Goal: Task Accomplishment & Management: Manage account settings

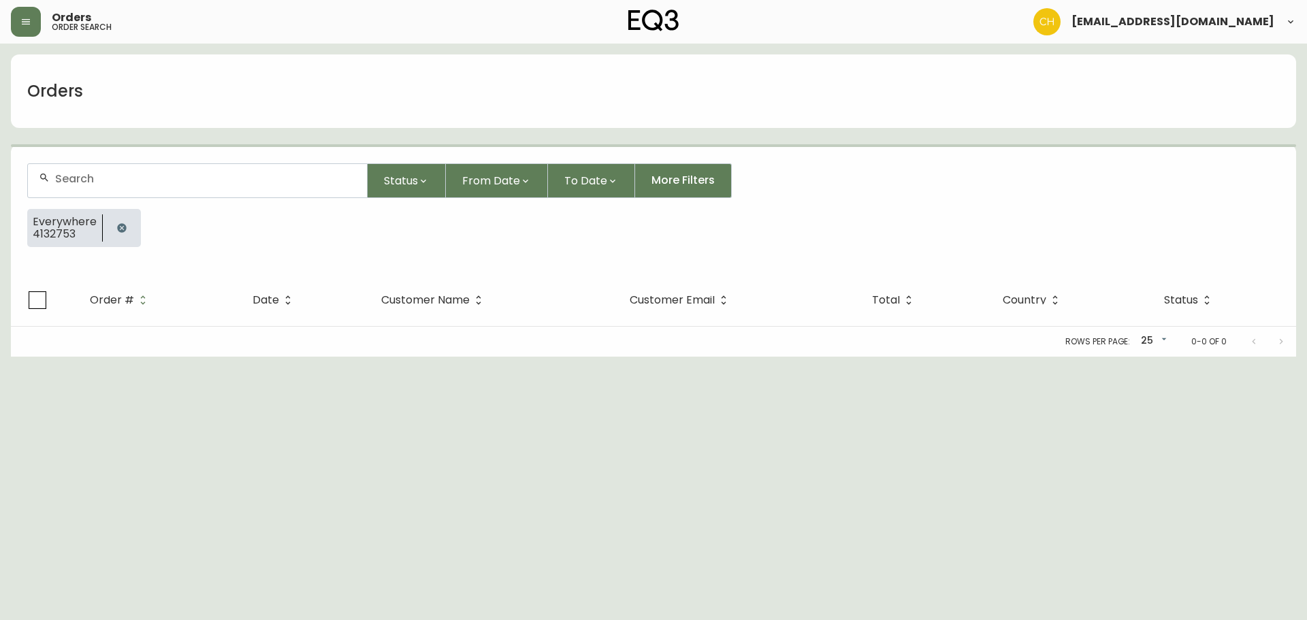
click at [71, 176] on input "text" at bounding box center [205, 178] width 301 height 13
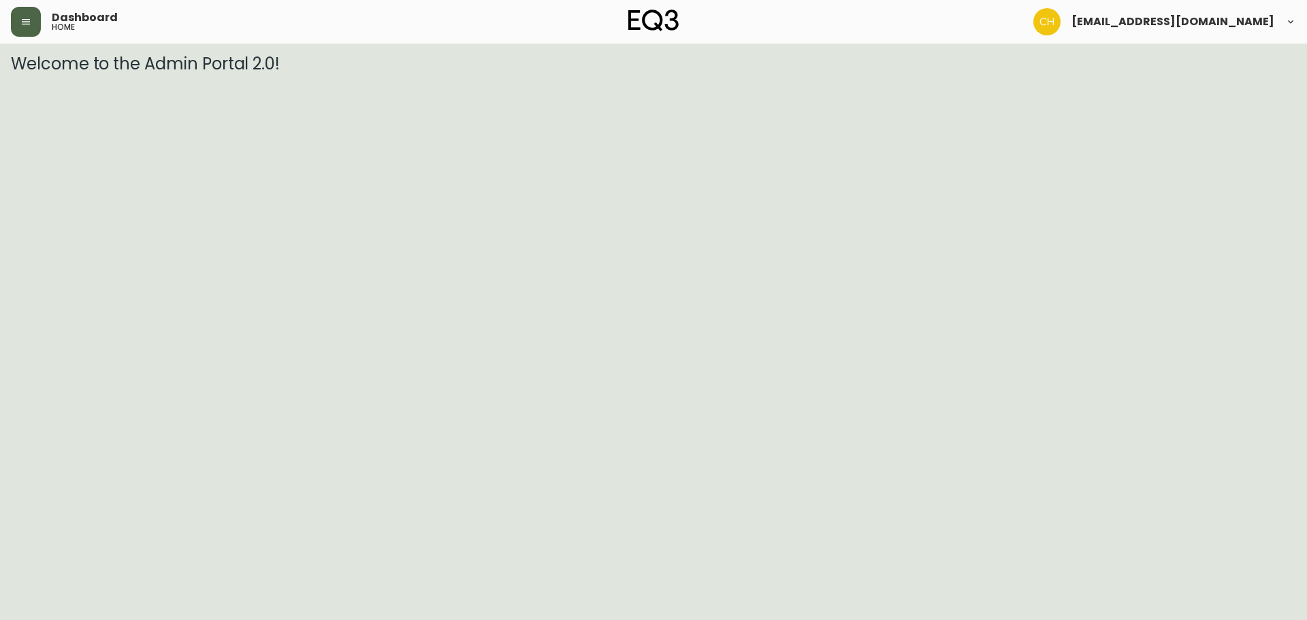
click at [30, 24] on icon "button" at bounding box center [26, 21] width 8 height 5
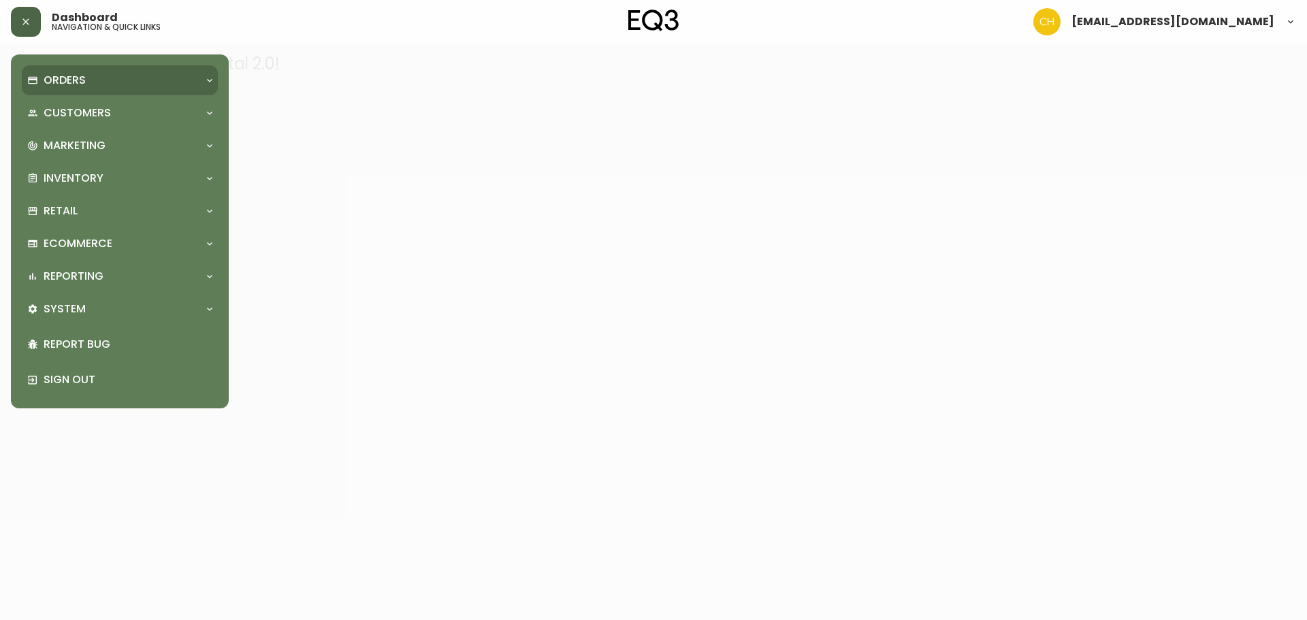
click at [42, 76] on div "Orders" at bounding box center [113, 80] width 172 height 15
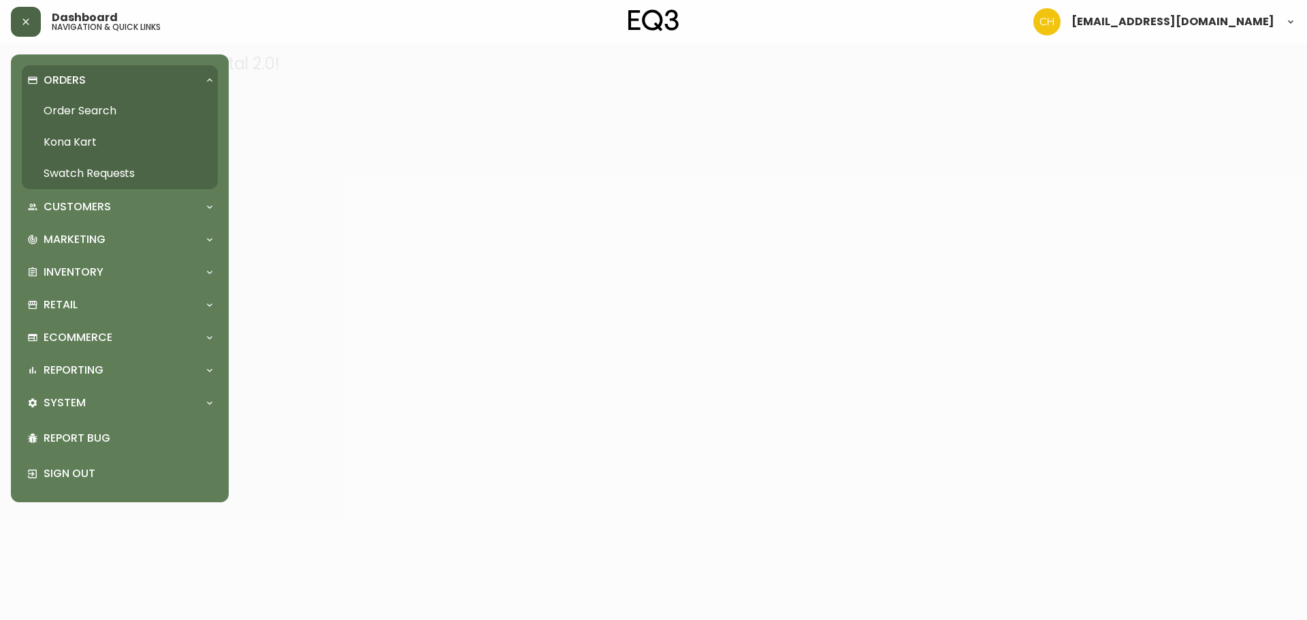
click at [46, 104] on link "Order Search" at bounding box center [120, 110] width 196 height 31
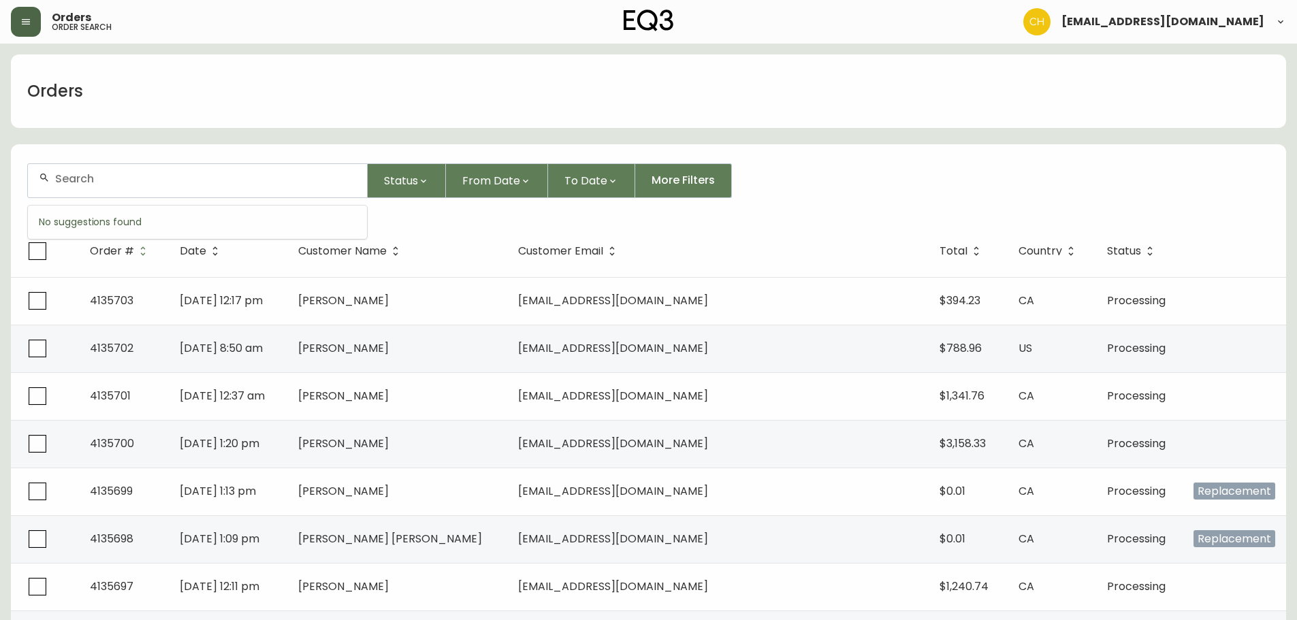
click at [60, 178] on input "text" at bounding box center [205, 178] width 301 height 13
type input "4135695"
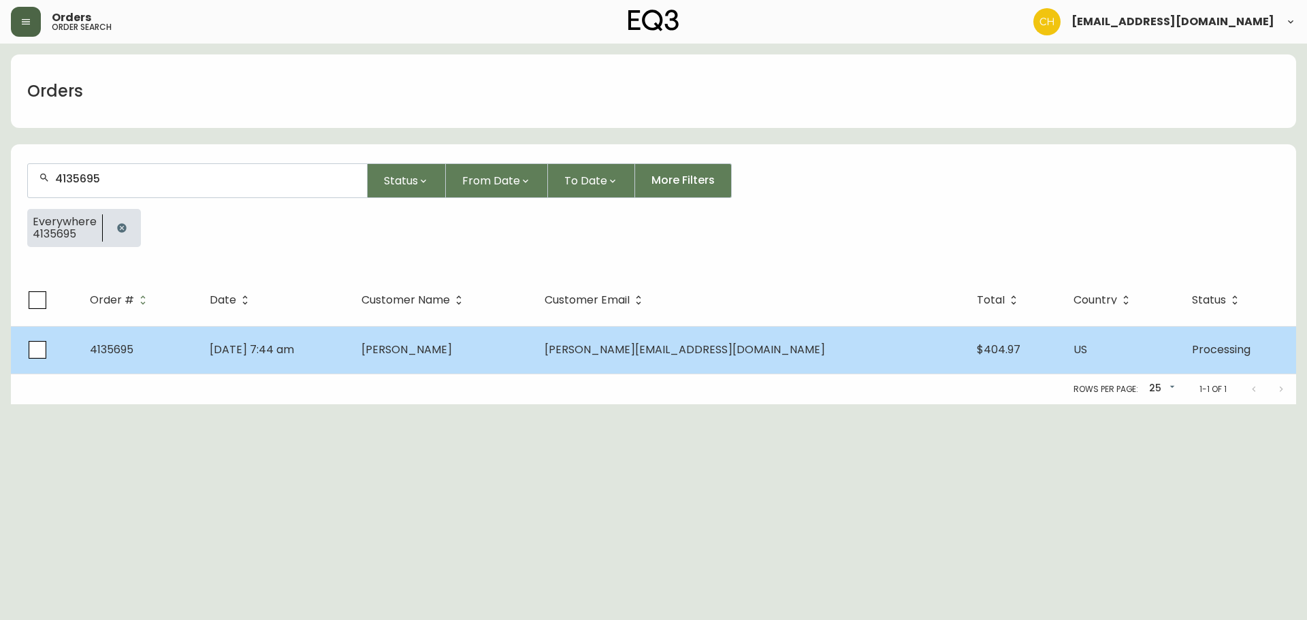
click at [351, 362] on td "[DATE] 7:44 am" at bounding box center [275, 350] width 152 height 48
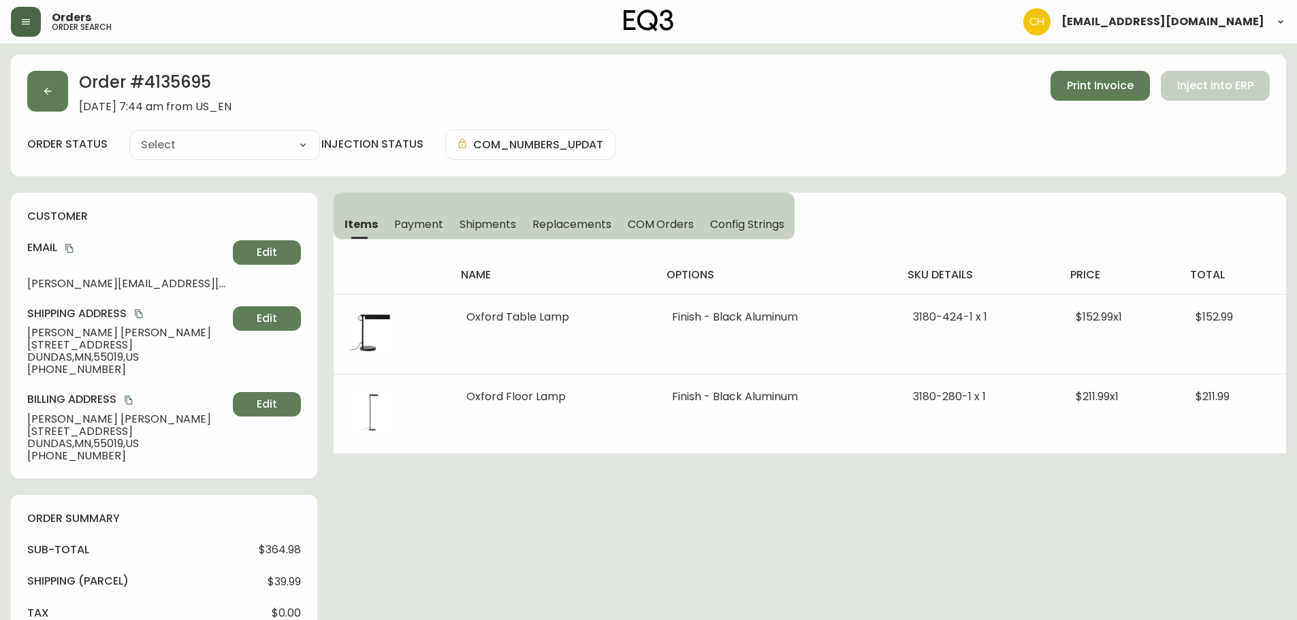
type input "Processing"
select select "PROCESSING"
click at [472, 224] on span "Shipments" at bounding box center [488, 224] width 57 height 14
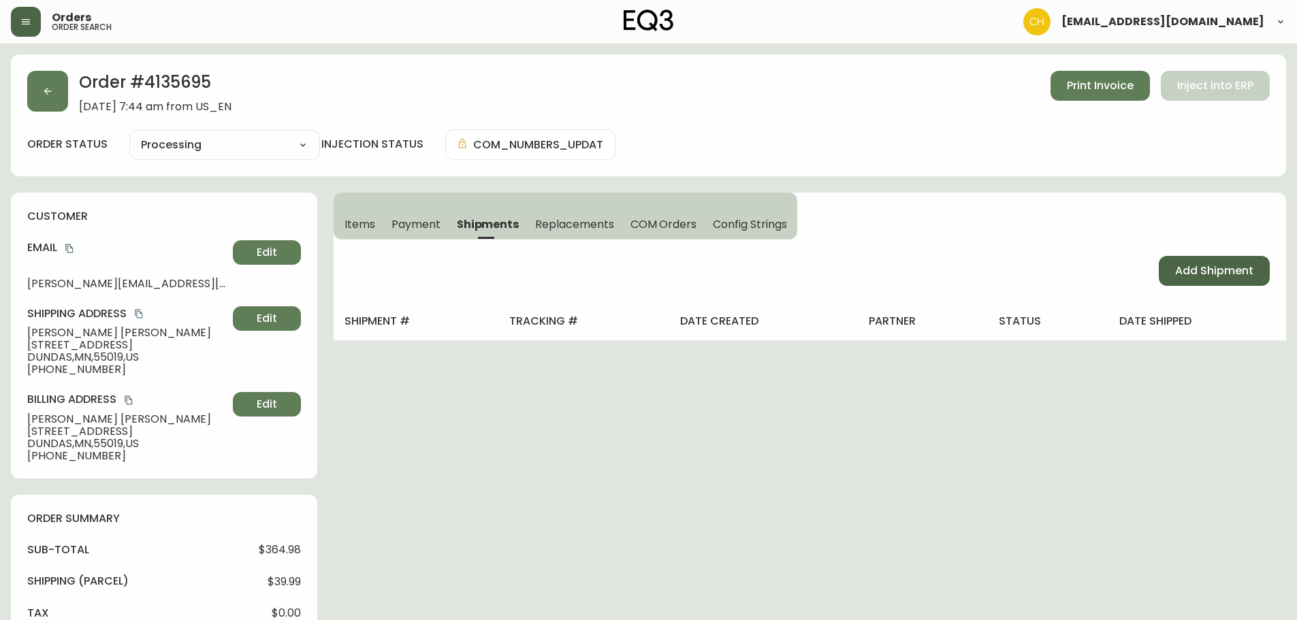
click at [1196, 268] on span "Add Shipment" at bounding box center [1214, 271] width 78 height 15
select select "PENDING"
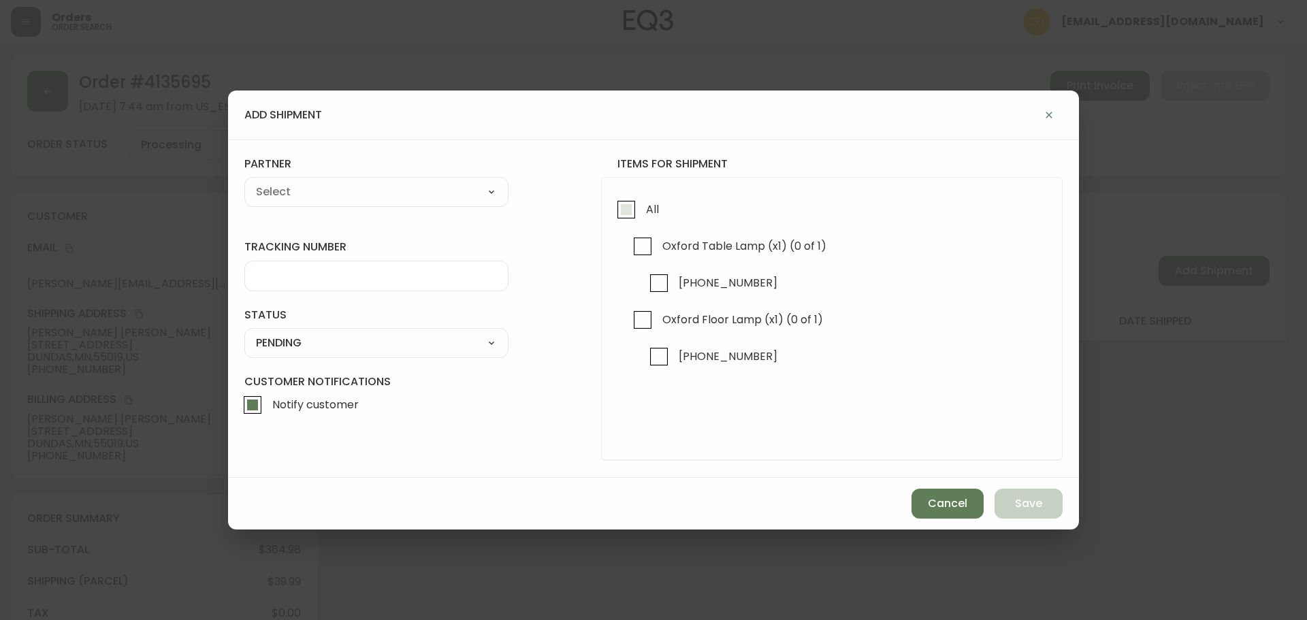
click at [629, 213] on input "All" at bounding box center [626, 209] width 31 height 31
checkbox input "true"
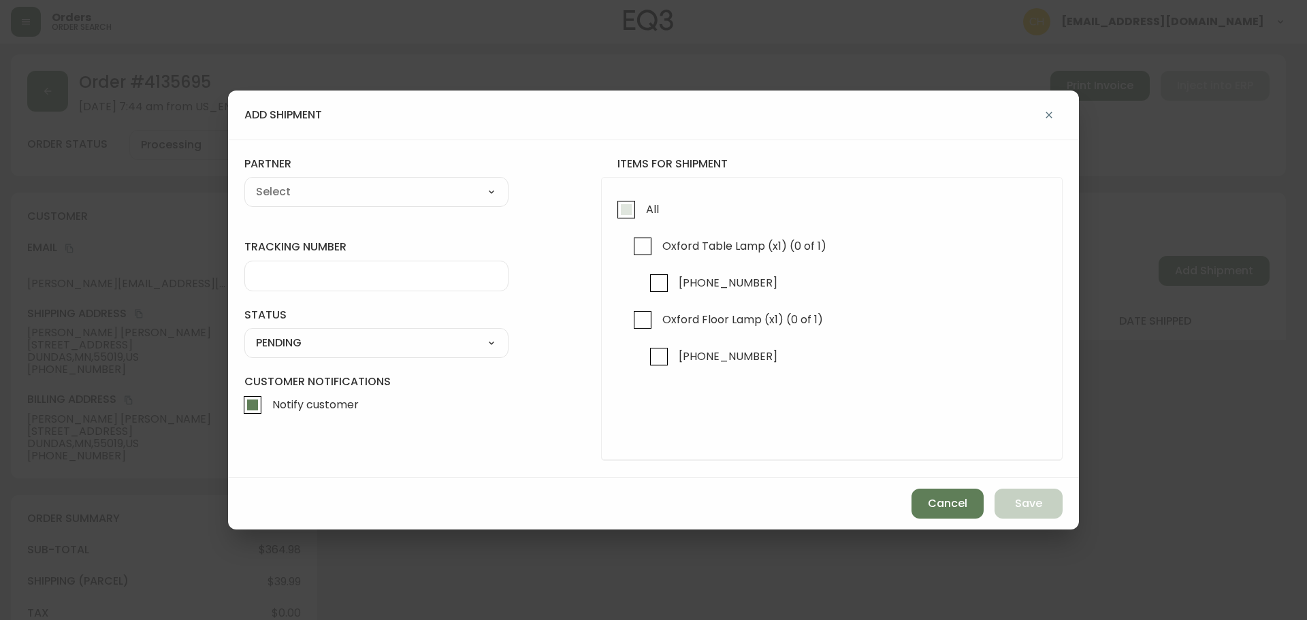
checkbox input "true"
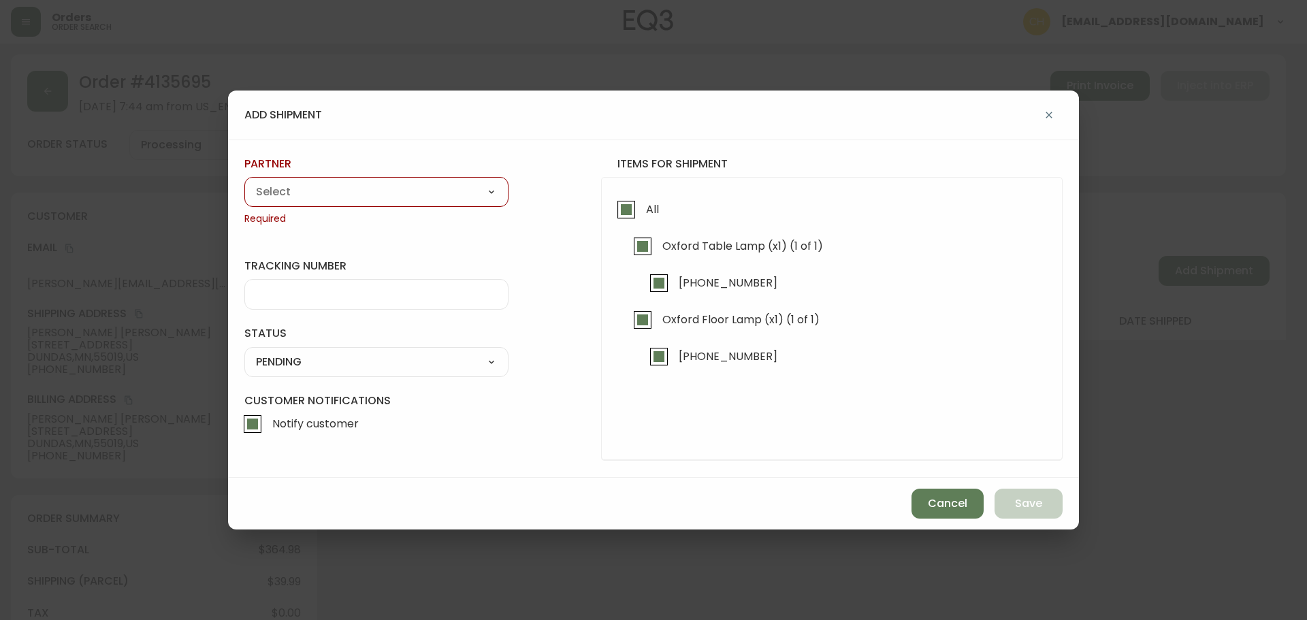
click at [368, 187] on select "A Move to Remember LLC ABF Freight Alero [PERSON_NAME] Canada Post Canpar Expre…" at bounding box center [376, 192] width 264 height 20
select select "cjz4bo5w102ho01145qx5qg8u"
click at [244, 182] on select "A Move to Remember LLC ABF Freight Alero [PERSON_NAME] Canada Post Canpar Expre…" at bounding box center [376, 192] width 264 height 20
type input "FedEx US - Signature Required"
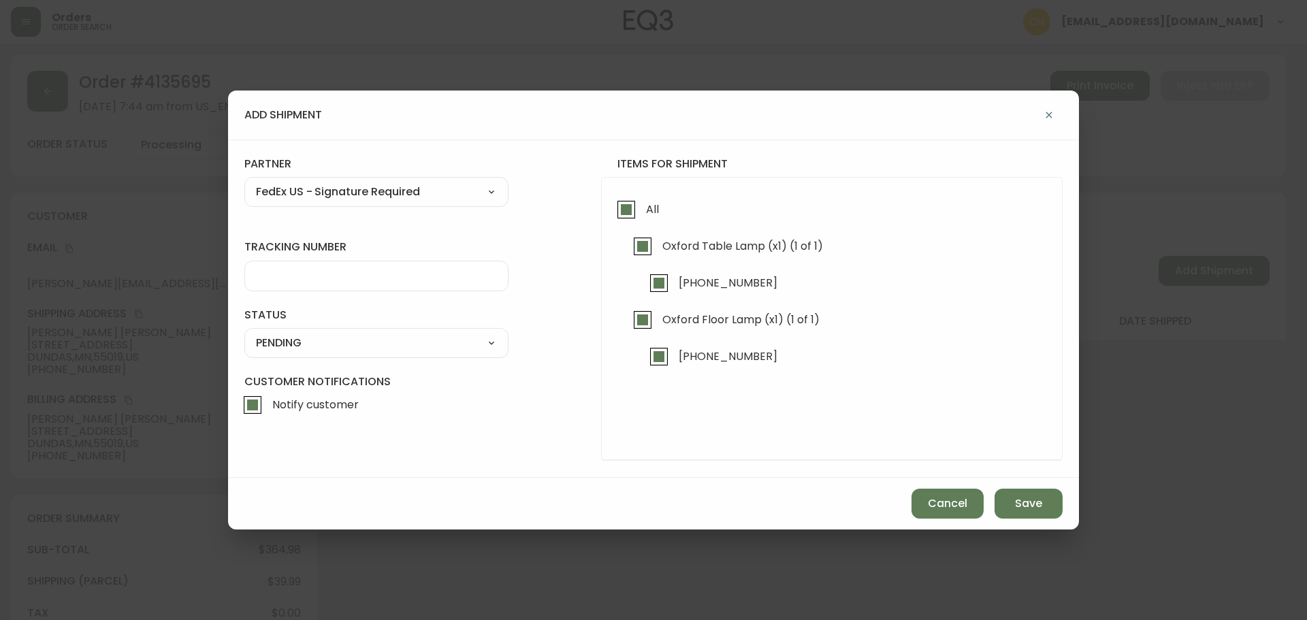
click at [267, 277] on input "tracking number" at bounding box center [376, 276] width 241 height 13
type input "455177310700"
click at [264, 340] on select "SHIPPED PENDING CANCELLED" at bounding box center [376, 343] width 264 height 20
click at [244, 333] on select "SHIPPED PENDING CANCELLED" at bounding box center [376, 343] width 264 height 20
select select "PENDING"
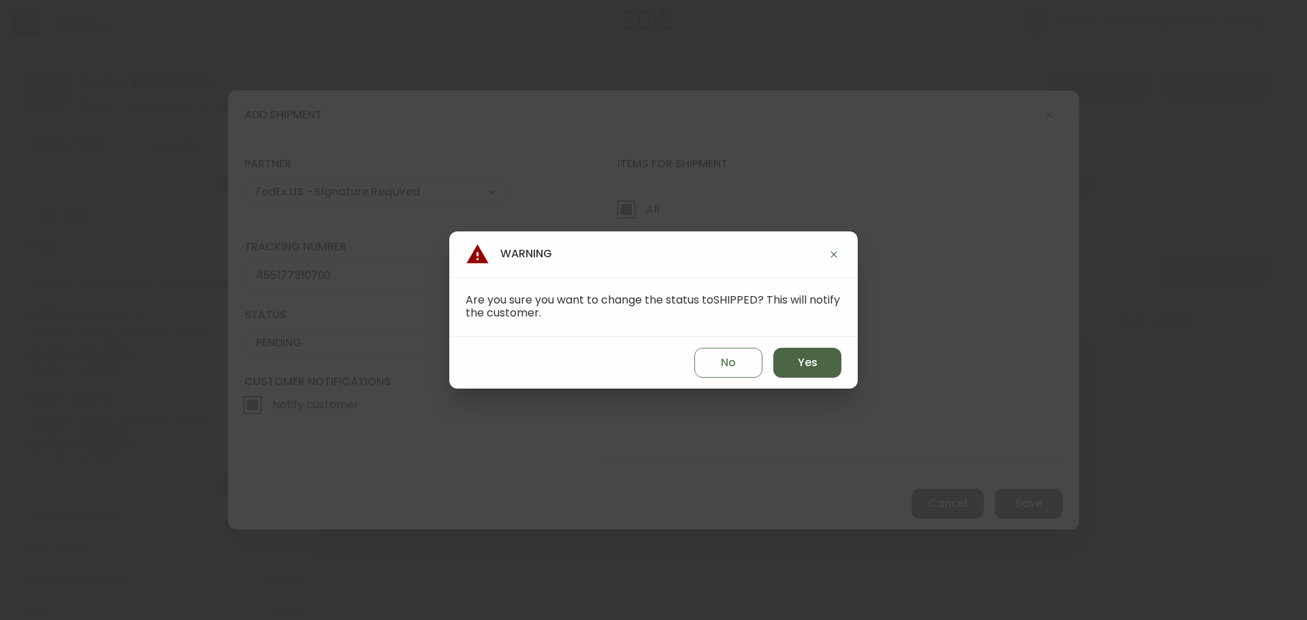
click at [811, 359] on span "Yes" at bounding box center [808, 362] width 20 height 15
type input "SHIPPED"
select select "SHIPPED"
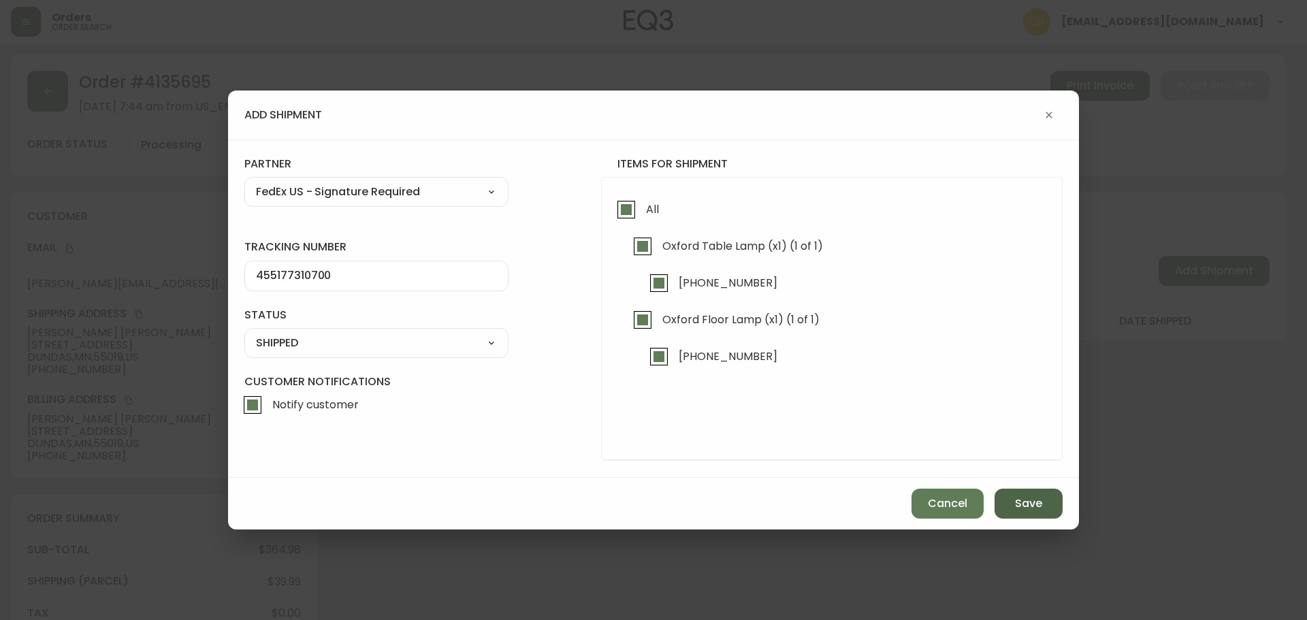
click at [1030, 496] on span "Save" at bounding box center [1028, 503] width 27 height 15
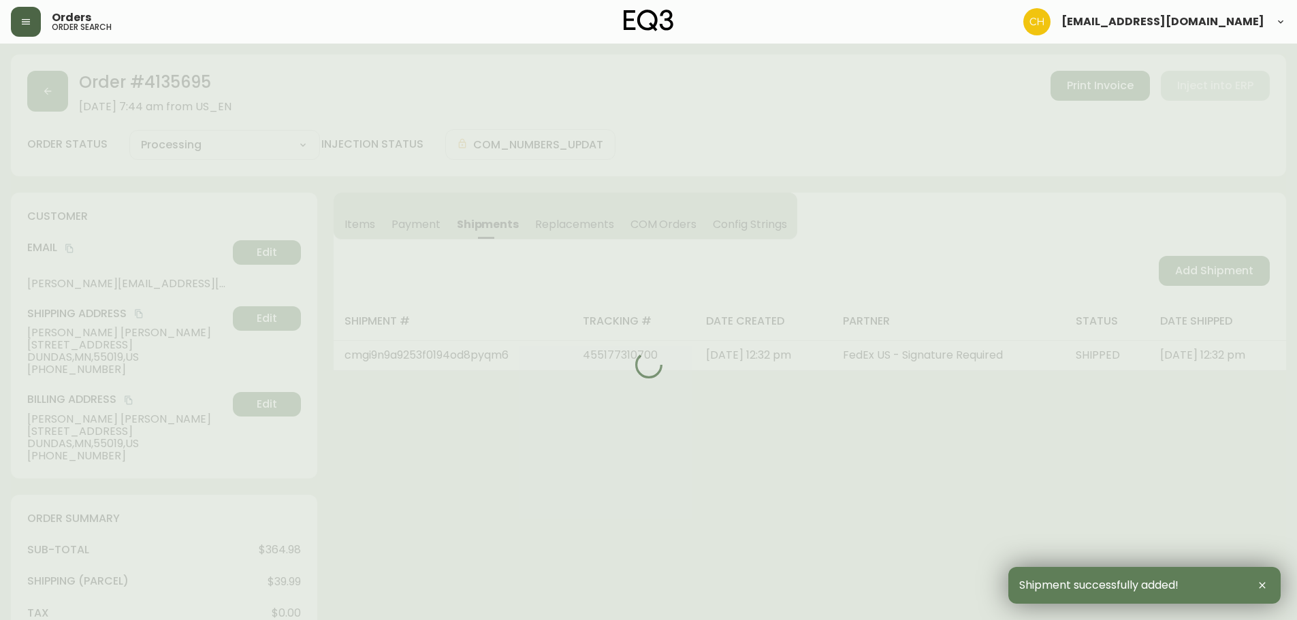
type input "Fully Shipped"
select select "FULLY_SHIPPED"
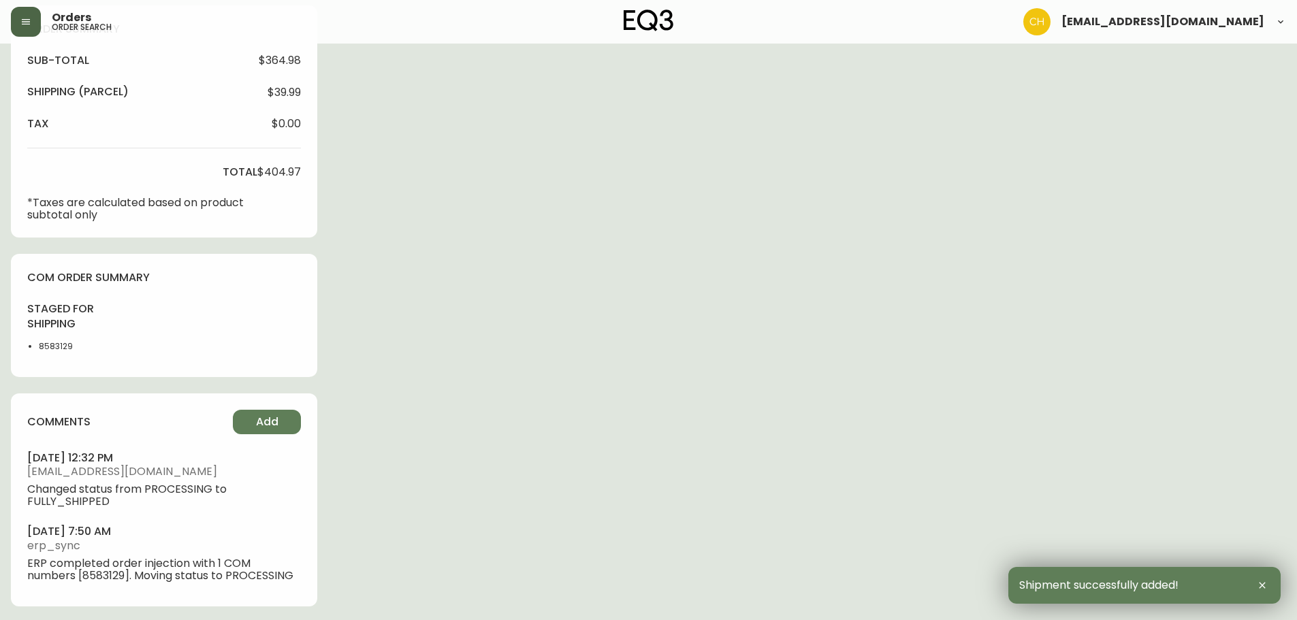
scroll to position [492, 0]
click at [261, 412] on span "Add" at bounding box center [267, 419] width 22 height 15
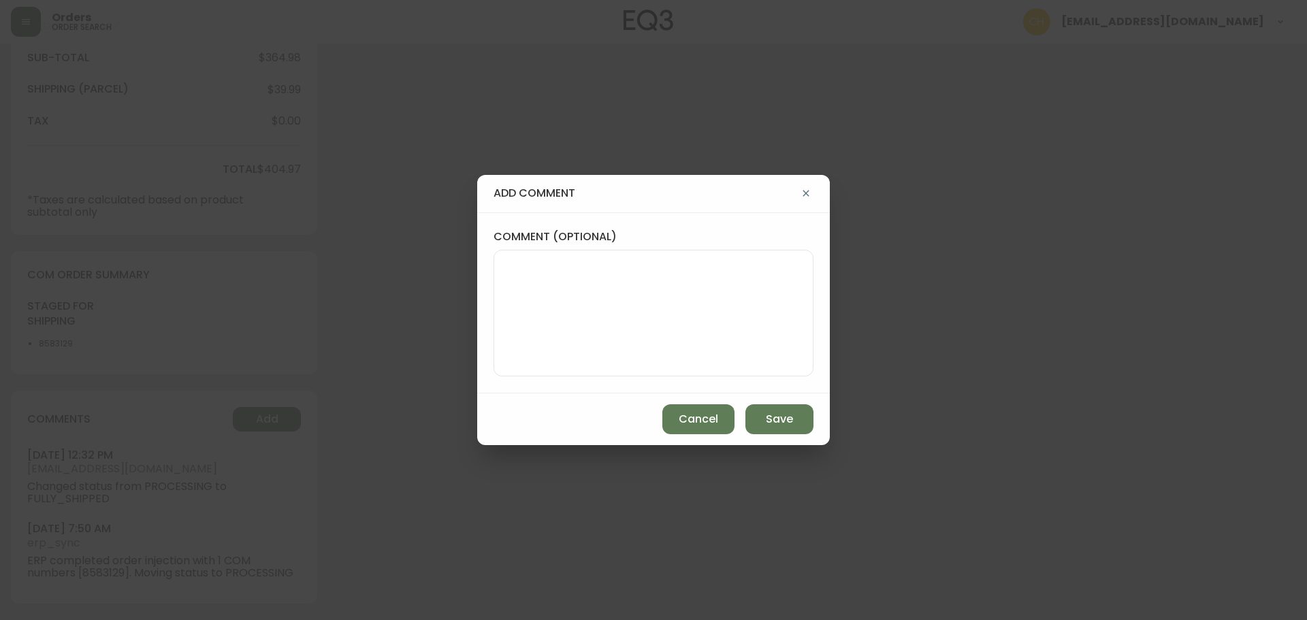
click at [627, 283] on textarea "comment (optional)" at bounding box center [653, 313] width 297 height 109
type textarea "c"
type textarea "CH"
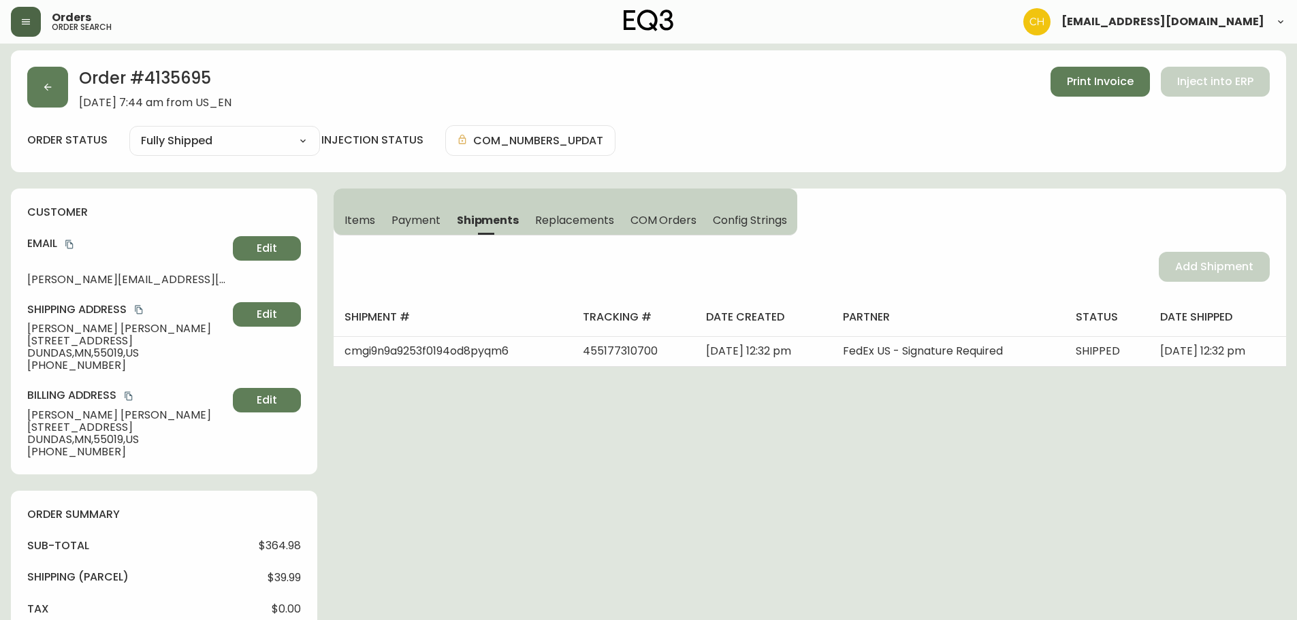
scroll to position [0, 0]
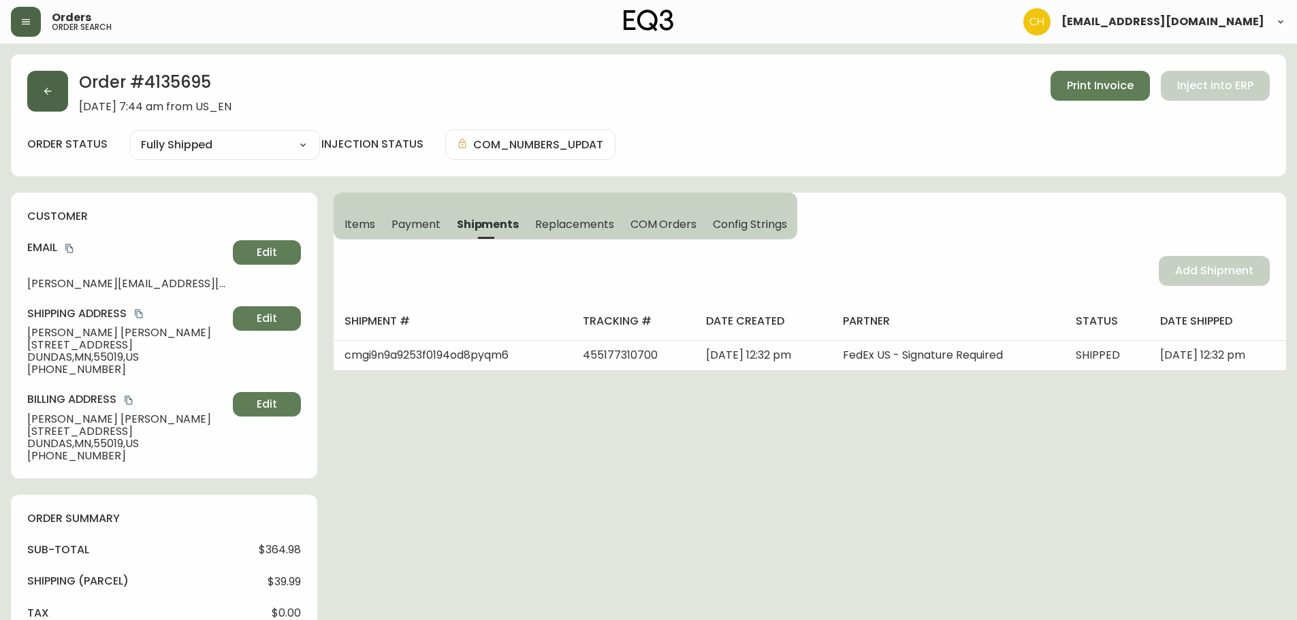
click at [51, 100] on button "button" at bounding box center [47, 91] width 41 height 41
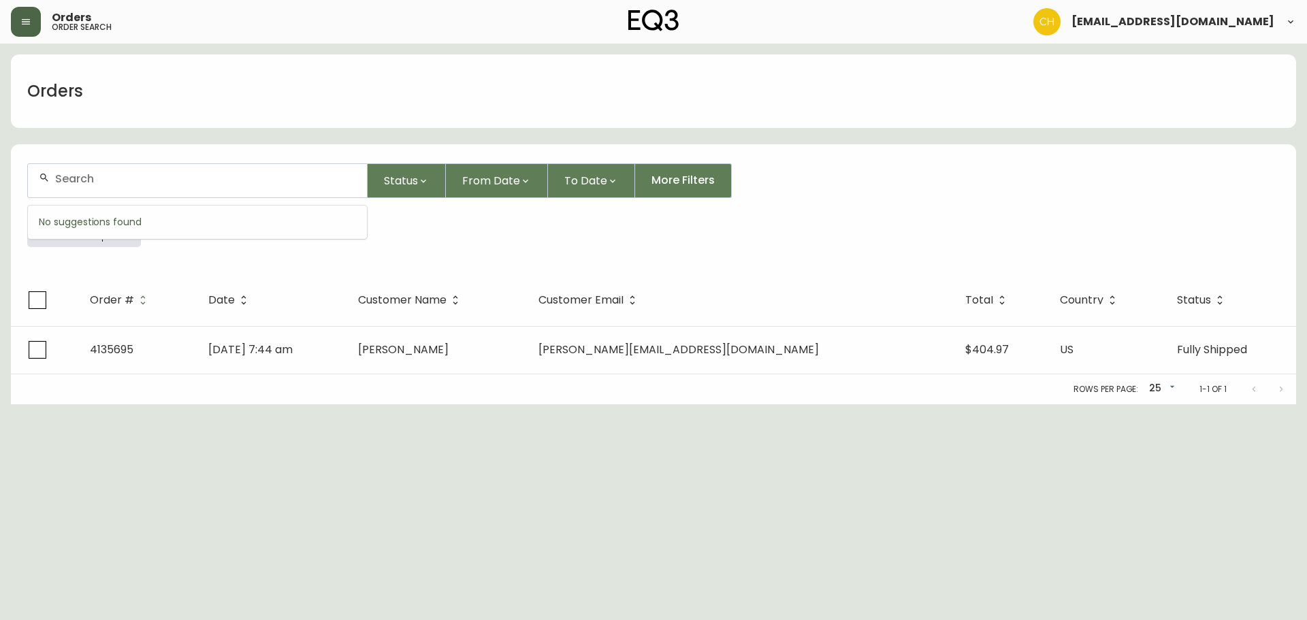
click at [68, 176] on input "text" at bounding box center [205, 178] width 301 height 13
type input "4135659"
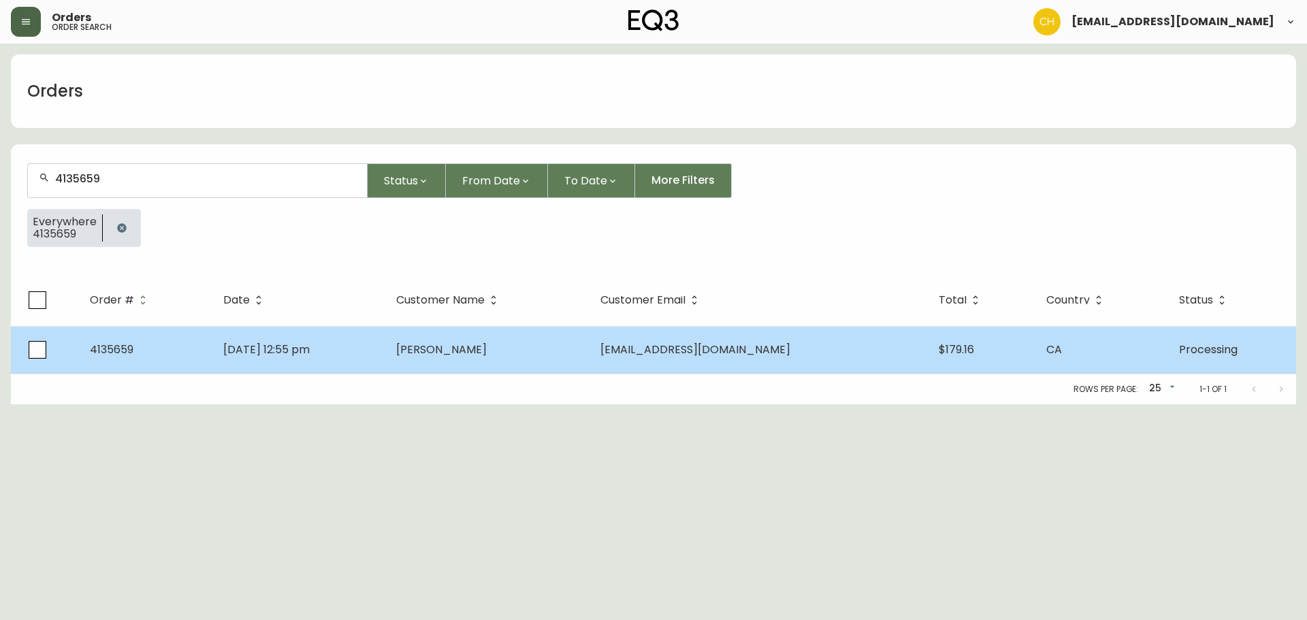
click at [385, 330] on td "Oct 04 2025, 12:55 pm" at bounding box center [298, 350] width 173 height 48
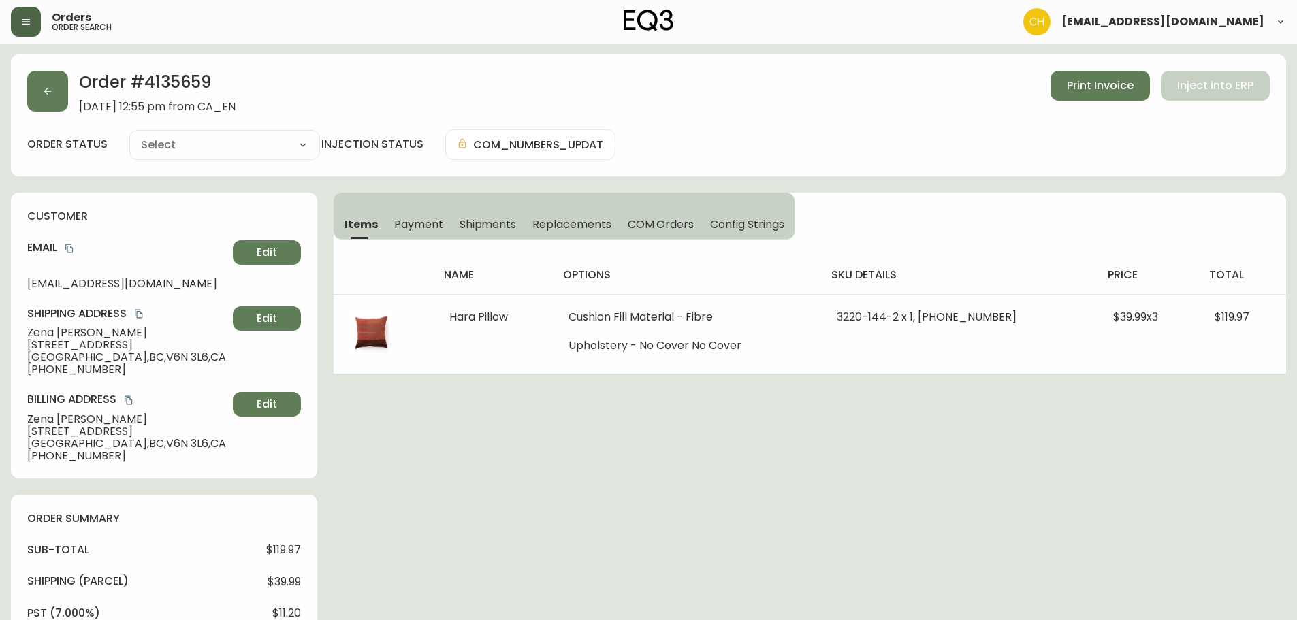
type input "Processing"
select select "PROCESSING"
click at [500, 219] on span "Shipments" at bounding box center [488, 224] width 57 height 14
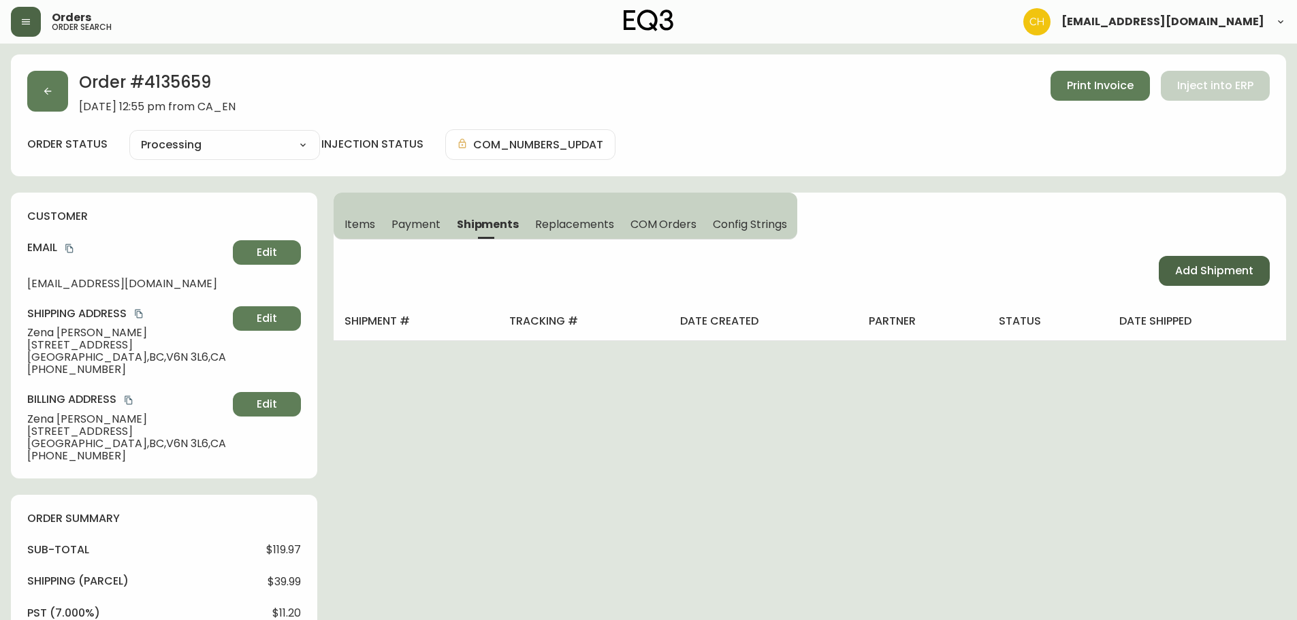
click at [1216, 276] on span "Add Shipment" at bounding box center [1214, 271] width 78 height 15
select select "PENDING"
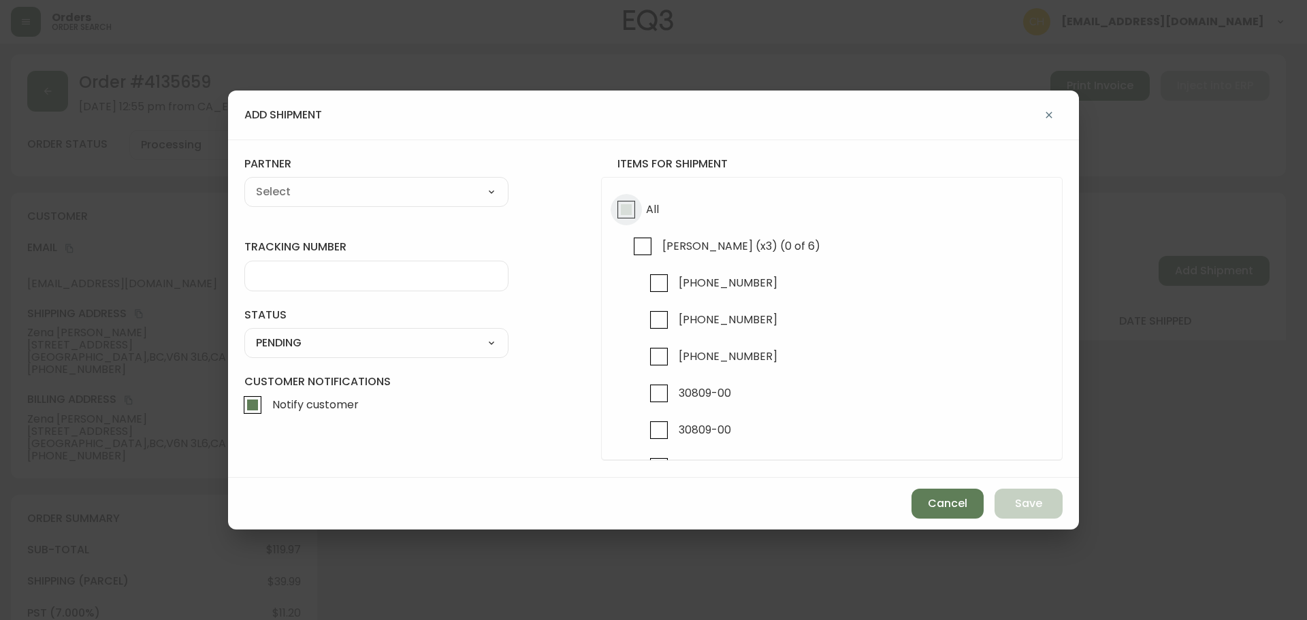
click at [624, 211] on input "All" at bounding box center [626, 209] width 31 height 31
checkbox input "true"
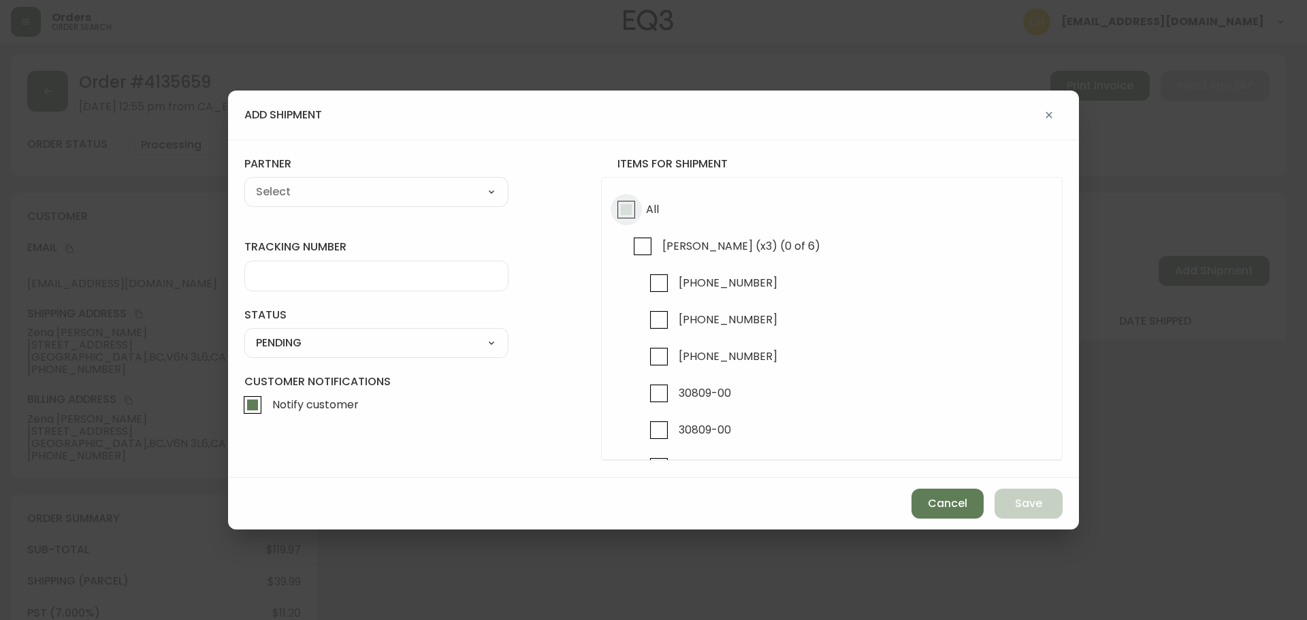
checkbox input "true"
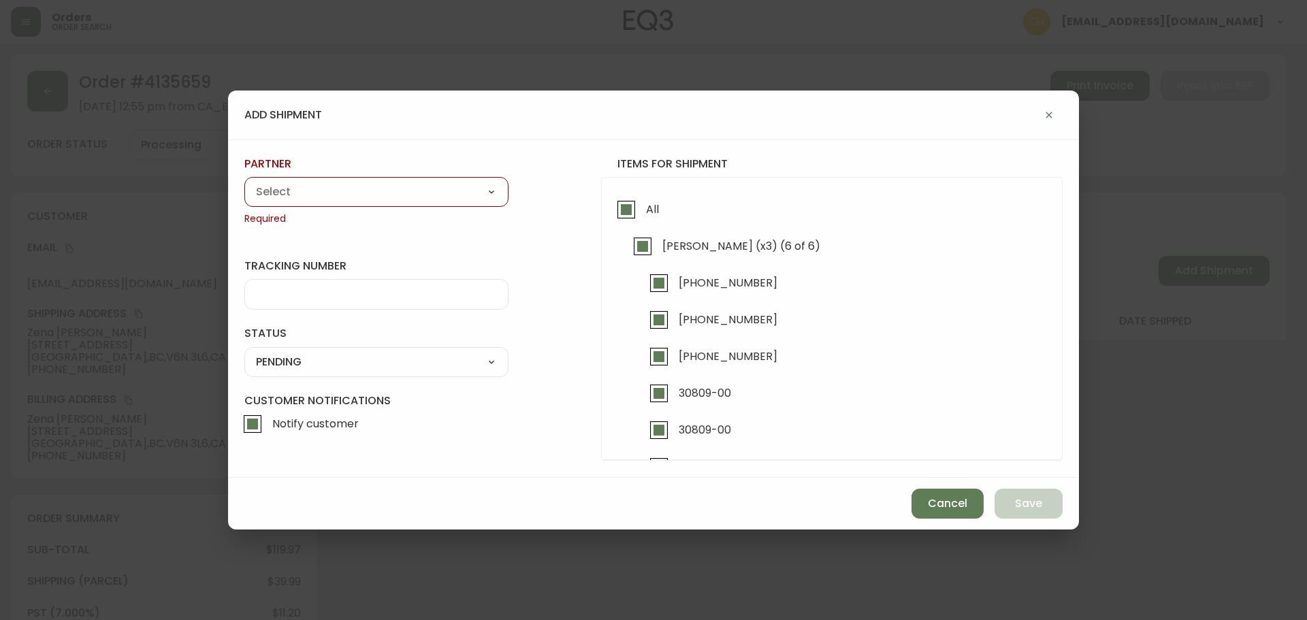
click at [327, 193] on select "A Move to Remember LLC ABF Freight Alero C.H. Robinson Canada Post Canpar Expre…" at bounding box center [376, 192] width 264 height 20
select select "cjy0a9taa01x001669l98m63c"
click at [244, 182] on select "A Move to Remember LLC ABF Freight Alero C.H. Robinson Canada Post Canpar Expre…" at bounding box center [376, 192] width 264 height 20
type input "FedEx"
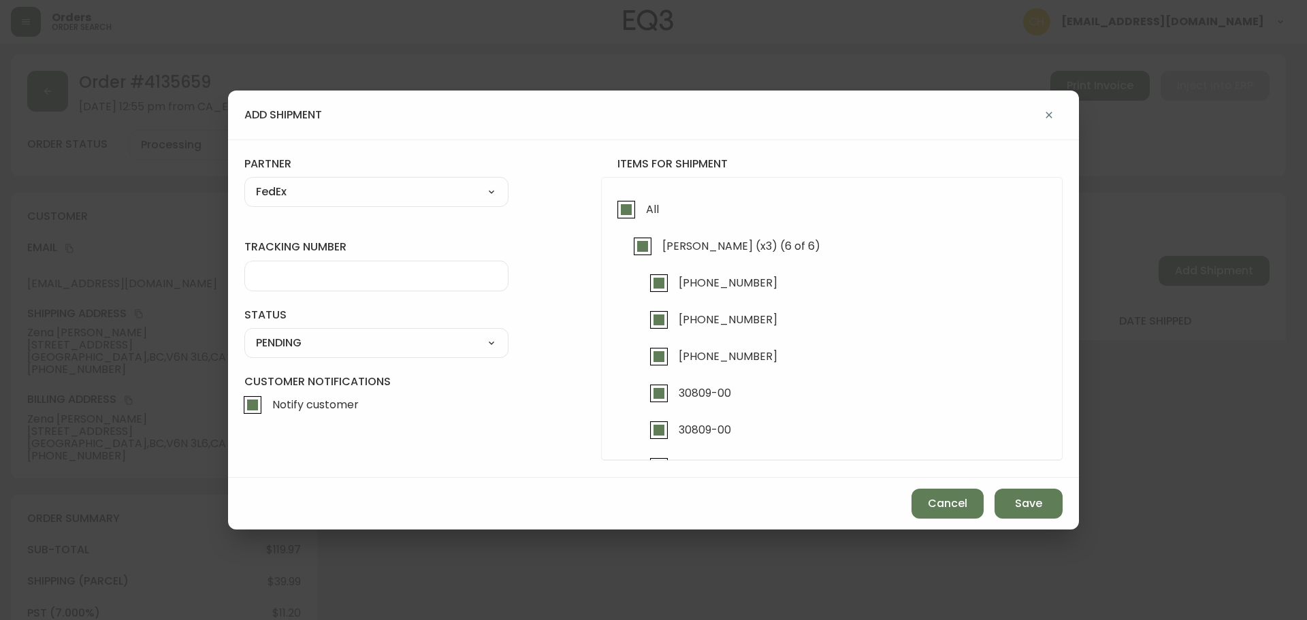
click at [279, 274] on input "tracking number" at bounding box center [376, 276] width 241 height 13
type input "455183580199"
click at [319, 346] on select "SHIPPED PENDING CANCELLED" at bounding box center [376, 343] width 264 height 20
click at [244, 333] on select "SHIPPED PENDING CANCELLED" at bounding box center [376, 343] width 264 height 20
select select "PENDING"
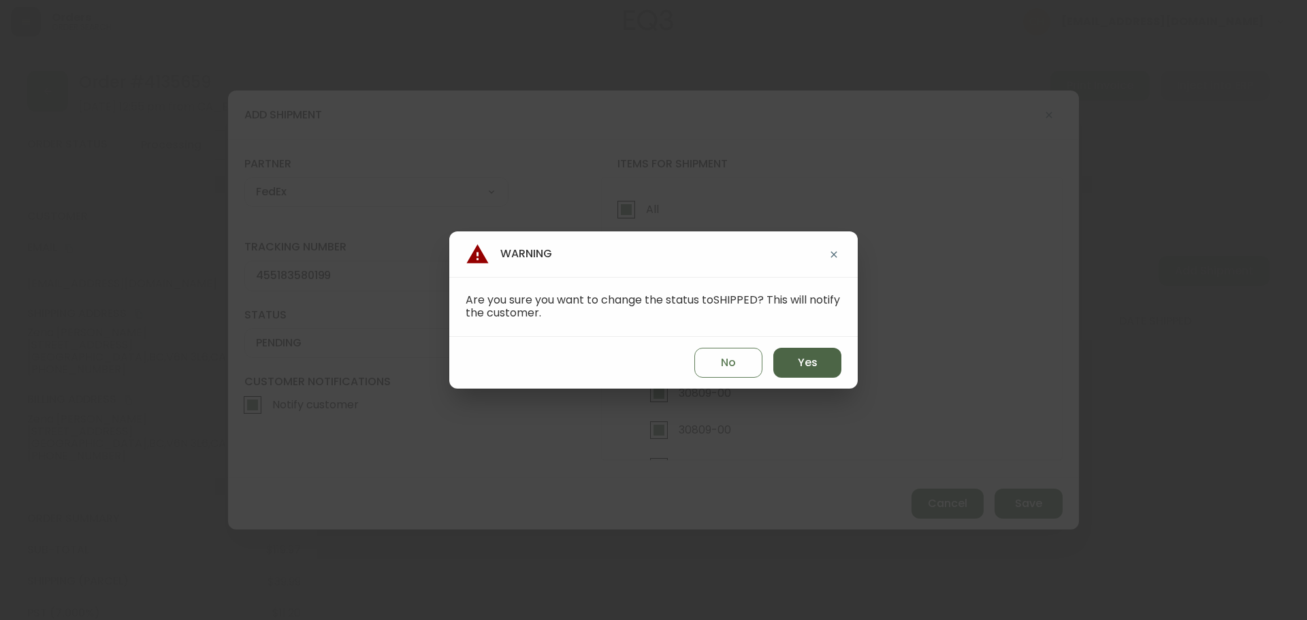
click at [828, 368] on button "Yes" at bounding box center [808, 363] width 68 height 30
type input "SHIPPED"
select select "SHIPPED"
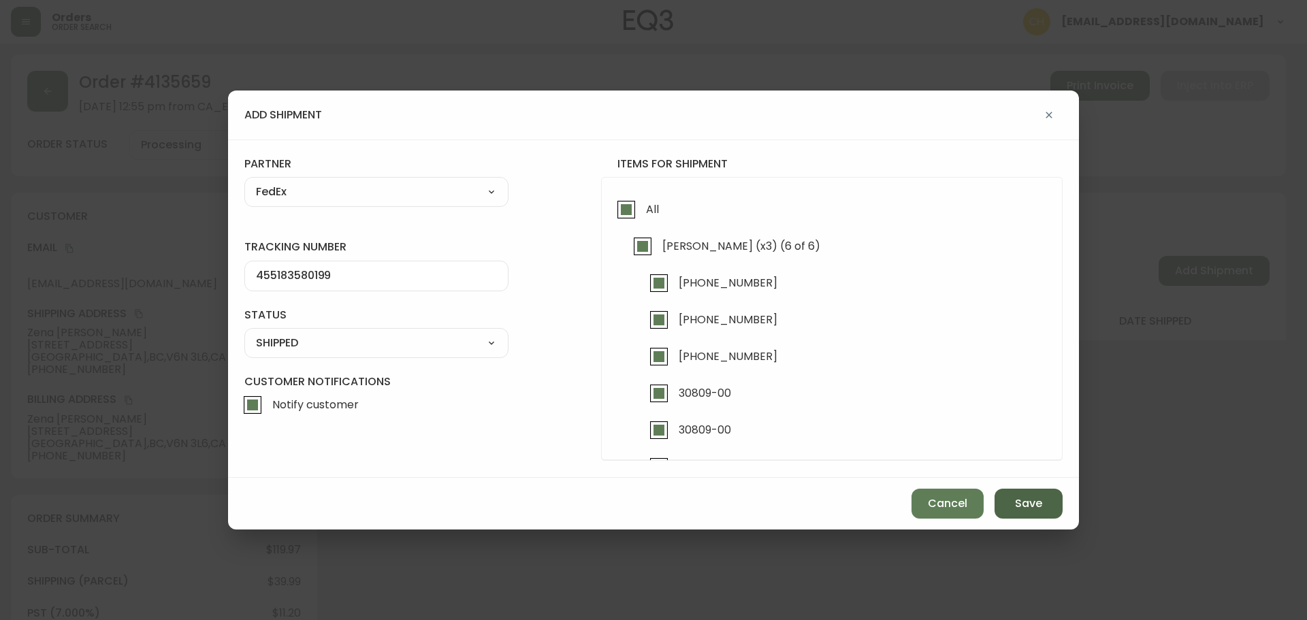
click at [1019, 505] on span "Save" at bounding box center [1028, 503] width 27 height 15
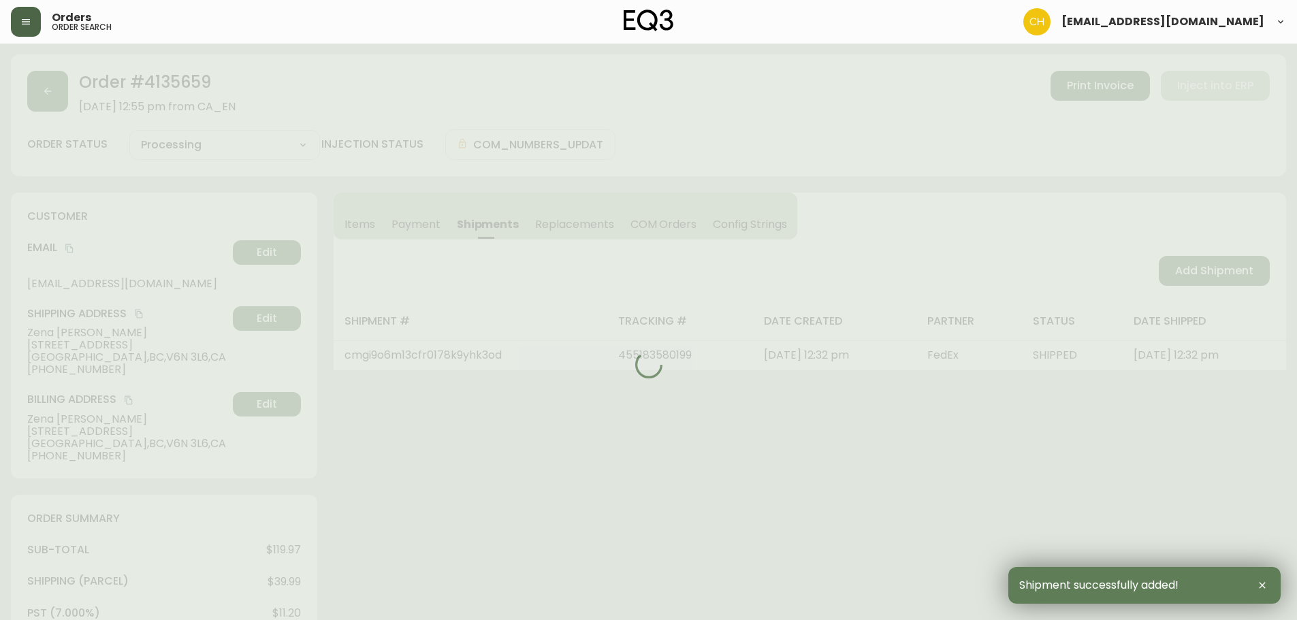
type input "Fully Shipped"
select select "FULLY_SHIPPED"
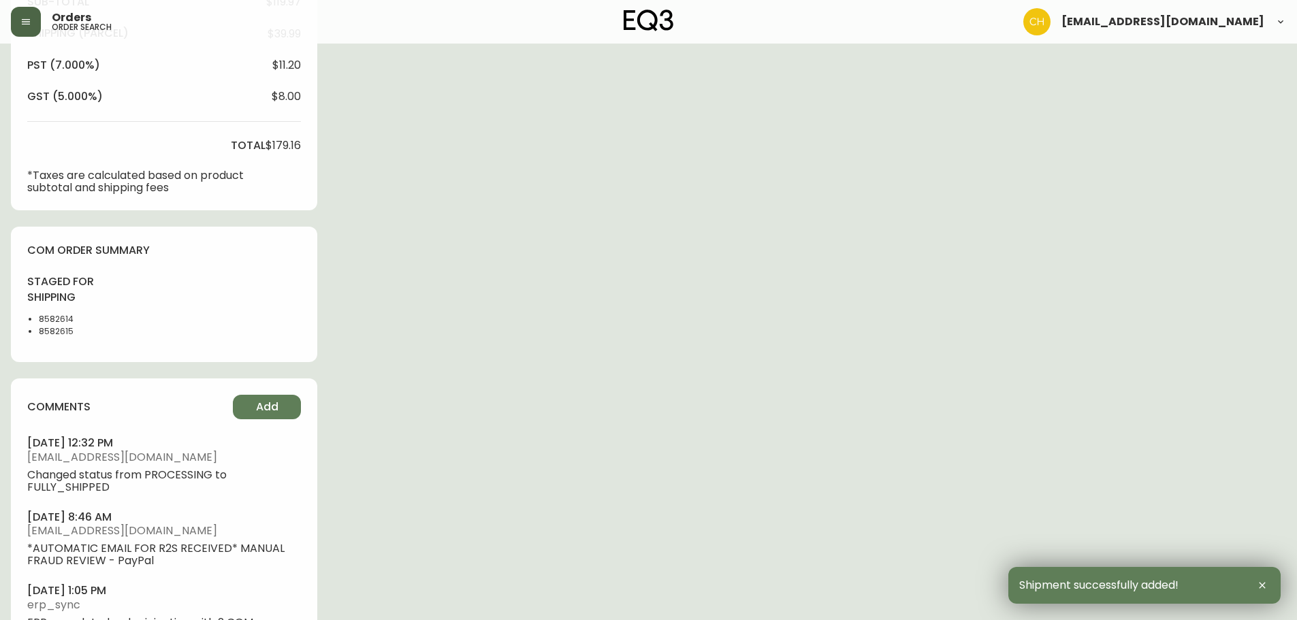
scroll to position [622, 0]
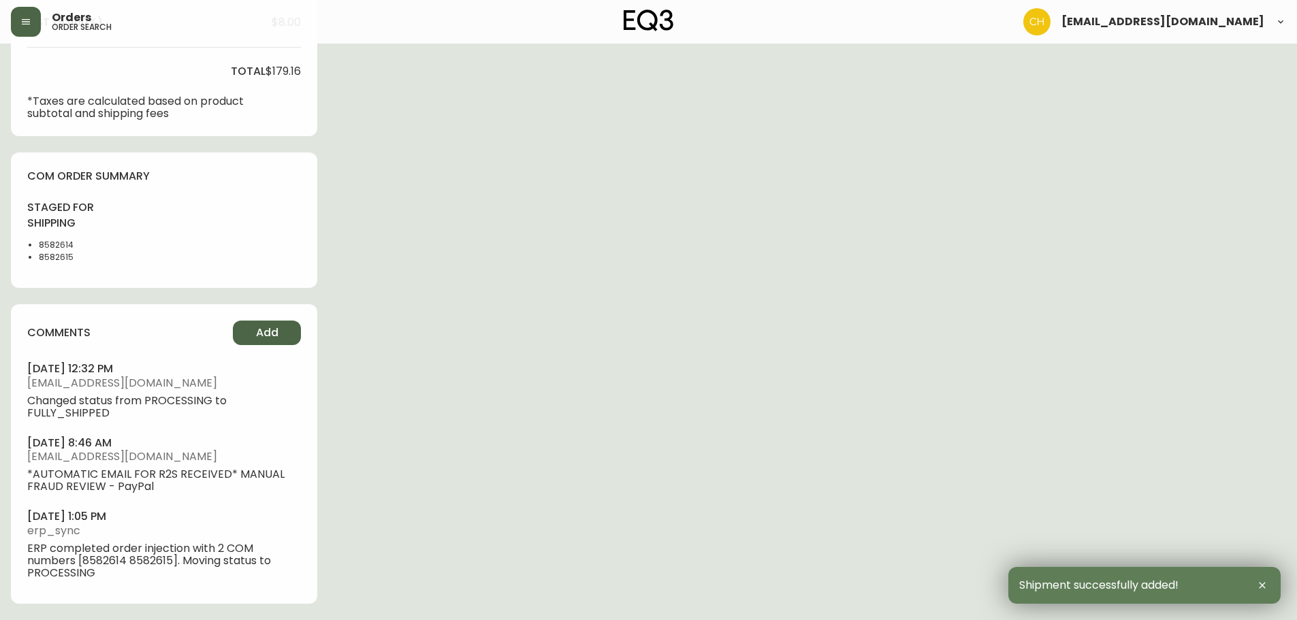
click at [250, 333] on button "Add" at bounding box center [267, 333] width 68 height 25
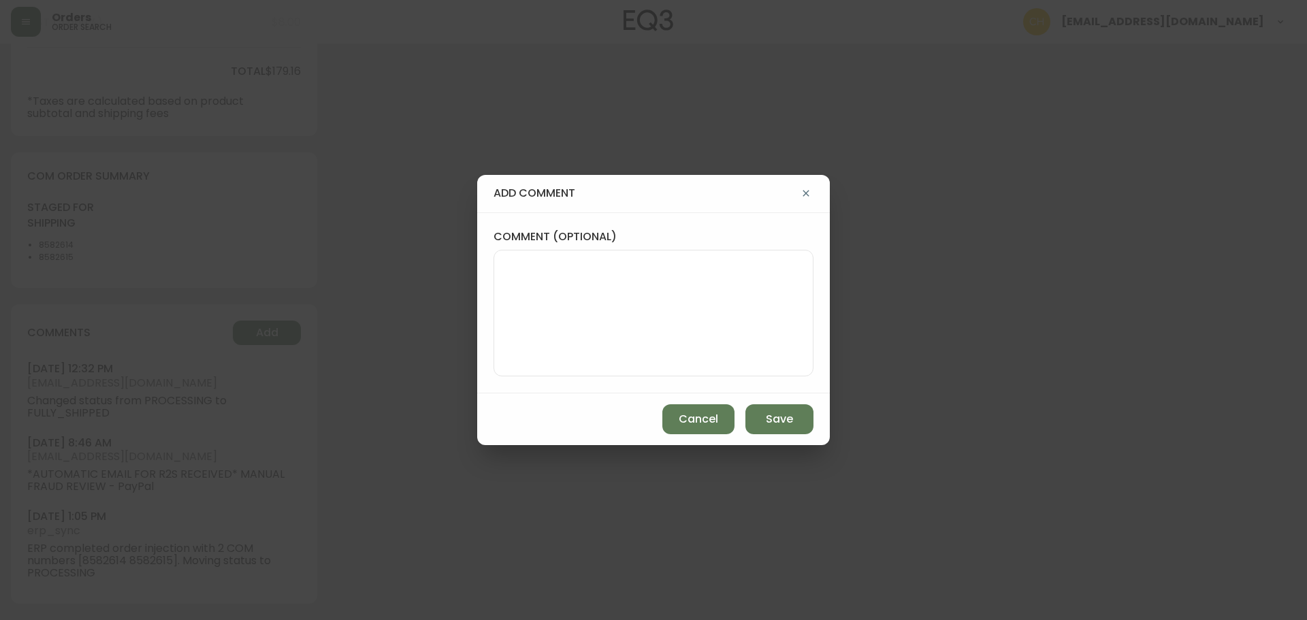
drag, startPoint x: 515, startPoint y: 304, endPoint x: 507, endPoint y: 285, distance: 20.1
click at [515, 298] on textarea "comment (optional)" at bounding box center [653, 313] width 297 height 109
type textarea "CH"
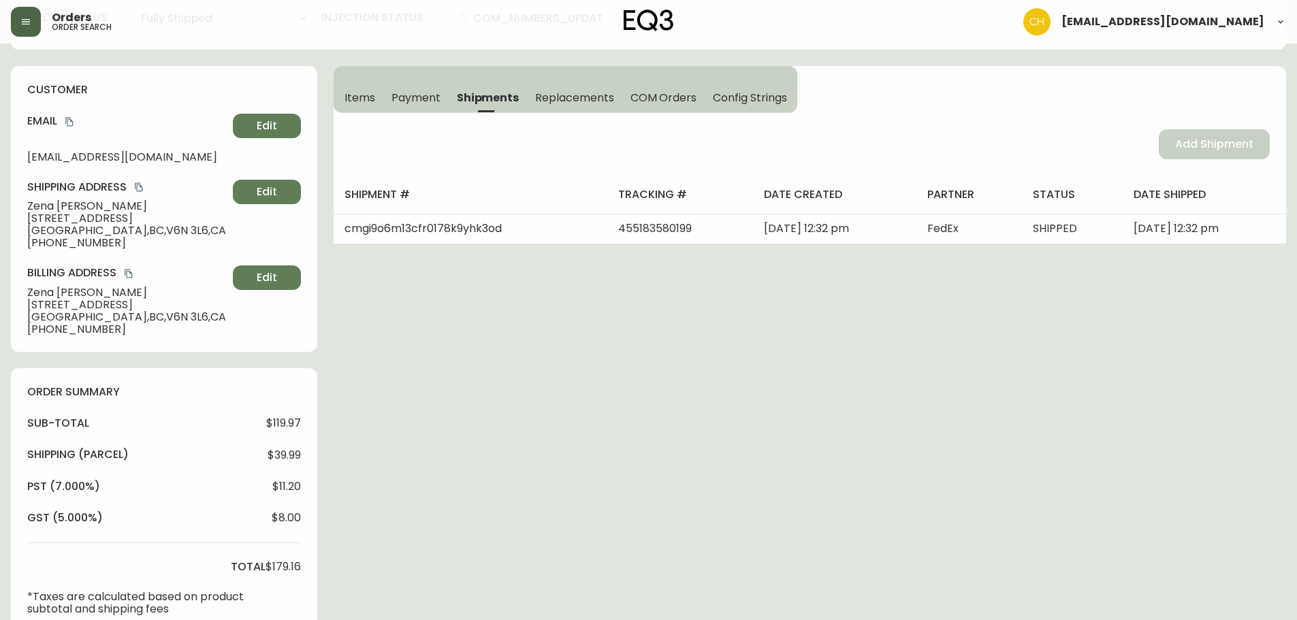
scroll to position [0, 0]
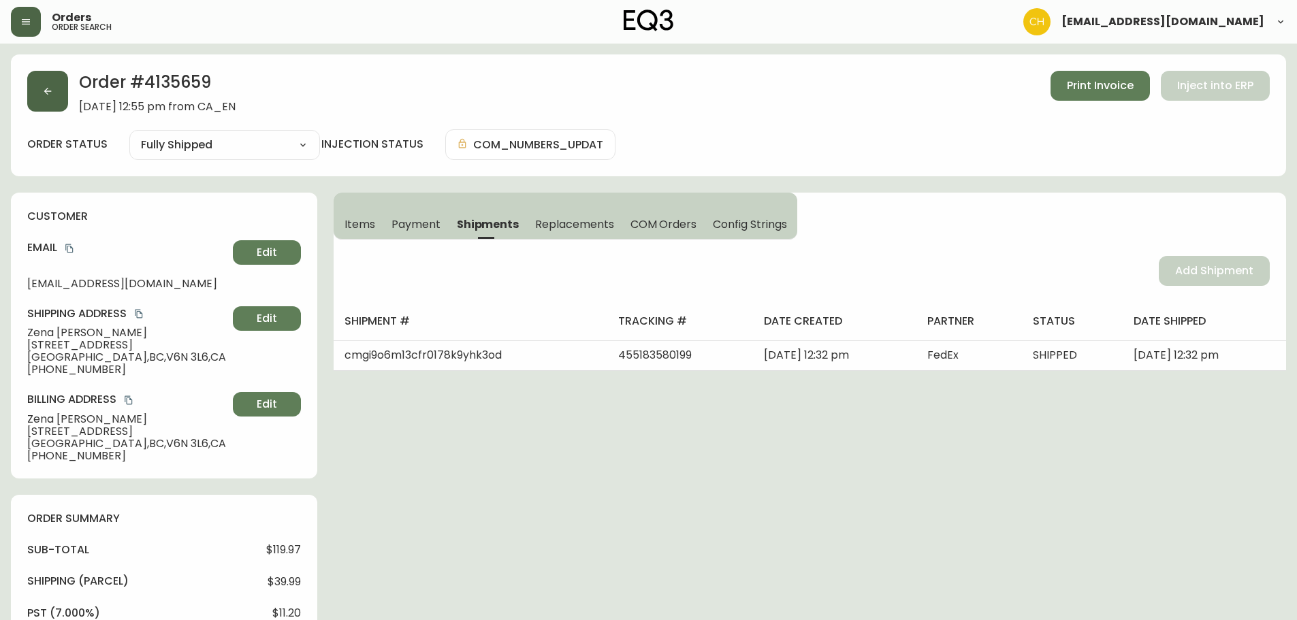
click at [59, 96] on button "button" at bounding box center [47, 91] width 41 height 41
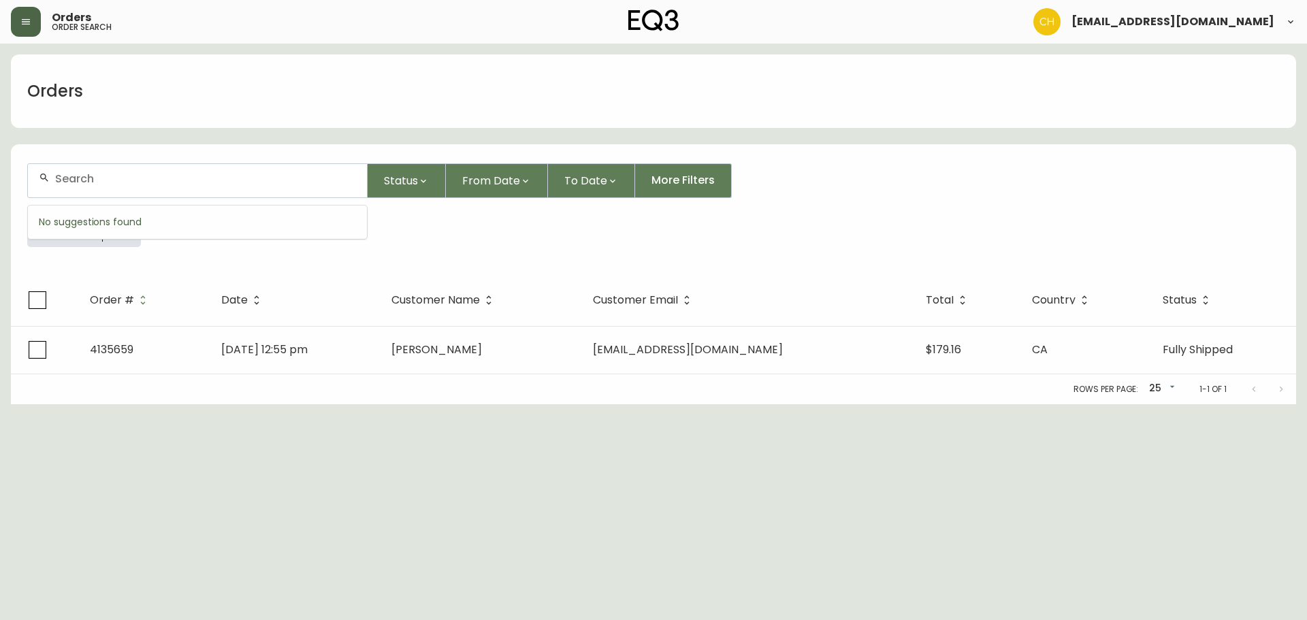
click at [78, 184] on input "text" at bounding box center [205, 178] width 301 height 13
type input "4132753"
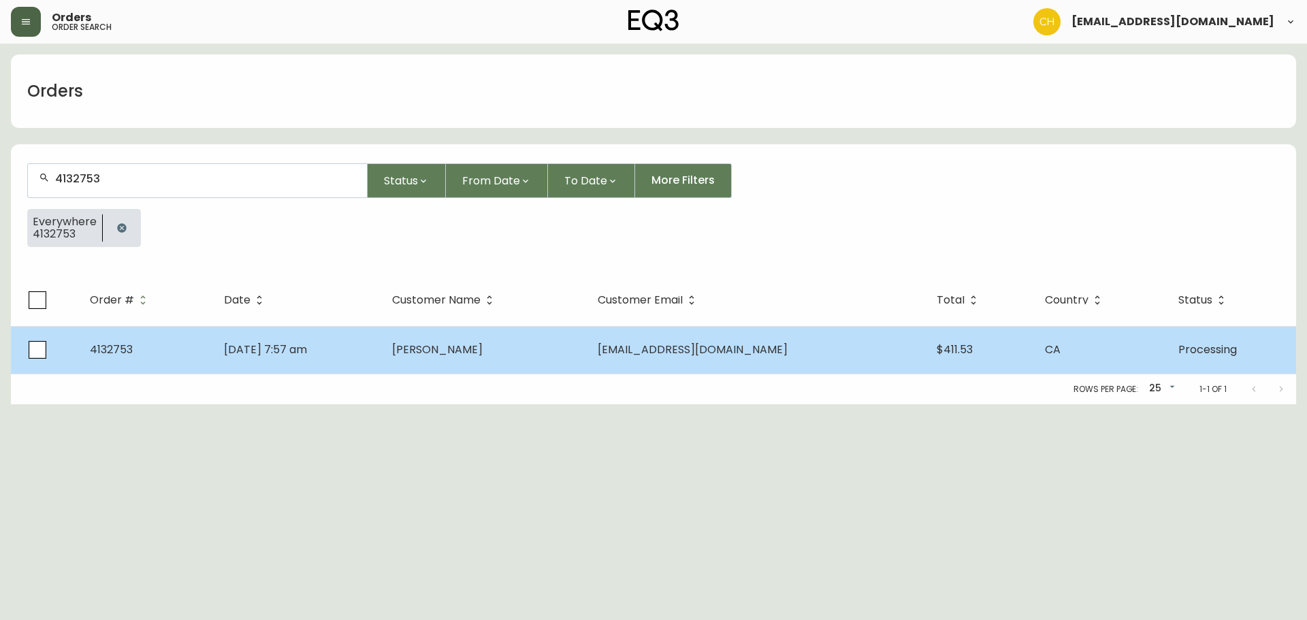
click at [380, 343] on td "May 01 2025, 7:57 am" at bounding box center [297, 350] width 168 height 48
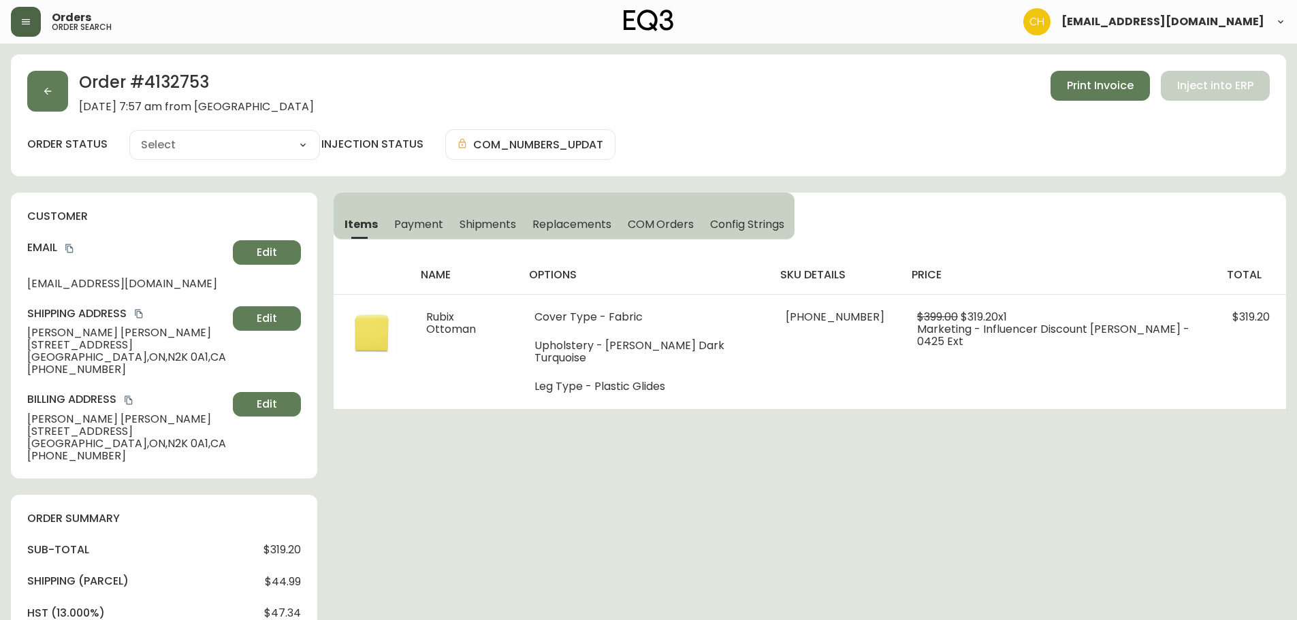
type input "Processing"
select select "PROCESSING"
click at [487, 225] on span "Shipments" at bounding box center [488, 224] width 57 height 14
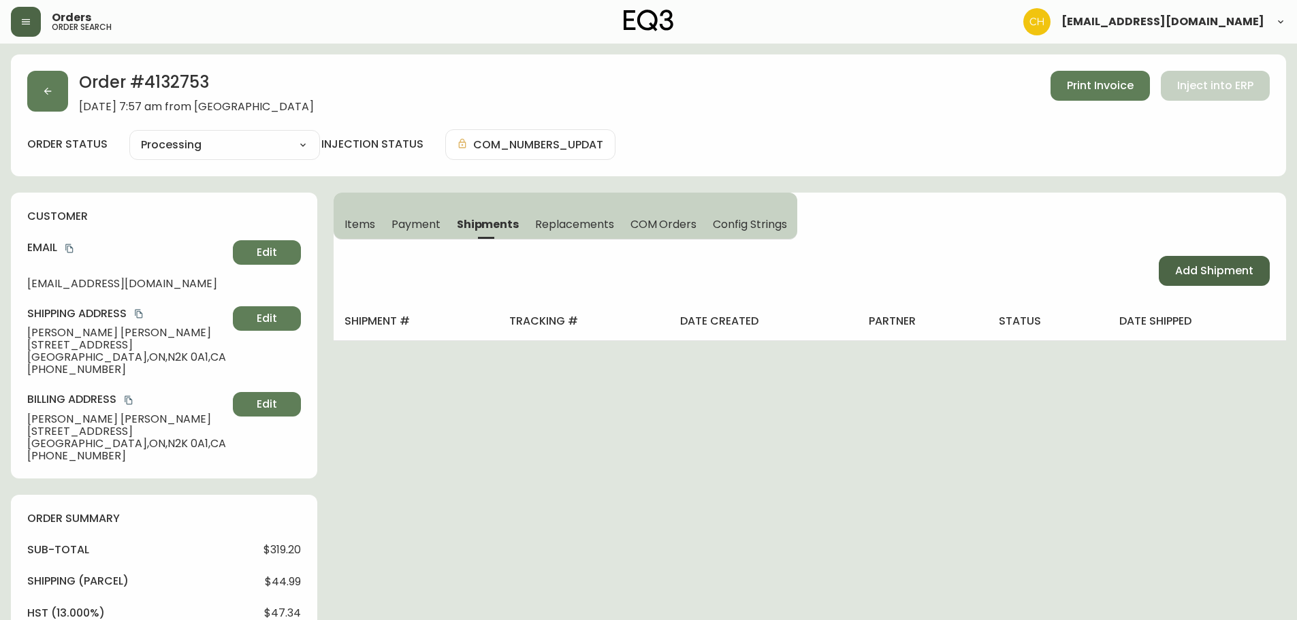
click at [1214, 272] on span "Add Shipment" at bounding box center [1214, 271] width 78 height 15
select select "PENDING"
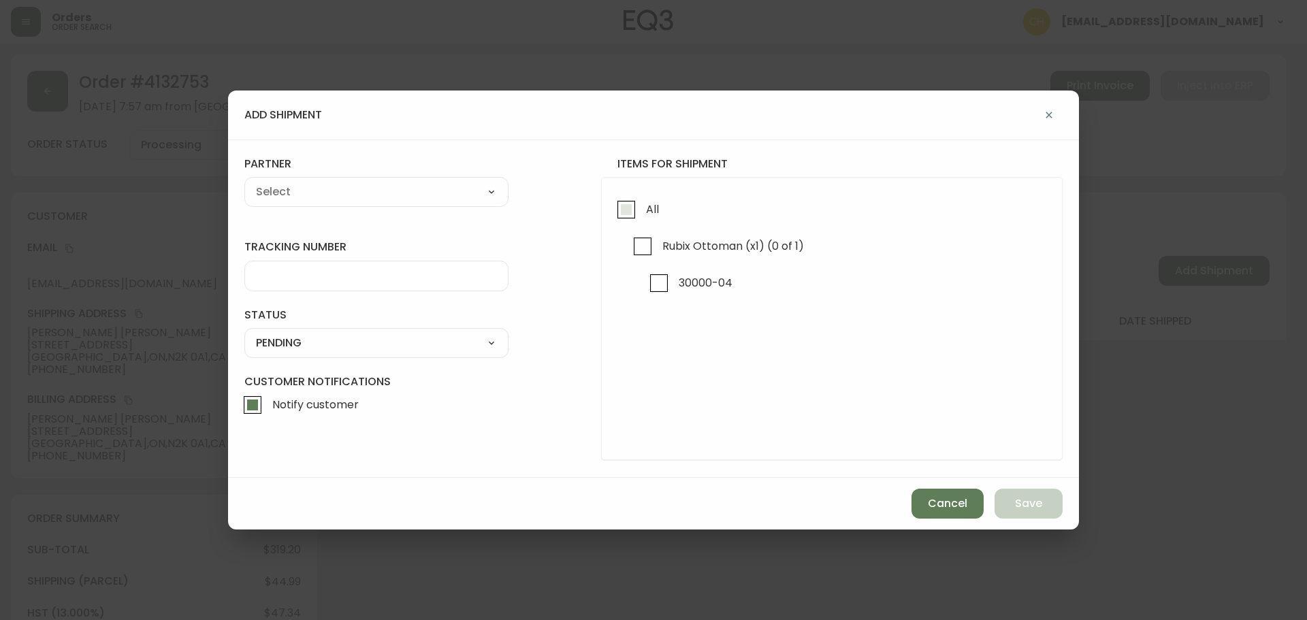
click at [620, 210] on input "All" at bounding box center [626, 209] width 31 height 31
checkbox input "true"
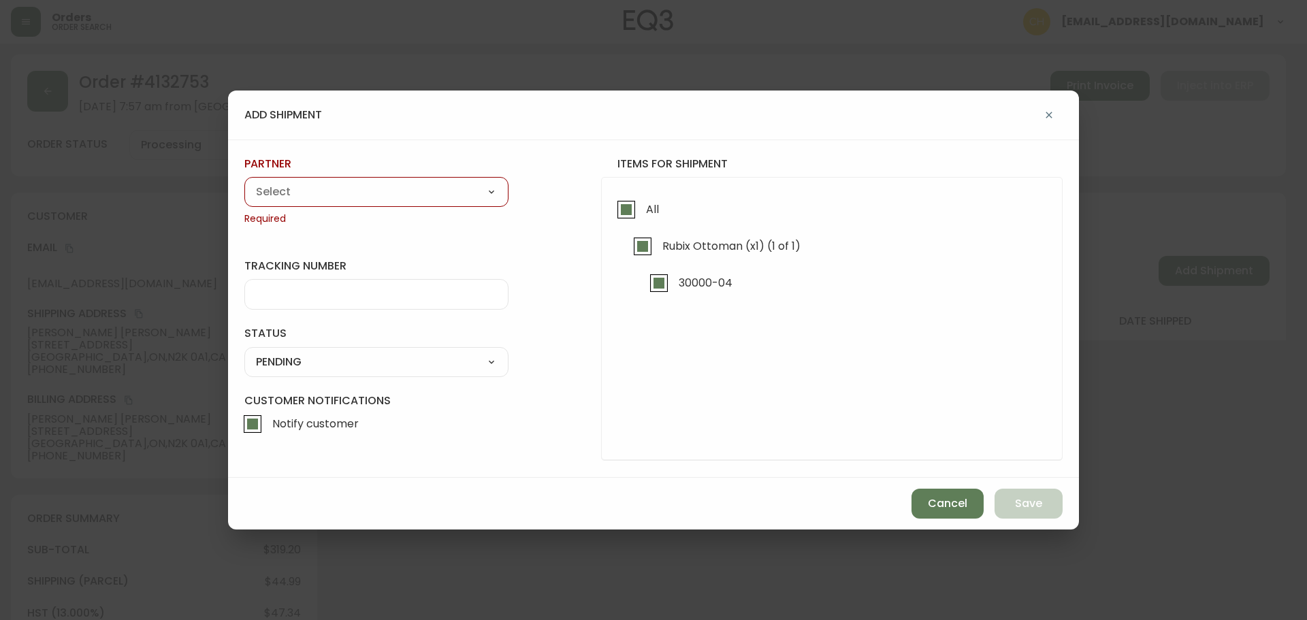
drag, startPoint x: 396, startPoint y: 210, endPoint x: 383, endPoint y: 202, distance: 15.3
click at [396, 210] on div "partner A Move to Remember LLC ABF Freight Alero C.H. Robinson Canada Post Canp…" at bounding box center [376, 191] width 264 height 69
drag, startPoint x: 378, startPoint y: 199, endPoint x: 371, endPoint y: 201, distance: 7.1
click at [378, 199] on select "A Move to Remember LLC ABF Freight Alero C.H. Robinson Canada Post Canpar Expre…" at bounding box center [376, 192] width 264 height 20
select select "cjy0a9taa01x001669l98m63c"
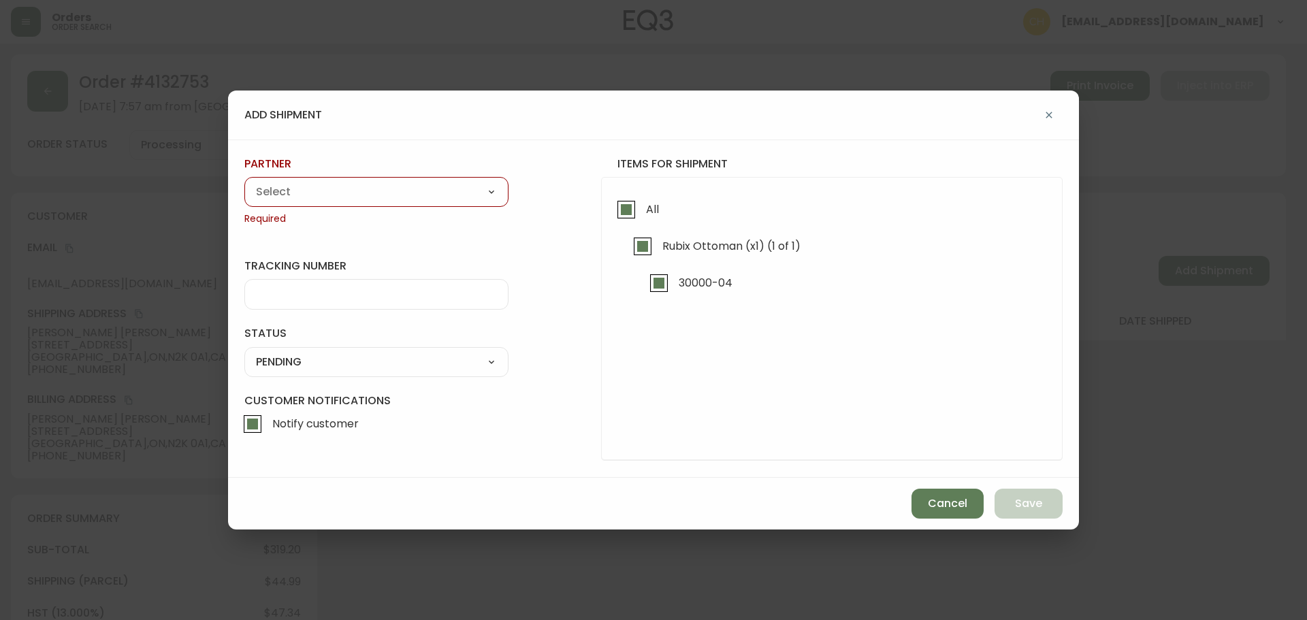
click at [244, 182] on select "A Move to Remember LLC ABF Freight Alero C.H. Robinson Canada Post Canpar Expre…" at bounding box center [376, 192] width 264 height 20
type input "FedEx"
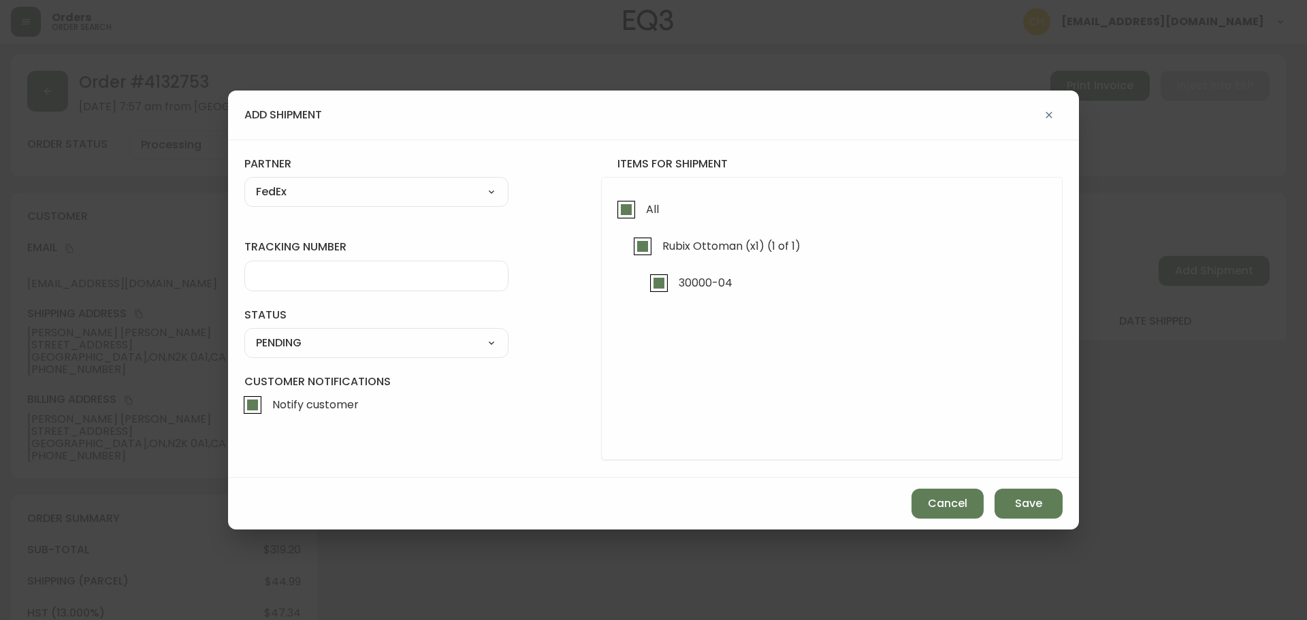
click at [293, 280] on input "tracking number" at bounding box center [376, 276] width 241 height 13
type input "455183580203"
click at [301, 350] on select "SHIPPED PENDING CANCELLED" at bounding box center [376, 343] width 264 height 20
click at [244, 333] on select "SHIPPED PENDING CANCELLED" at bounding box center [376, 343] width 264 height 20
select select "PENDING"
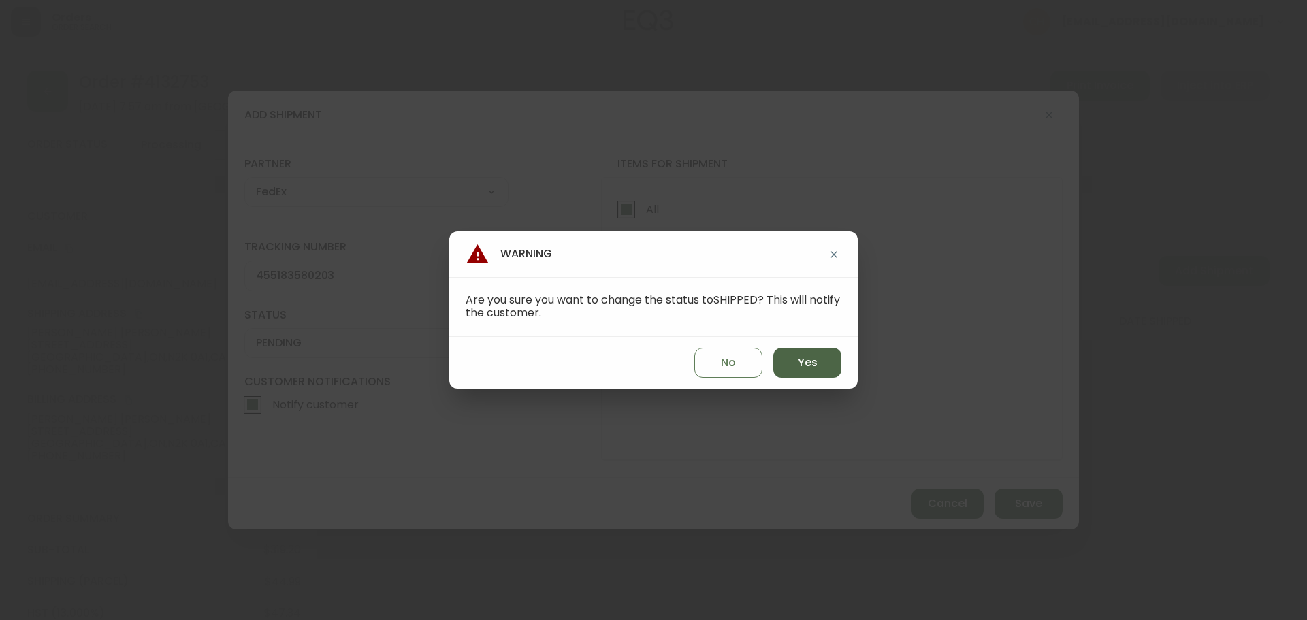
click at [799, 360] on span "Yes" at bounding box center [808, 362] width 20 height 15
type input "SHIPPED"
select select "SHIPPED"
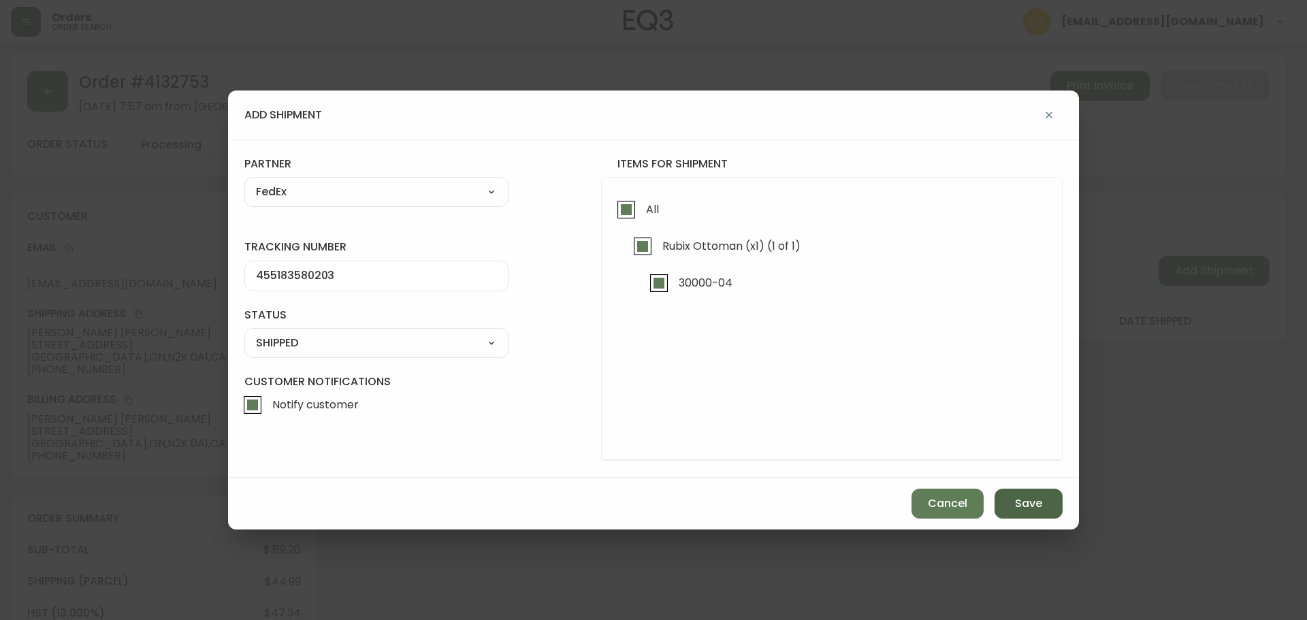
click at [1032, 510] on span "Save" at bounding box center [1028, 503] width 27 height 15
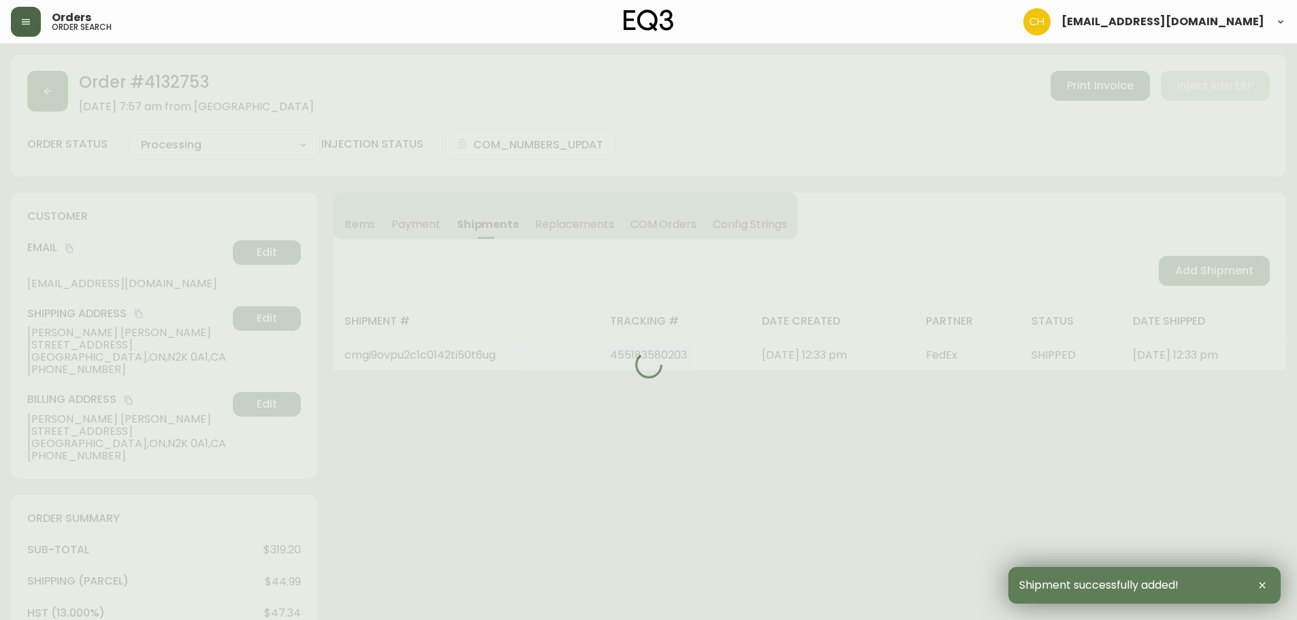
type input "Fully Shipped"
select select "FULLY_SHIPPED"
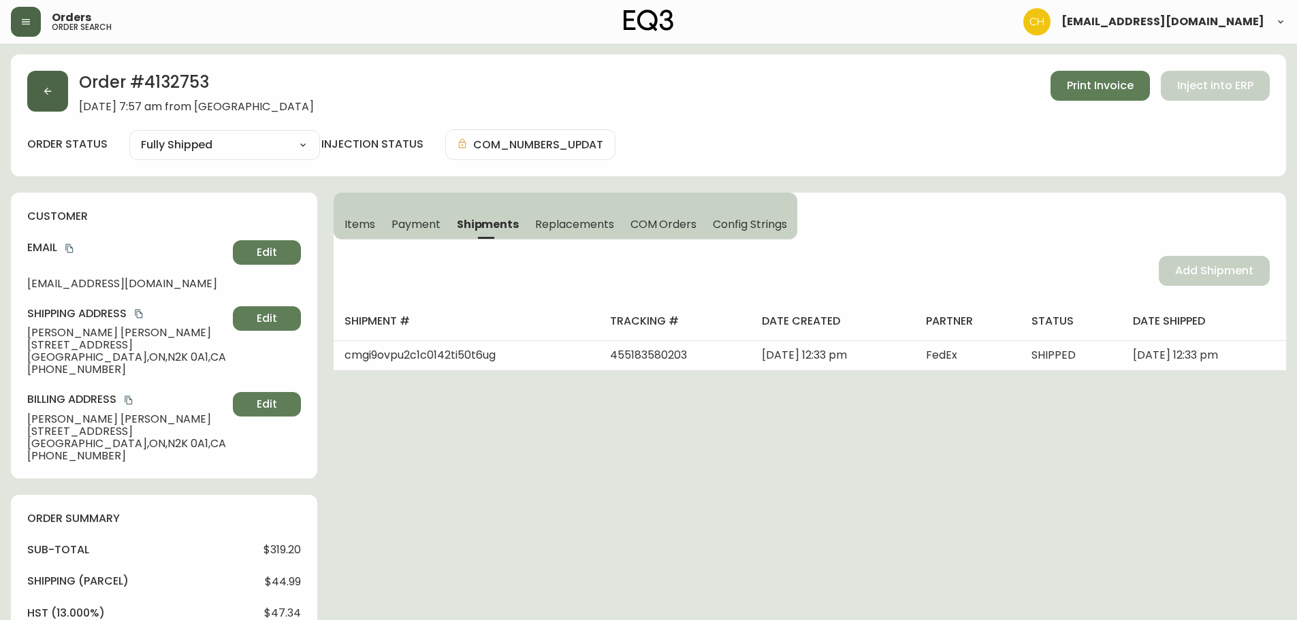
click at [42, 99] on button "button" at bounding box center [47, 91] width 41 height 41
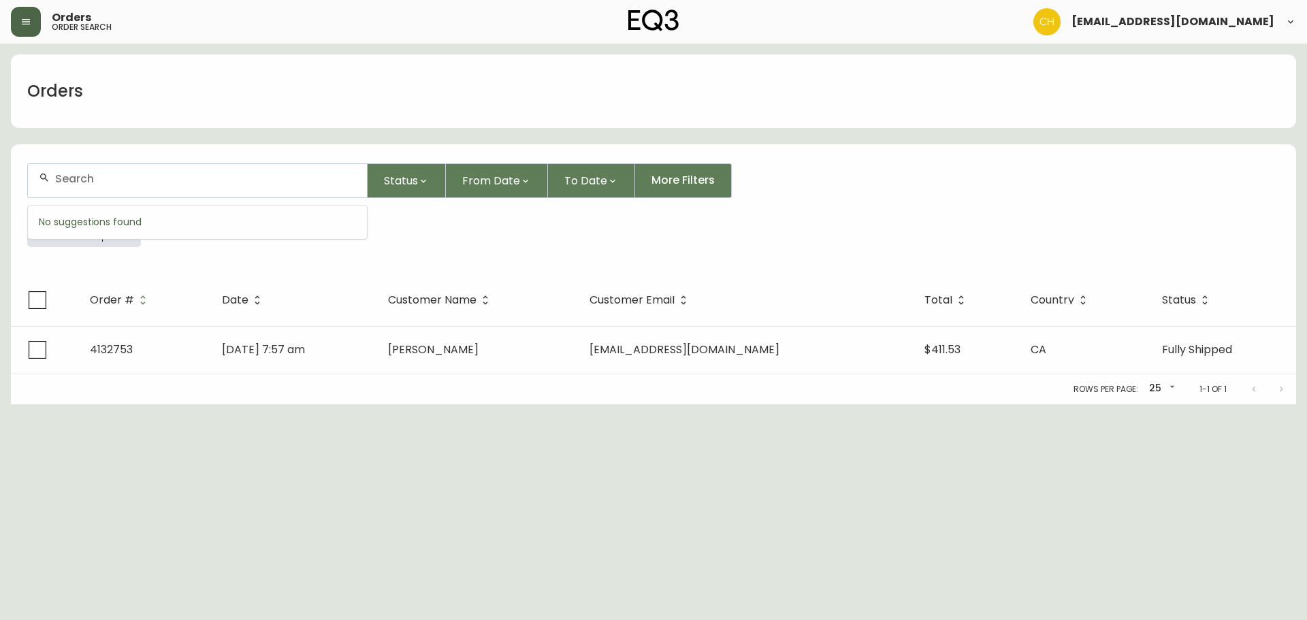
click at [83, 184] on input "text" at bounding box center [205, 178] width 301 height 13
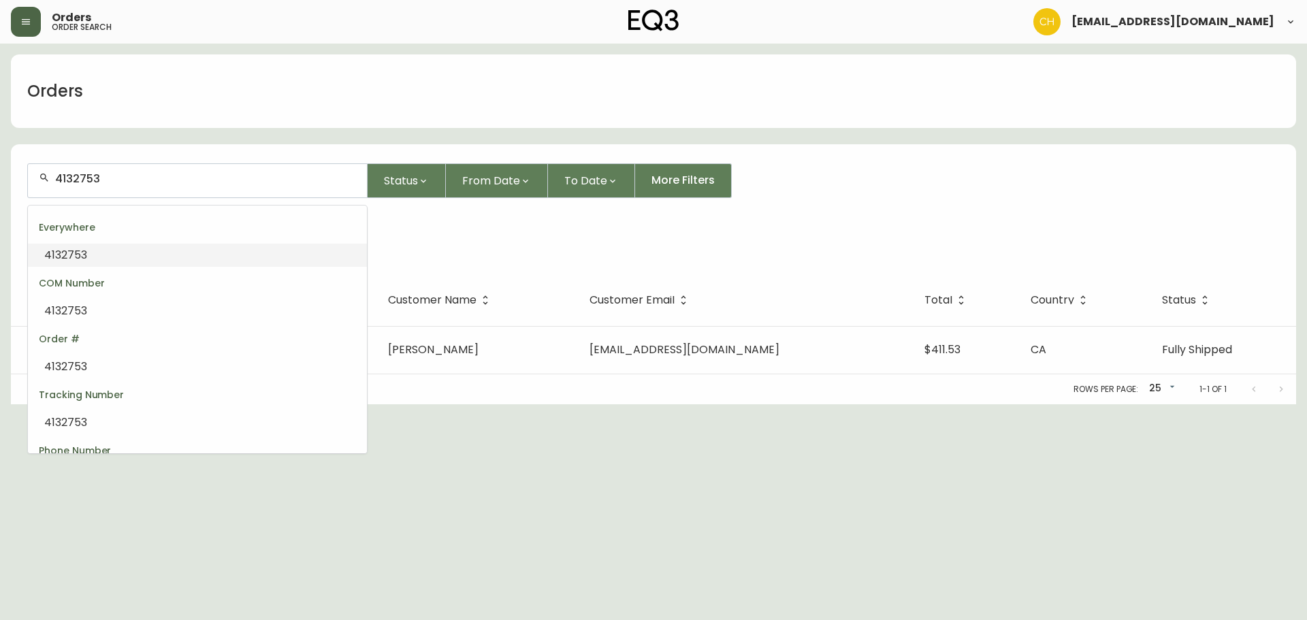
drag, startPoint x: 111, startPoint y: 184, endPoint x: 9, endPoint y: 184, distance: 102.1
click at [9, 184] on main "Orders 4132753 Status From Date To Date More Filters Everywhere 4132753 Order #…" at bounding box center [653, 224] width 1307 height 361
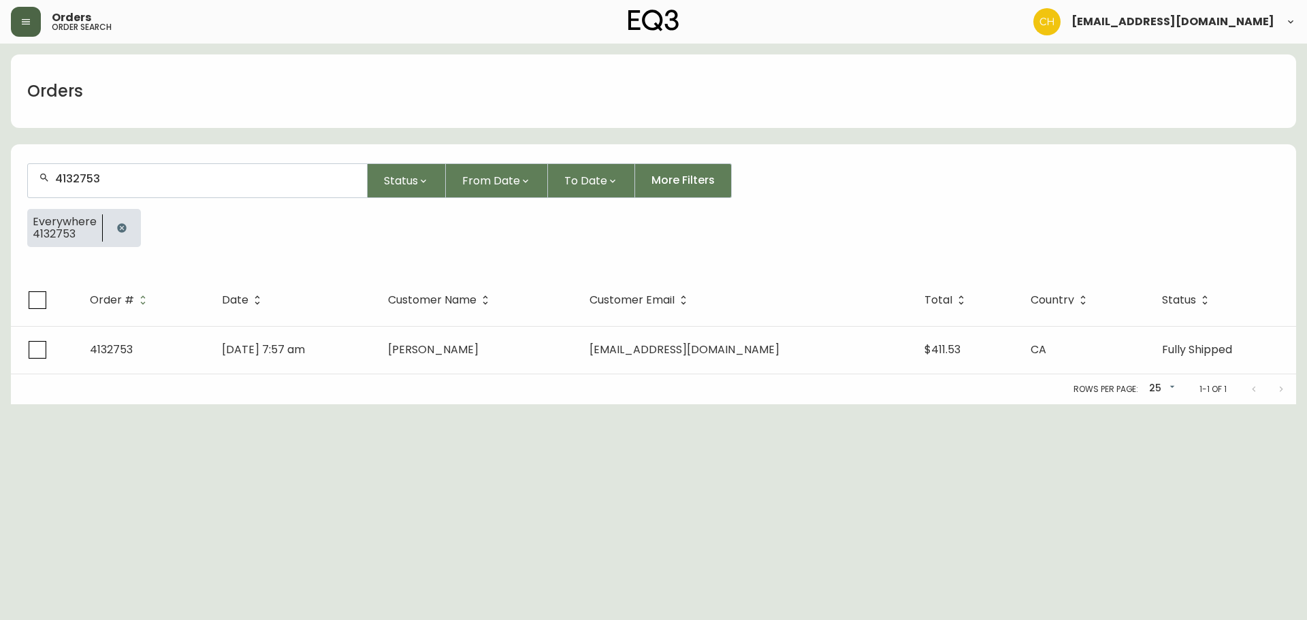
drag, startPoint x: 639, startPoint y: 413, endPoint x: 386, endPoint y: 265, distance: 293.3
click at [639, 405] on html "Orders order search childebrand@eq3.ca Orders 4132753 Status From Date To Date …" at bounding box center [653, 202] width 1307 height 405
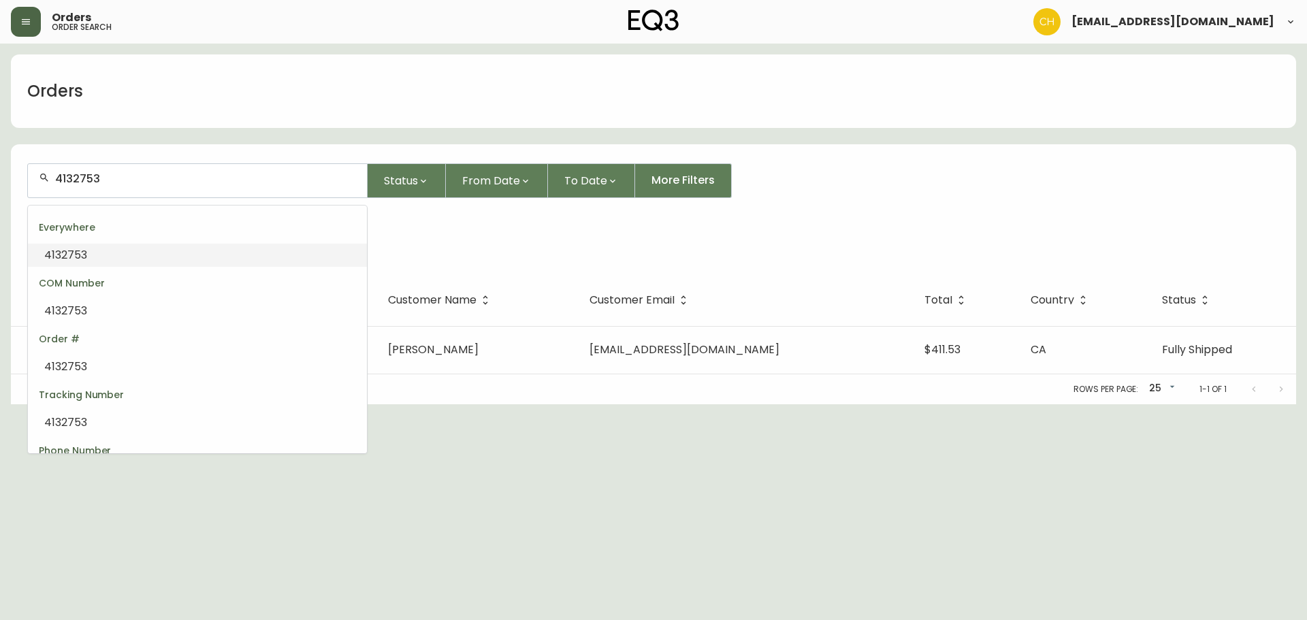
drag, startPoint x: 110, startPoint y: 176, endPoint x: 0, endPoint y: 176, distance: 110.3
click at [0, 176] on main "Orders 4132753 Status From Date To Date More Filters Everywhere 4132753 Order #…" at bounding box center [653, 224] width 1307 height 361
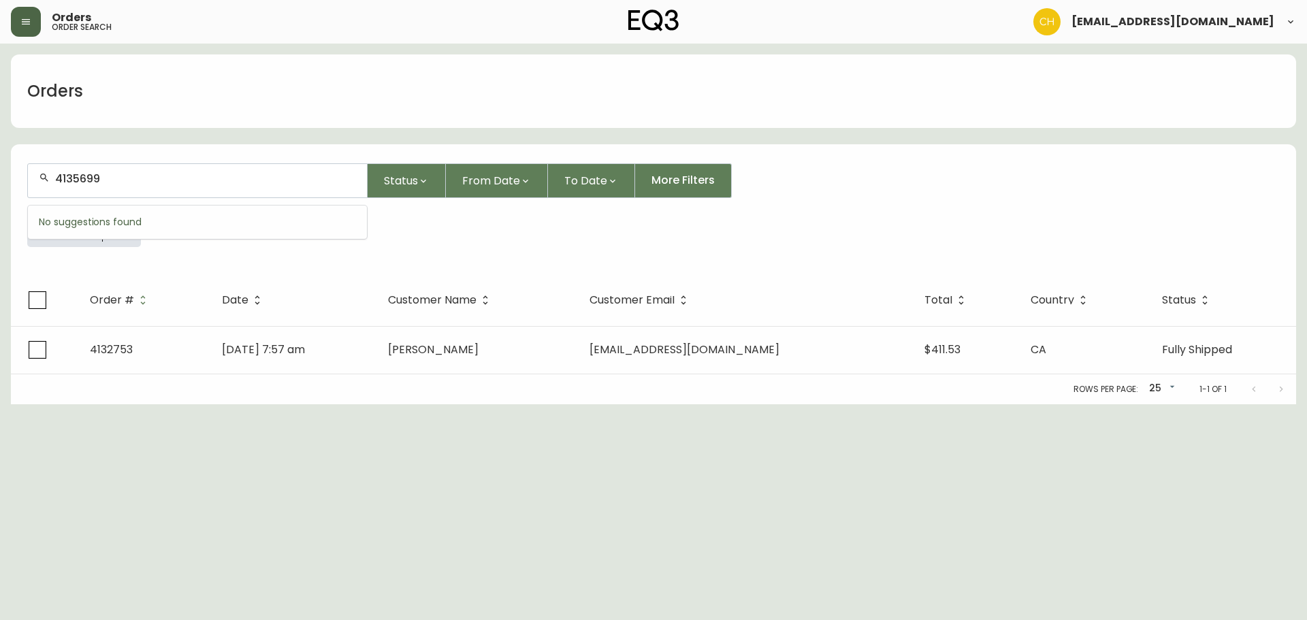
type input "4135699"
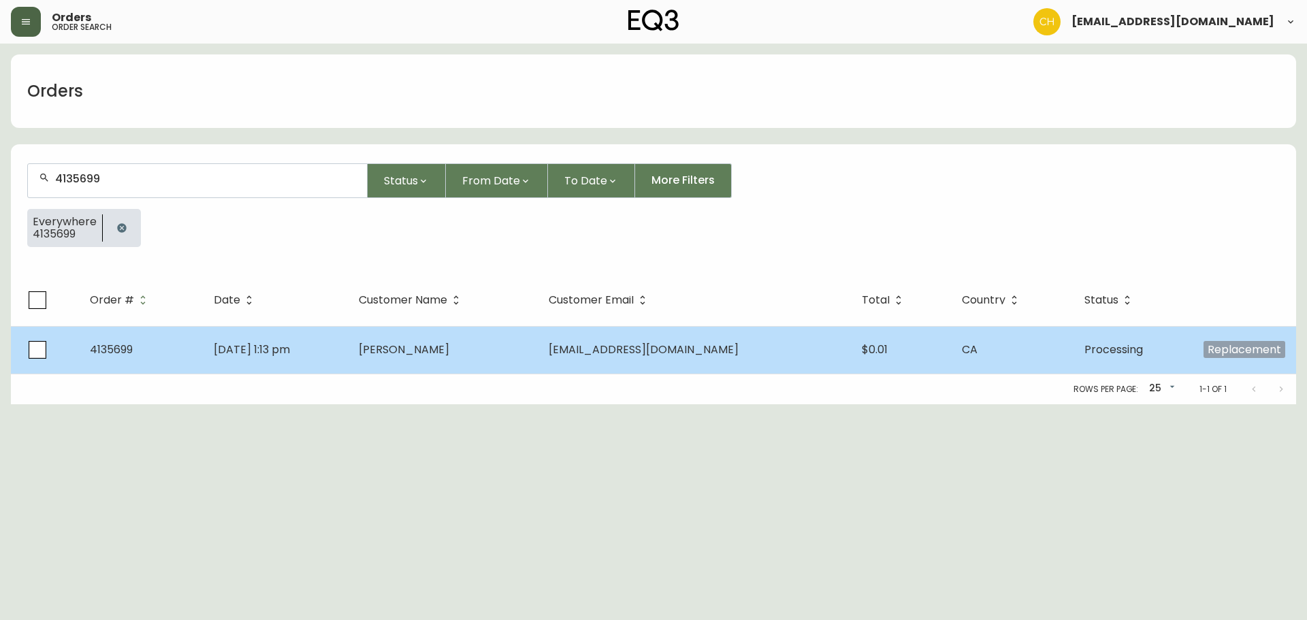
click at [348, 345] on td "Oct 07 2025, 1:13 pm" at bounding box center [275, 350] width 145 height 48
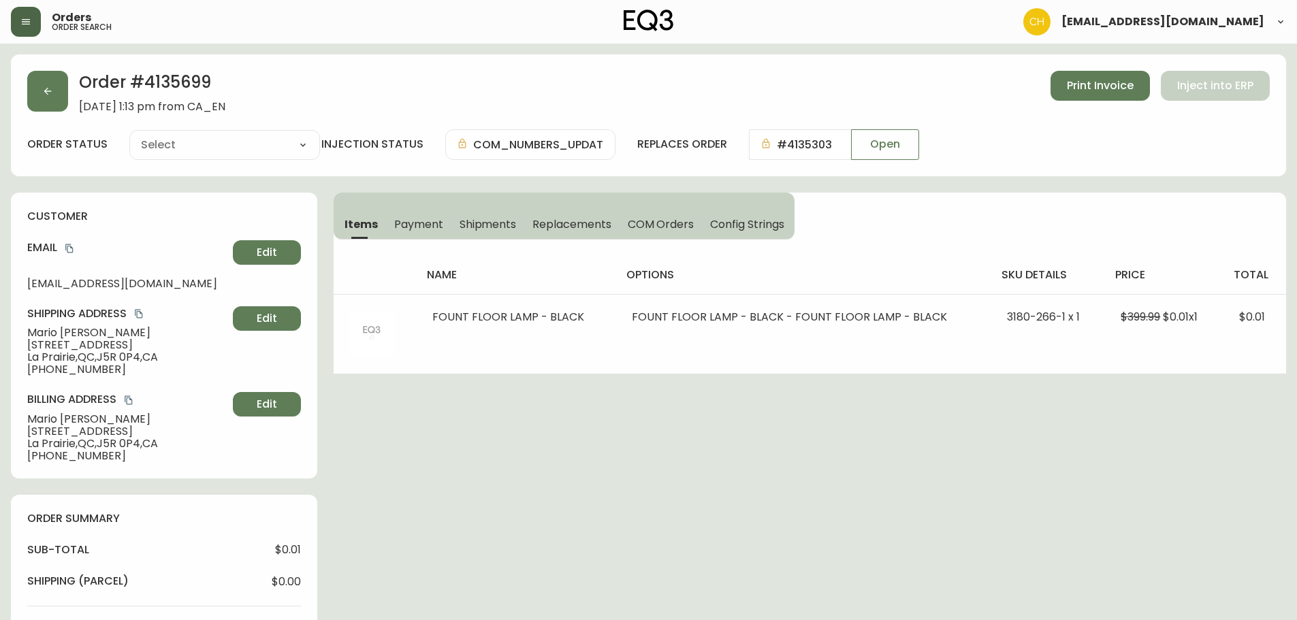
type input "Processing"
select select "PROCESSING"
drag, startPoint x: 485, startPoint y: 223, endPoint x: 543, endPoint y: 236, distance: 59.5
click at [486, 223] on span "Shipments" at bounding box center [488, 224] width 57 height 14
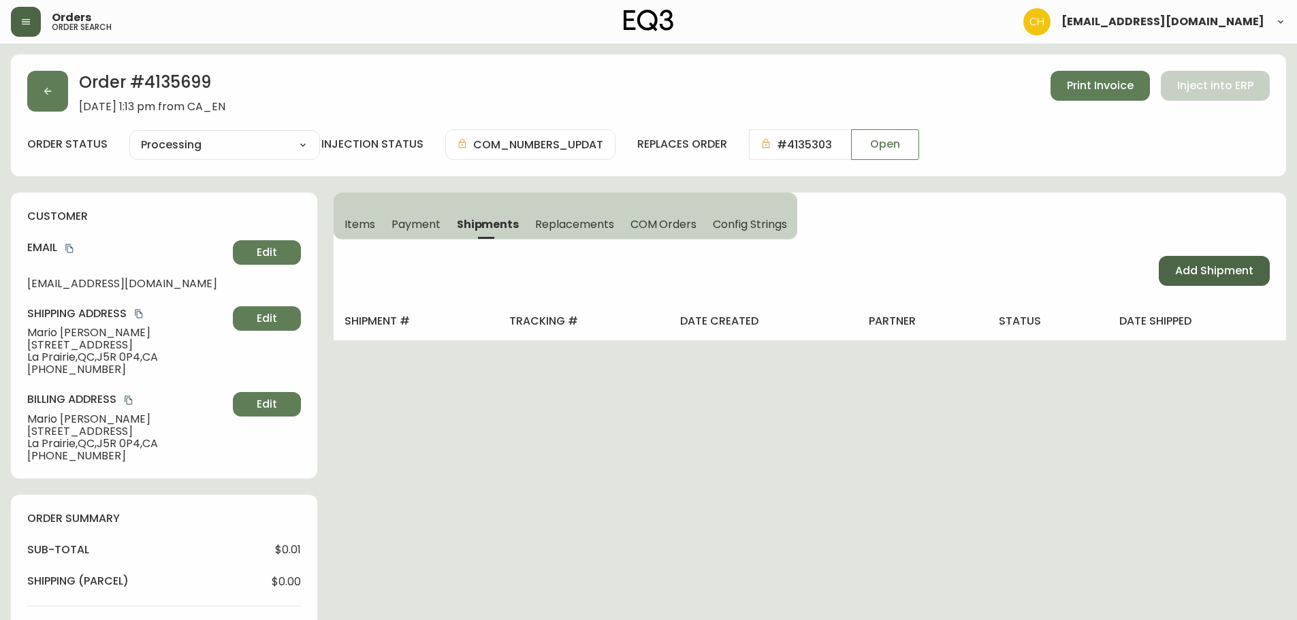
click at [1240, 270] on span "Add Shipment" at bounding box center [1214, 271] width 78 height 15
select select "PENDING"
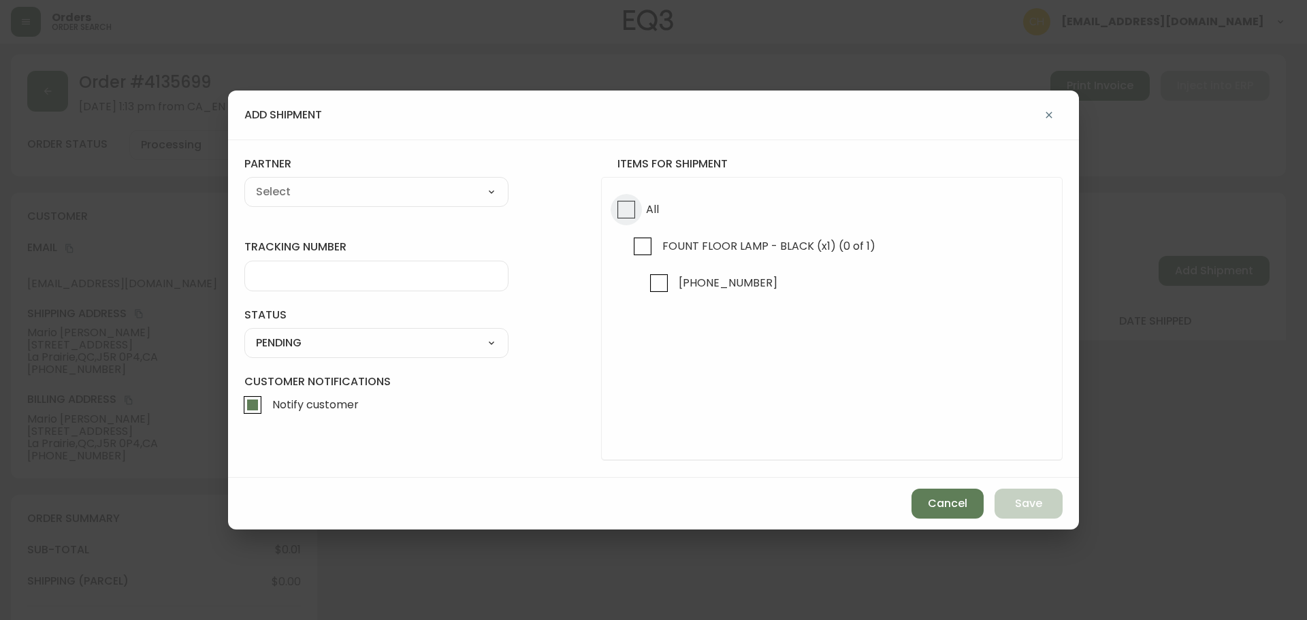
drag, startPoint x: 624, startPoint y: 211, endPoint x: 558, endPoint y: 210, distance: 66.8
click at [615, 210] on input "All" at bounding box center [626, 209] width 31 height 31
checkbox input "true"
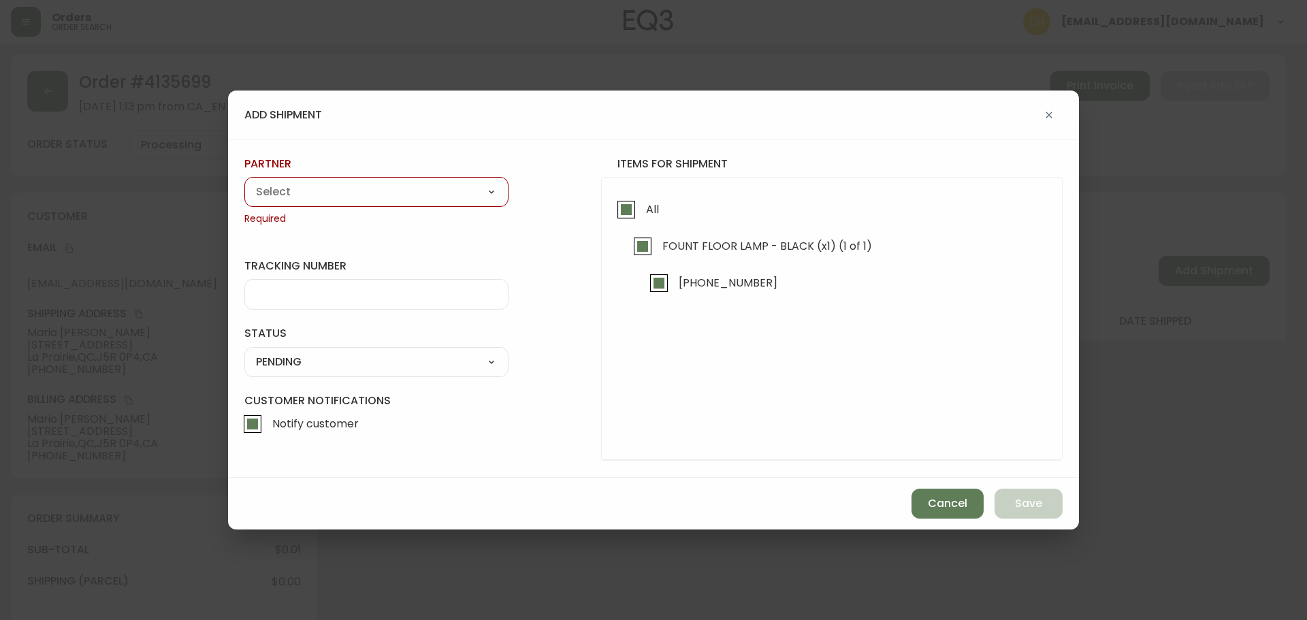
drag, startPoint x: 346, startPoint y: 197, endPoint x: 336, endPoint y: 202, distance: 10.7
click at [346, 197] on select "A Move to Remember LLC ABF Freight Alero C.H. Robinson Canada Post Canpar Expre…" at bounding box center [376, 192] width 264 height 20
select select "cjy0a9taa01x001669l98m63c"
click at [244, 182] on select "A Move to Remember LLC ABF Freight Alero C.H. Robinson Canada Post Canpar Expre…" at bounding box center [376, 192] width 264 height 20
type input "FedEx"
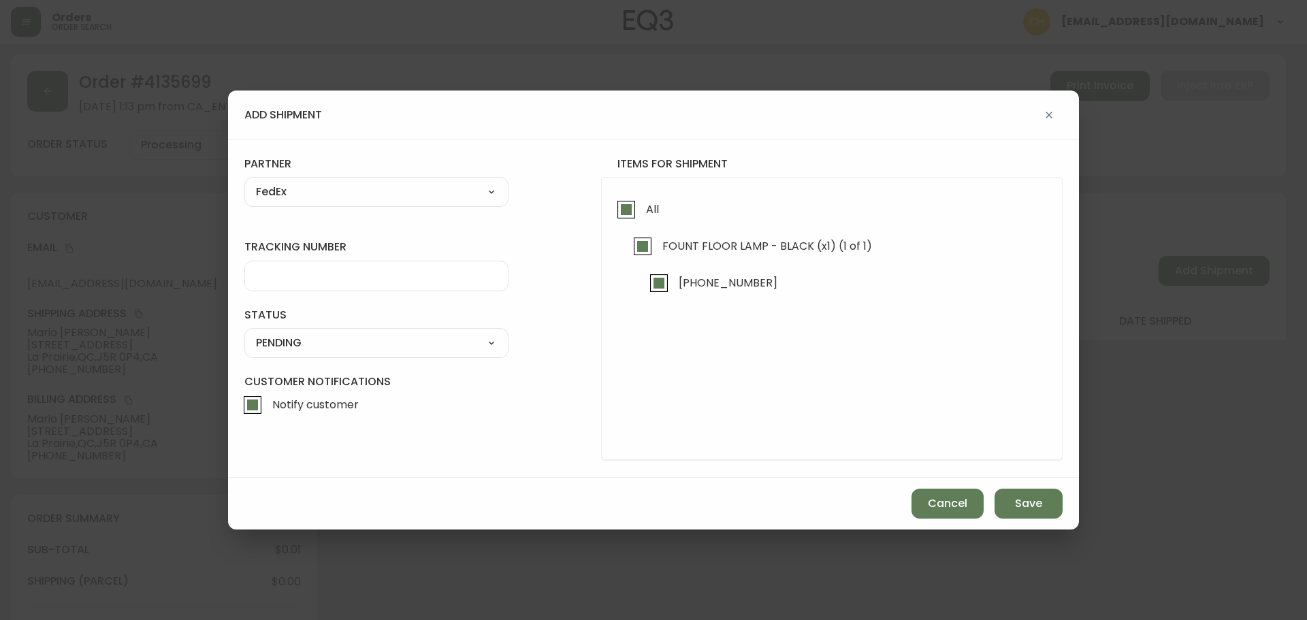
click at [283, 278] on input "tracking number" at bounding box center [376, 276] width 241 height 13
type input "455183580214"
click at [300, 347] on select "SHIPPED PENDING CANCELLED" at bounding box center [376, 343] width 264 height 20
click at [244, 333] on select "SHIPPED PENDING CANCELLED" at bounding box center [376, 343] width 264 height 20
select select "PENDING"
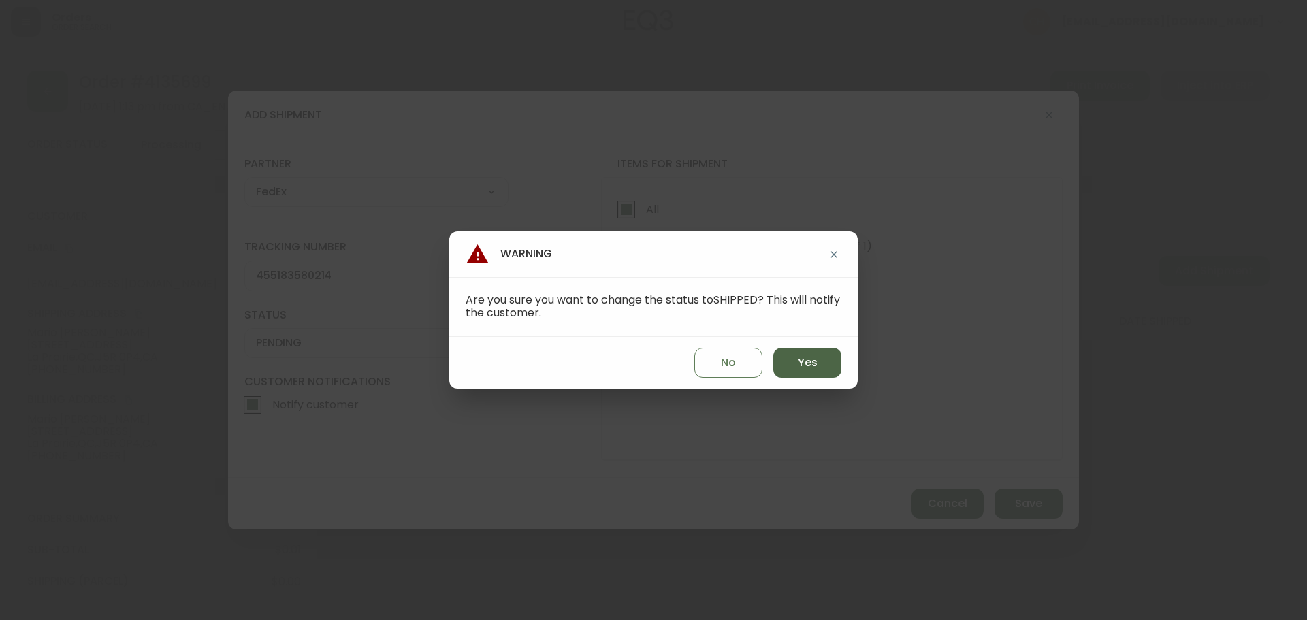
click at [783, 364] on button "Yes" at bounding box center [808, 363] width 68 height 30
type input "SHIPPED"
select select "SHIPPED"
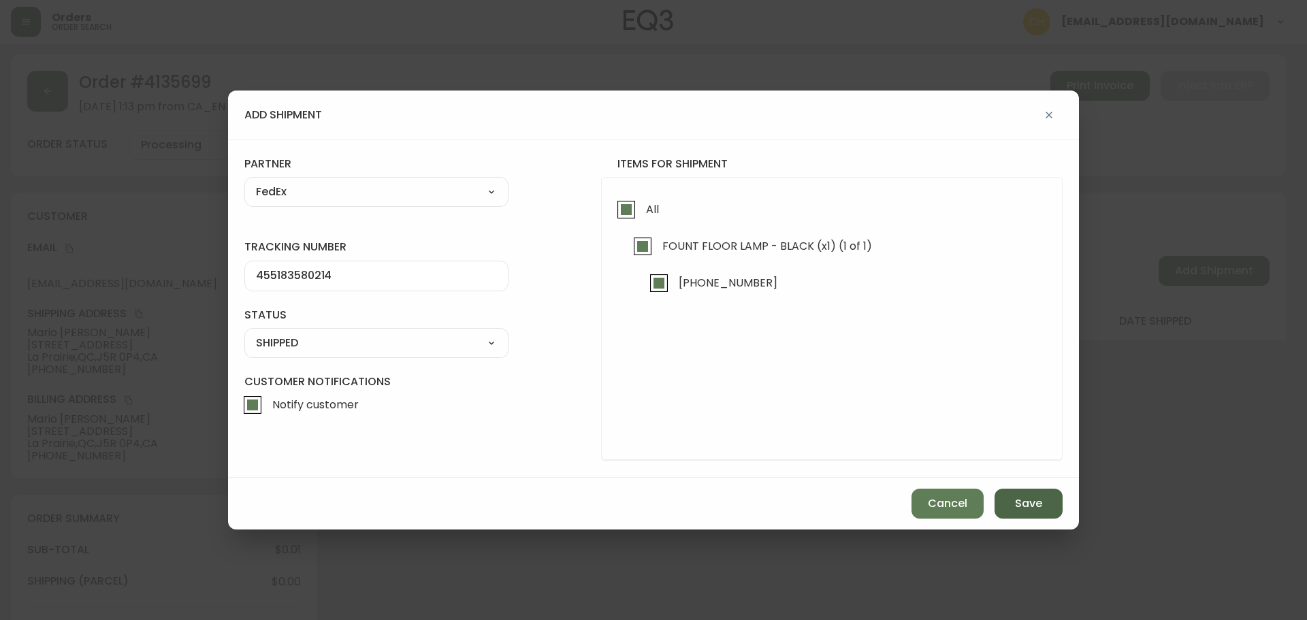
click at [1019, 503] on span "Save" at bounding box center [1028, 503] width 27 height 15
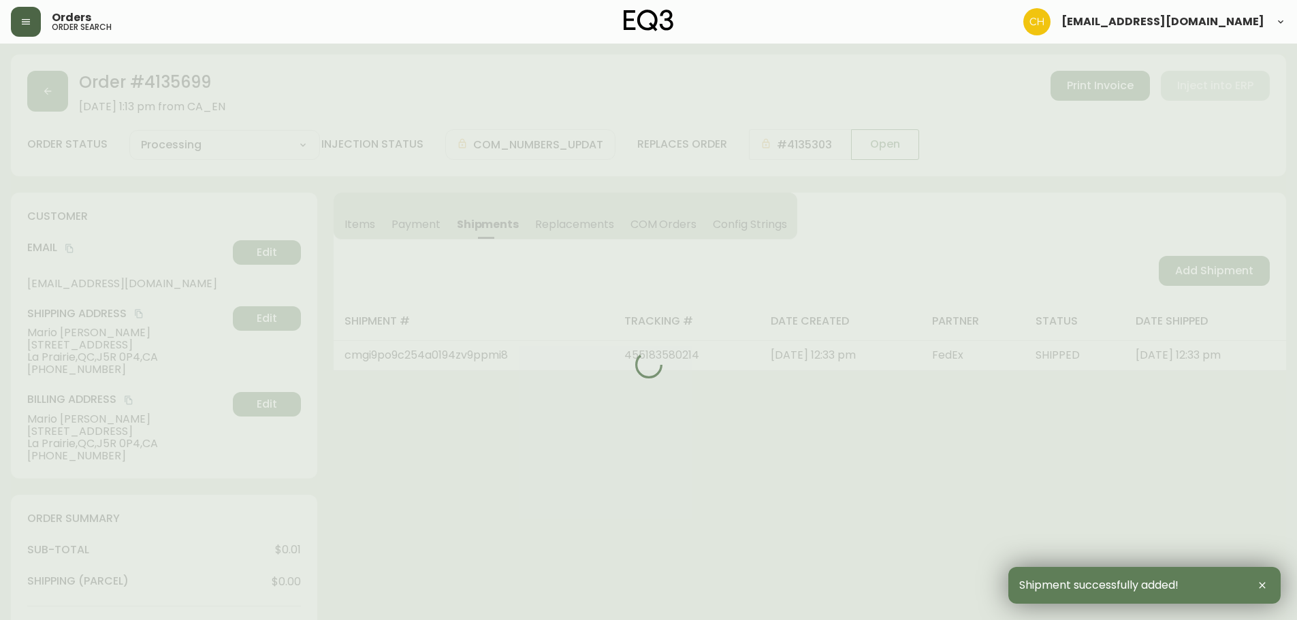
type input "Fully Shipped"
select select "FULLY_SHIPPED"
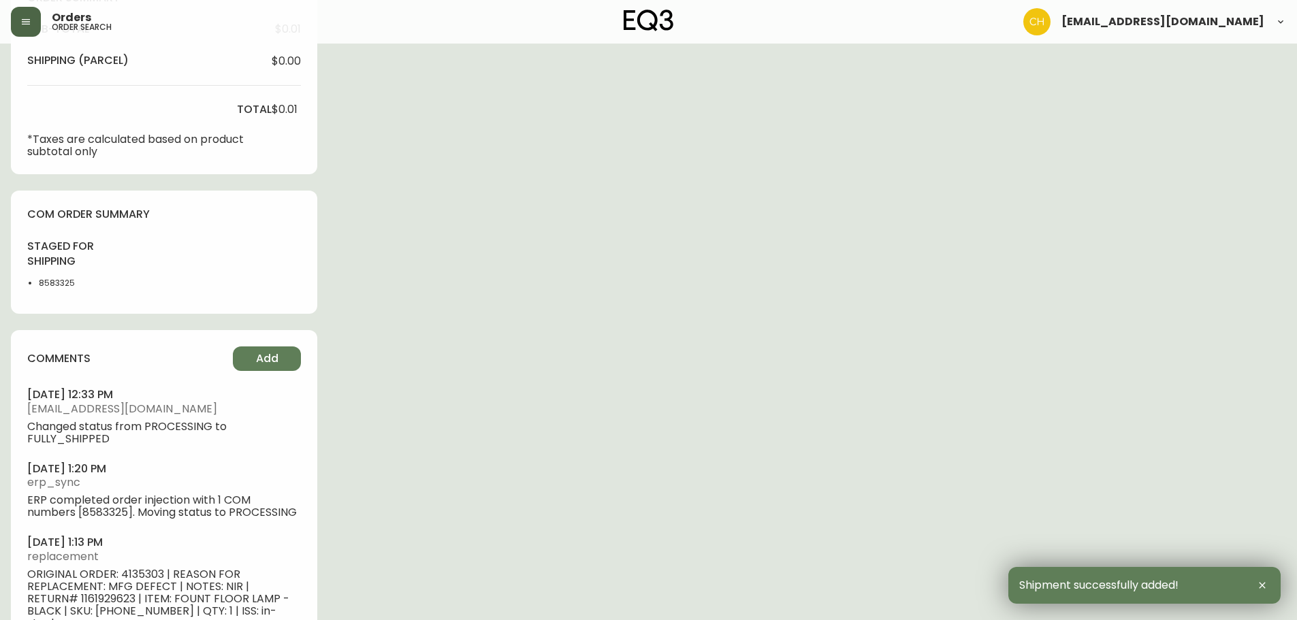
scroll to position [559, 0]
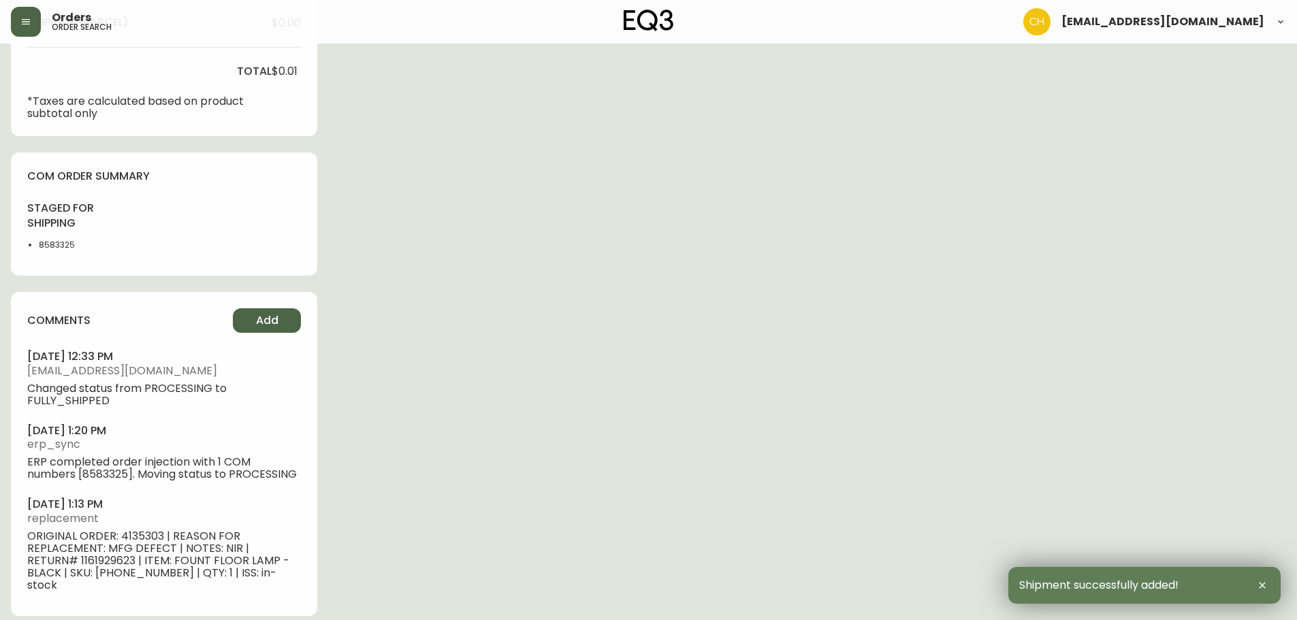
click at [266, 324] on span "Add" at bounding box center [267, 320] width 22 height 15
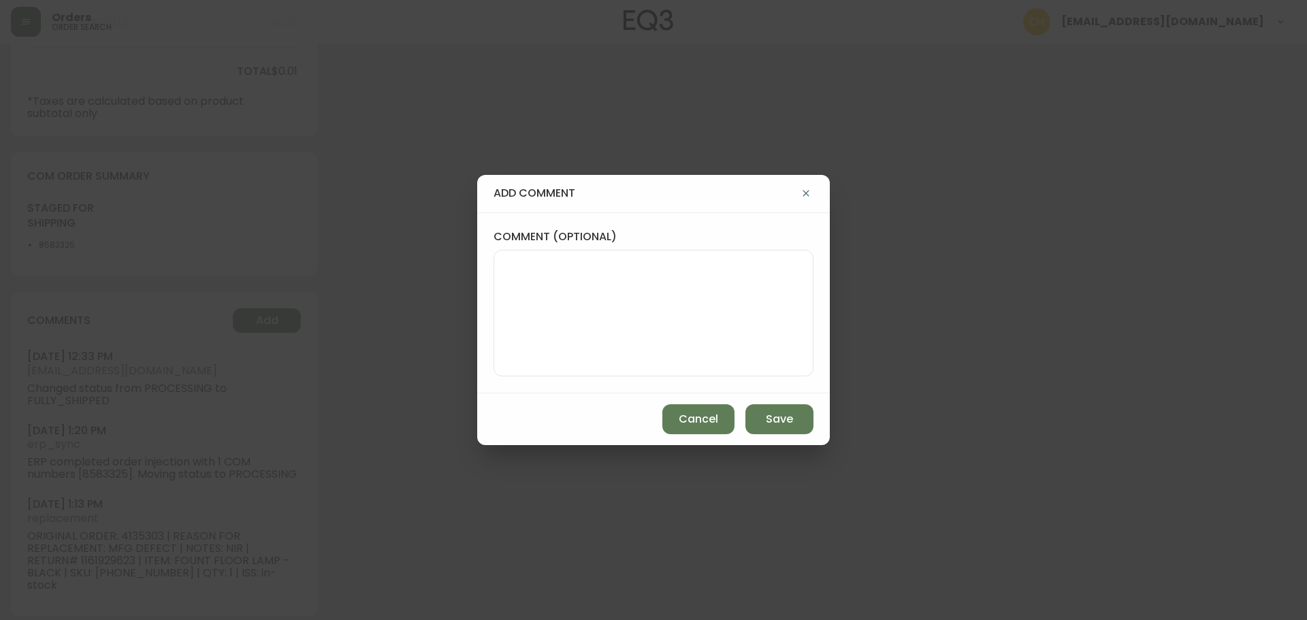
click at [506, 317] on textarea "comment (optional)" at bounding box center [653, 313] width 297 height 109
type textarea "CH"
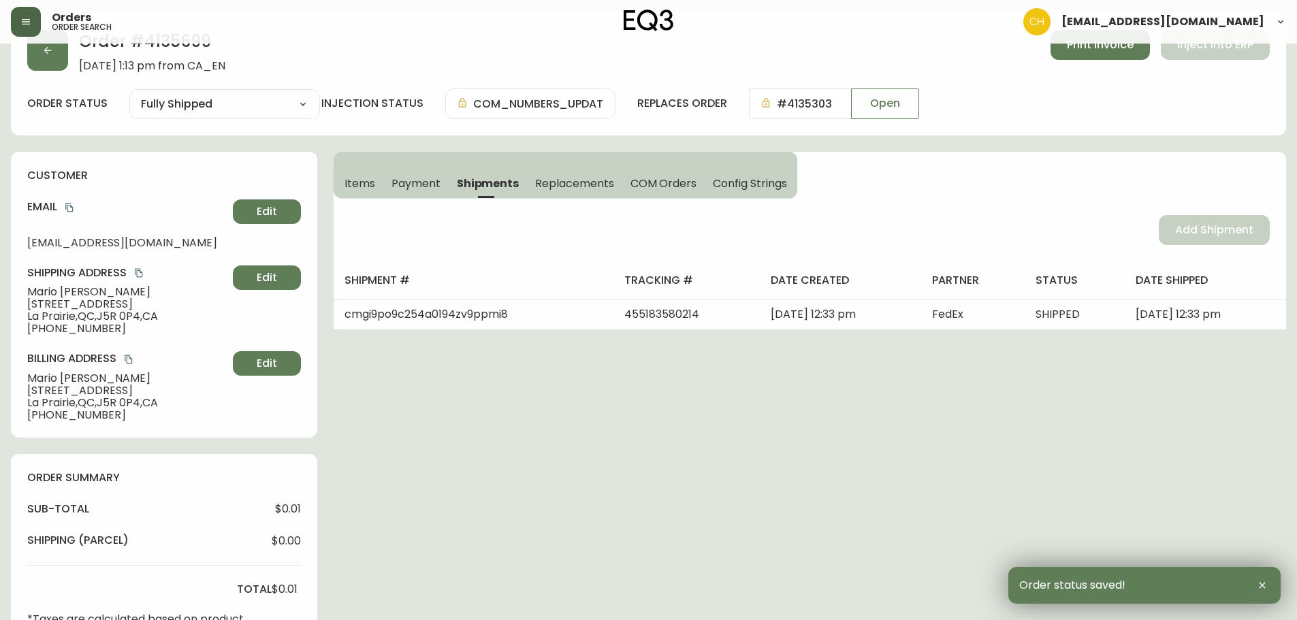
scroll to position [0, 0]
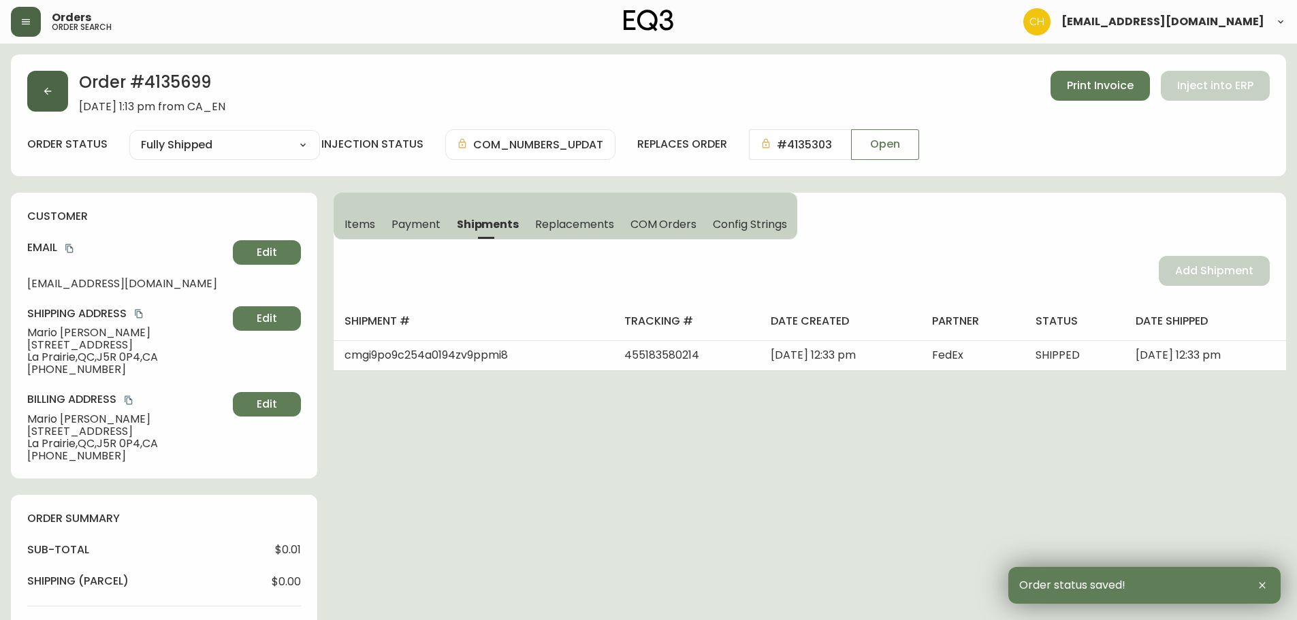
click at [54, 94] on button "button" at bounding box center [47, 91] width 41 height 41
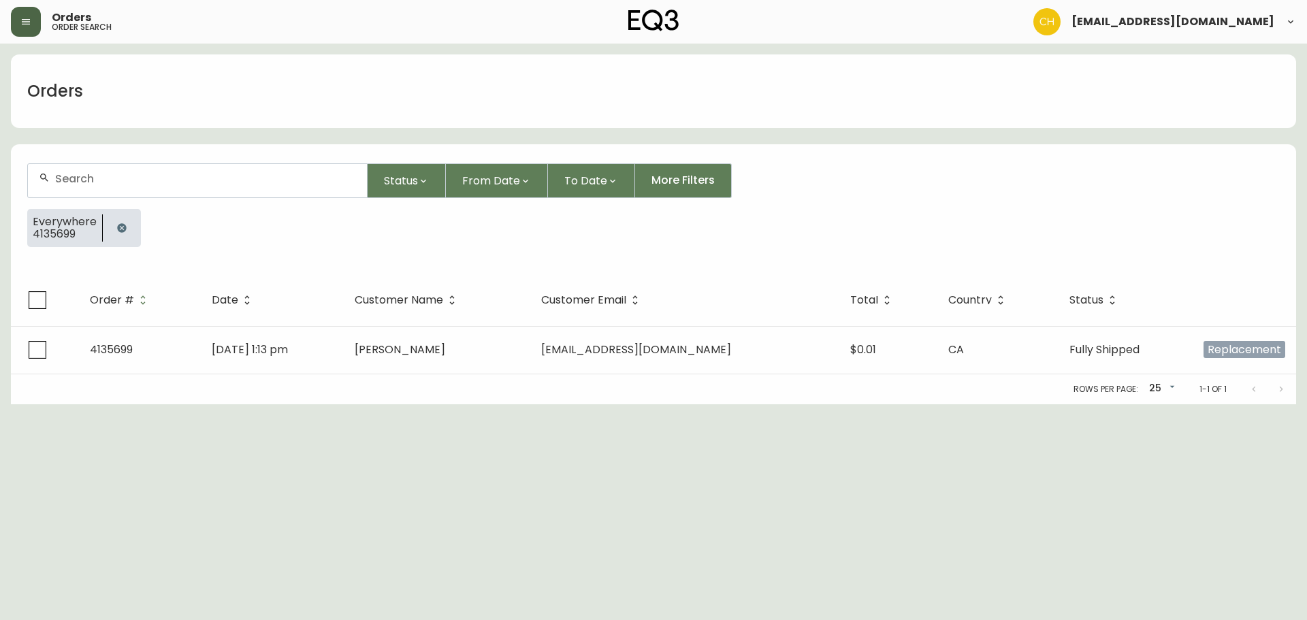
click at [76, 180] on input "text" at bounding box center [205, 178] width 301 height 13
type input "4135689"
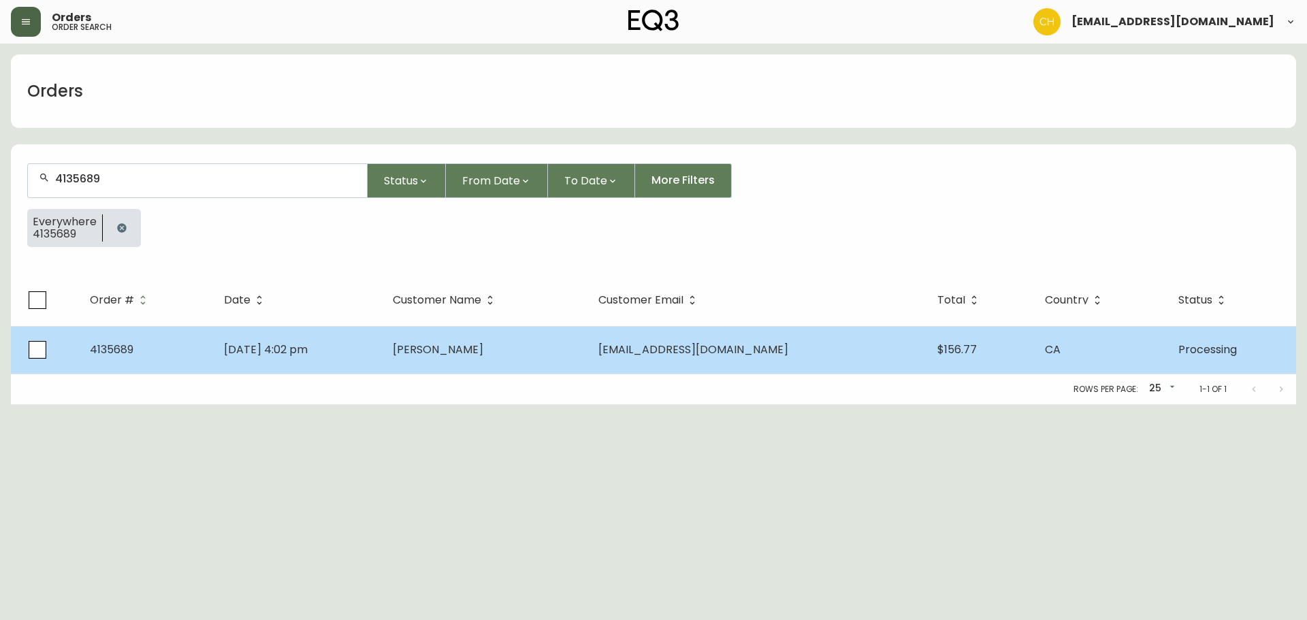
click at [308, 344] on span "Oct 06 2025, 4:02 pm" at bounding box center [266, 350] width 84 height 16
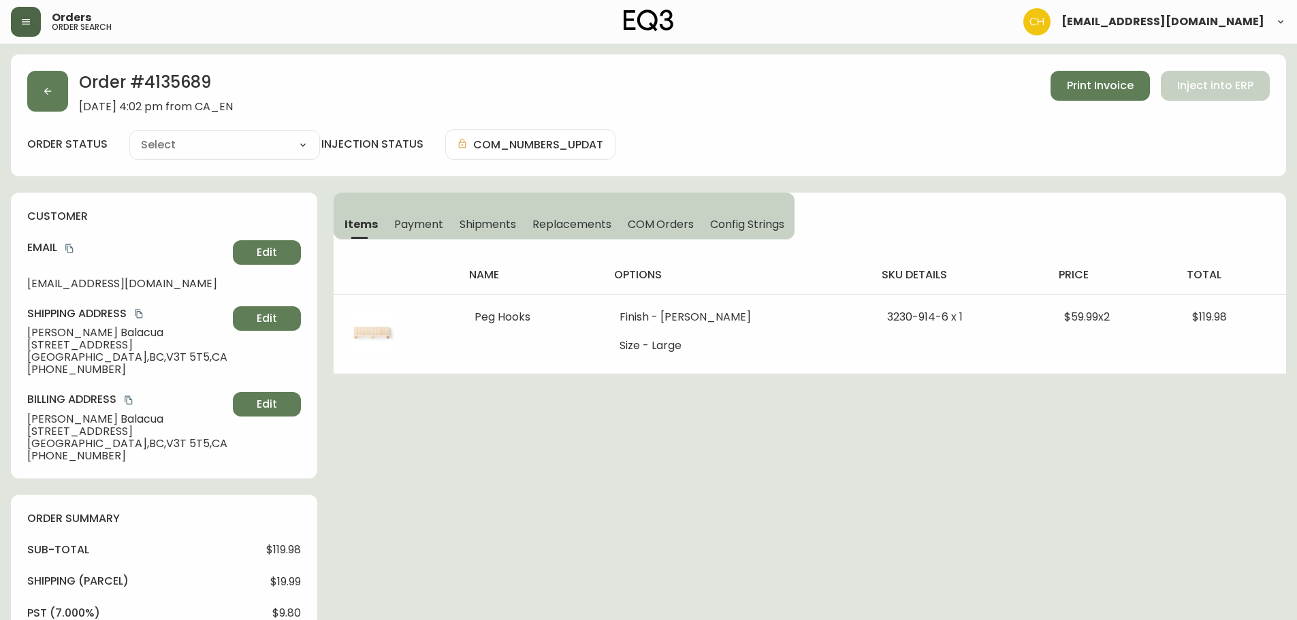
type input "Processing"
select select "PROCESSING"
drag, startPoint x: 469, startPoint y: 225, endPoint x: 528, endPoint y: 235, distance: 60.0
click at [470, 225] on span "Shipments" at bounding box center [488, 224] width 57 height 14
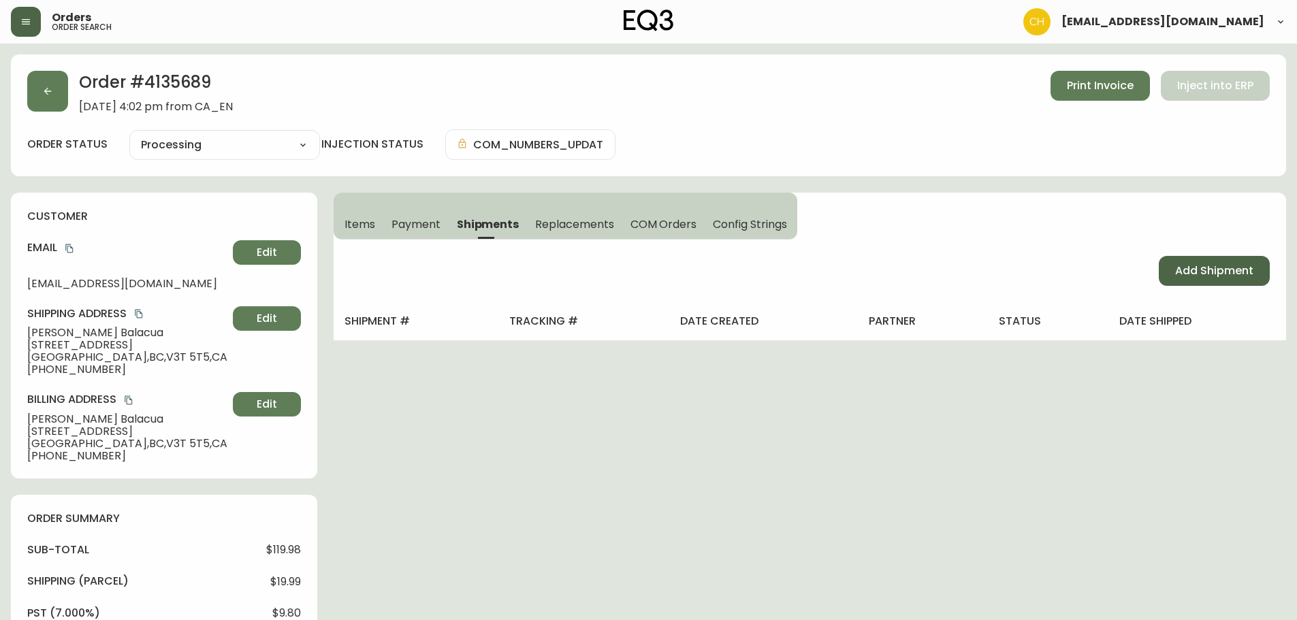
click at [1219, 267] on span "Add Shipment" at bounding box center [1214, 271] width 78 height 15
select select "PENDING"
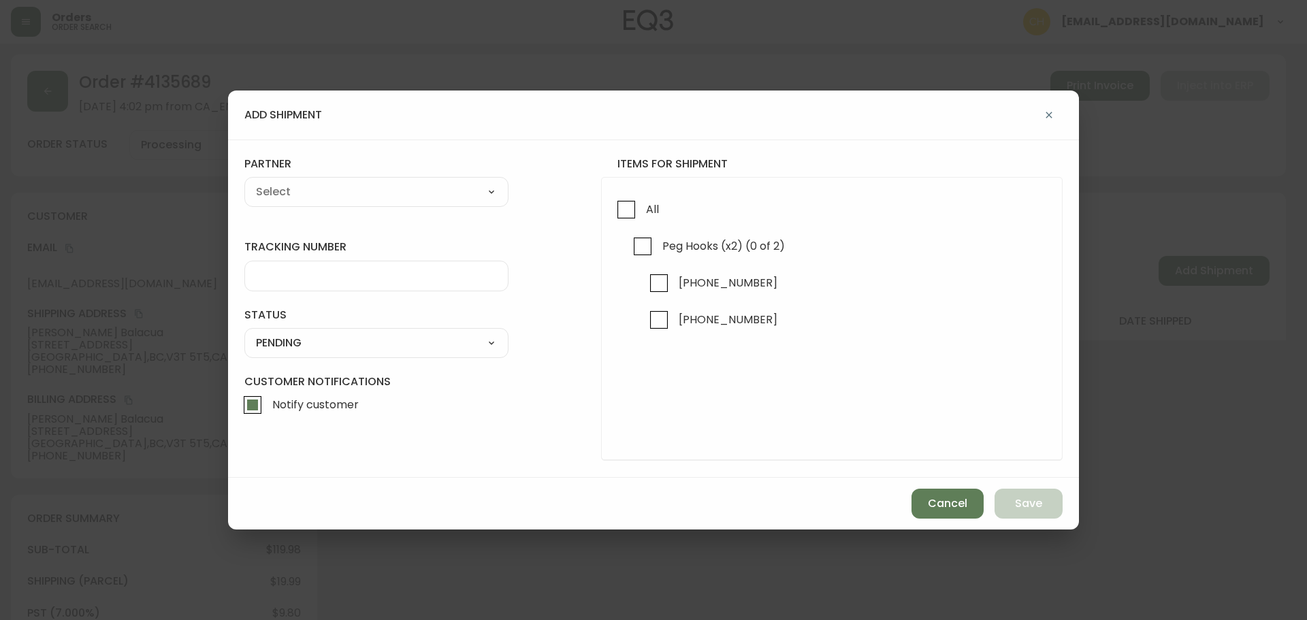
drag, startPoint x: 622, startPoint y: 212, endPoint x: 535, endPoint y: 195, distance: 88.9
click at [620, 212] on input "All" at bounding box center [626, 209] width 31 height 31
checkbox input "true"
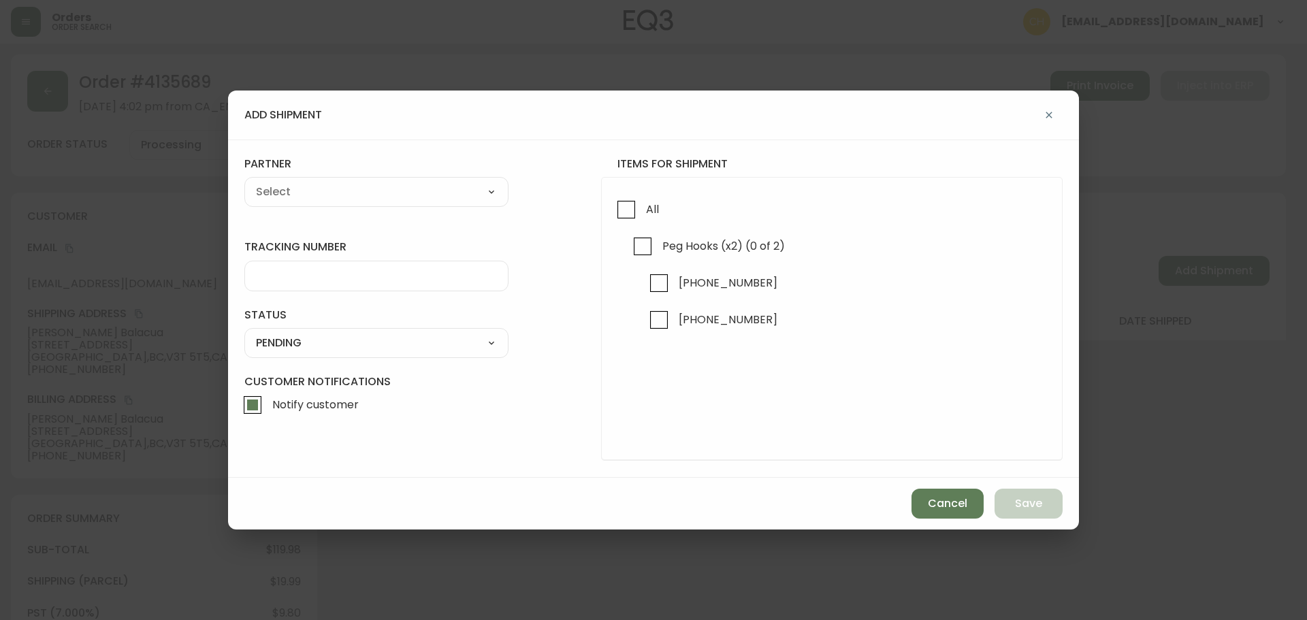
checkbox input "true"
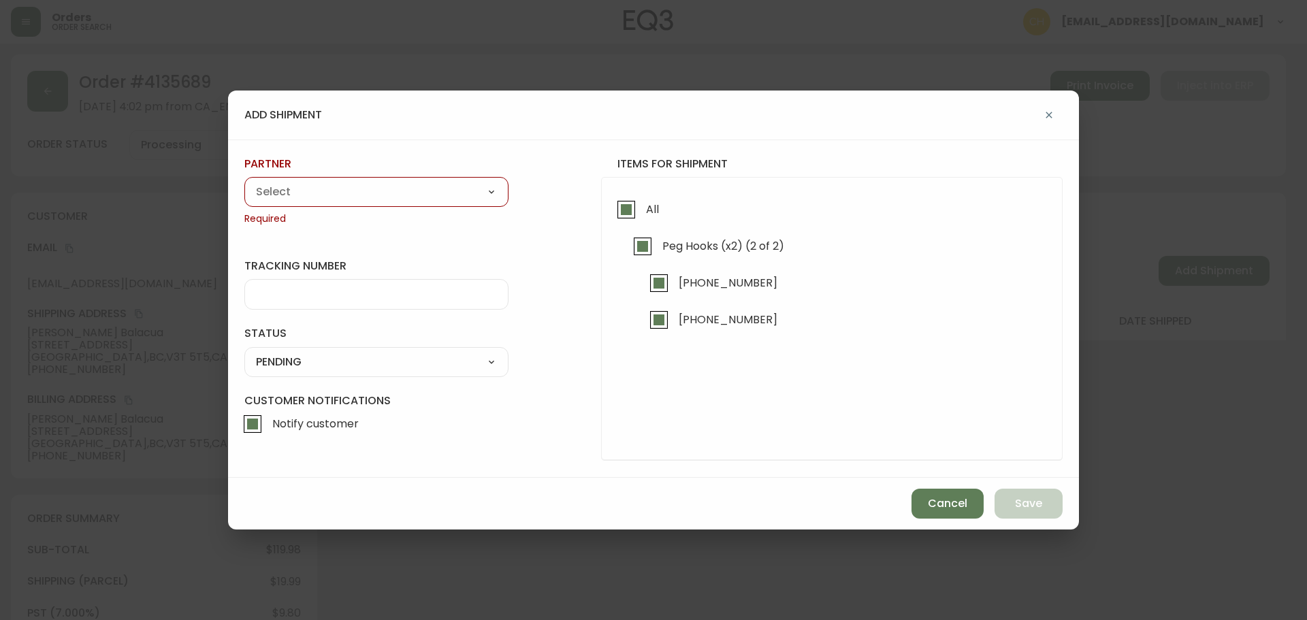
drag, startPoint x: 367, startPoint y: 180, endPoint x: 355, endPoint y: 181, distance: 12.3
click at [364, 180] on div "A Move to Remember LLC ABF Freight Alero C.H. Robinson Canada Post Canpar Expre…" at bounding box center [376, 192] width 264 height 30
click at [342, 191] on select "A Move to Remember LLC ABF Freight Alero C.H. Robinson Canada Post Canpar Expre…" at bounding box center [376, 192] width 264 height 20
select select "cke4cr6aifkm00134atgpxasx"
click at [244, 182] on select "A Move to Remember LLC ABF Freight Alero C.H. Robinson Canada Post Canpar Expre…" at bounding box center [376, 192] width 264 height 20
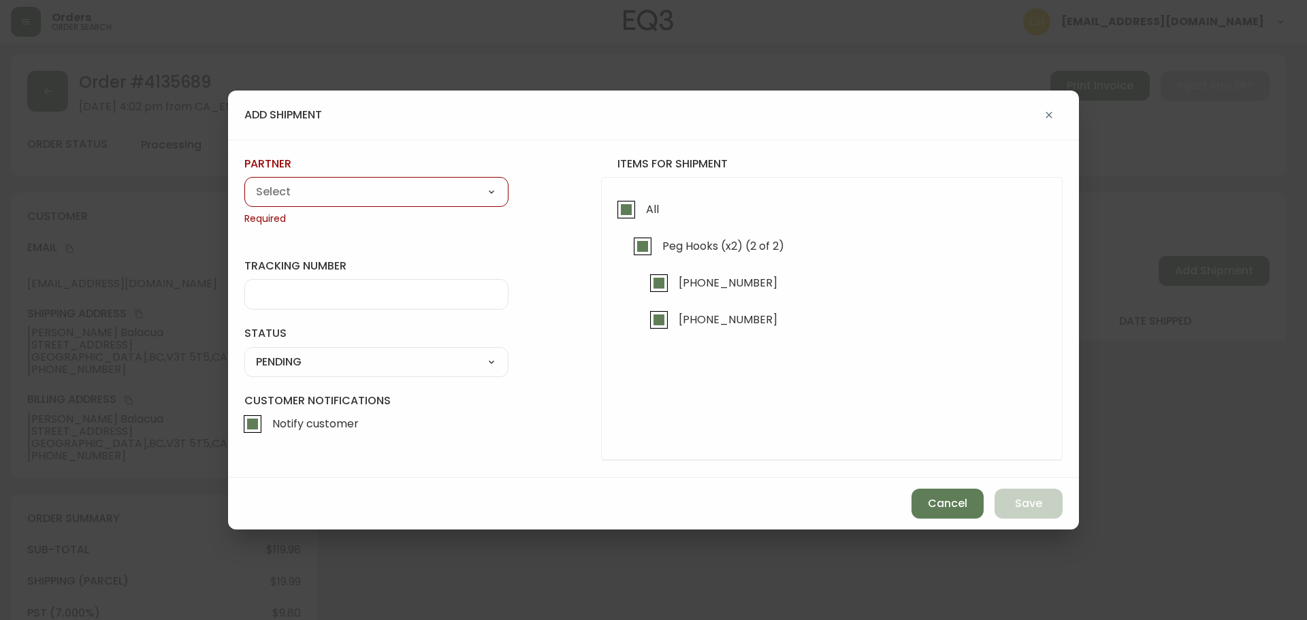
type input "EXPRESS INSTALLATION SERVICES"
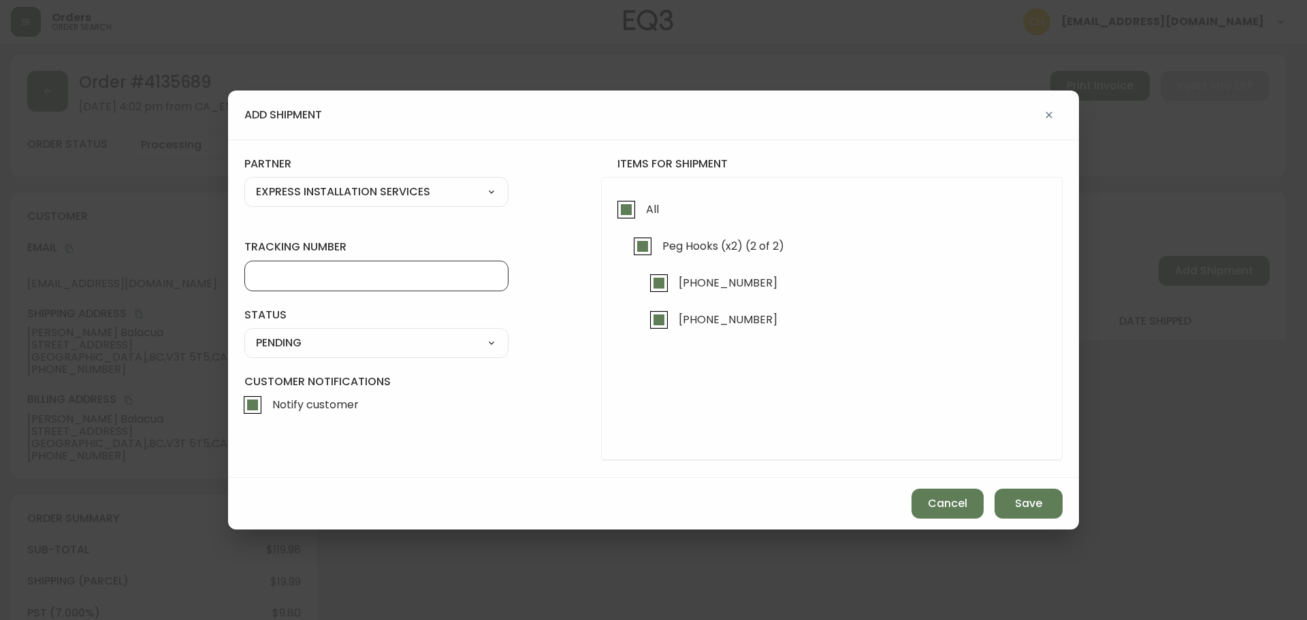
click at [301, 270] on input "tracking number" at bounding box center [376, 276] width 241 height 13
type input "455183580225"
click at [299, 343] on select "SHIPPED PENDING CANCELLED" at bounding box center [376, 343] width 264 height 20
click at [244, 333] on select "SHIPPED PENDING CANCELLED" at bounding box center [376, 343] width 264 height 20
select select "PENDING"
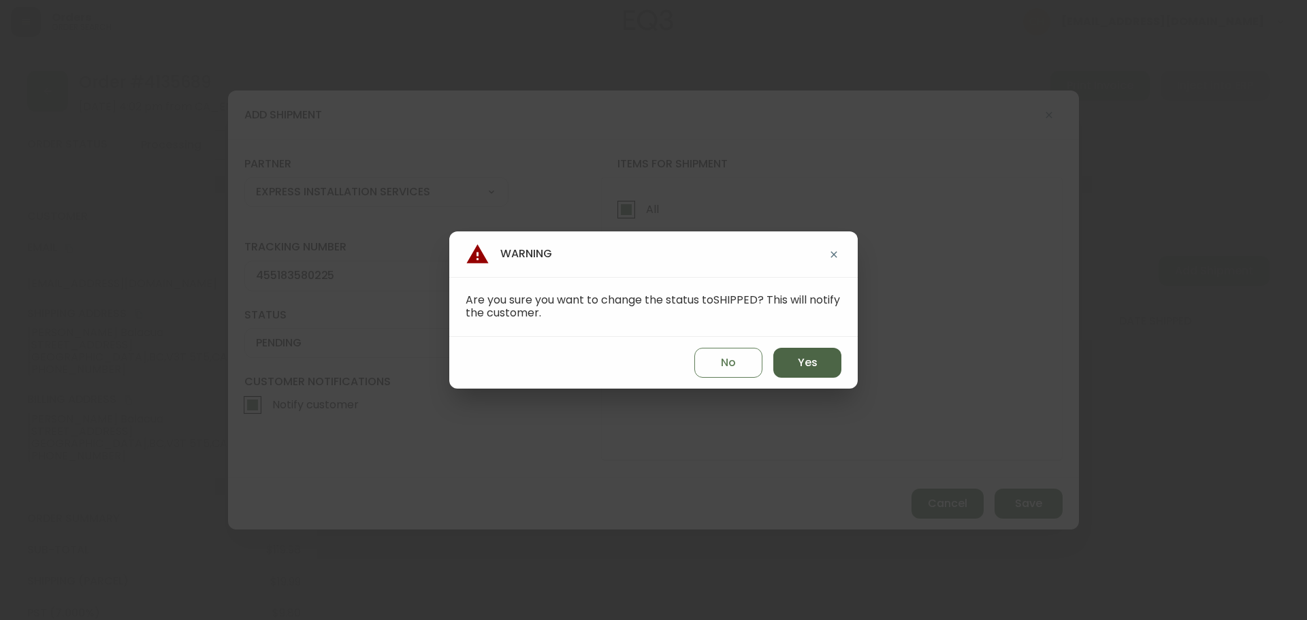
click at [823, 369] on button "Yes" at bounding box center [808, 363] width 68 height 30
type input "SHIPPED"
select select "SHIPPED"
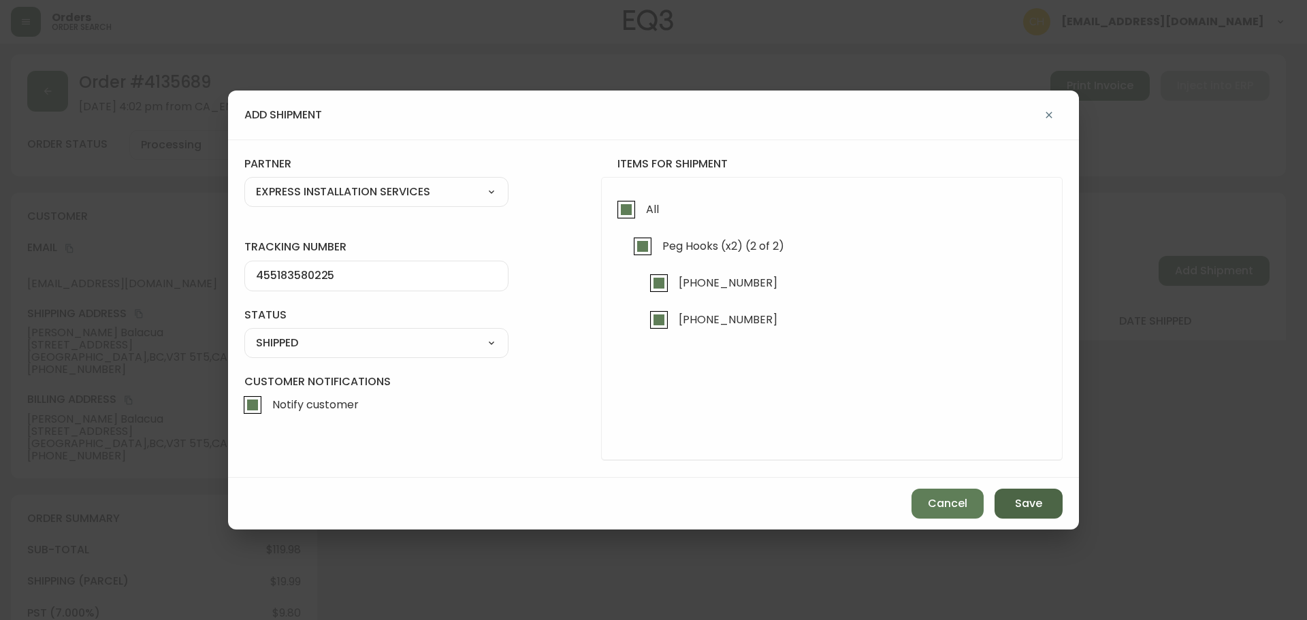
click at [1014, 499] on button "Save" at bounding box center [1029, 504] width 68 height 30
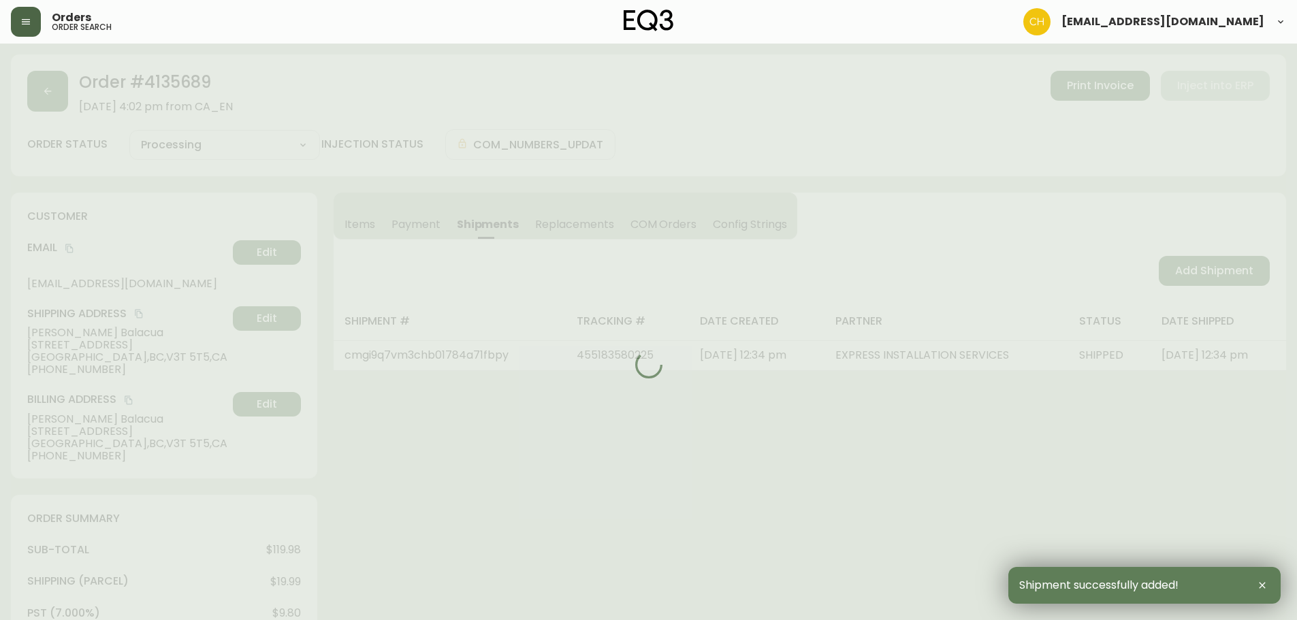
type input "Fully Shipped"
select select "FULLY_SHIPPED"
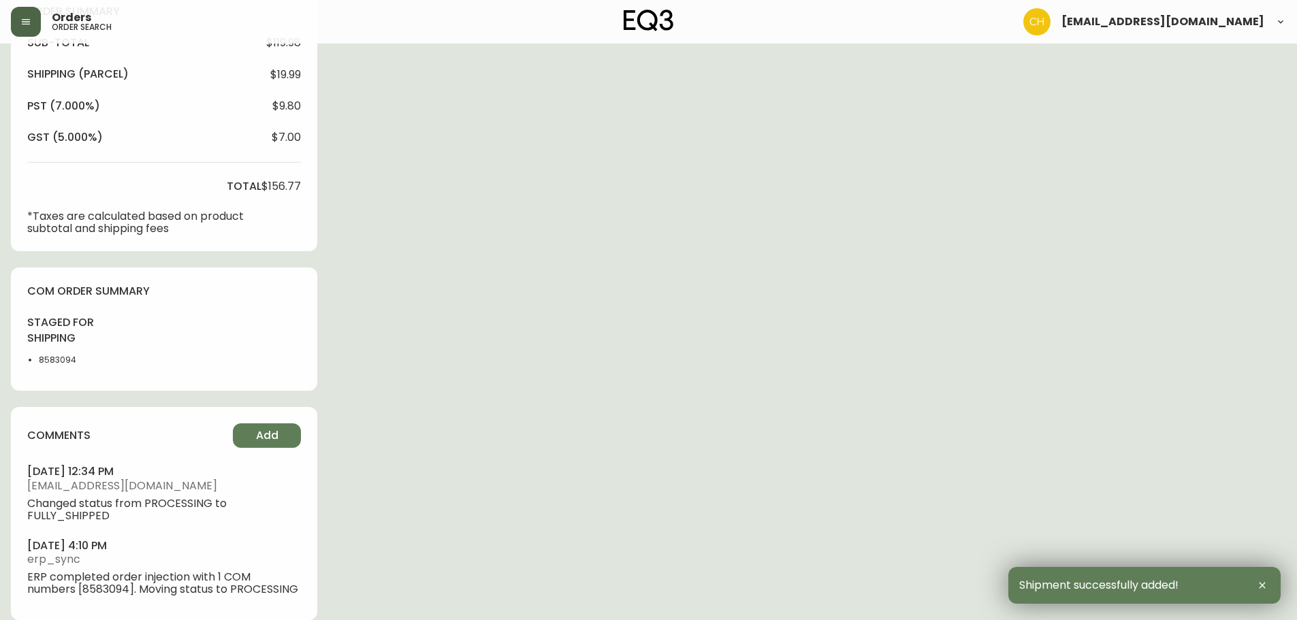
scroll to position [524, 0]
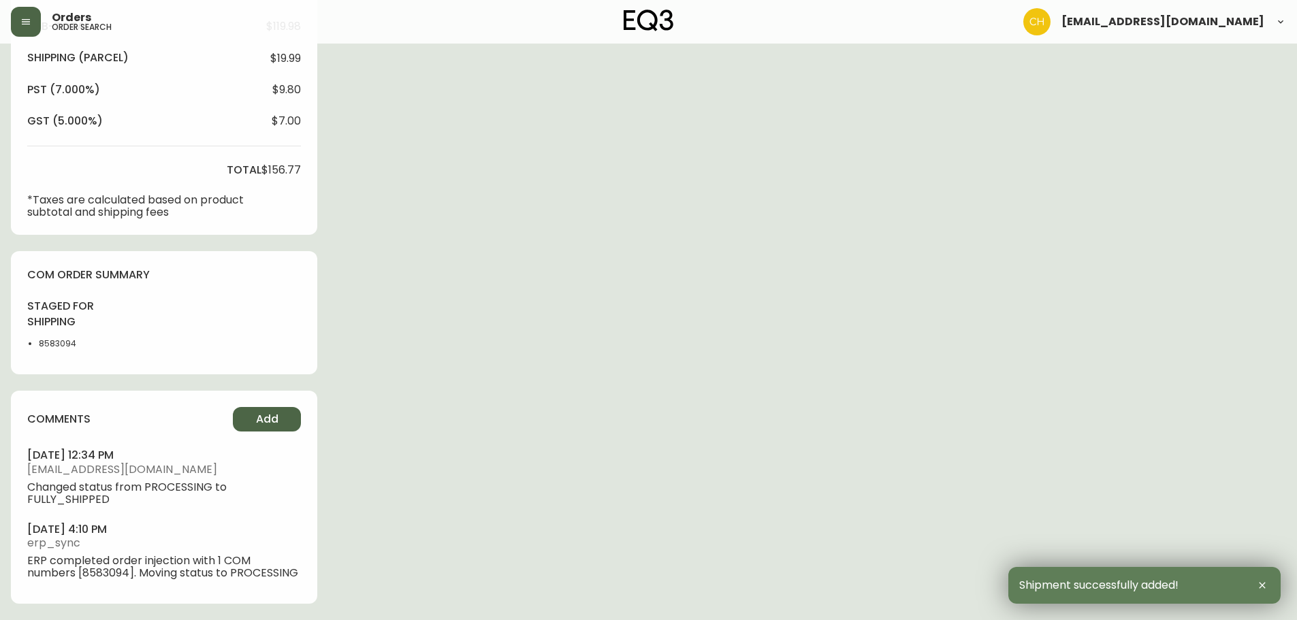
drag, startPoint x: 257, startPoint y: 411, endPoint x: 267, endPoint y: 411, distance: 9.6
click at [267, 411] on button "Add" at bounding box center [267, 419] width 68 height 25
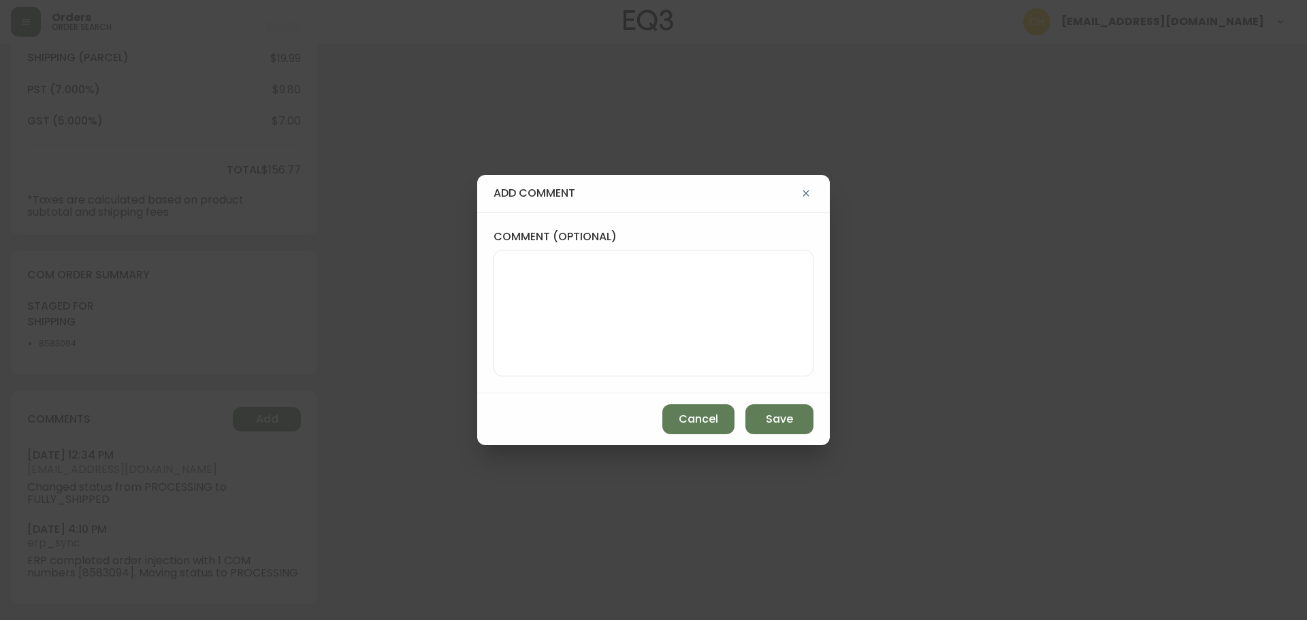
click at [591, 314] on textarea "comment (optional)" at bounding box center [653, 313] width 297 height 109
type textarea "CH"
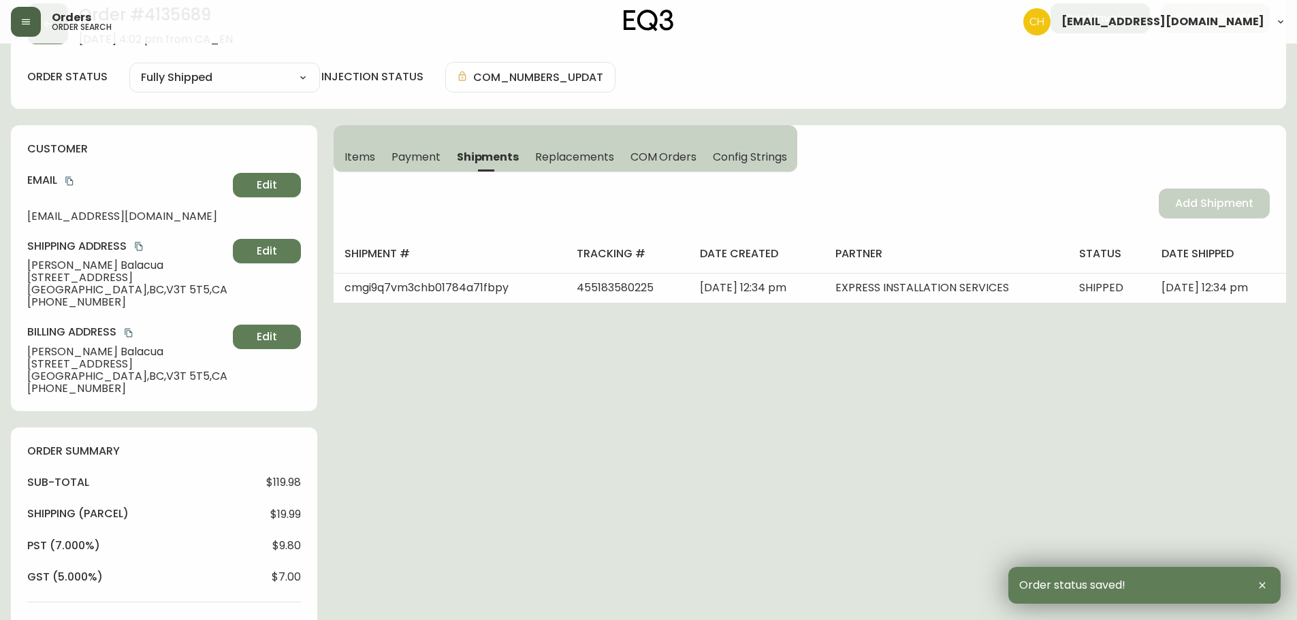
scroll to position [0, 0]
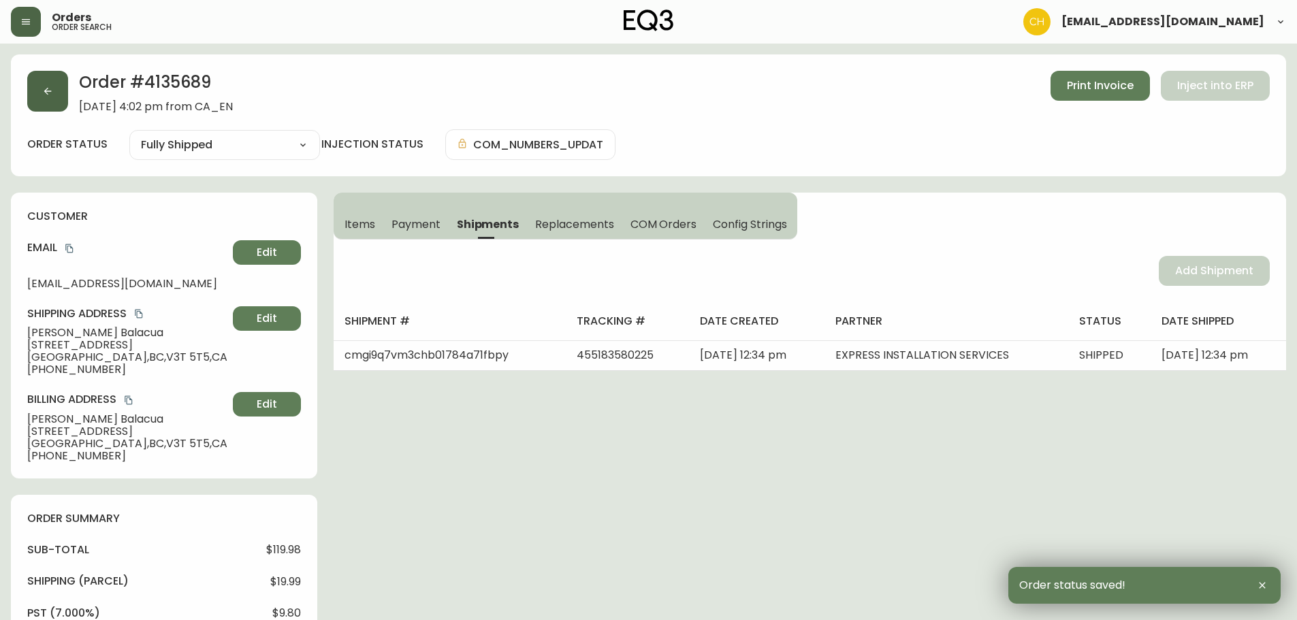
click at [52, 105] on button "button" at bounding box center [47, 91] width 41 height 41
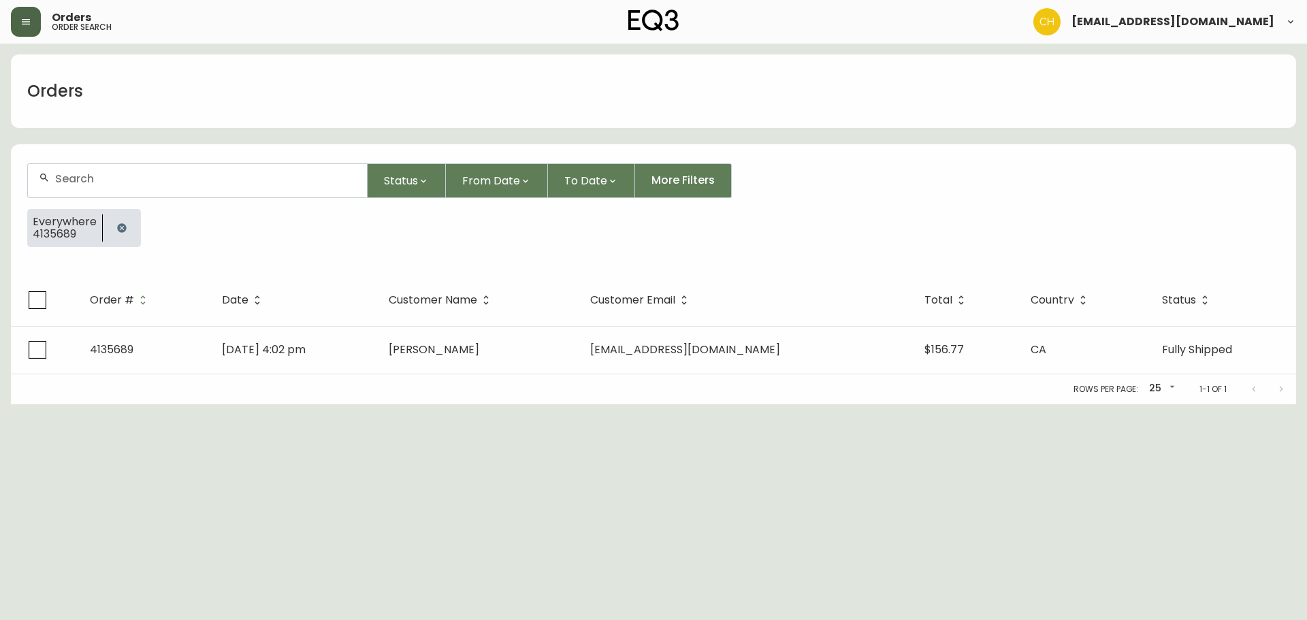
click at [50, 191] on div at bounding box center [197, 180] width 339 height 33
type input "4135688"
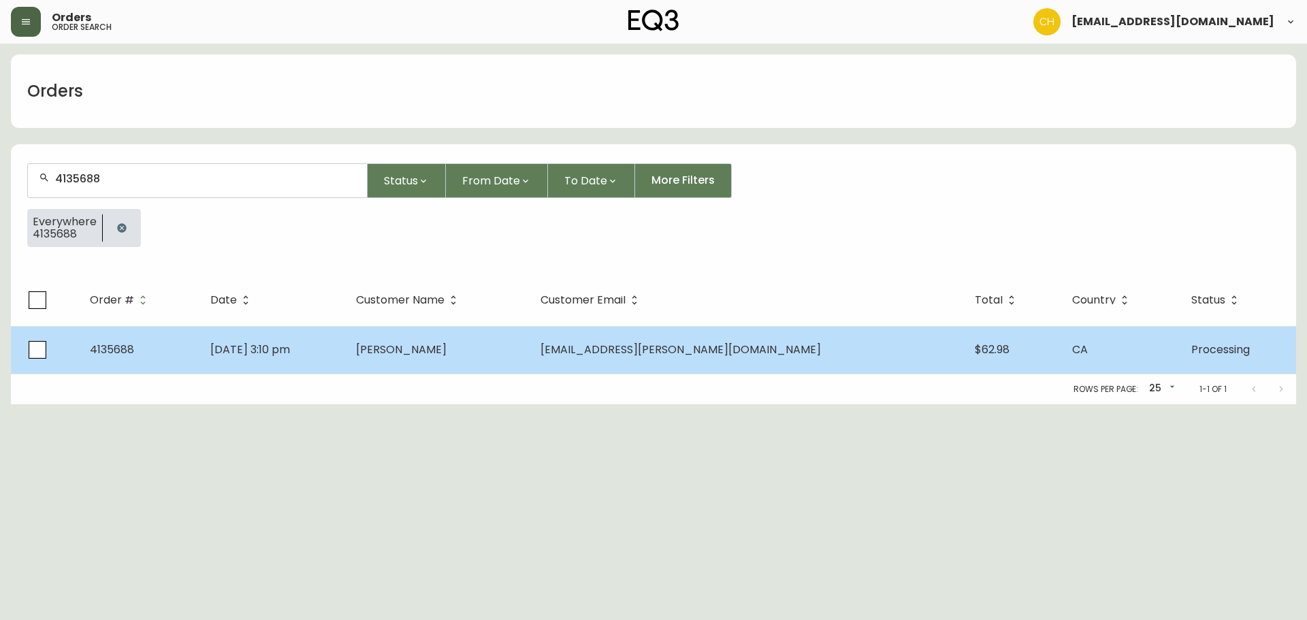
click at [345, 353] on td "Oct 06 2025, 3:10 pm" at bounding box center [273, 350] width 146 height 48
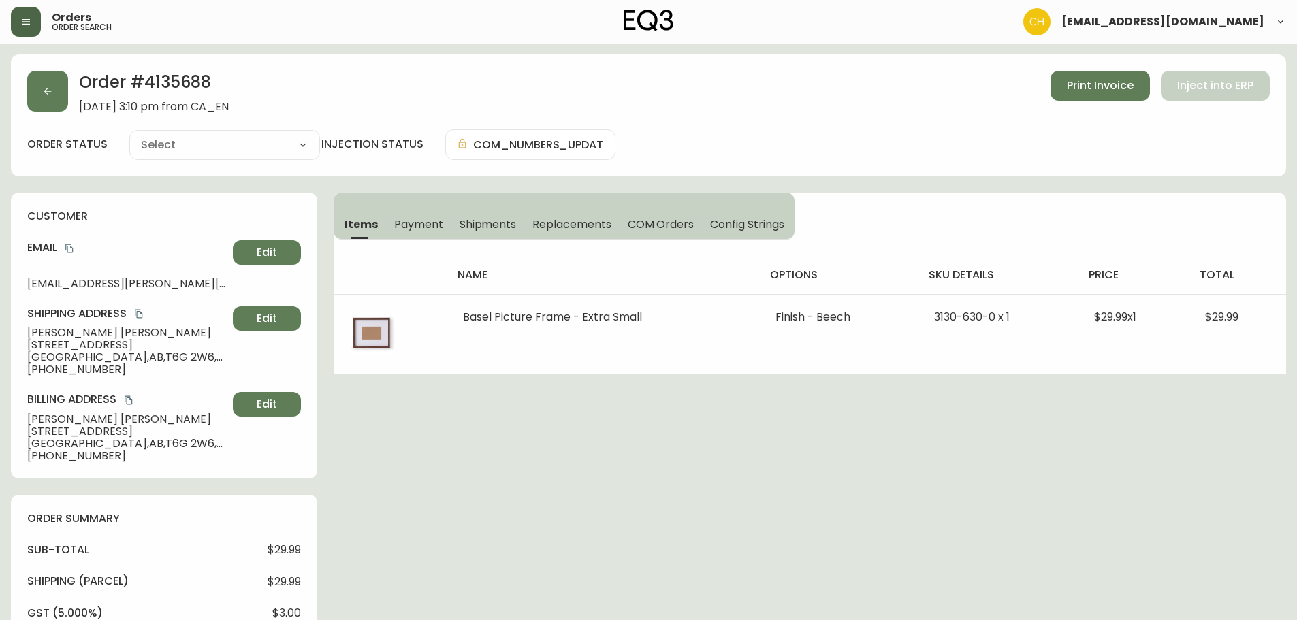
type input "Processing"
select select "PROCESSING"
click at [499, 224] on span "Shipments" at bounding box center [488, 224] width 57 height 14
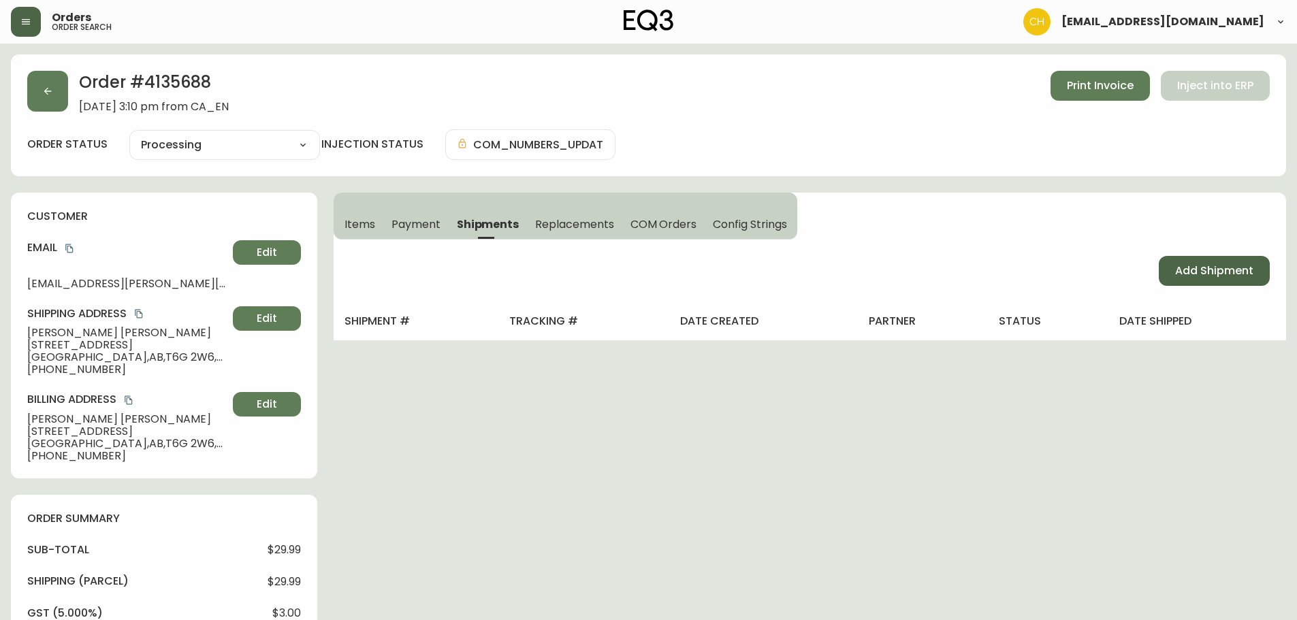
click at [1190, 270] on span "Add Shipment" at bounding box center [1214, 271] width 78 height 15
select select "PENDING"
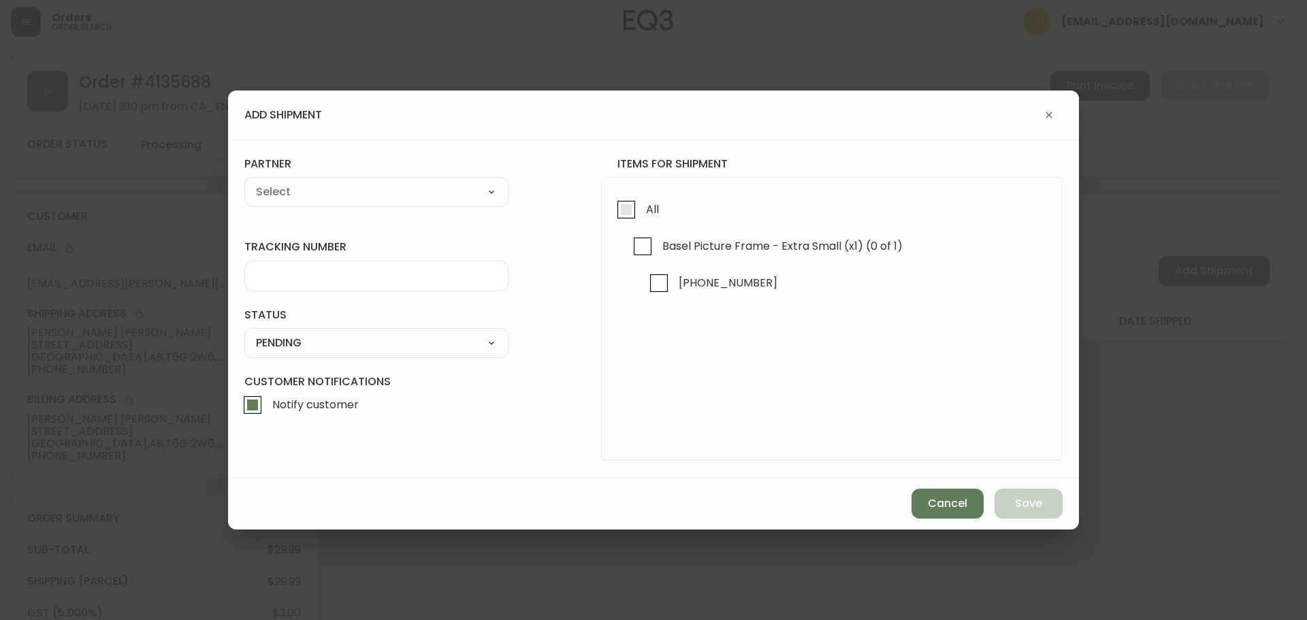
click at [627, 212] on input "All" at bounding box center [626, 209] width 31 height 31
checkbox input "true"
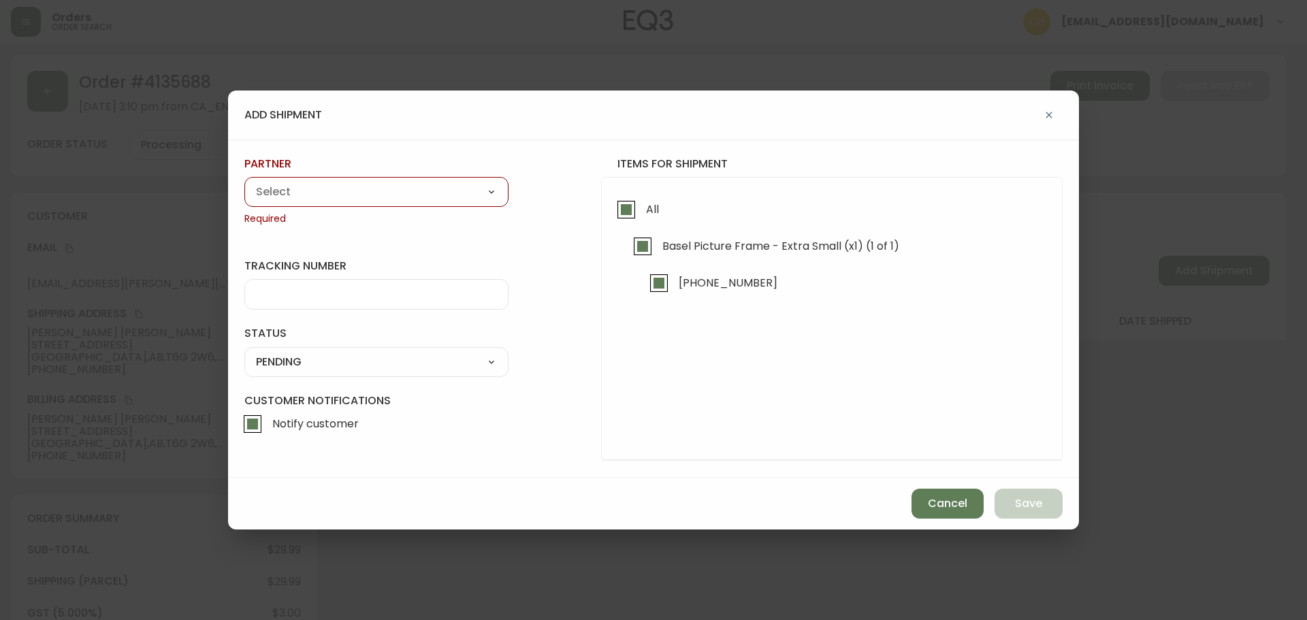
click at [449, 191] on select "A Move to Remember LLC ABF Freight Alero C.H. Robinson Canada Post Canpar Expre…" at bounding box center [376, 192] width 264 height 20
select select "cjy0a9taa01x001669l98m63c"
click at [244, 182] on select "A Move to Remember LLC ABF Freight Alero C.H. Robinson Canada Post Canpar Expre…" at bounding box center [376, 192] width 264 height 20
type input "FedEx"
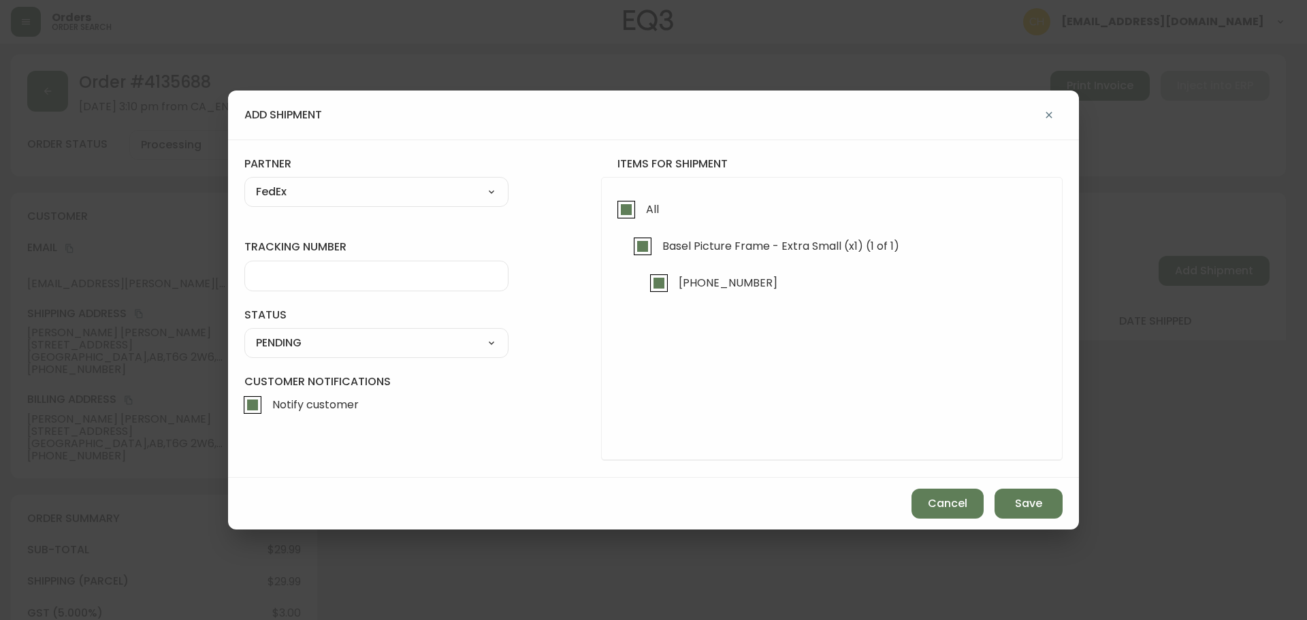
click at [274, 273] on input "tracking number" at bounding box center [376, 276] width 241 height 13
type input "455183580236"
click at [274, 347] on select "SHIPPED PENDING CANCELLED" at bounding box center [376, 343] width 264 height 20
click at [244, 333] on select "SHIPPED PENDING CANCELLED" at bounding box center [376, 343] width 264 height 20
select select "PENDING"
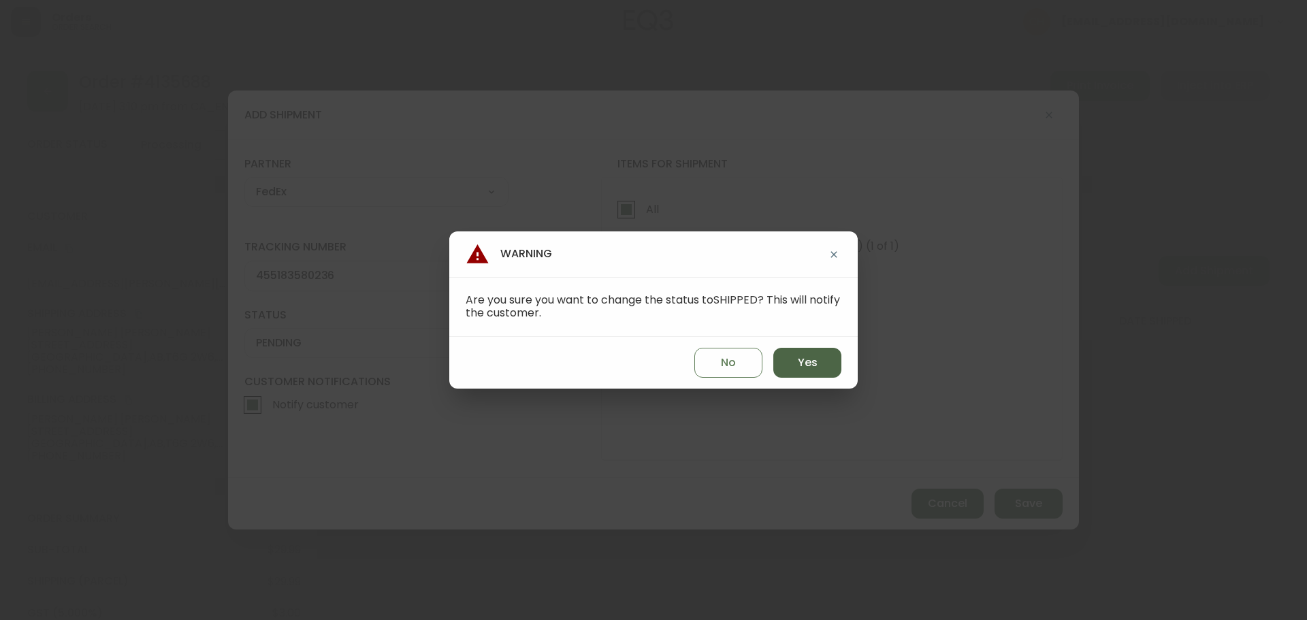
click at [803, 365] on span "Yes" at bounding box center [808, 362] width 20 height 15
type input "SHIPPED"
select select "SHIPPED"
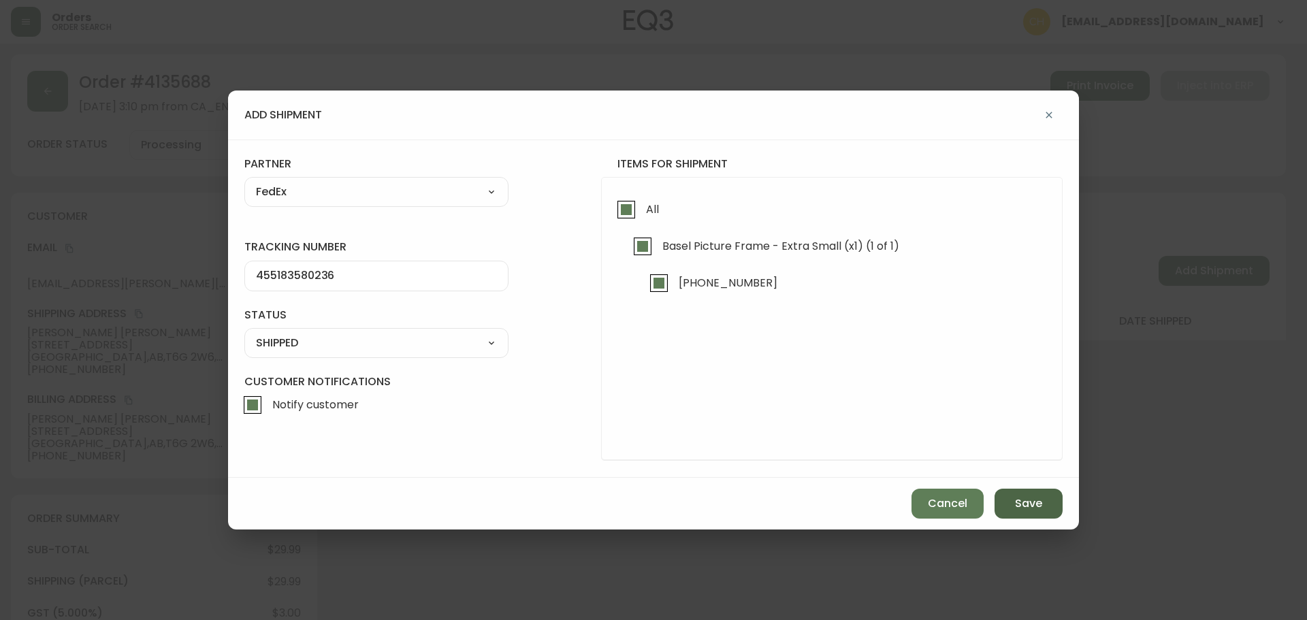
click at [1024, 509] on span "Save" at bounding box center [1028, 503] width 27 height 15
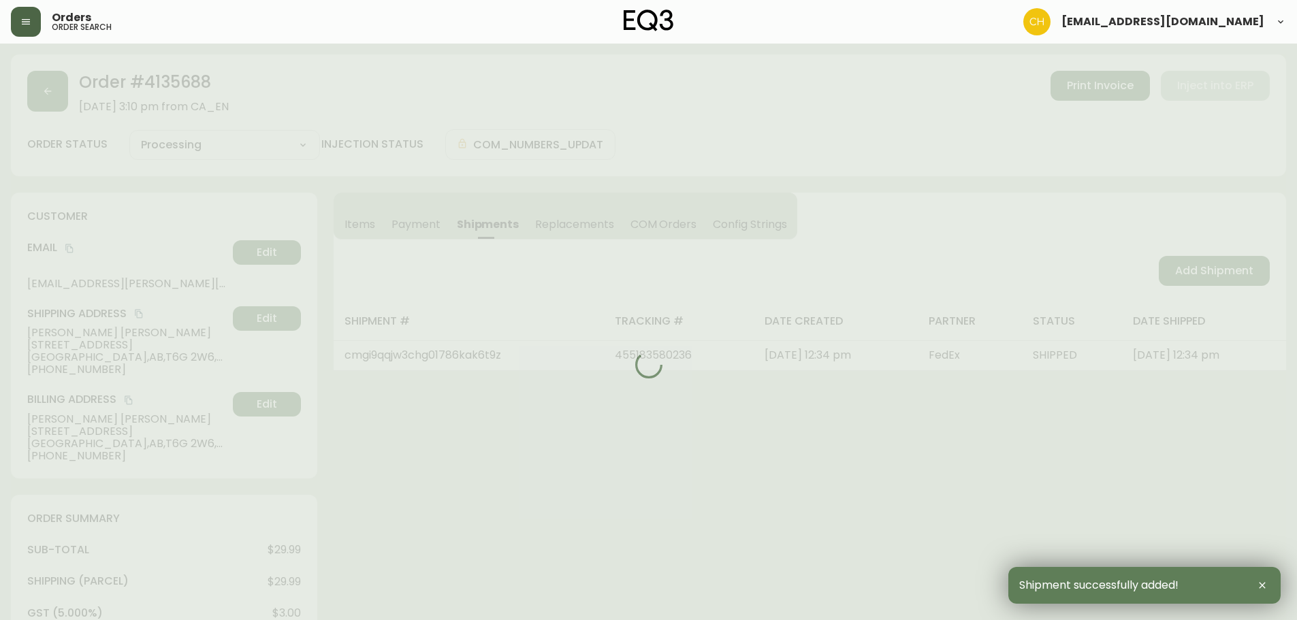
type input "Fully Shipped"
select select "FULLY_SHIPPED"
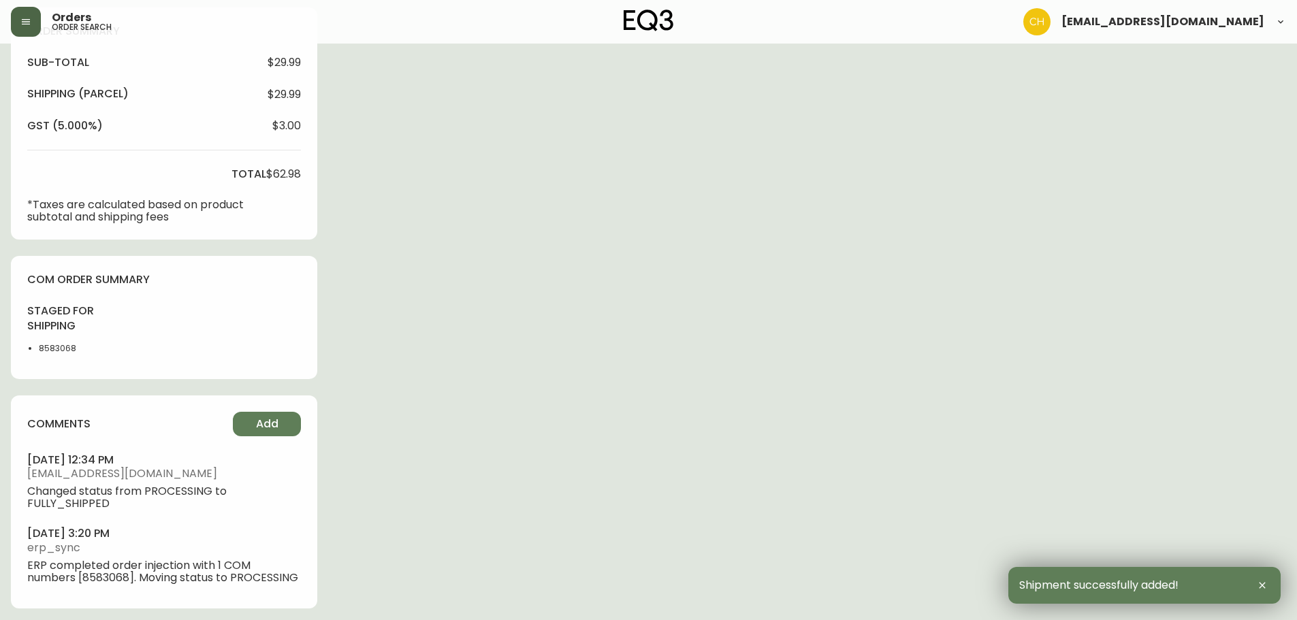
scroll to position [492, 0]
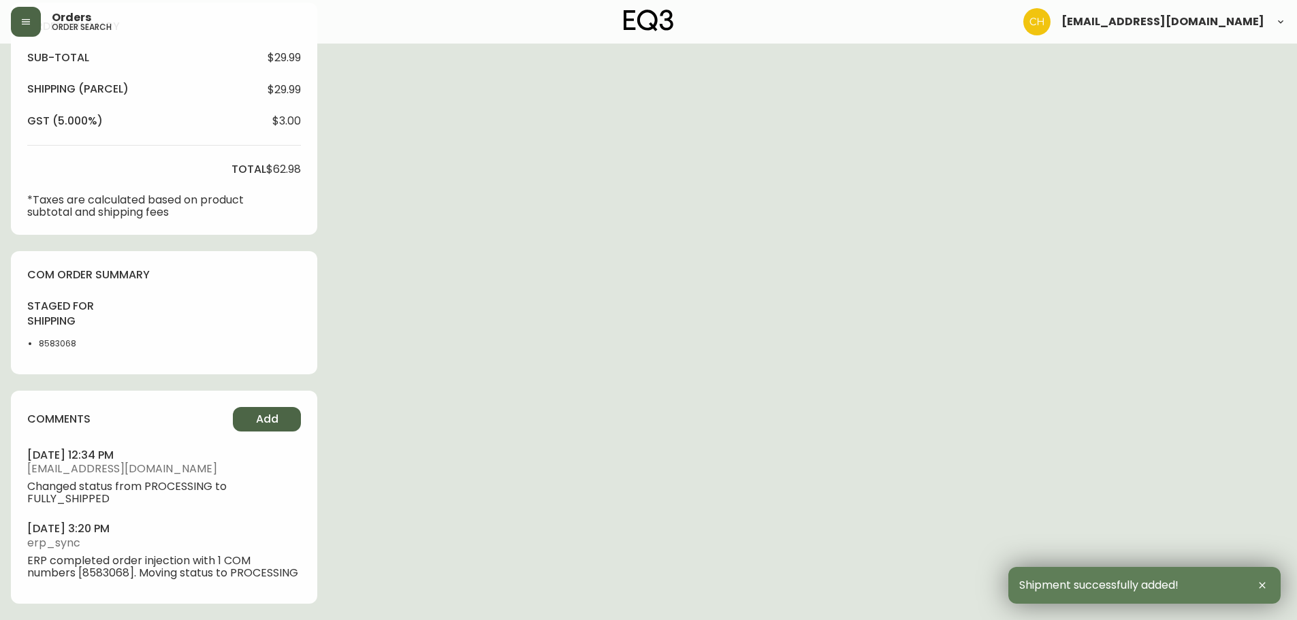
click at [253, 412] on button "Add" at bounding box center [267, 419] width 68 height 25
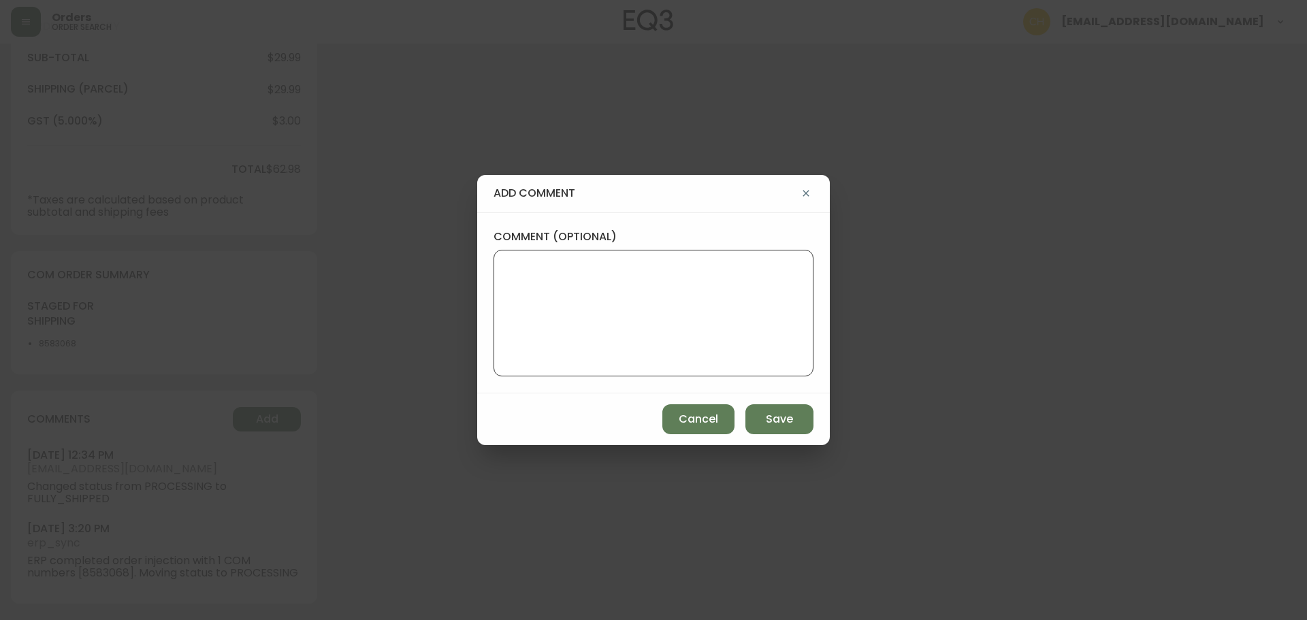
drag, startPoint x: 543, startPoint y: 294, endPoint x: 528, endPoint y: 270, distance: 28.5
click at [543, 292] on textarea "comment (optional)" at bounding box center [653, 313] width 297 height 109
type textarea "CH"
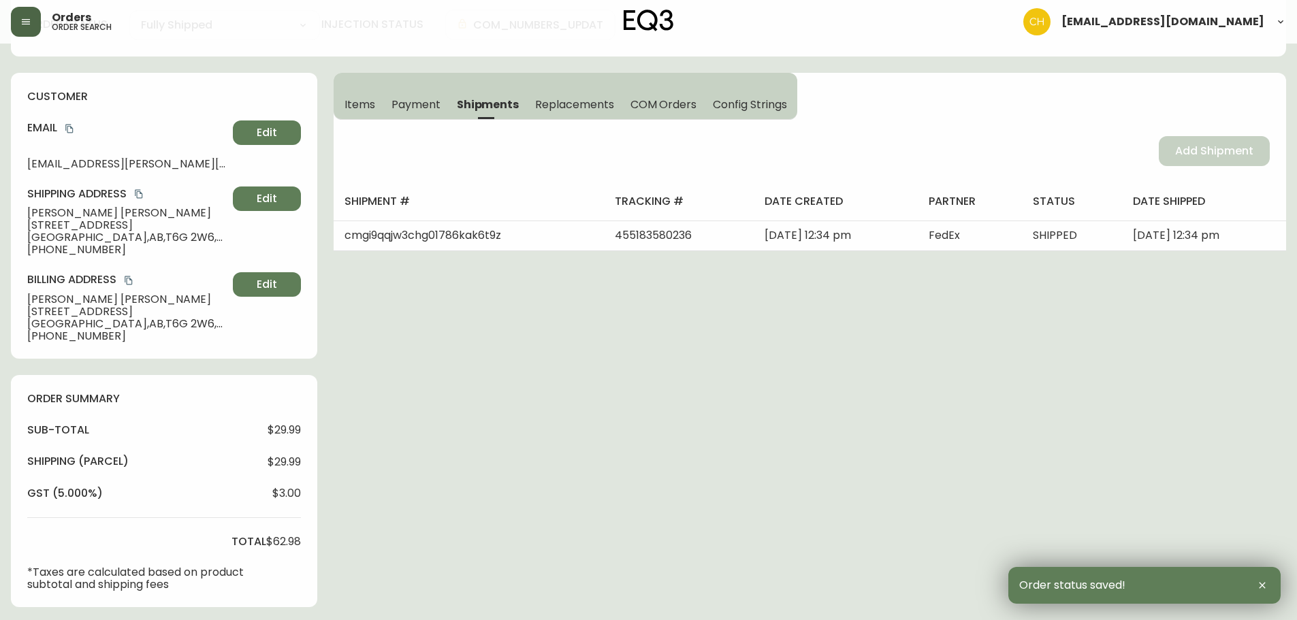
scroll to position [0, 0]
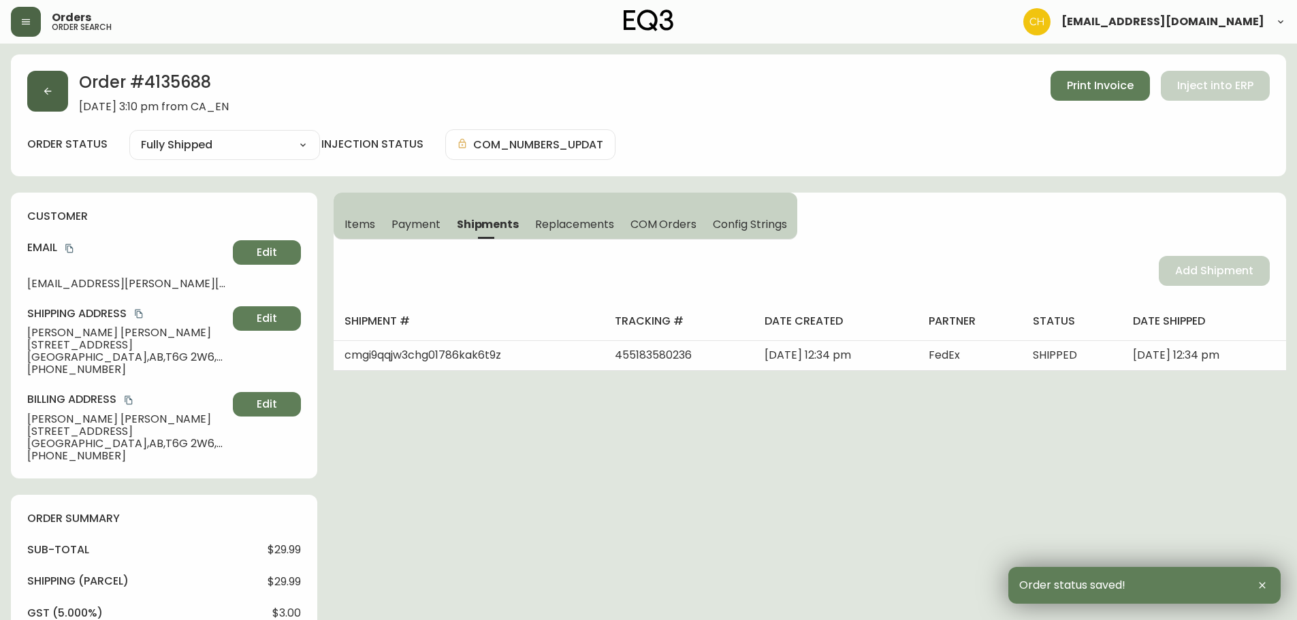
click at [52, 101] on button "button" at bounding box center [47, 91] width 41 height 41
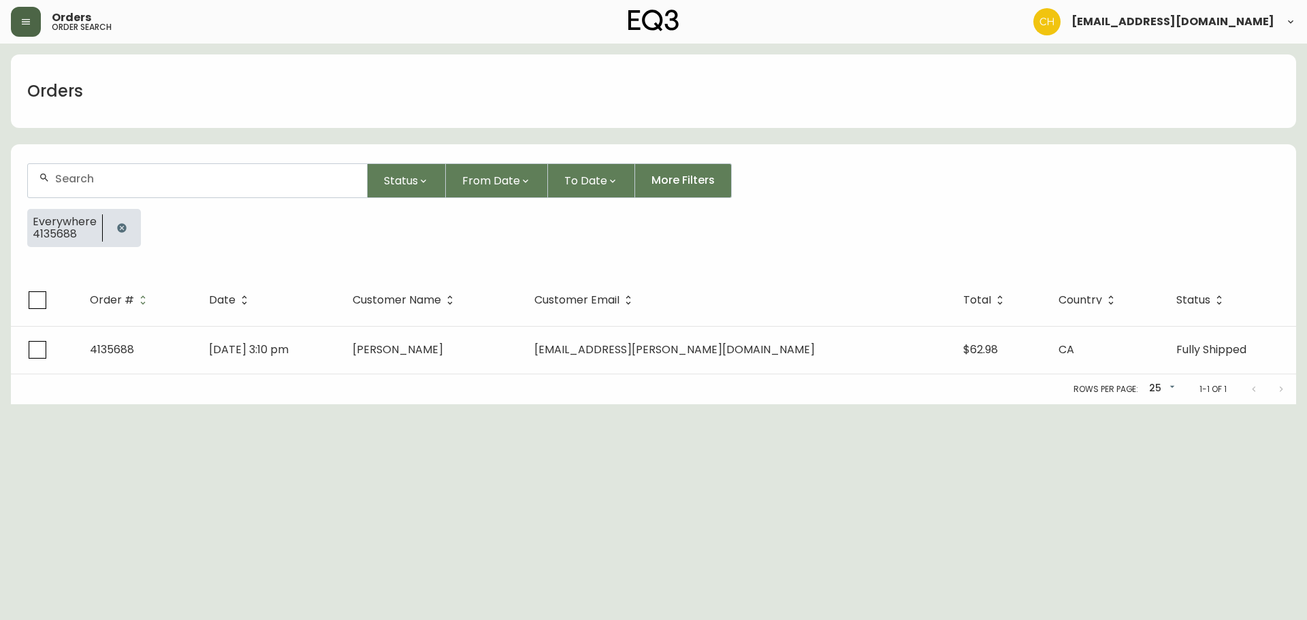
click at [91, 188] on div at bounding box center [197, 180] width 339 height 33
type input "4135685"
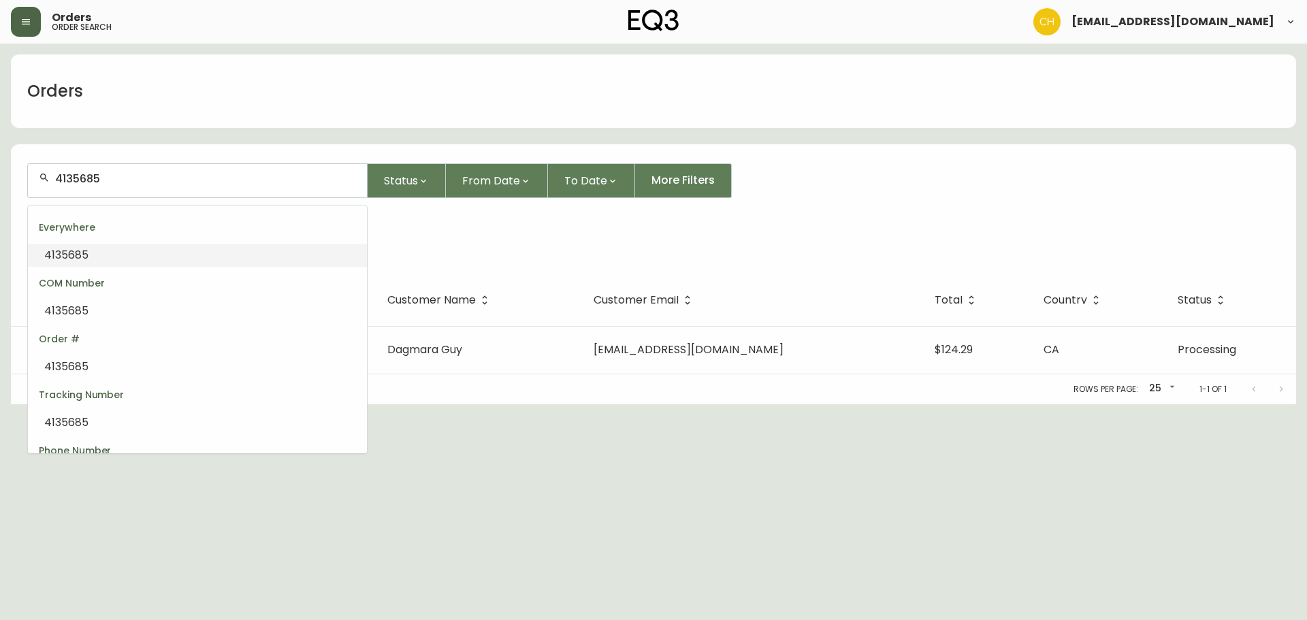
click at [126, 185] on input "4135685" at bounding box center [205, 178] width 301 height 13
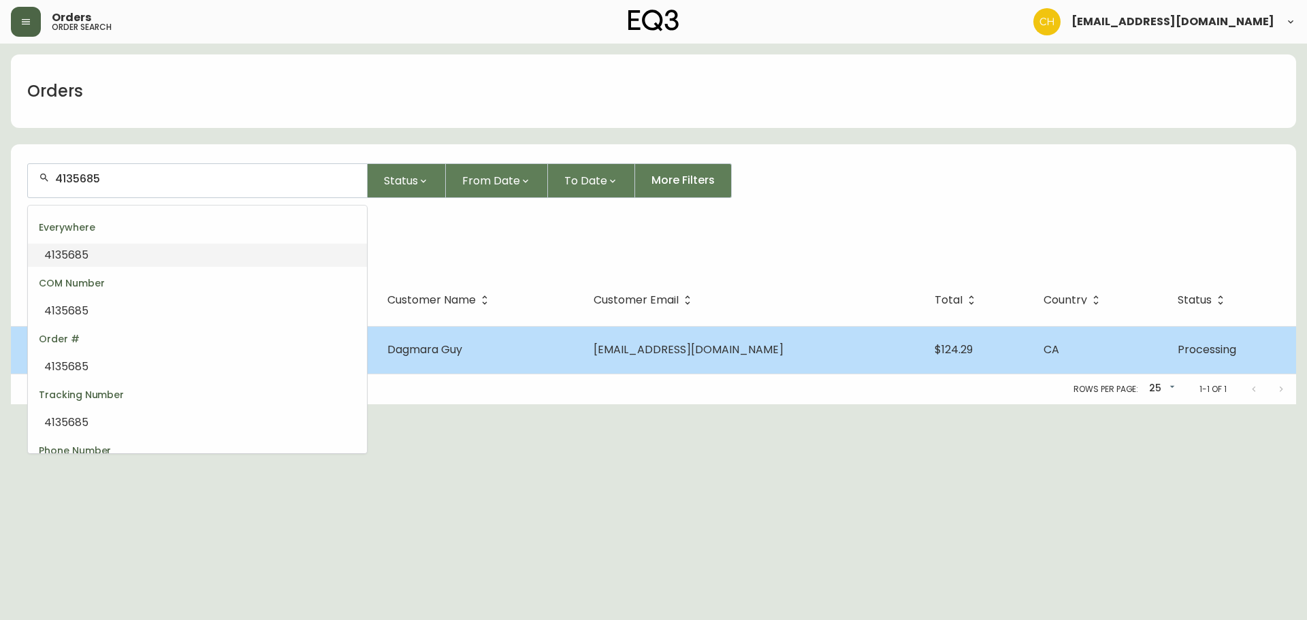
click at [547, 349] on td "Dagmara Guy" at bounding box center [480, 350] width 206 height 48
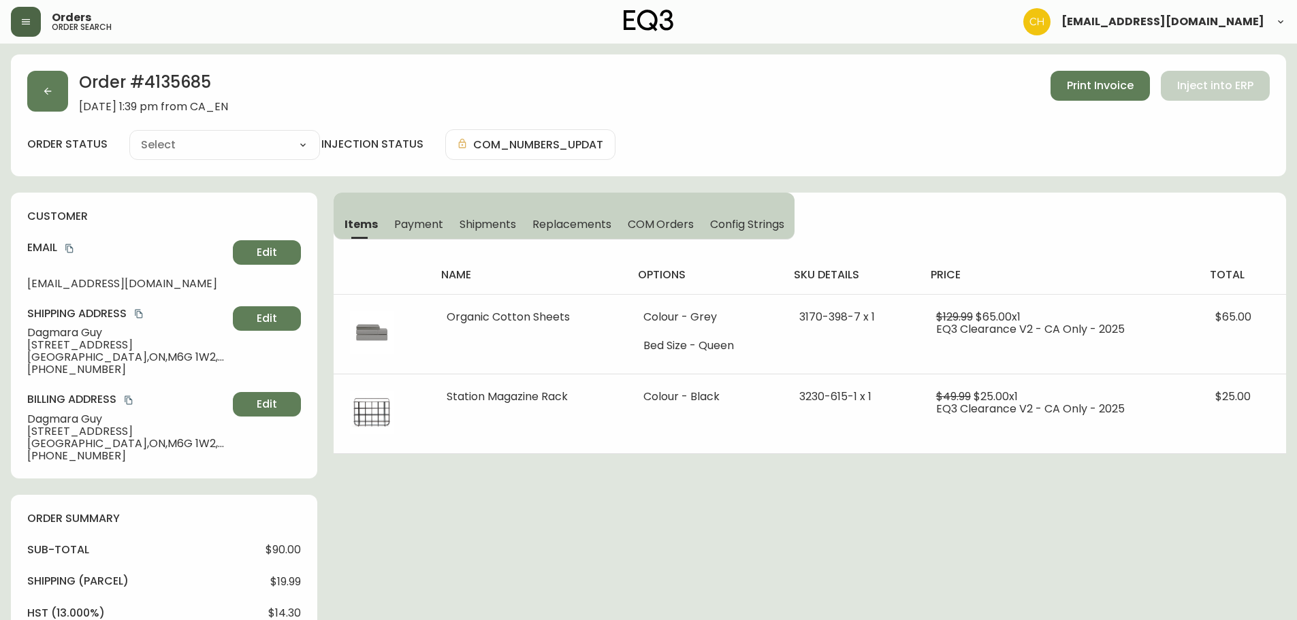
type input "Processing"
select select "PROCESSING"
drag, startPoint x: 484, startPoint y: 222, endPoint x: 495, endPoint y: 225, distance: 11.4
click at [495, 225] on span "Shipments" at bounding box center [488, 224] width 57 height 14
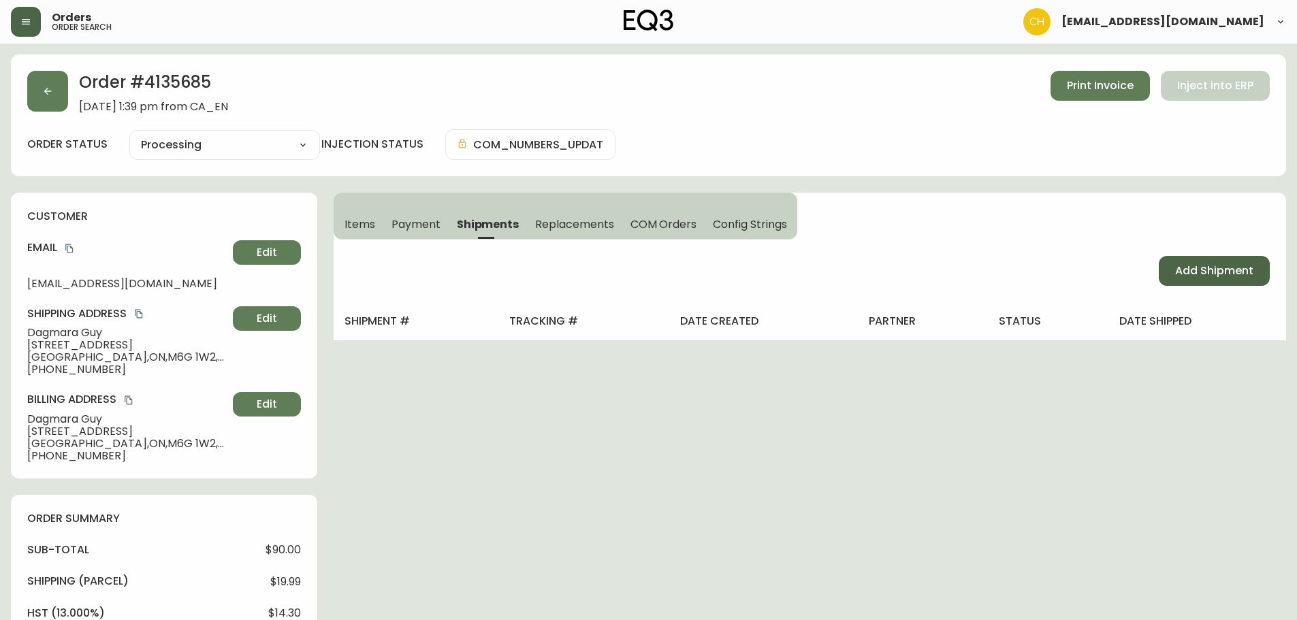
drag, startPoint x: 1193, startPoint y: 262, endPoint x: 1167, endPoint y: 264, distance: 26.6
click at [1192, 262] on button "Add Shipment" at bounding box center [1214, 271] width 111 height 30
select select "PENDING"
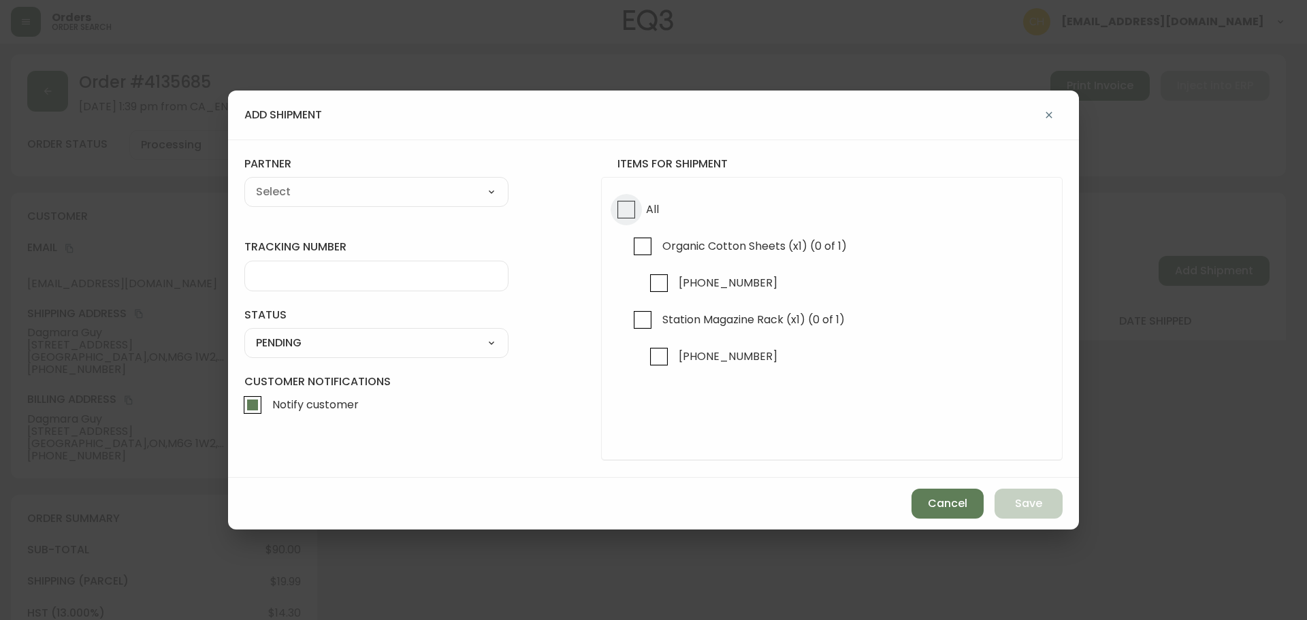
drag, startPoint x: 626, startPoint y: 215, endPoint x: 505, endPoint y: 199, distance: 122.3
click at [620, 213] on input "All" at bounding box center [626, 209] width 31 height 31
checkbox input "true"
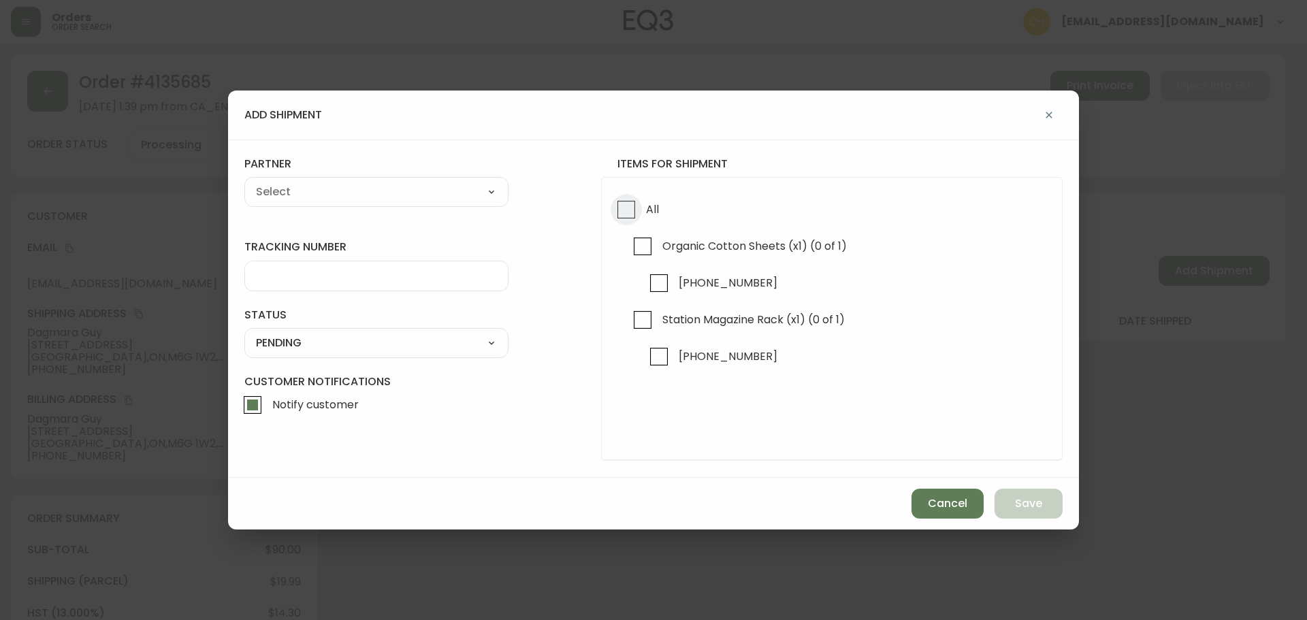
checkbox input "true"
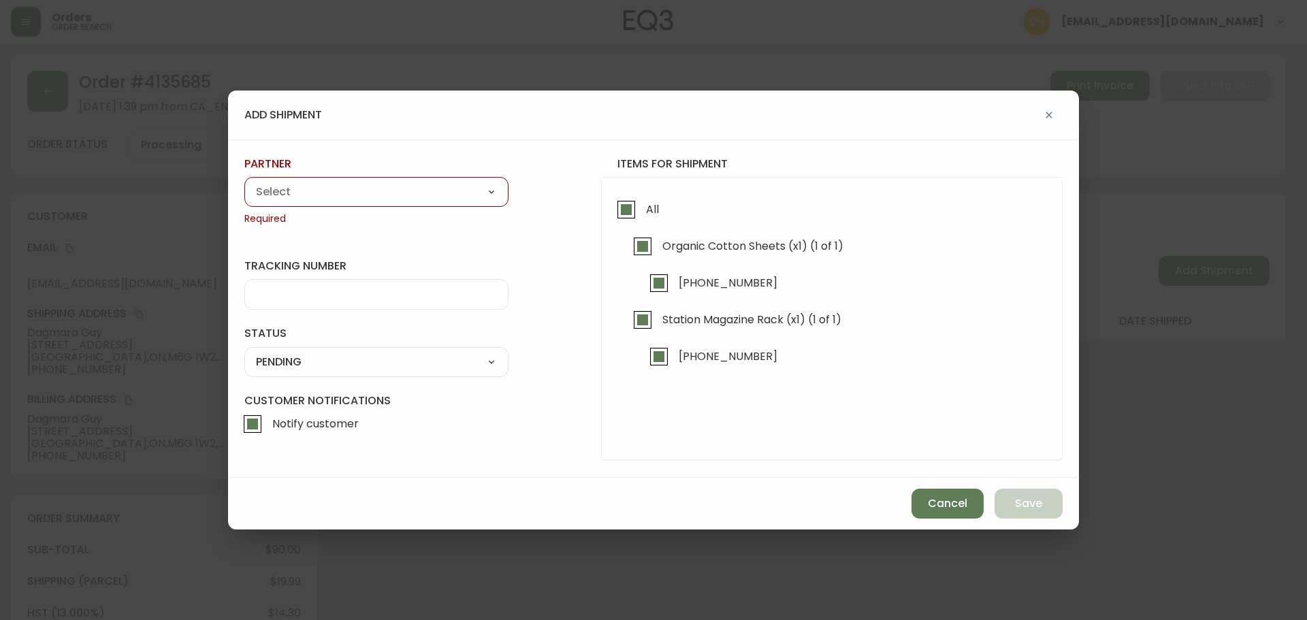
drag, startPoint x: 413, startPoint y: 195, endPoint x: 393, endPoint y: 200, distance: 21.0
click at [413, 195] on select "A Move to Remember LLC ABF Freight Alero C.H. Robinson Canada Post Canpar Expre…" at bounding box center [376, 192] width 264 height 20
select select "cjy0a9taa01x001669l98m63c"
click at [244, 182] on select "A Move to Remember LLC ABF Freight Alero C.H. Robinson Canada Post Canpar Expre…" at bounding box center [376, 192] width 264 height 20
type input "FedEx"
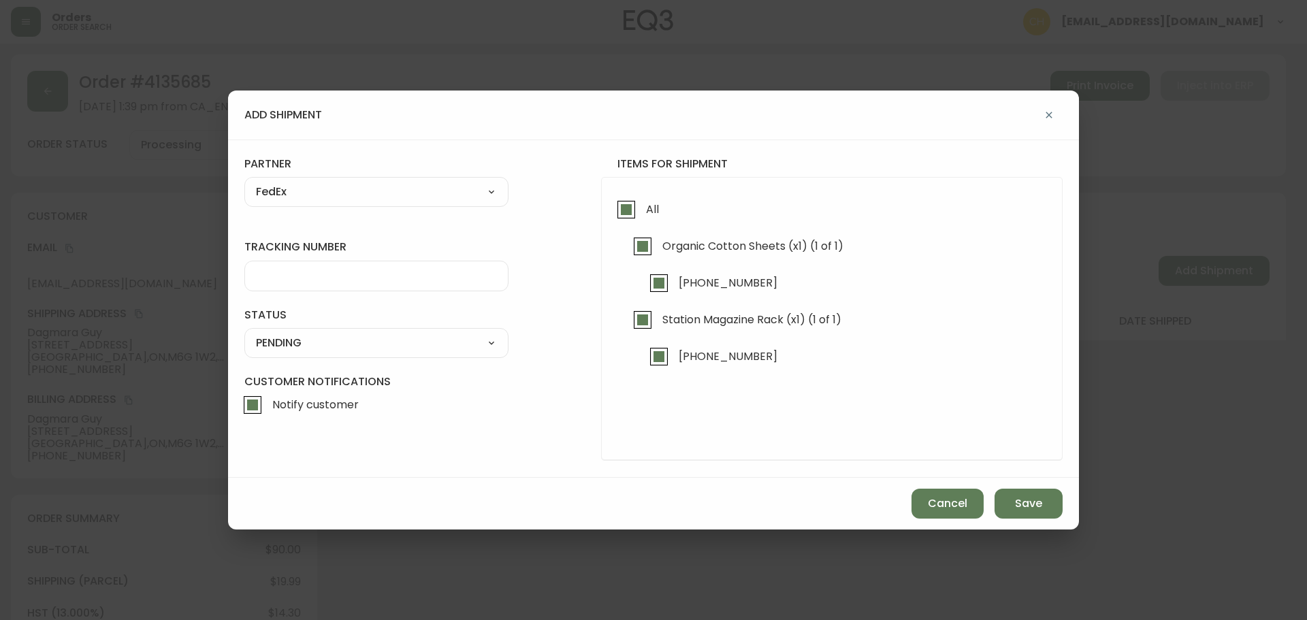
click at [288, 278] on input "tracking number" at bounding box center [376, 276] width 241 height 13
type input "455183580247"
click at [291, 351] on select "SHIPPED PENDING CANCELLED" at bounding box center [376, 343] width 264 height 20
click at [244, 333] on select "SHIPPED PENDING CANCELLED" at bounding box center [376, 343] width 264 height 20
select select "PENDING"
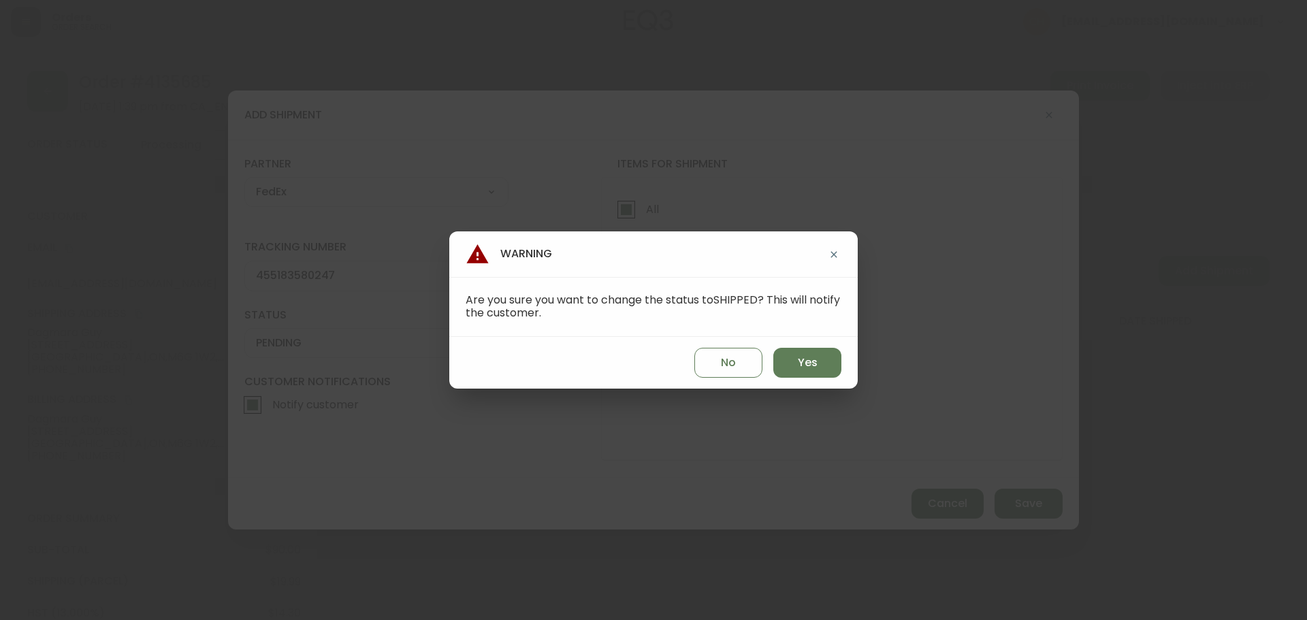
drag, startPoint x: 809, startPoint y: 364, endPoint x: 855, endPoint y: 390, distance: 52.5
click at [810, 365] on span "Yes" at bounding box center [808, 362] width 20 height 15
type input "SHIPPED"
select select "SHIPPED"
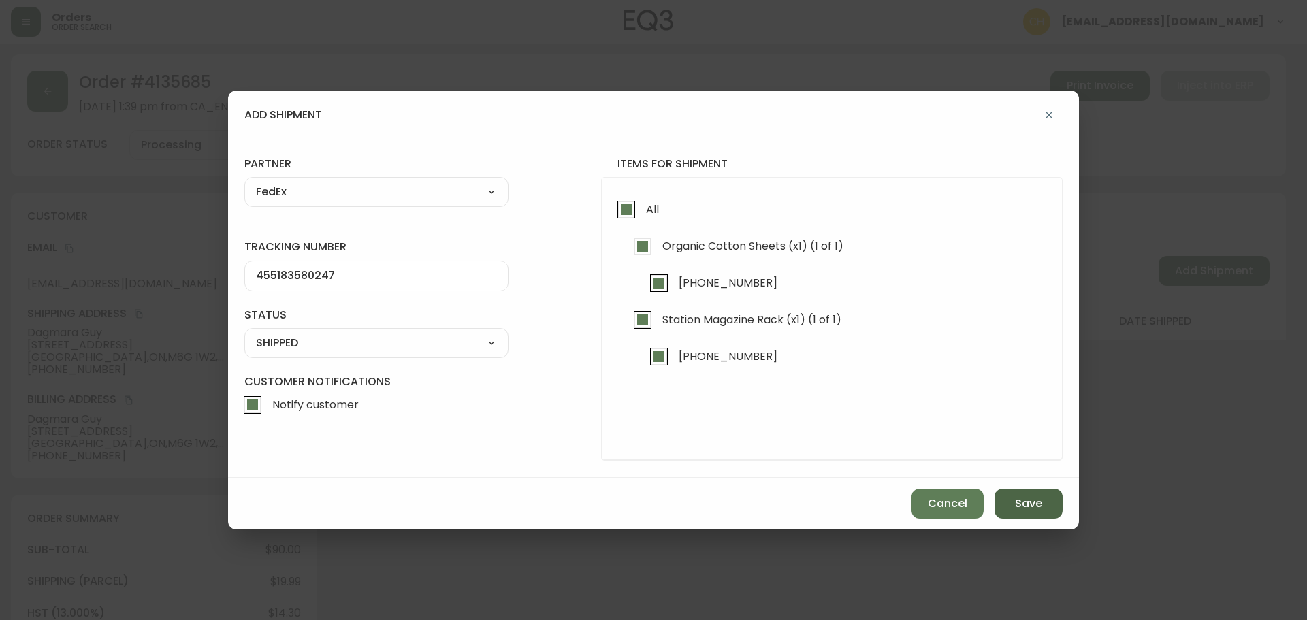
click at [1010, 504] on button "Save" at bounding box center [1029, 504] width 68 height 30
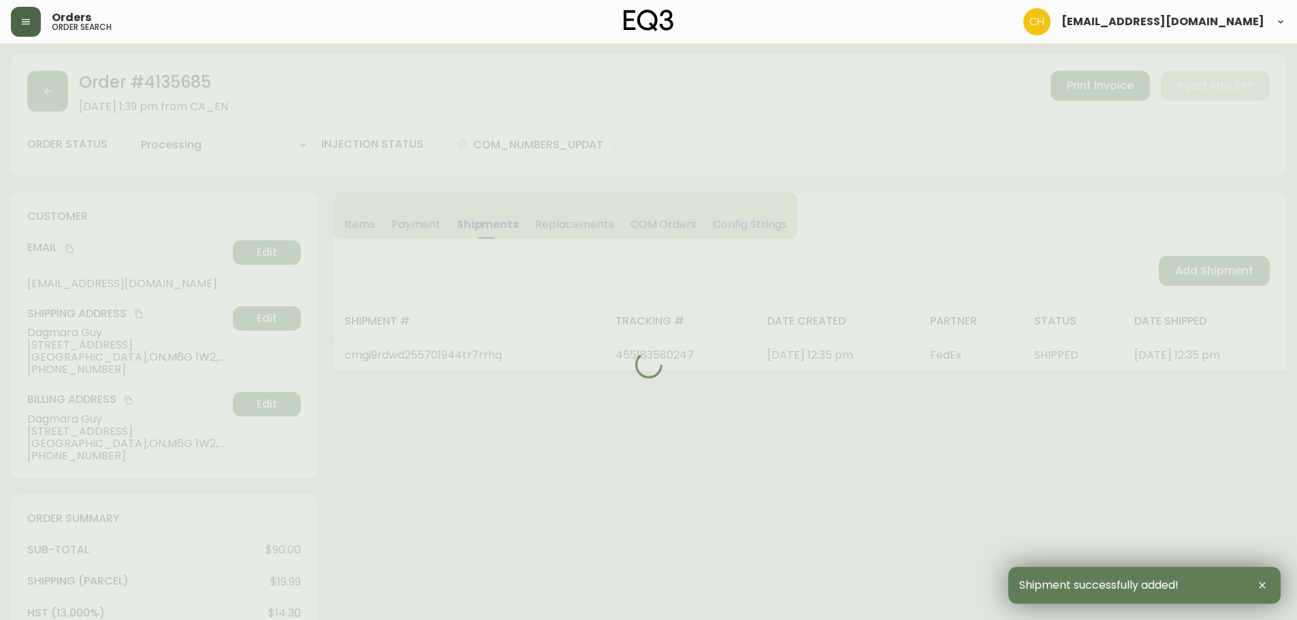
type input "Fully Shipped"
select select "FULLY_SHIPPED"
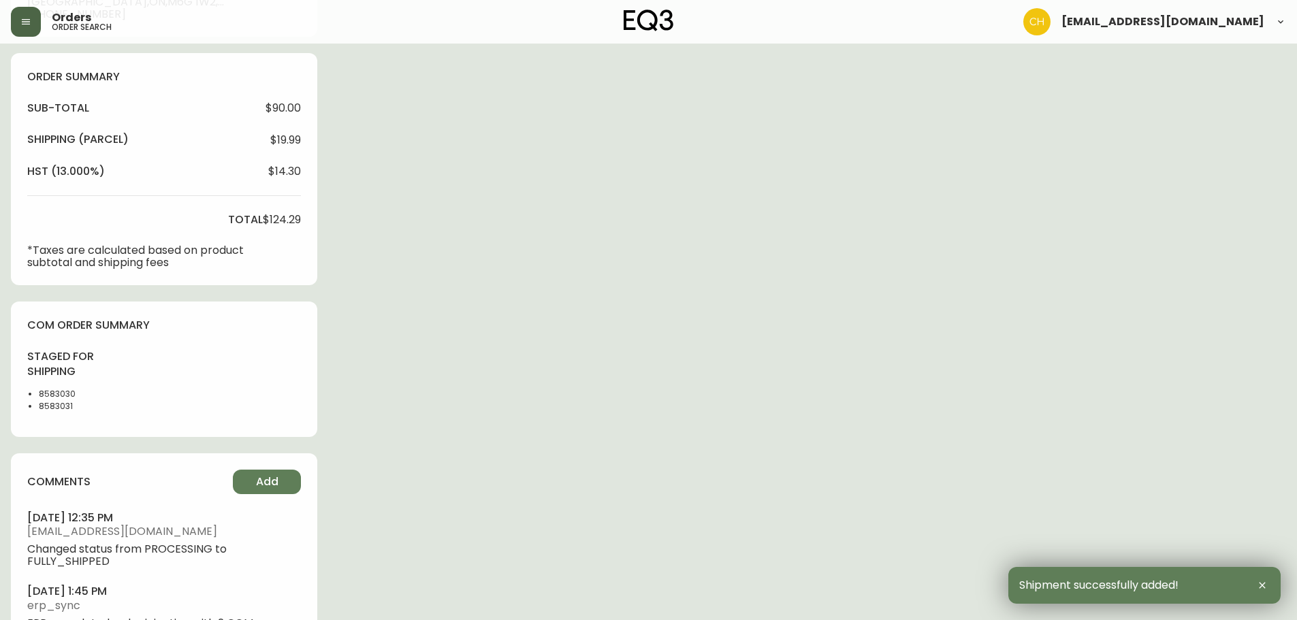
scroll to position [517, 0]
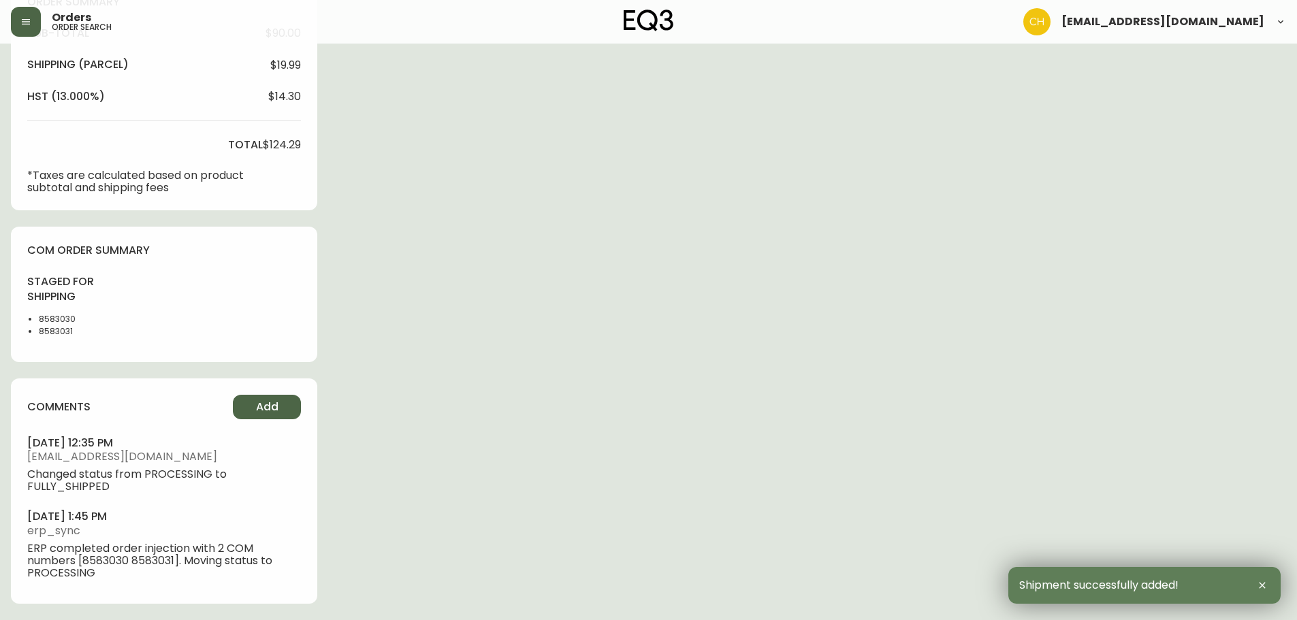
click at [272, 405] on span "Add" at bounding box center [267, 407] width 22 height 15
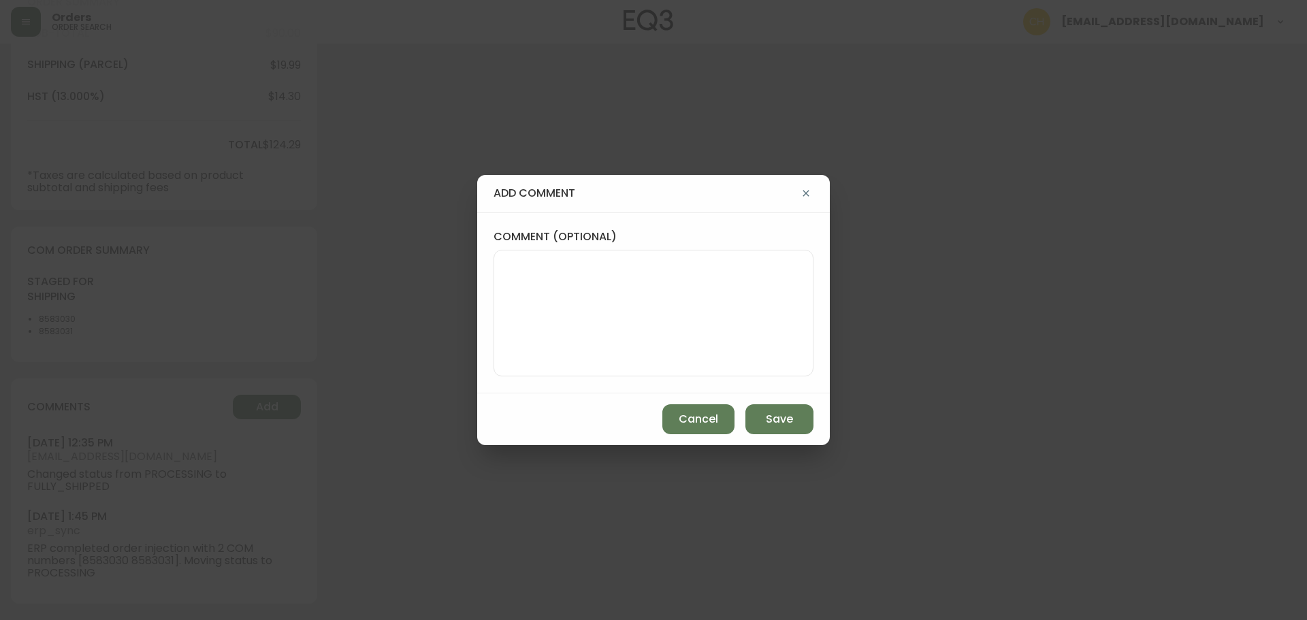
click at [508, 330] on textarea "comment (optional)" at bounding box center [653, 313] width 297 height 109
type textarea "CH"
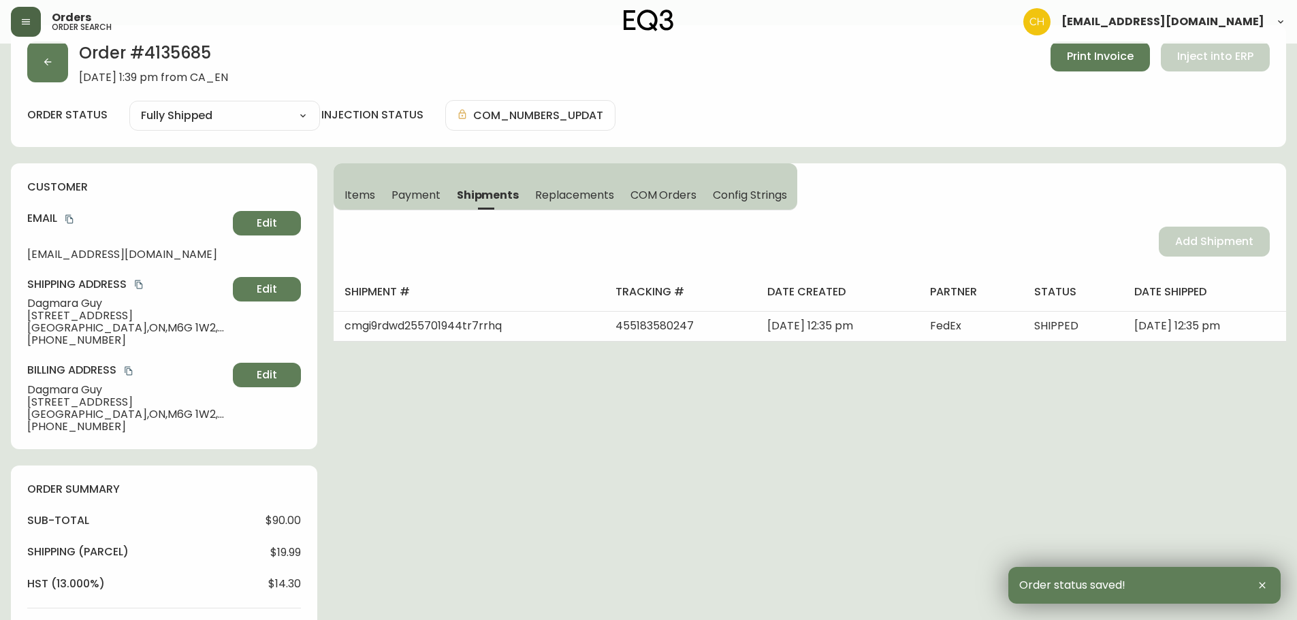
scroll to position [0, 0]
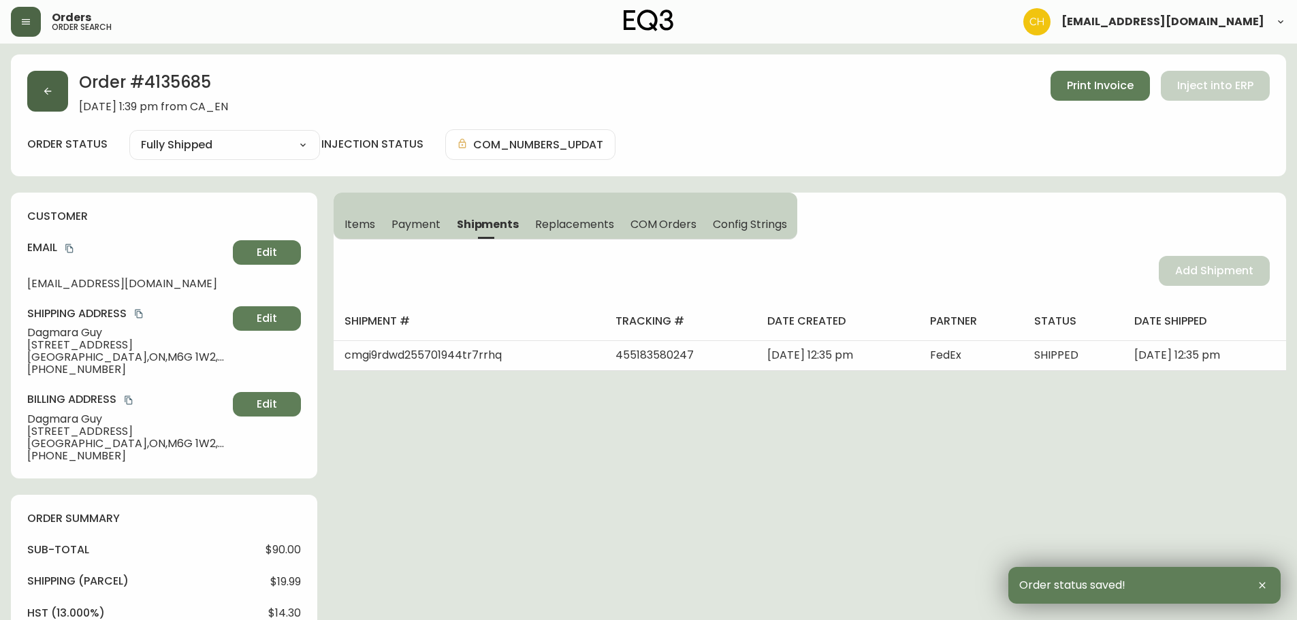
click at [51, 100] on button "button" at bounding box center [47, 91] width 41 height 41
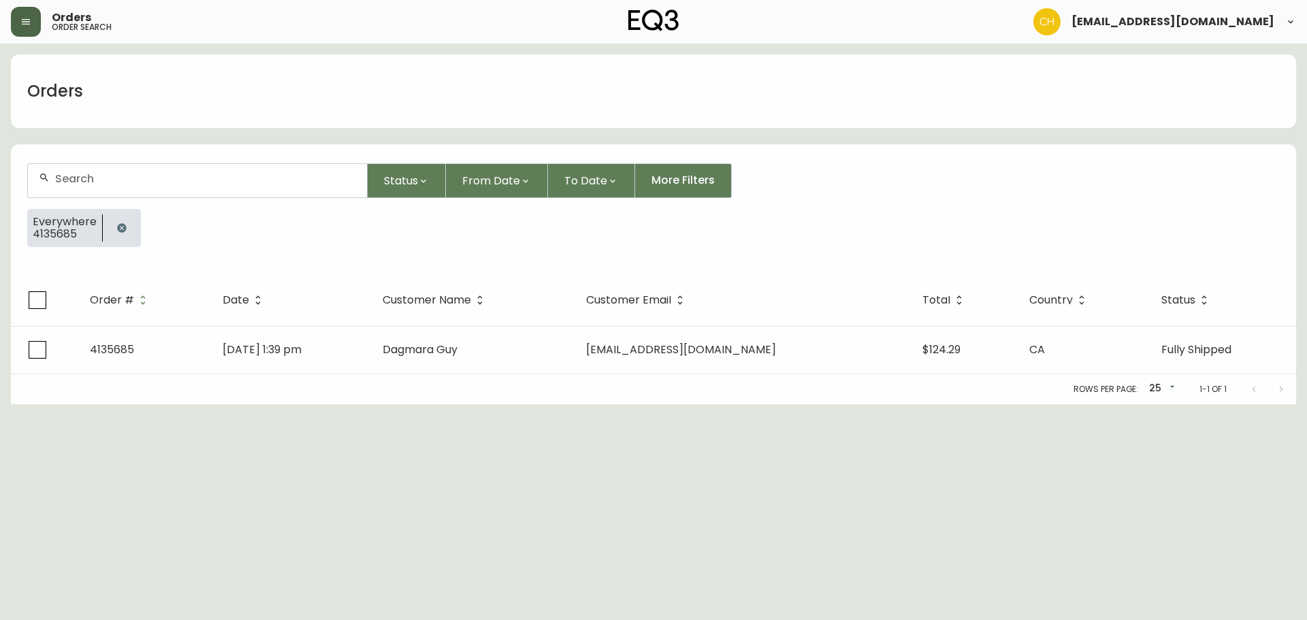
click at [64, 178] on input "text" at bounding box center [205, 178] width 301 height 13
type input "4135687"
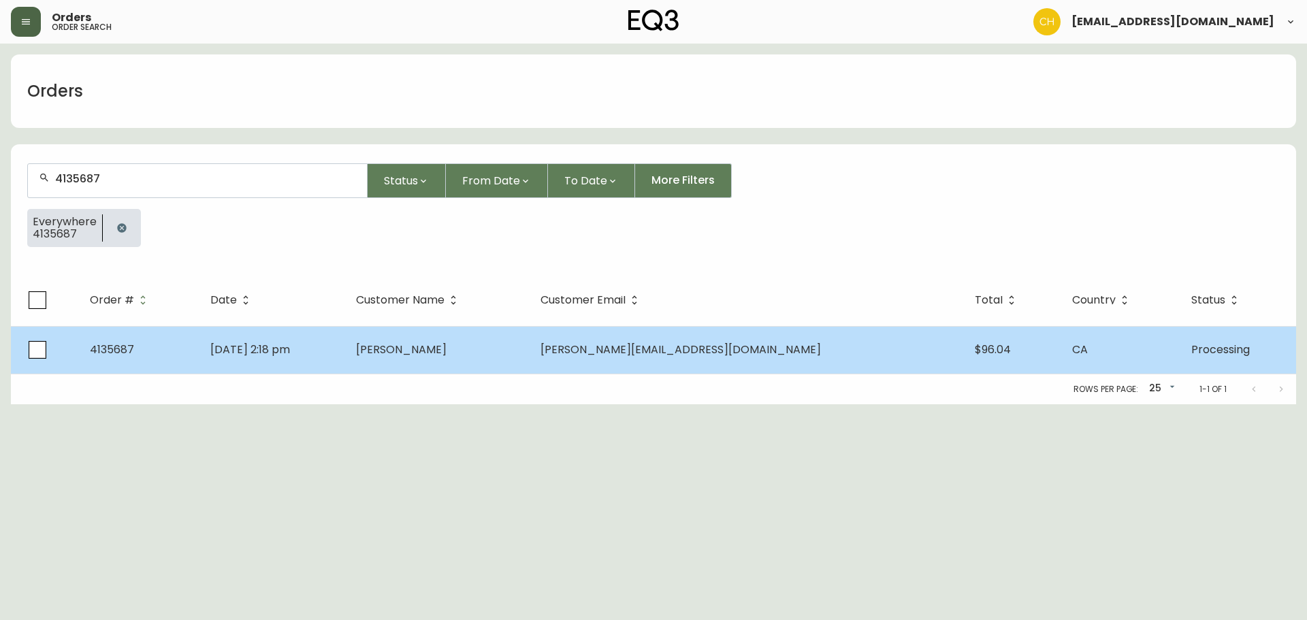
click at [447, 349] on span "Cathy Garrido" at bounding box center [401, 350] width 91 height 16
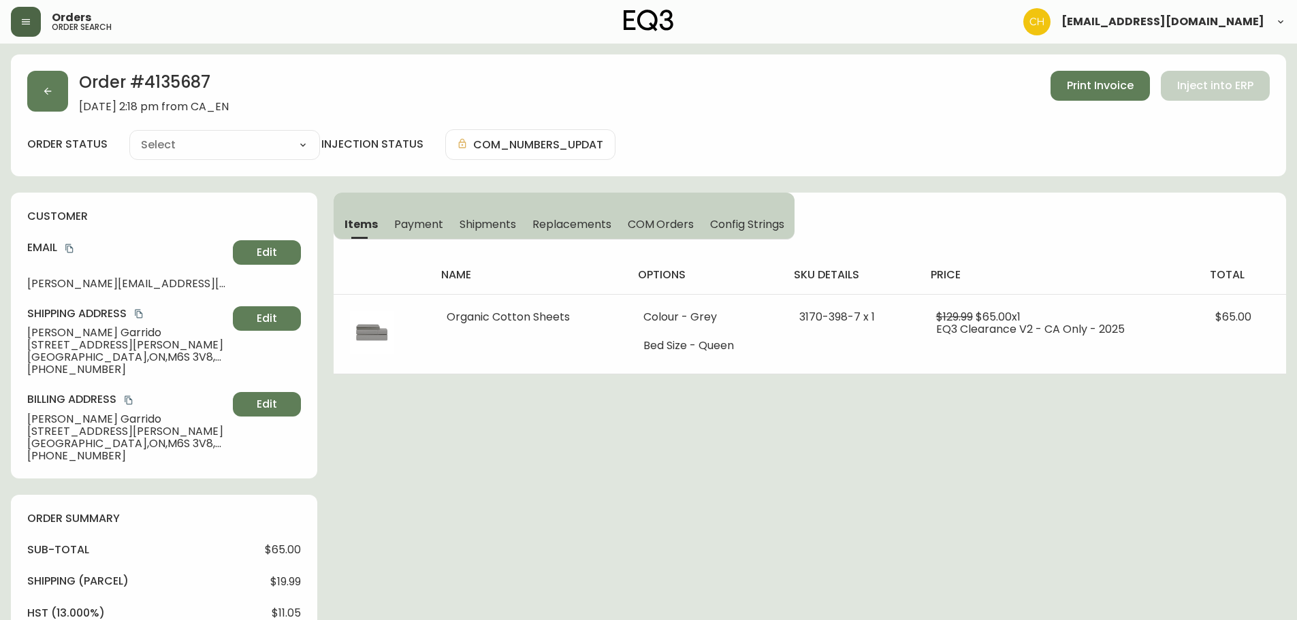
type input "Processing"
select select "PROCESSING"
click at [496, 223] on span "Shipments" at bounding box center [488, 224] width 57 height 14
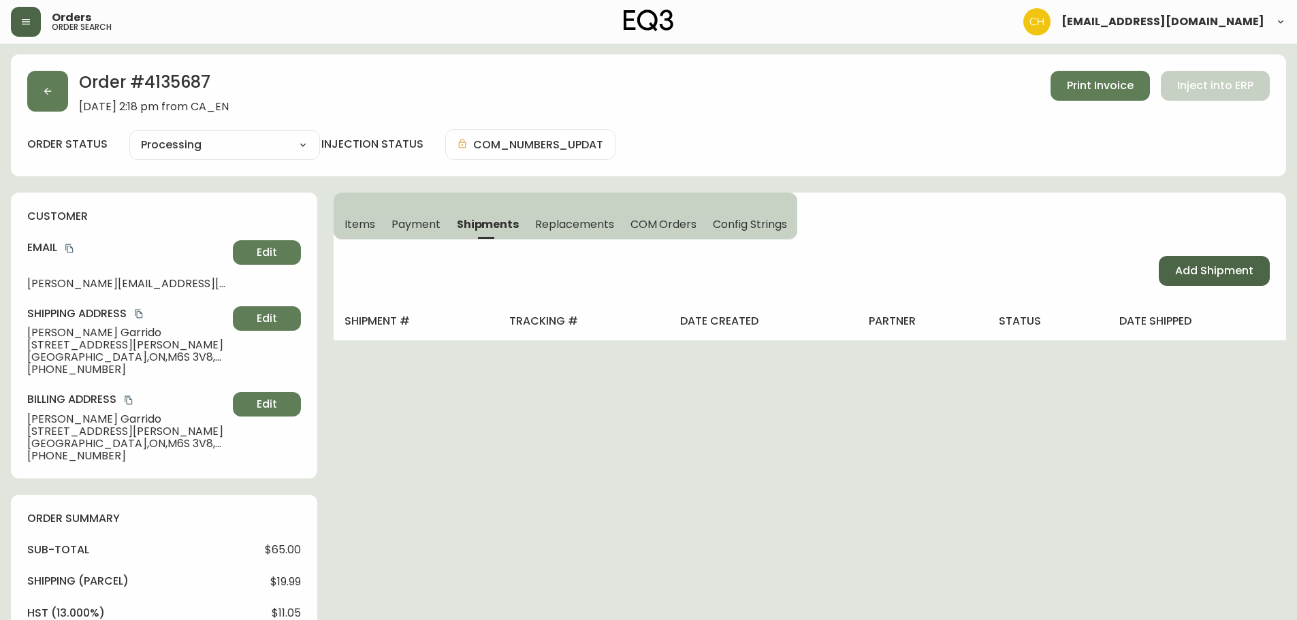
click at [1205, 274] on span "Add Shipment" at bounding box center [1214, 271] width 78 height 15
select select "PENDING"
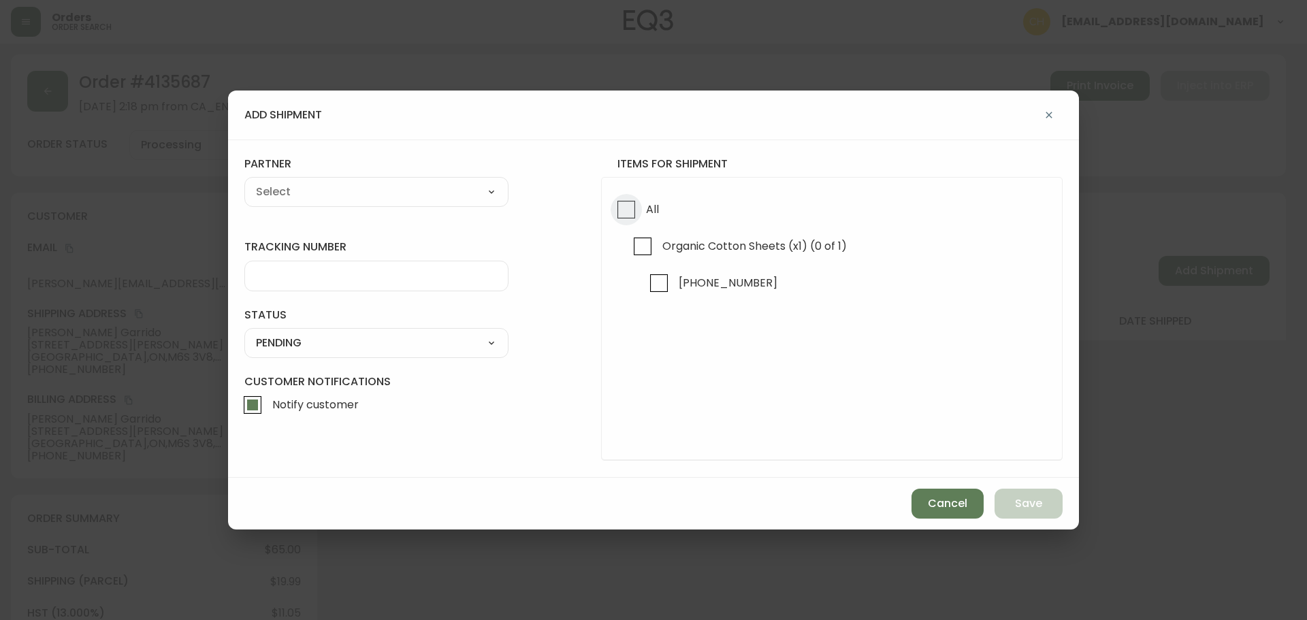
drag, startPoint x: 621, startPoint y: 210, endPoint x: 517, endPoint y: 204, distance: 104.3
click at [616, 210] on input "All" at bounding box center [626, 209] width 31 height 31
checkbox input "true"
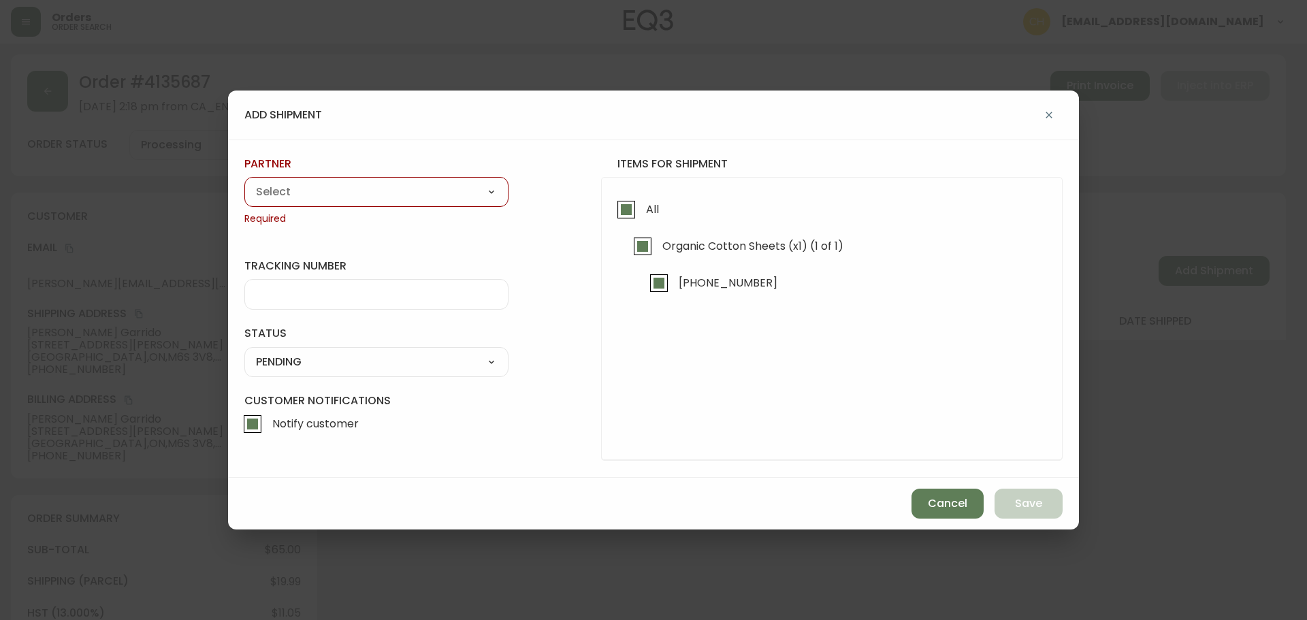
drag, startPoint x: 373, startPoint y: 200, endPoint x: 349, endPoint y: 202, distance: 23.2
click at [372, 200] on select "A Move to Remember LLC ABF Freight Alero C.H. Robinson Canada Post Canpar Expre…" at bounding box center [376, 192] width 264 height 20
drag, startPoint x: 238, startPoint y: 488, endPoint x: 272, endPoint y: 484, distance: 33.5
click at [257, 486] on div "Cancel Save" at bounding box center [653, 504] width 851 height 52
click at [279, 199] on select "A Move to Remember LLC ABF Freight Alero C.H. Robinson Canada Post Canpar Expre…" at bounding box center [376, 192] width 264 height 20
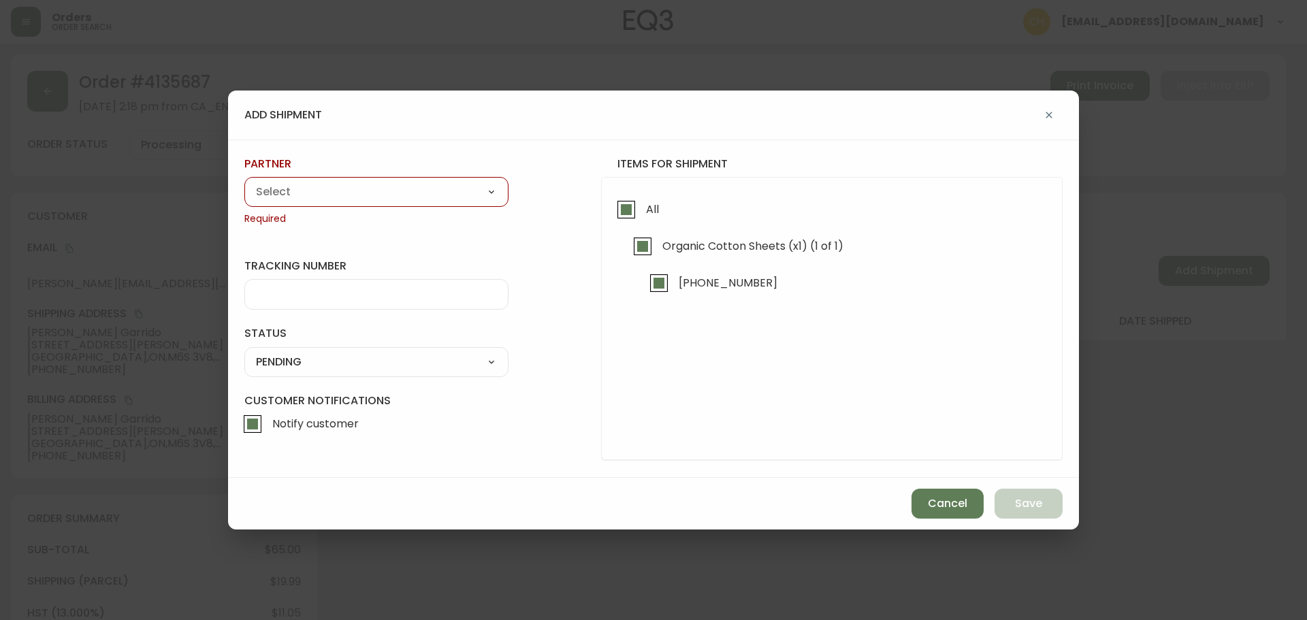
select select "cke4cr6aifkm00134atgpxasx"
click at [244, 182] on select "A Move to Remember LLC ABF Freight Alero C.H. Robinson Canada Post Canpar Expre…" at bounding box center [376, 192] width 264 height 20
type input "EXPRESS INSTALLATION SERVICES"
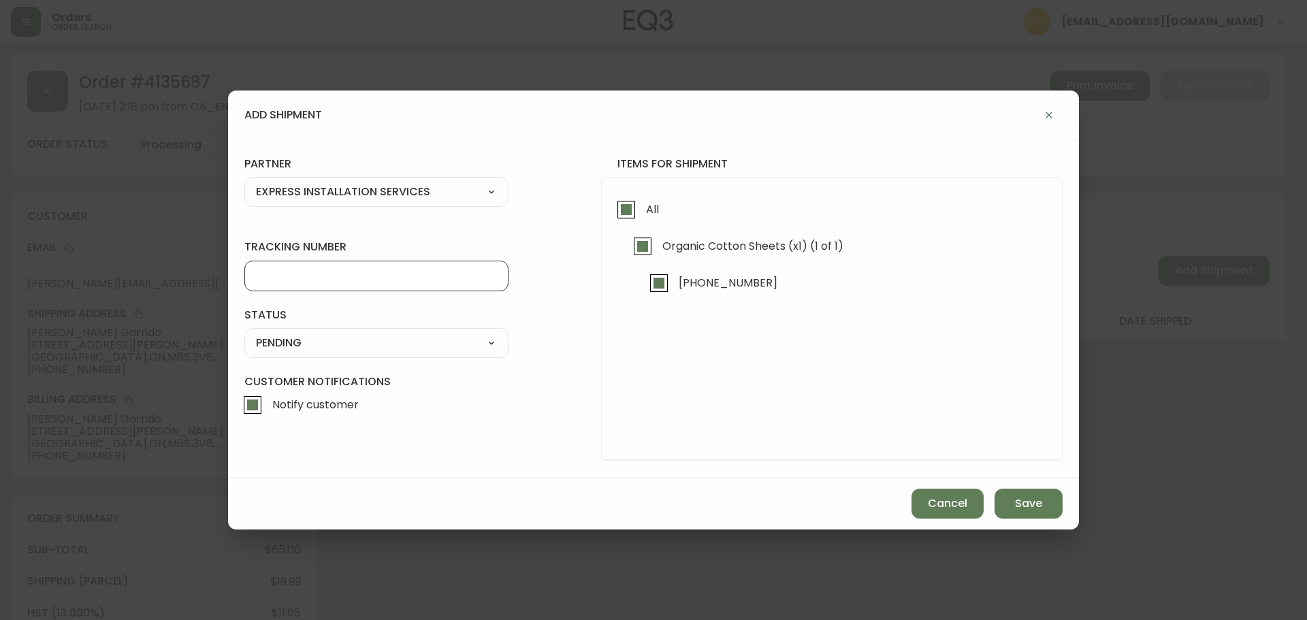
click at [287, 279] on input "tracking number" at bounding box center [376, 276] width 241 height 13
type input "455183580258"
click at [281, 340] on select "SHIPPED PENDING CANCELLED" at bounding box center [376, 343] width 264 height 20
click at [244, 333] on select "SHIPPED PENDING CANCELLED" at bounding box center [376, 343] width 264 height 20
select select "PENDING"
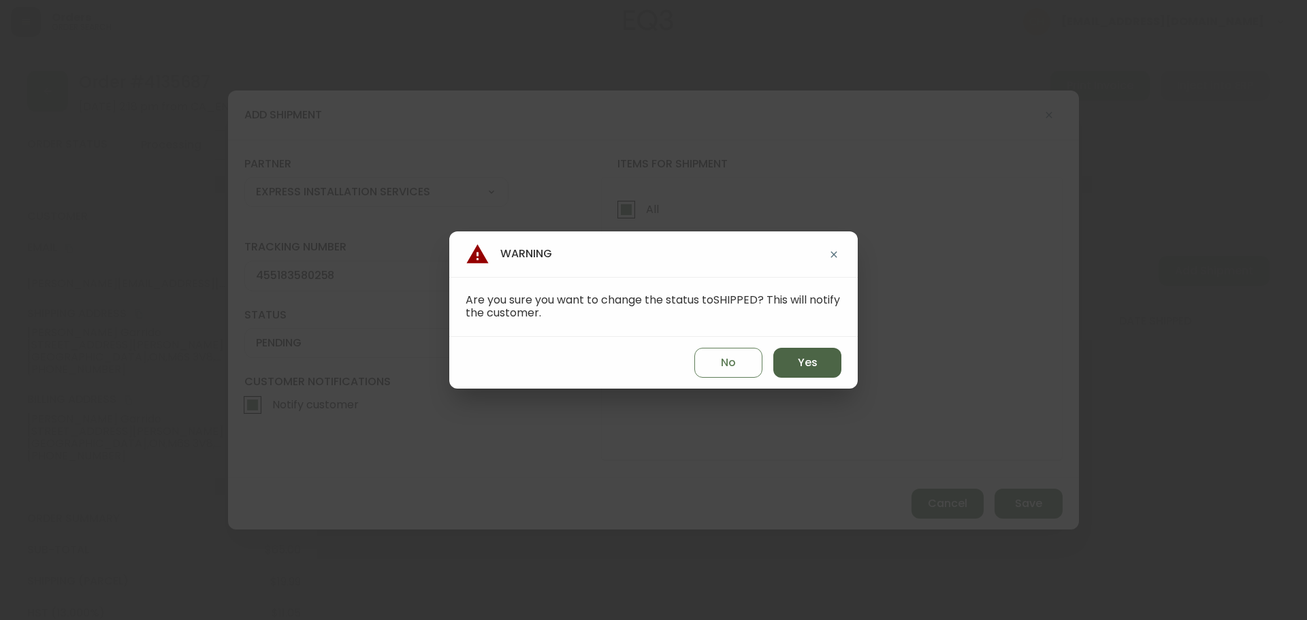
click at [807, 360] on span "Yes" at bounding box center [808, 362] width 20 height 15
type input "SHIPPED"
select select "SHIPPED"
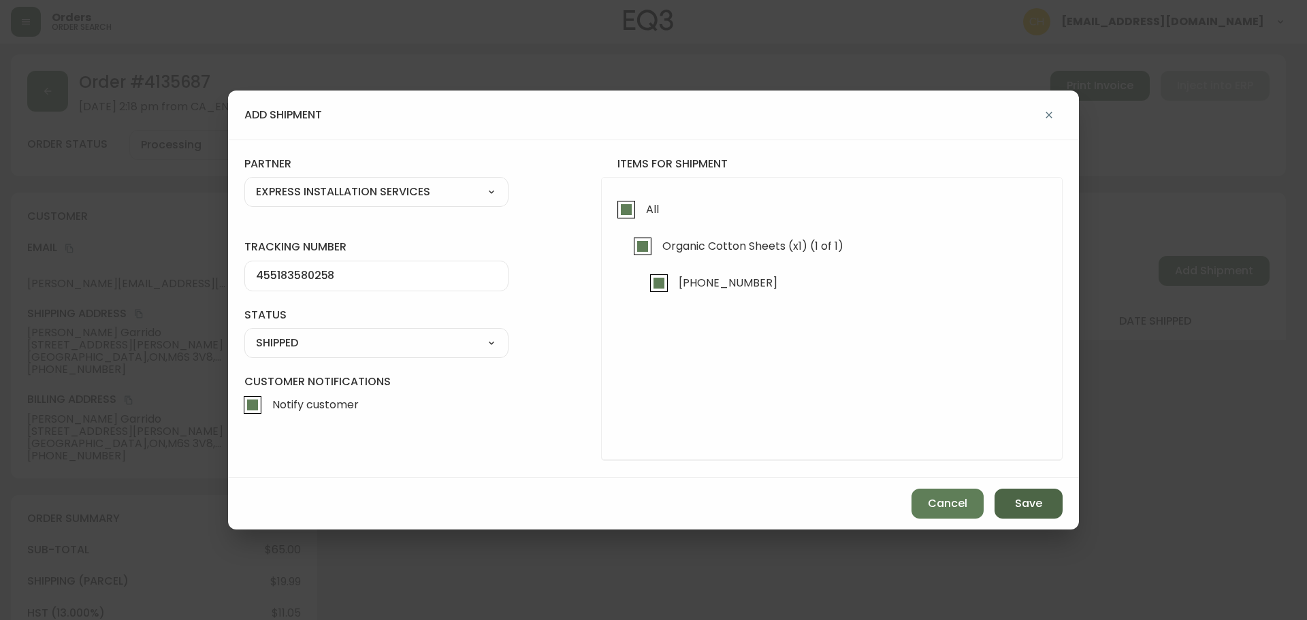
click at [1009, 492] on button "Save" at bounding box center [1029, 504] width 68 height 30
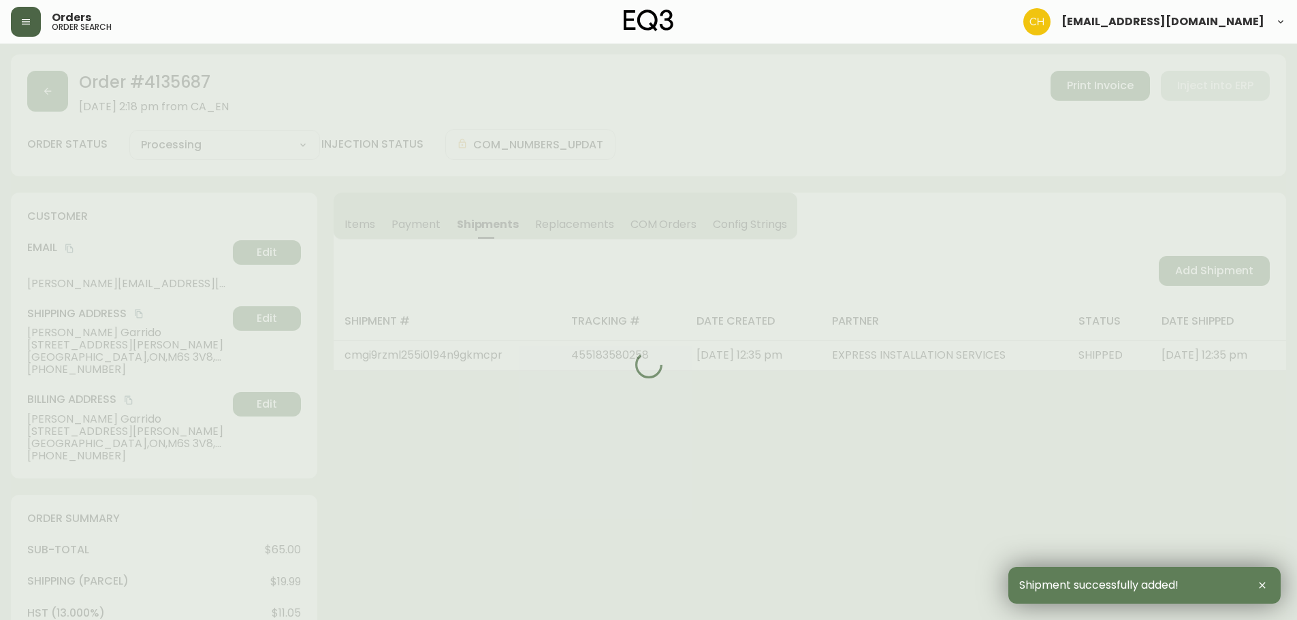
type input "Fully Shipped"
select select "FULLY_SHIPPED"
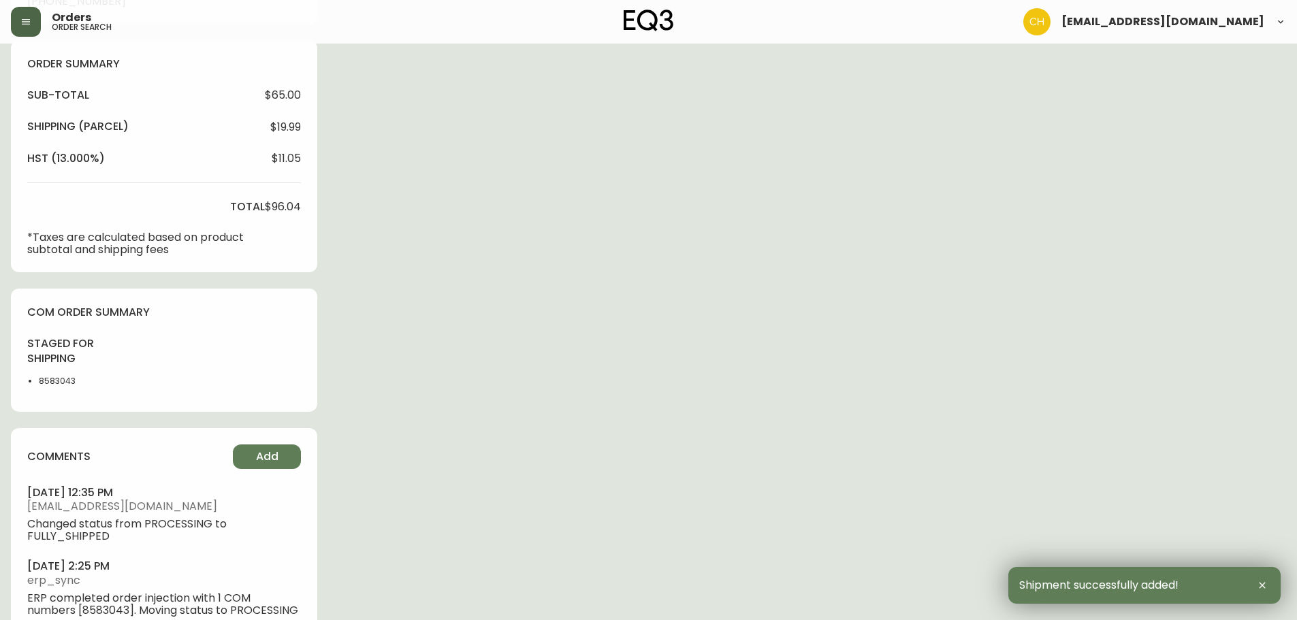
scroll to position [492, 0]
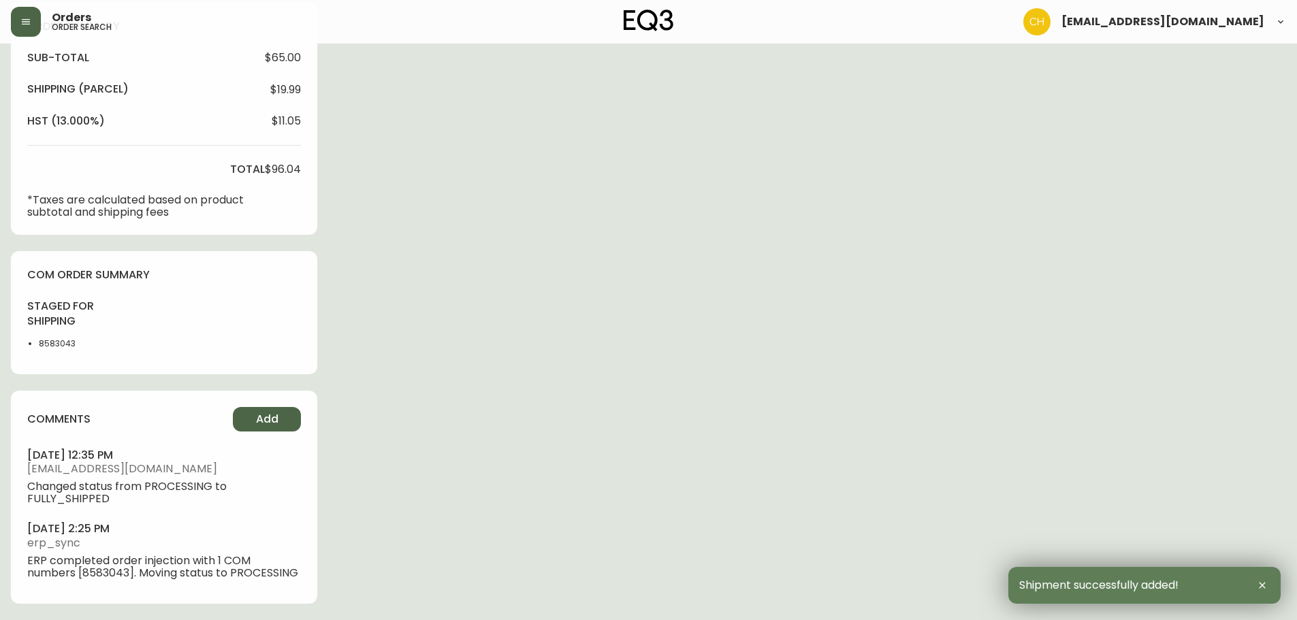
click at [283, 419] on button "Add" at bounding box center [267, 419] width 68 height 25
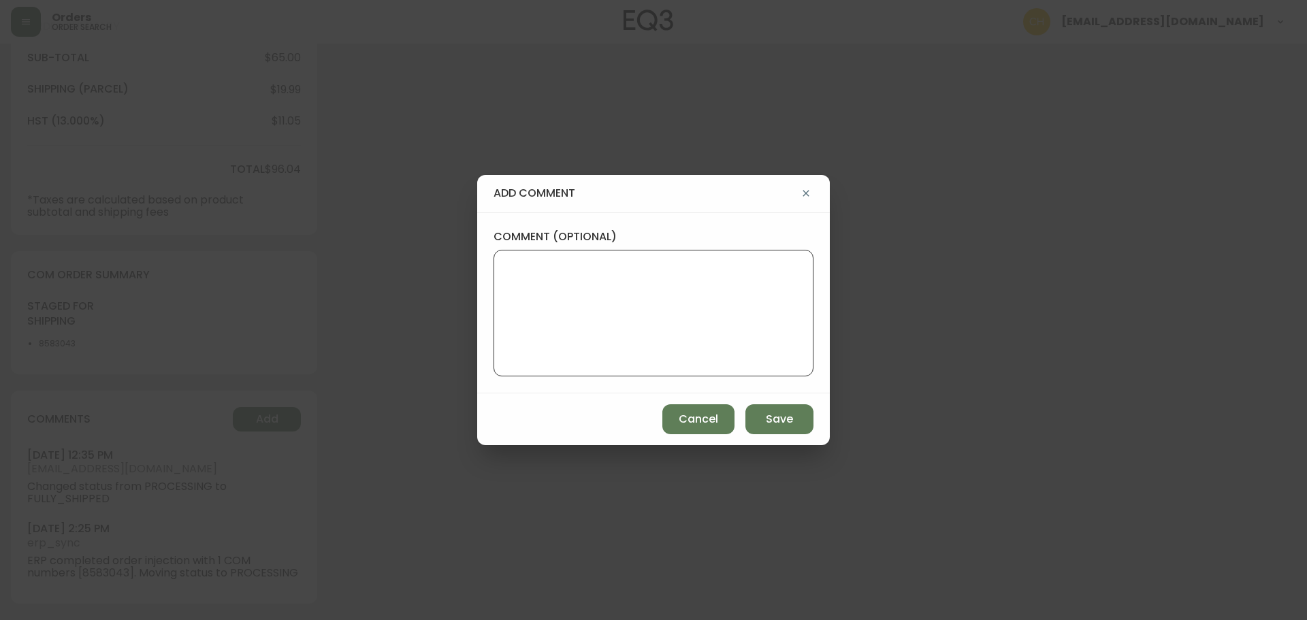
click at [539, 338] on textarea "comment (optional)" at bounding box center [653, 313] width 297 height 109
type textarea "CH"
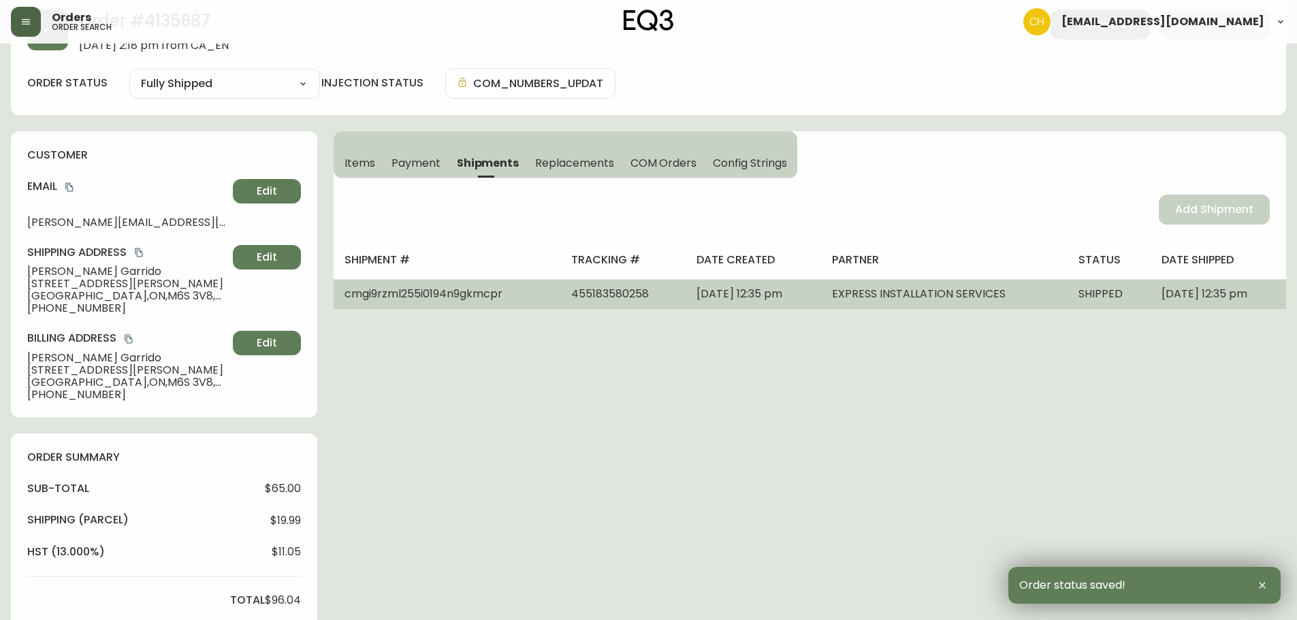
scroll to position [0, 0]
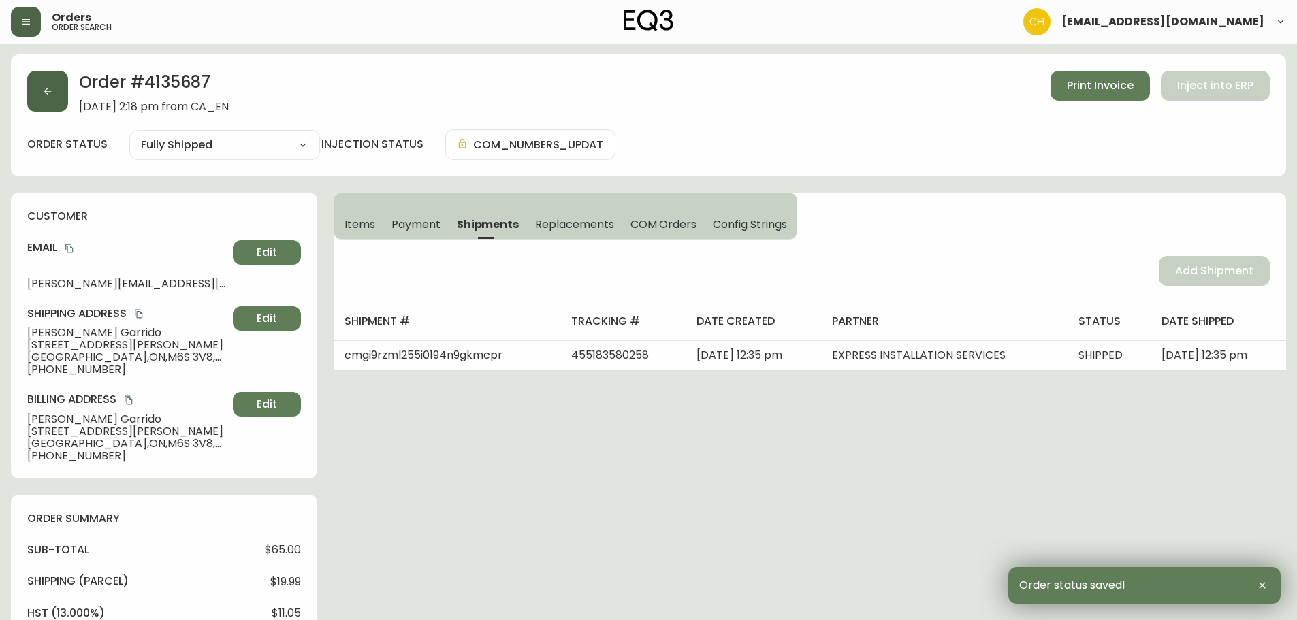
click at [53, 95] on button "button" at bounding box center [47, 91] width 41 height 41
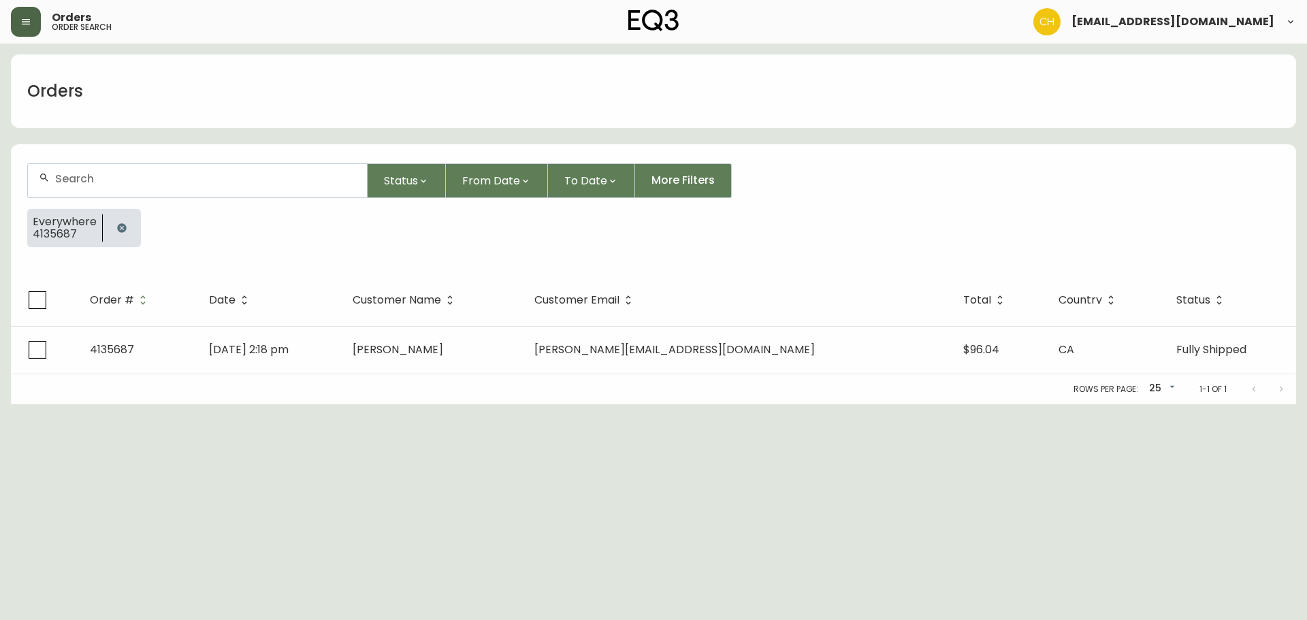
click at [80, 168] on div at bounding box center [197, 180] width 339 height 33
type input "4135684"
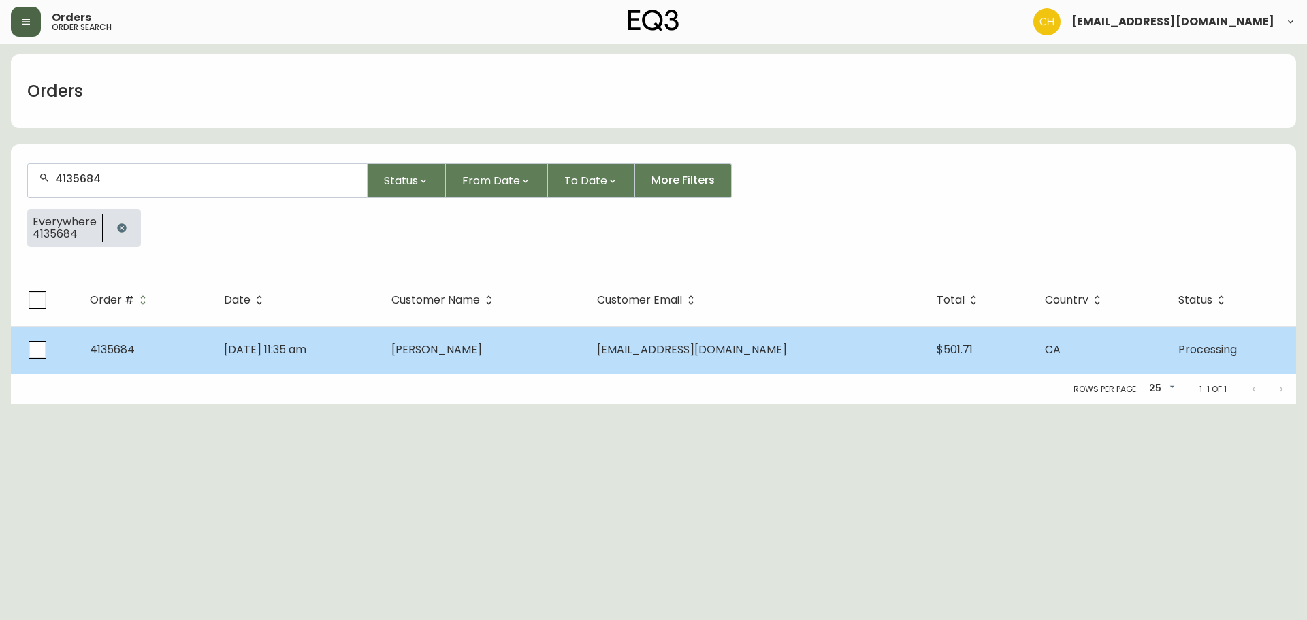
click at [475, 351] on span "Pat Hay" at bounding box center [437, 350] width 91 height 16
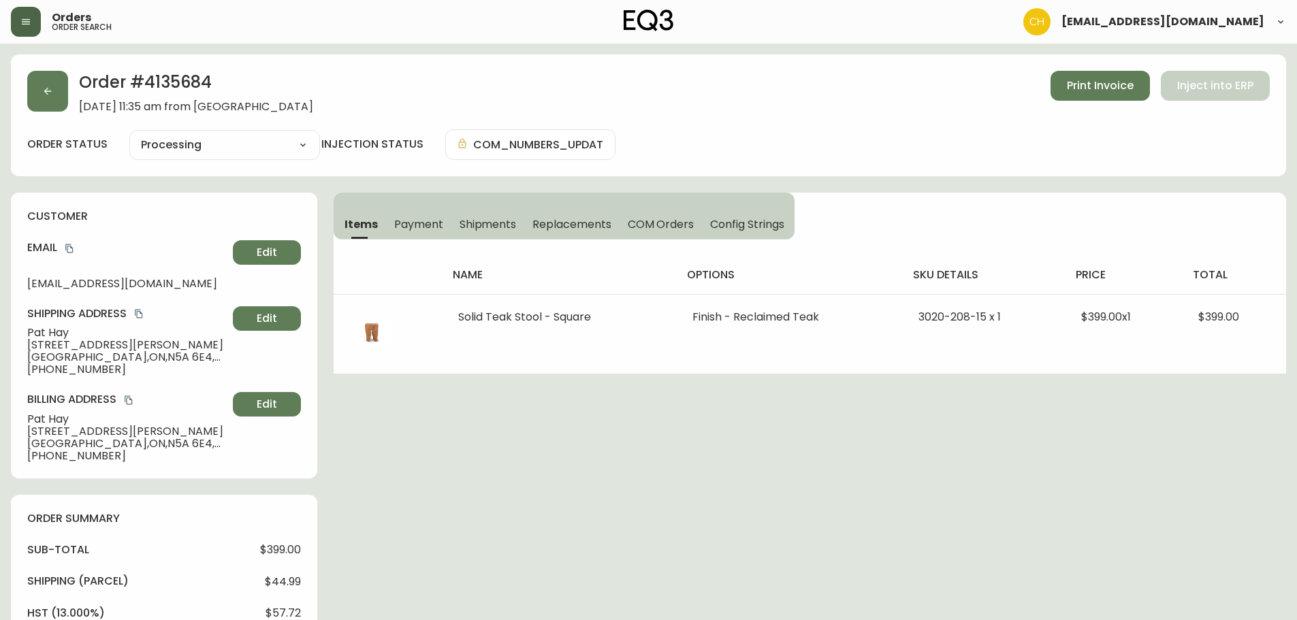
type input "Processing"
select select "PROCESSING"
click at [475, 225] on span "Shipments" at bounding box center [488, 224] width 57 height 14
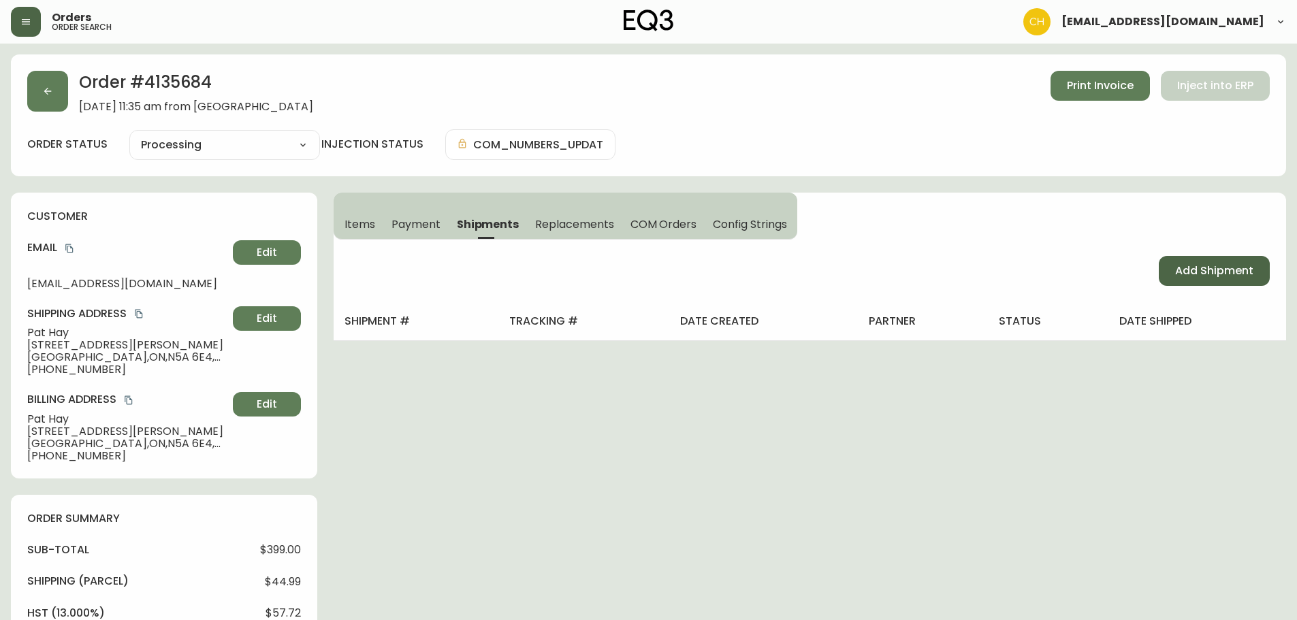
click at [1216, 272] on span "Add Shipment" at bounding box center [1214, 271] width 78 height 15
select select "PENDING"
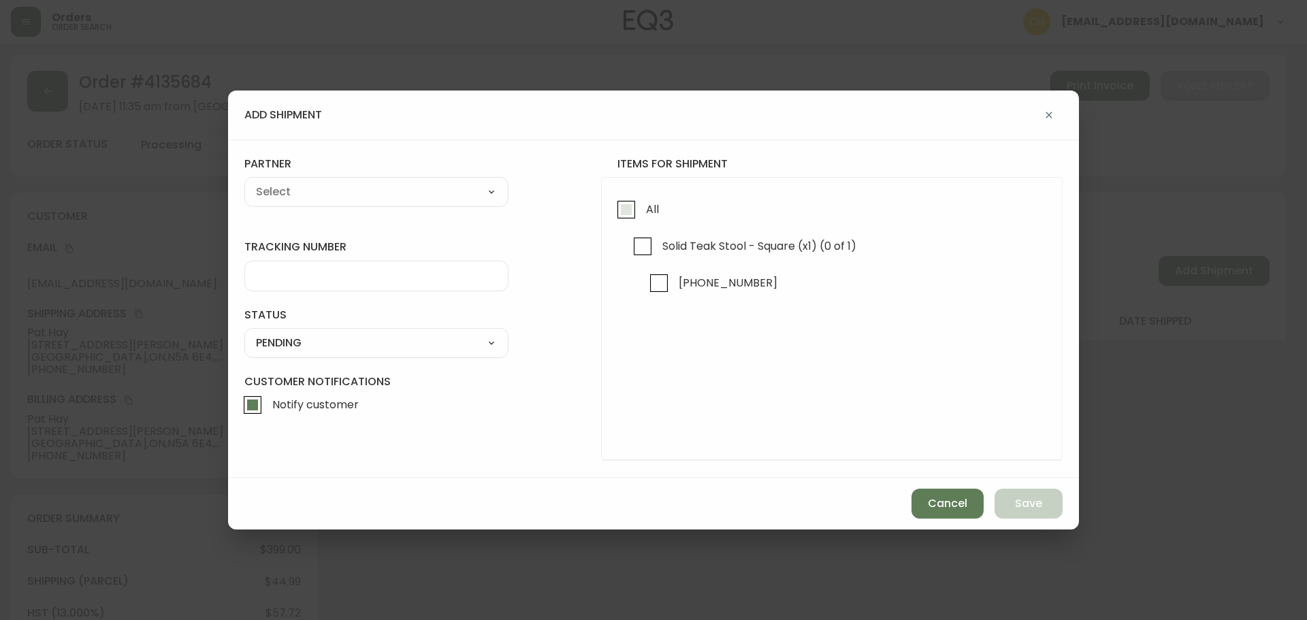
drag, startPoint x: 633, startPoint y: 213, endPoint x: 618, endPoint y: 210, distance: 16.0
click at [629, 212] on input "All" at bounding box center [626, 209] width 31 height 31
checkbox input "true"
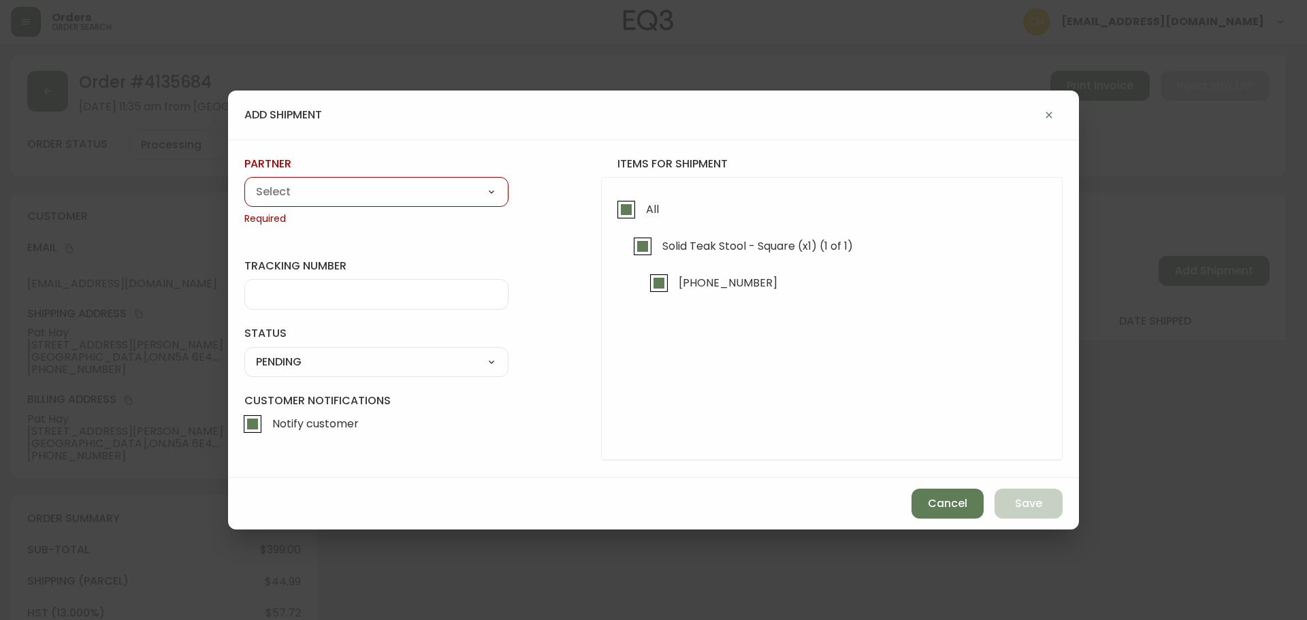
click at [451, 197] on select "A Move to Remember LLC ABF Freight Alero C.H. Robinson Canada Post Canpar Expre…" at bounding box center [376, 192] width 264 height 20
select select "cjy0a9taa01x001669l98m63c"
click at [244, 182] on select "A Move to Remember LLC ABF Freight Alero C.H. Robinson Canada Post Canpar Expre…" at bounding box center [376, 192] width 264 height 20
type input "FedEx"
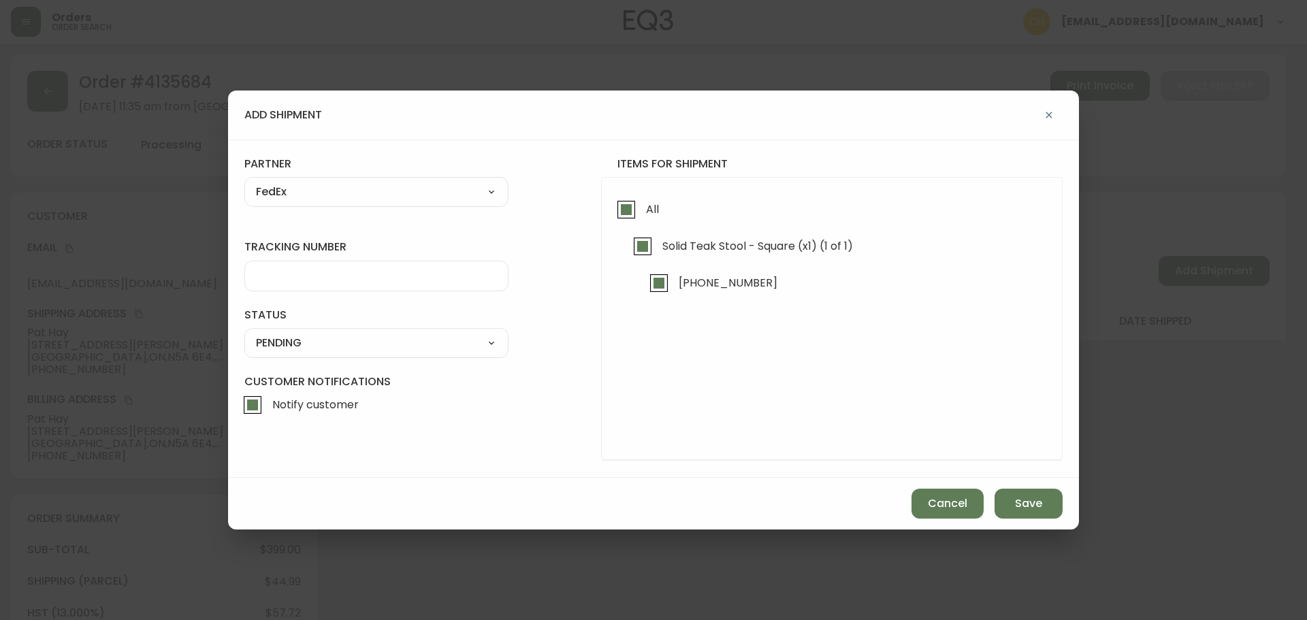
click at [285, 276] on input "tracking number" at bounding box center [376, 276] width 241 height 13
type input "455183580269"
click at [279, 339] on select "SHIPPED PENDING CANCELLED" at bounding box center [376, 343] width 264 height 20
click at [244, 333] on select "SHIPPED PENDING CANCELLED" at bounding box center [376, 343] width 264 height 20
select select "PENDING"
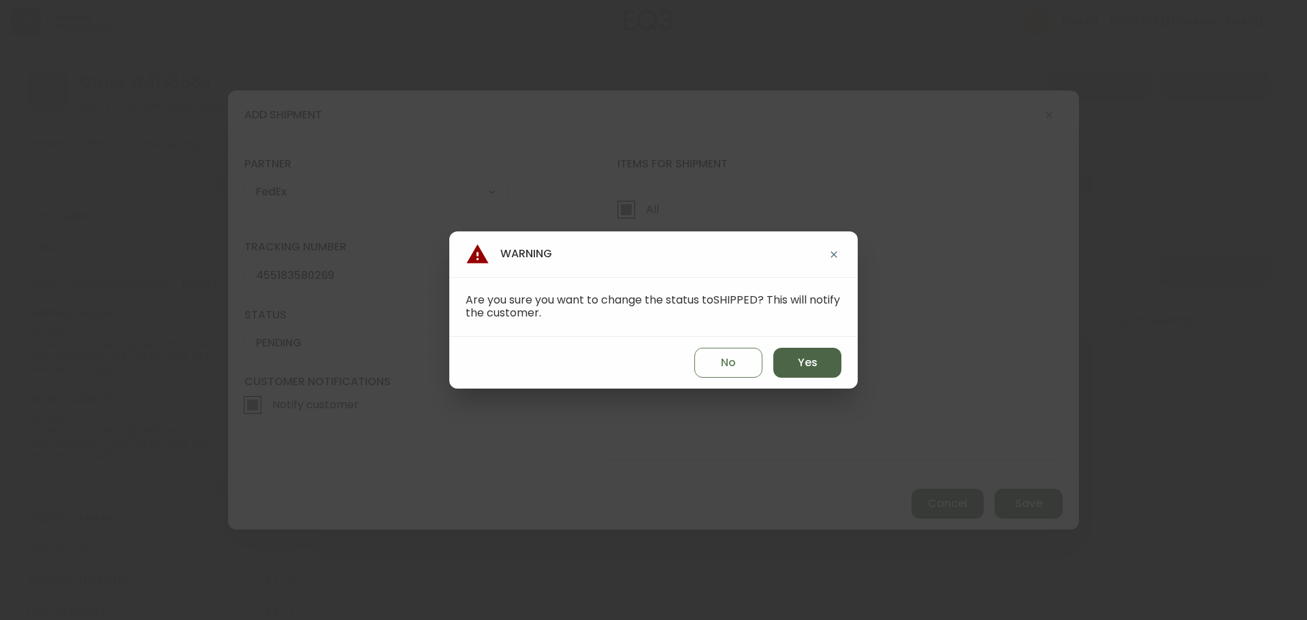
click at [826, 361] on button "Yes" at bounding box center [808, 363] width 68 height 30
type input "SHIPPED"
select select "SHIPPED"
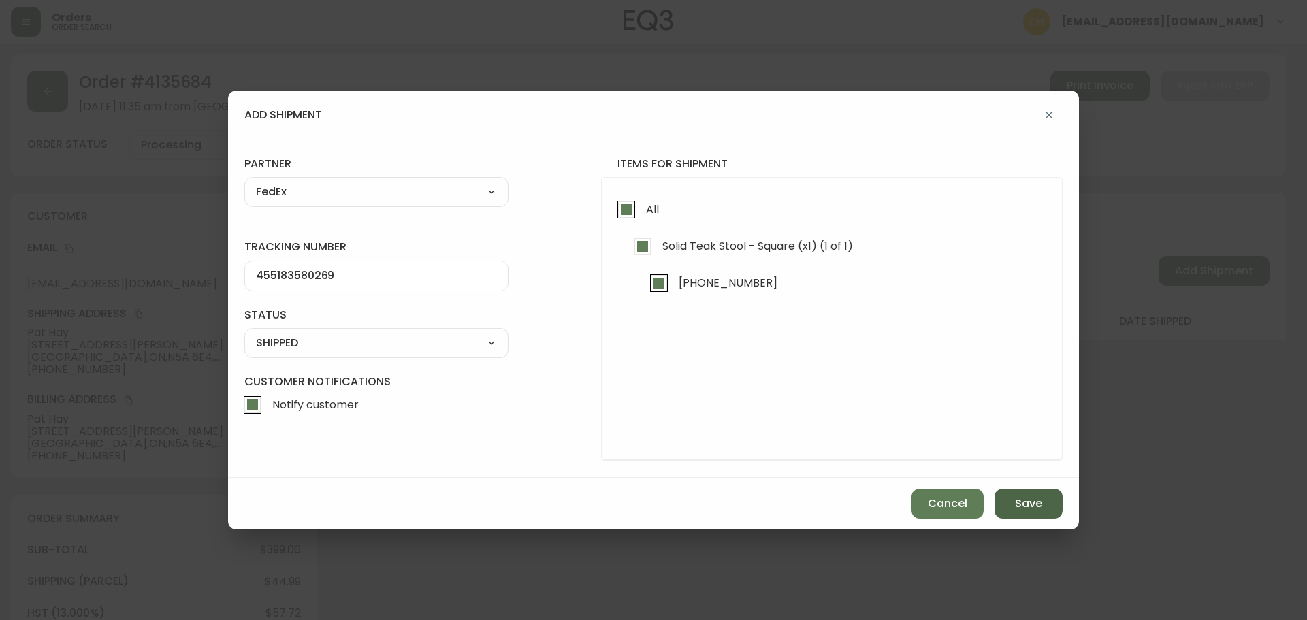
click at [1006, 499] on button "Save" at bounding box center [1029, 504] width 68 height 30
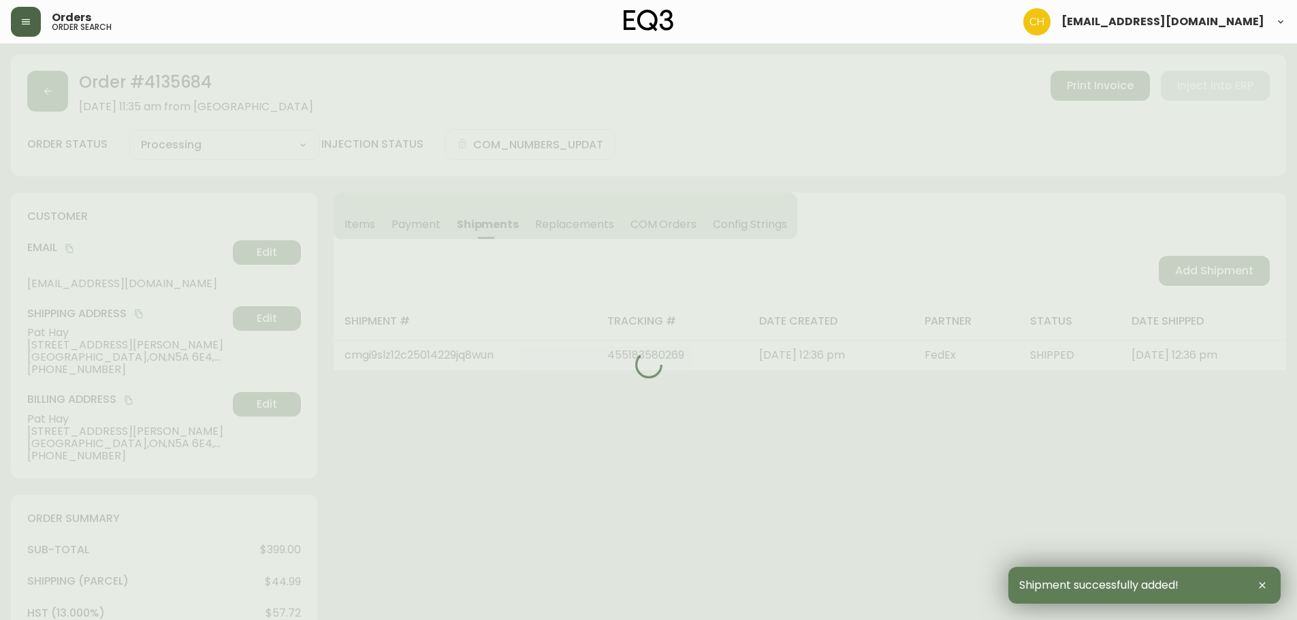
type input "Fully Shipped"
select select "FULLY_SHIPPED"
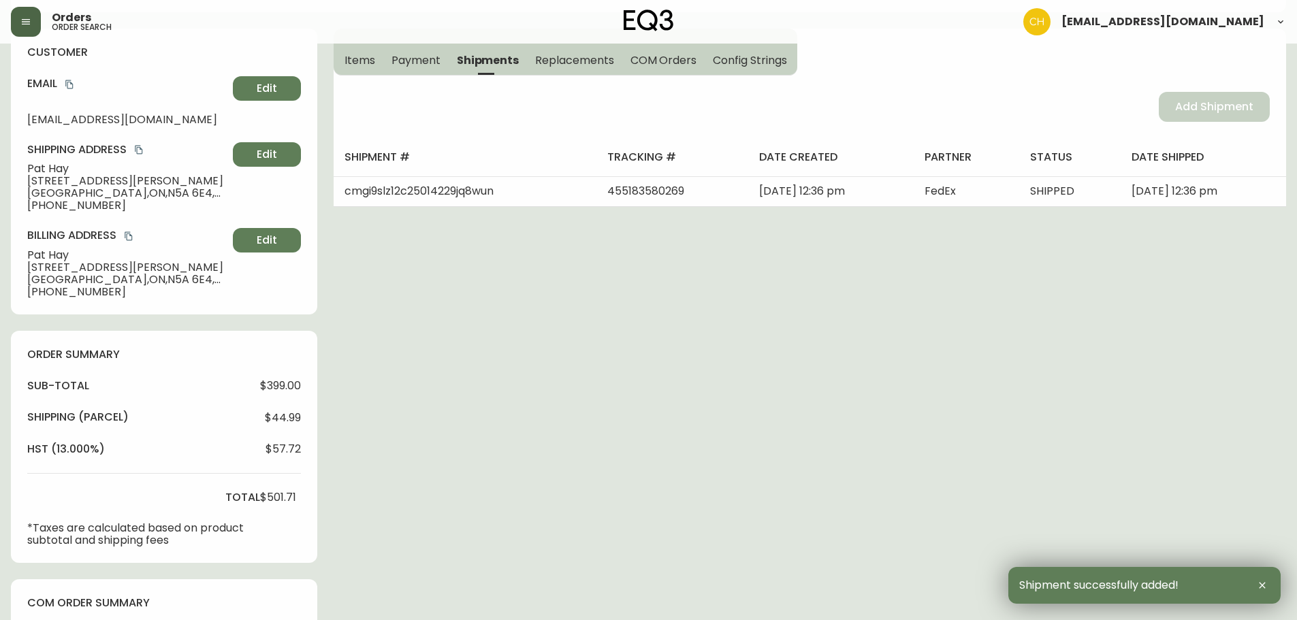
scroll to position [409, 0]
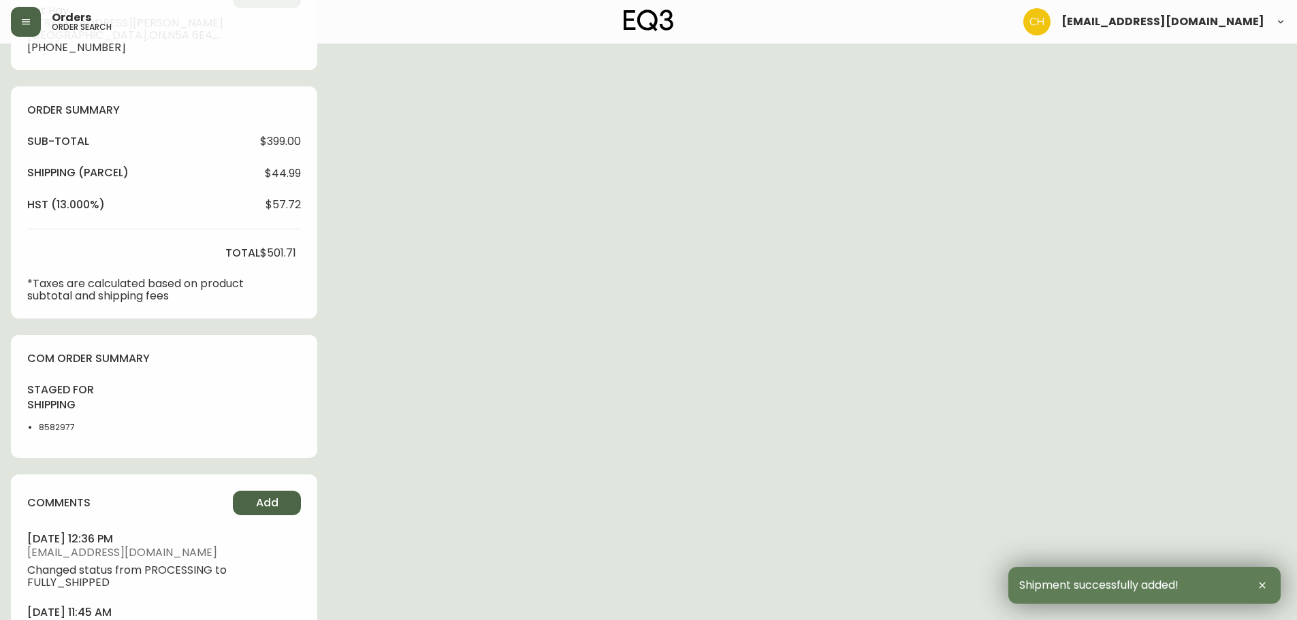
click at [263, 494] on button "Add" at bounding box center [267, 503] width 68 height 25
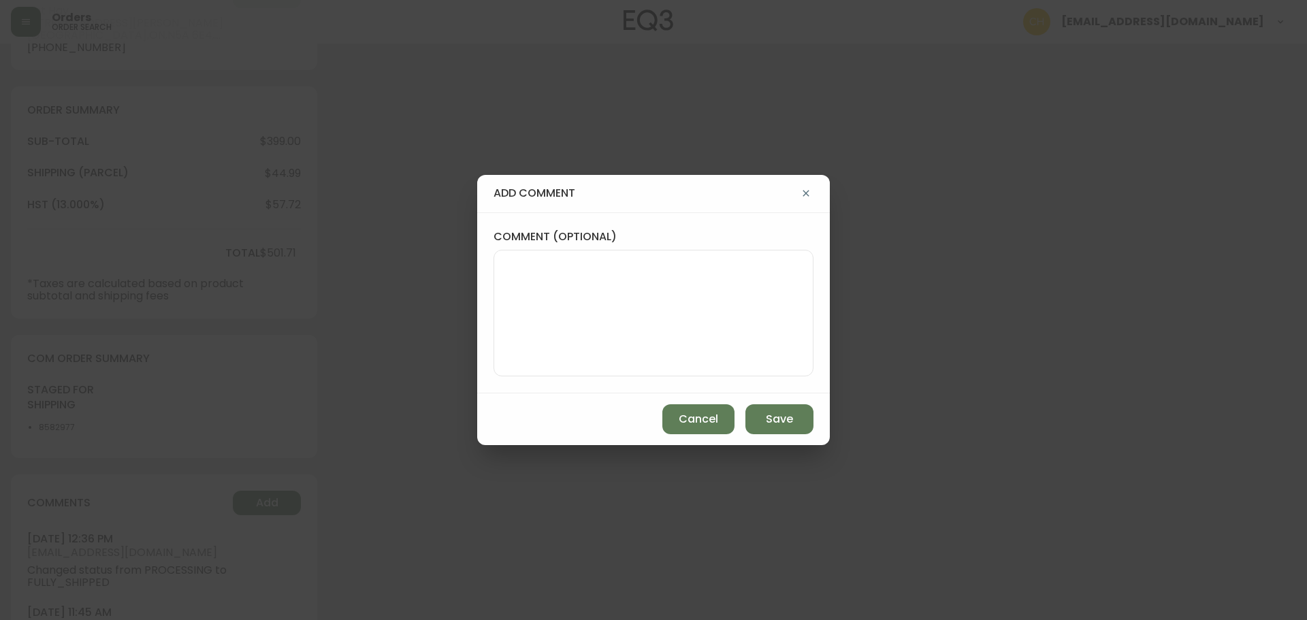
click at [593, 323] on textarea "comment (optional)" at bounding box center [653, 313] width 297 height 109
type textarea "CH"
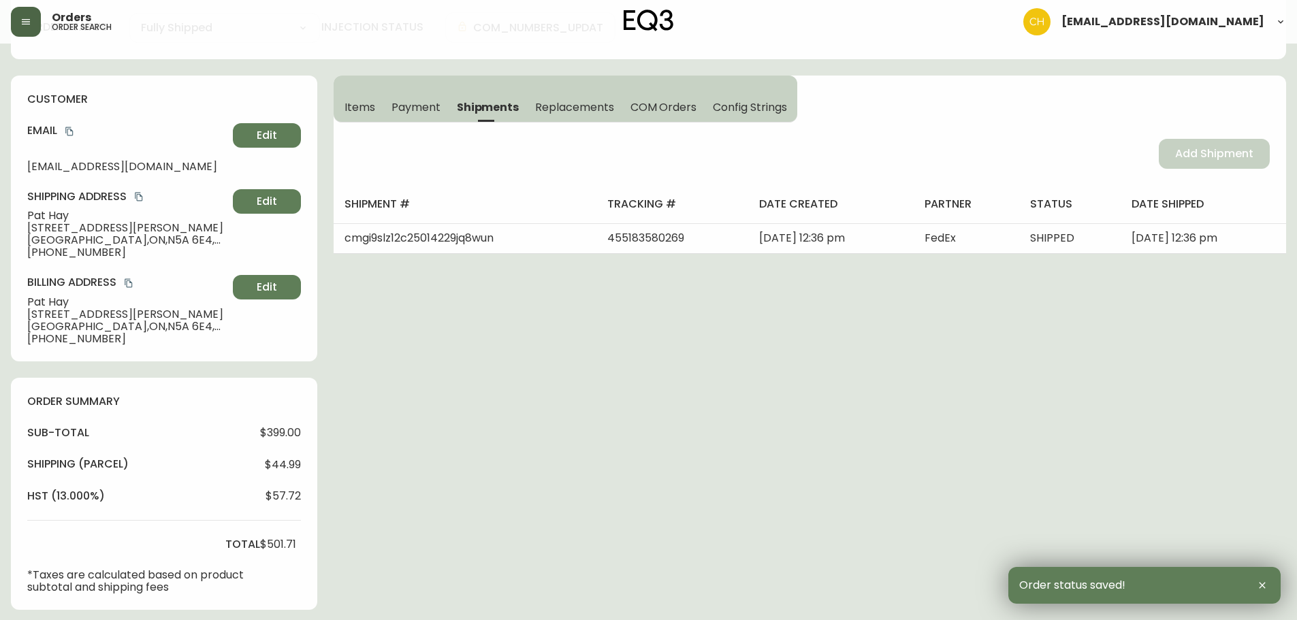
scroll to position [0, 0]
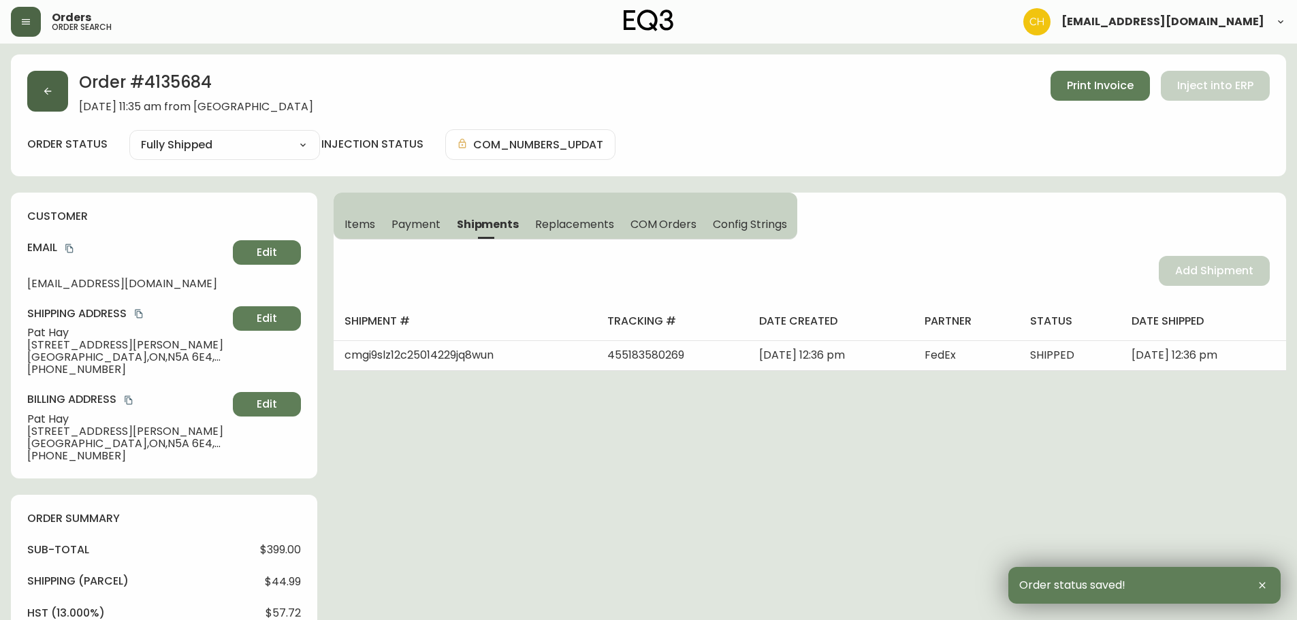
click at [54, 99] on button "button" at bounding box center [47, 91] width 41 height 41
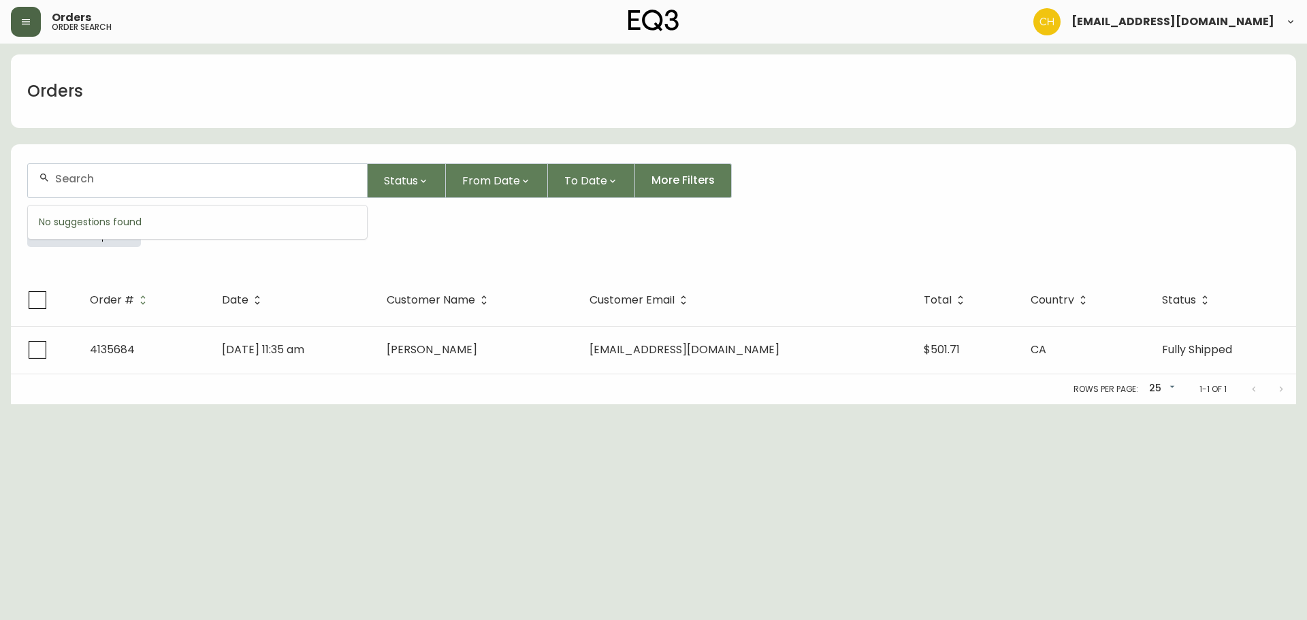
click at [71, 179] on input "text" at bounding box center [205, 178] width 301 height 13
click at [102, 183] on input "text" at bounding box center [205, 178] width 301 height 13
type input "4135692"
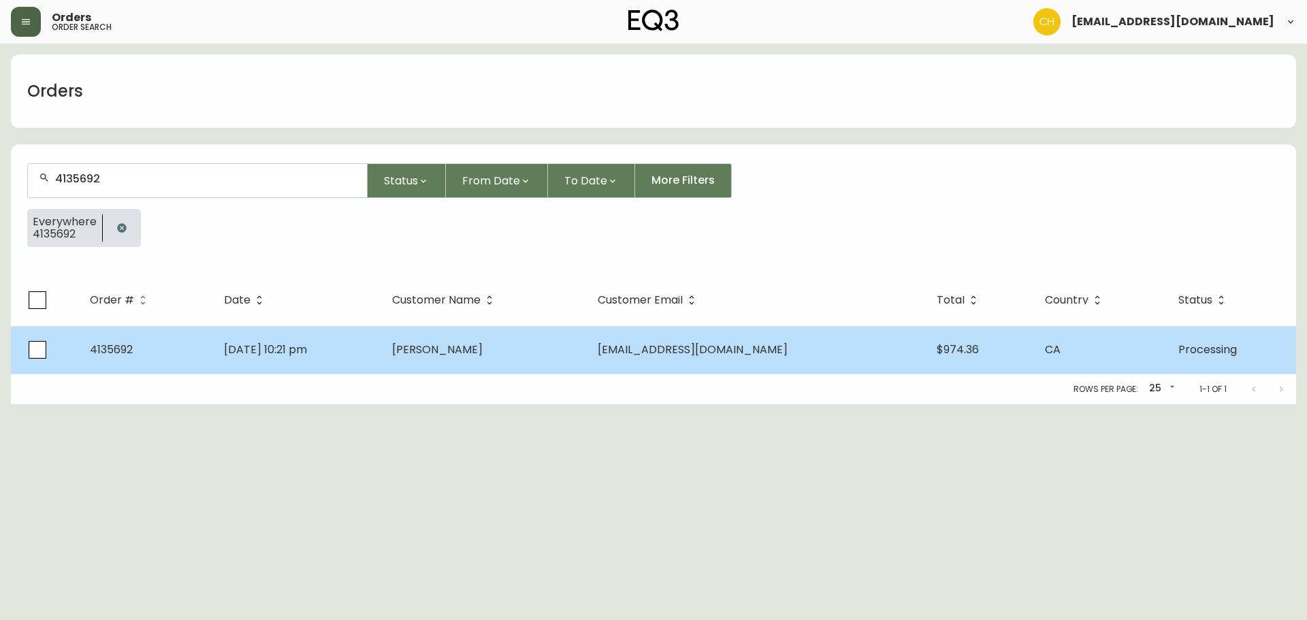
click at [451, 355] on span "SoYoung Park" at bounding box center [437, 350] width 91 height 16
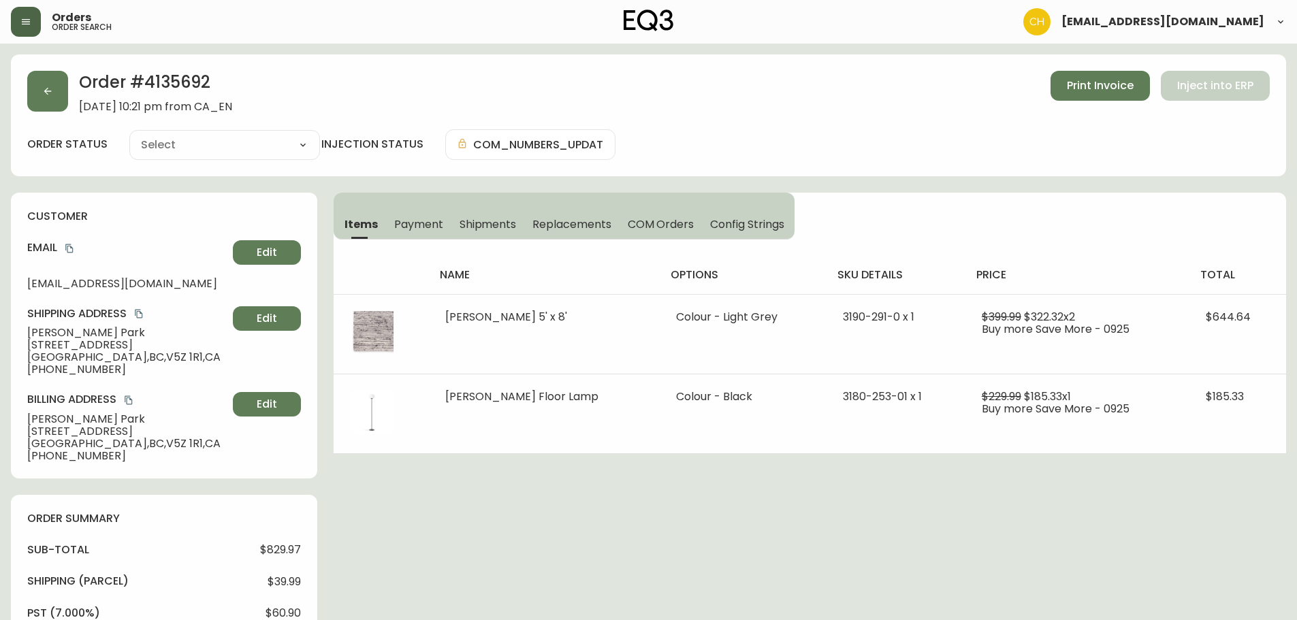
type input "Processing"
select select "PROCESSING"
click at [491, 228] on span "Shipments" at bounding box center [488, 224] width 57 height 14
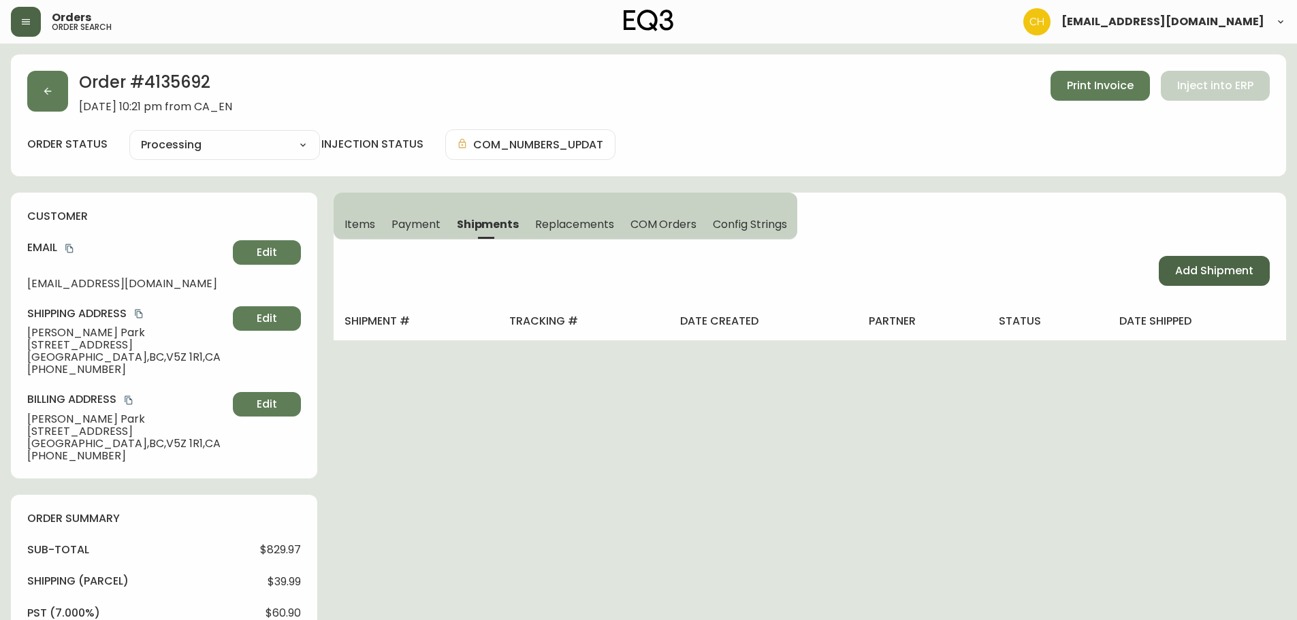
click at [1208, 270] on span "Add Shipment" at bounding box center [1214, 271] width 78 height 15
select select "PENDING"
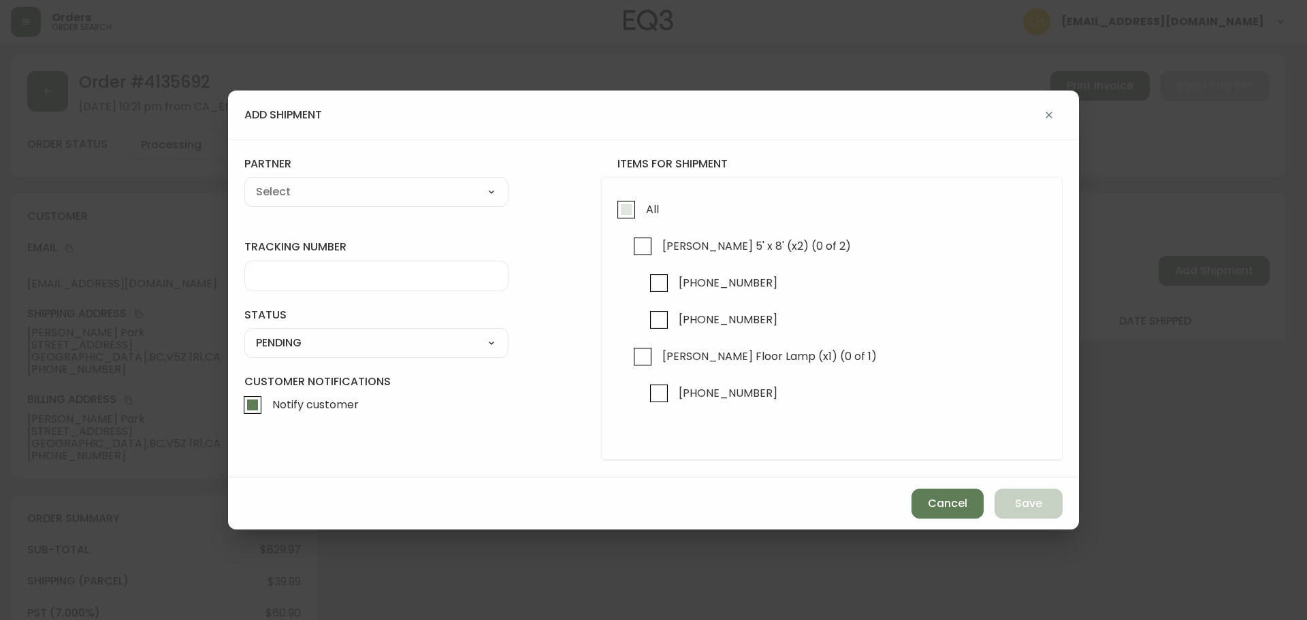
click at [629, 210] on input "All" at bounding box center [626, 209] width 31 height 31
checkbox input "true"
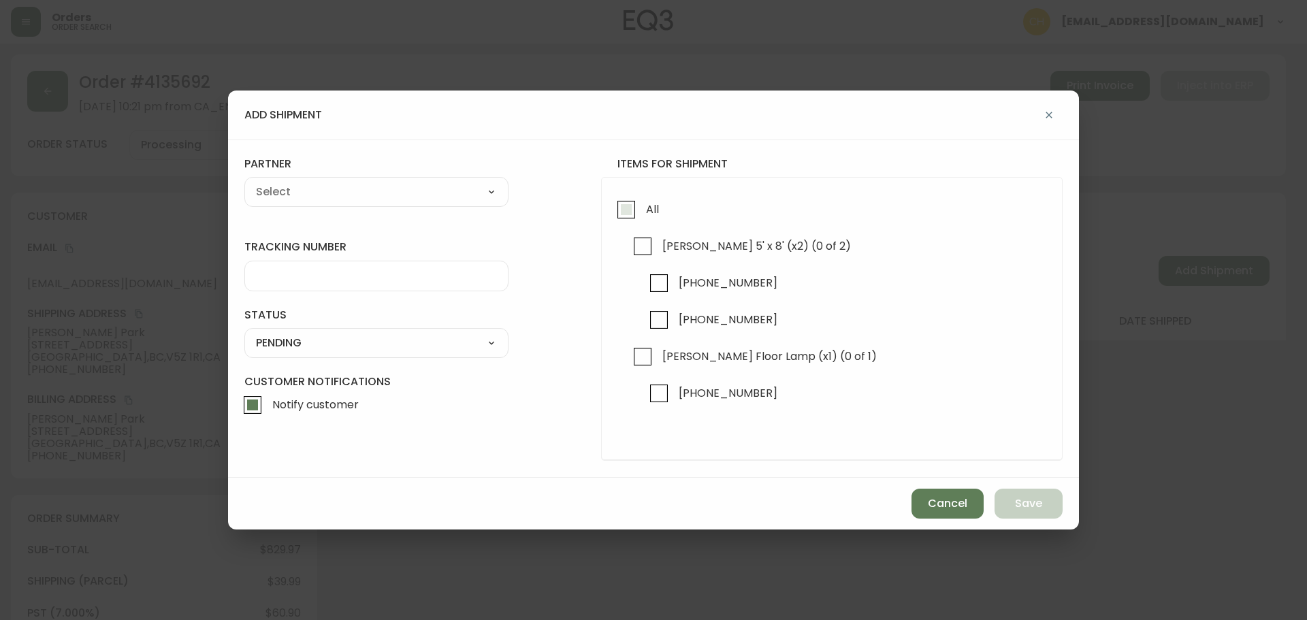
checkbox input "true"
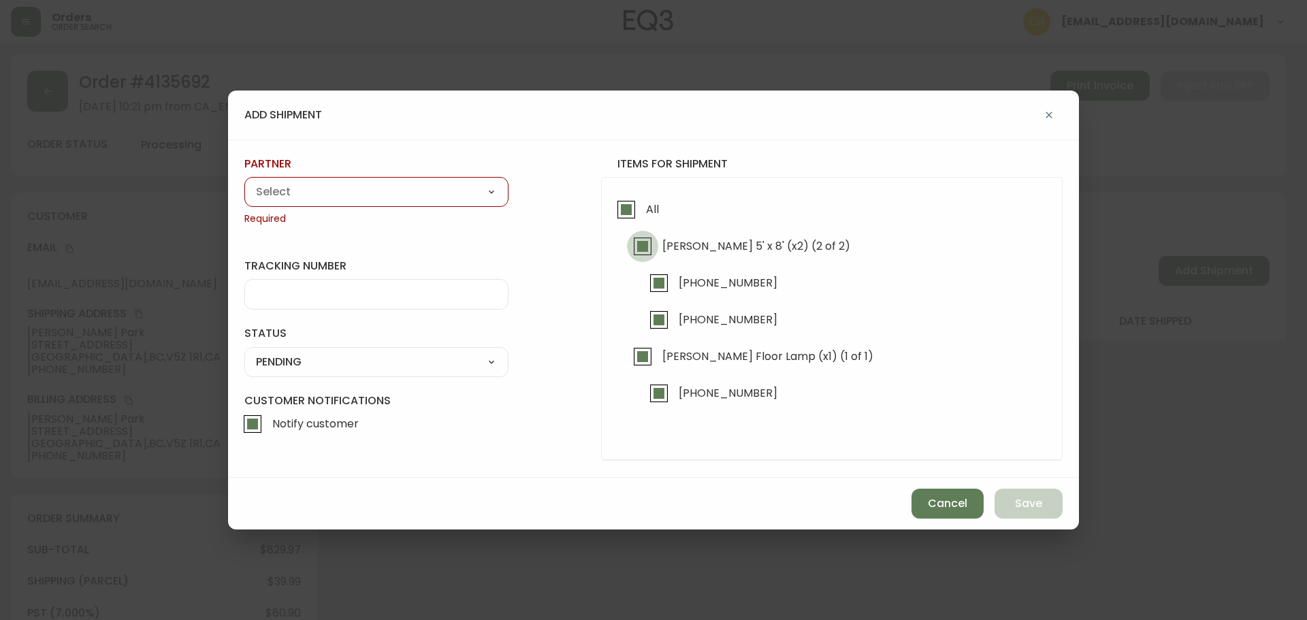
click at [640, 242] on input "Jasper Rug 5' x 8' (x2) (2 of 2)" at bounding box center [642, 246] width 31 height 31
checkbox input "false"
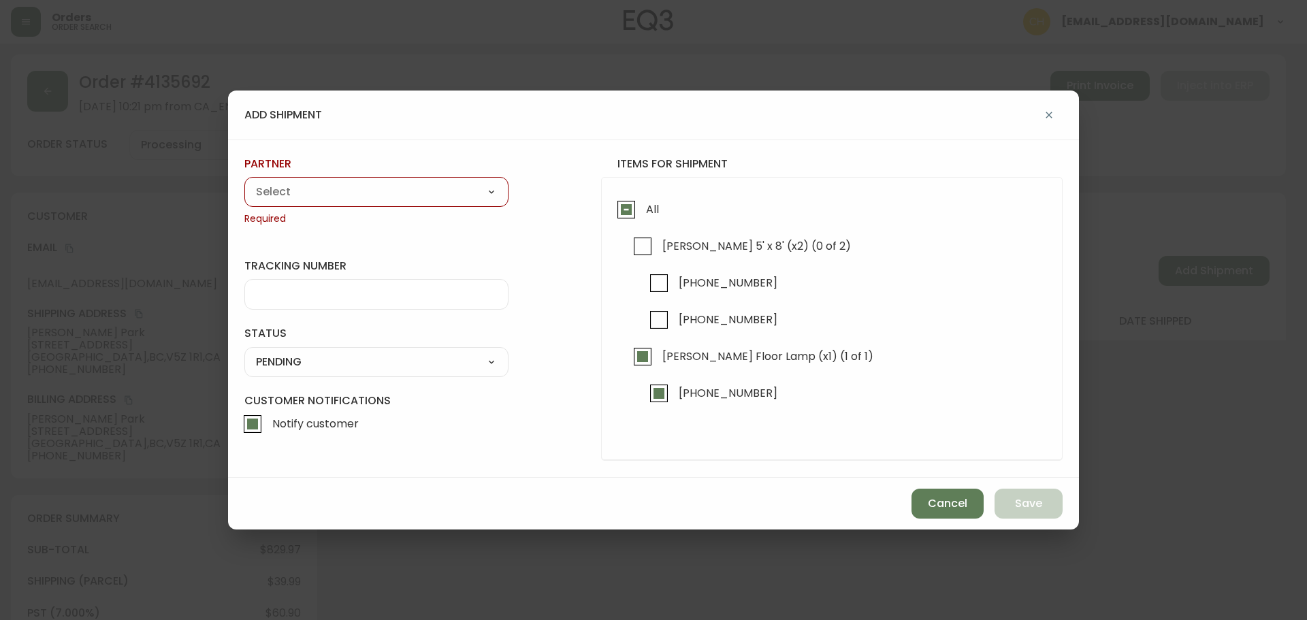
click at [334, 193] on select "A Move to Remember LLC ABF Freight Alero C.H. Robinson Canada Post Canpar Expre…" at bounding box center [376, 192] width 264 height 20
select select "cjy0a9taa01x001669l98m63c"
click at [244, 182] on select "A Move to Remember LLC ABF Freight Alero C.H. Robinson Canada Post Canpar Expre…" at bounding box center [376, 192] width 264 height 20
type input "FedEx"
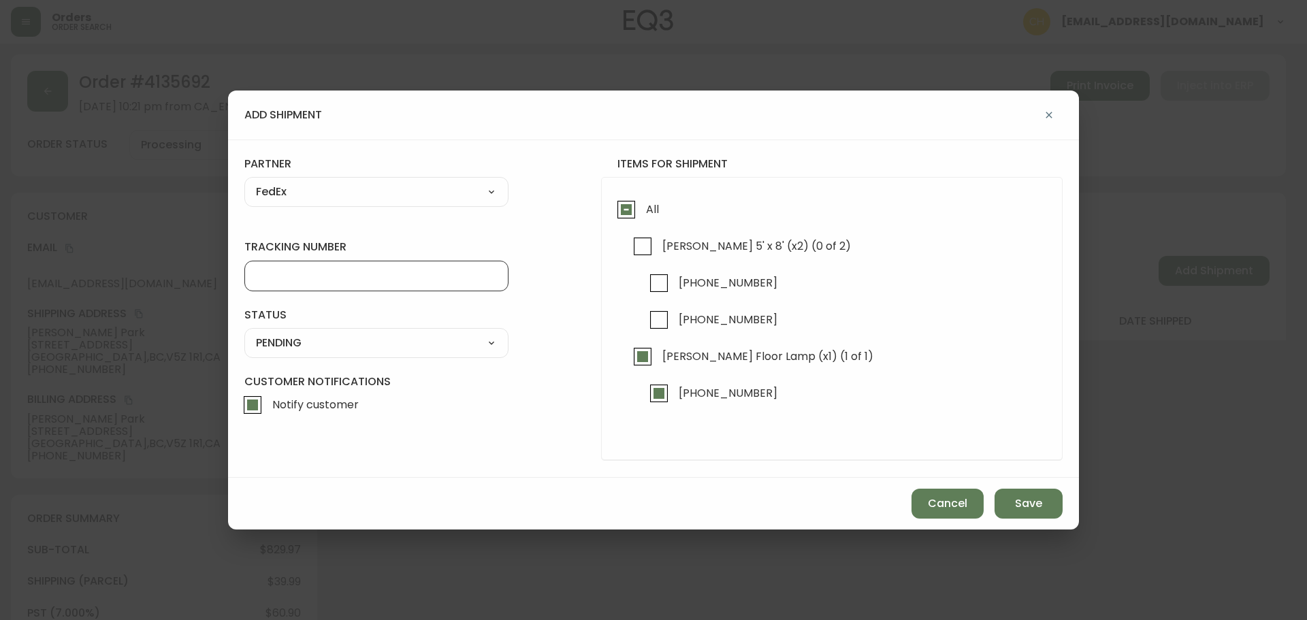
click at [315, 272] on input "tracking number" at bounding box center [376, 276] width 241 height 13
type input "455183580270"
click at [291, 339] on select "SHIPPED PENDING CANCELLED" at bounding box center [376, 343] width 264 height 20
click at [244, 333] on select "SHIPPED PENDING CANCELLED" at bounding box center [376, 343] width 264 height 20
select select "PENDING"
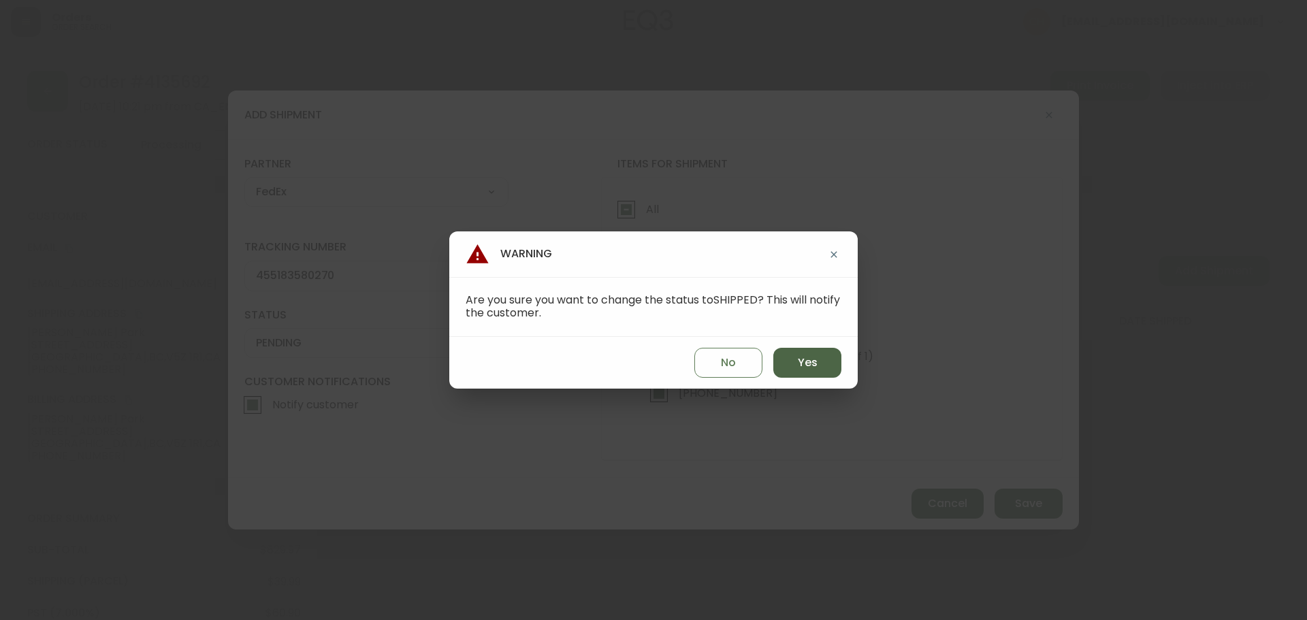
click at [793, 364] on button "Yes" at bounding box center [808, 363] width 68 height 30
type input "SHIPPED"
select select "SHIPPED"
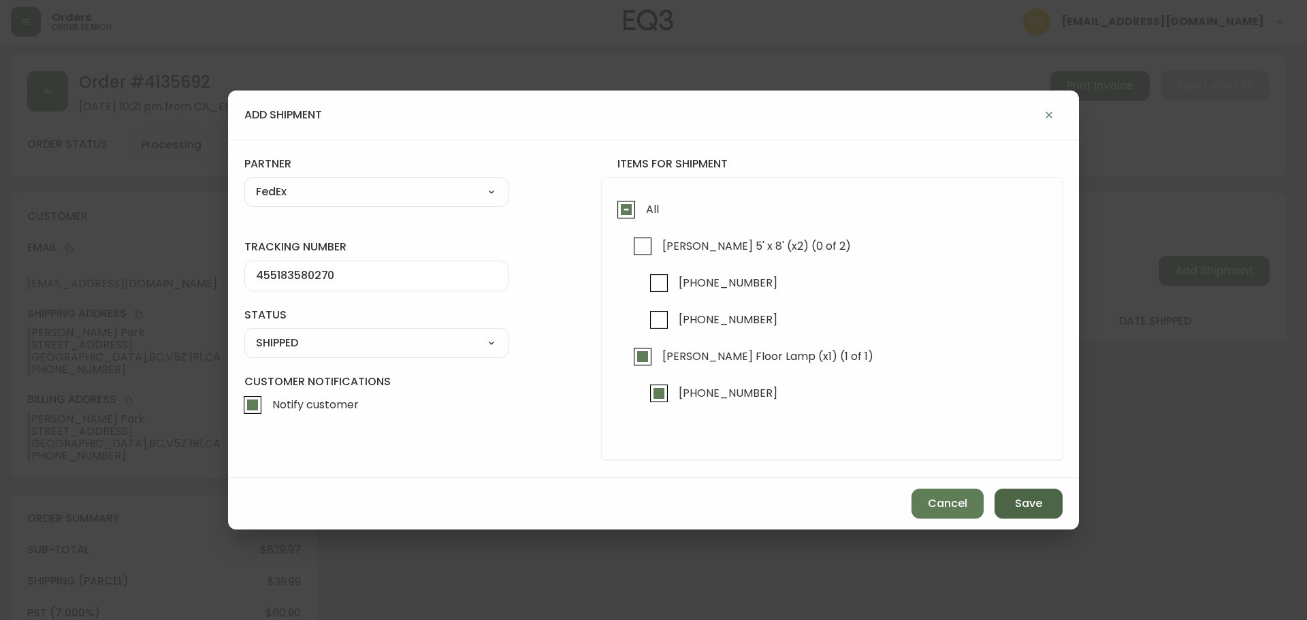
click at [1020, 494] on button "Save" at bounding box center [1029, 504] width 68 height 30
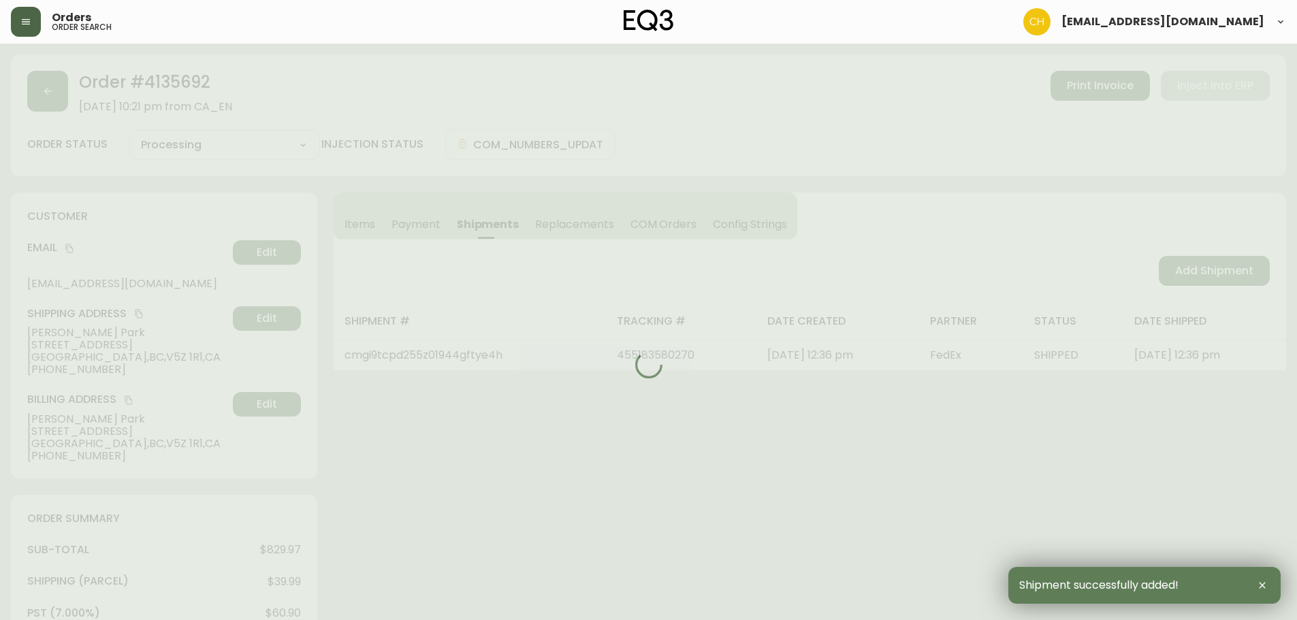
type input "Partially Shipped"
select select "PARTIALLY_SHIPPED"
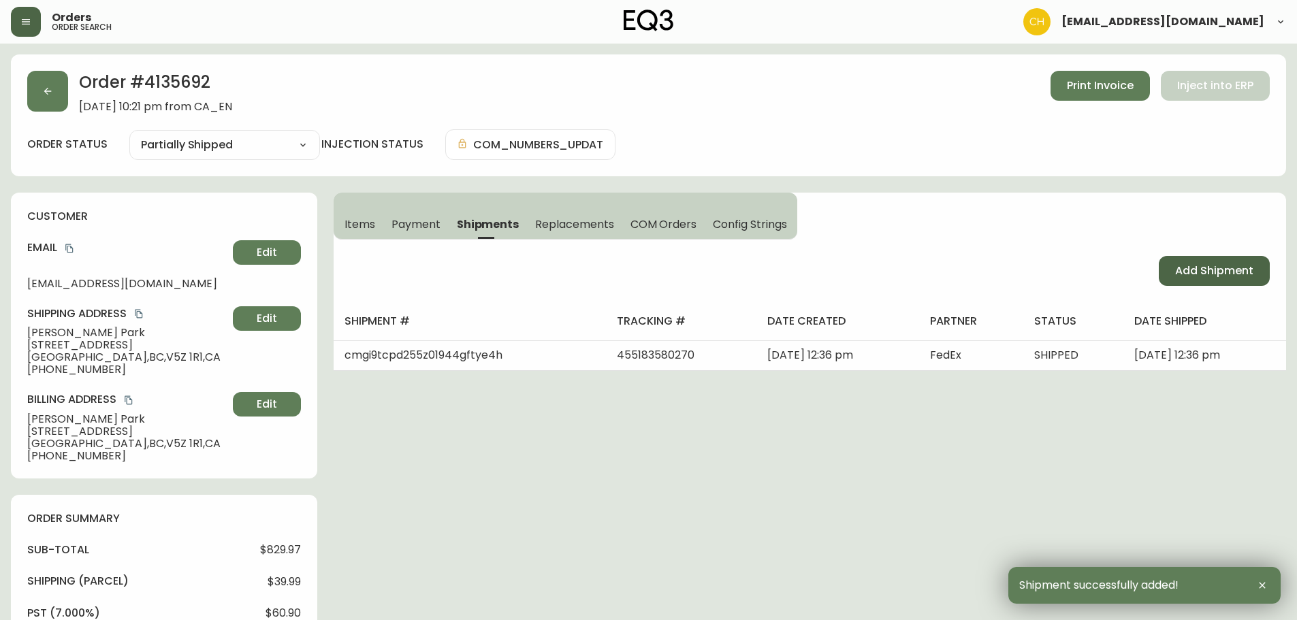
click at [1231, 279] on button "Add Shipment" at bounding box center [1214, 271] width 111 height 30
select select "PENDING"
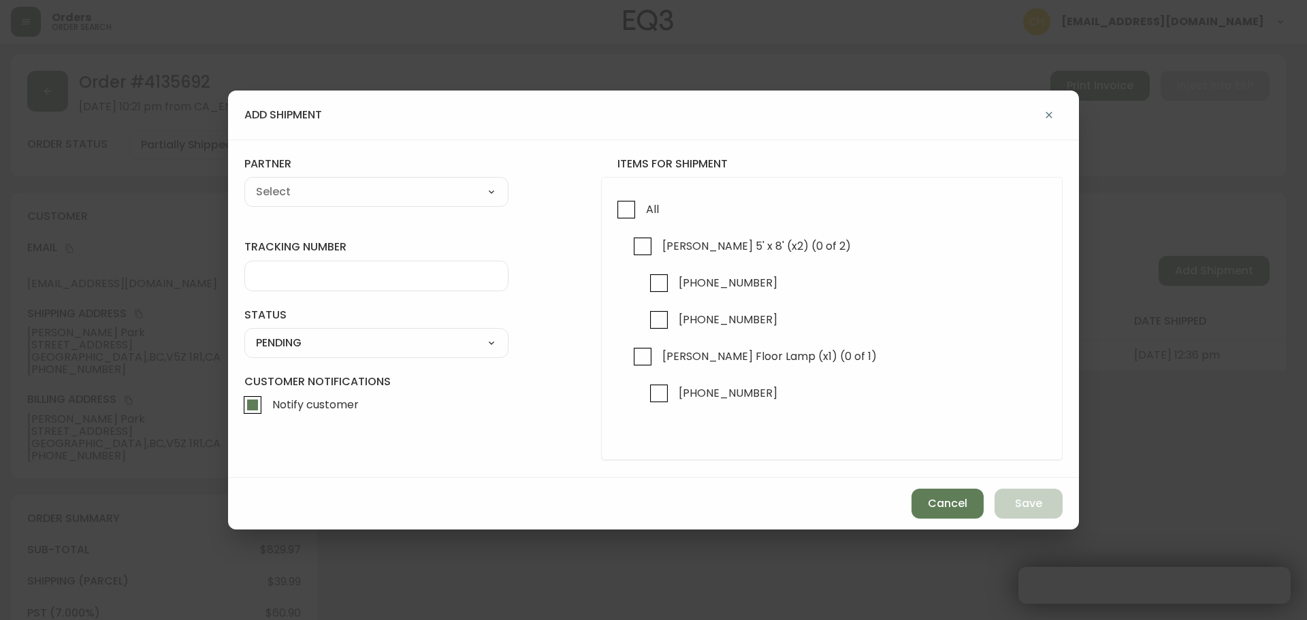
checkbox input "true"
click at [665, 284] on input "3190-291-0" at bounding box center [659, 283] width 31 height 31
checkbox input "true"
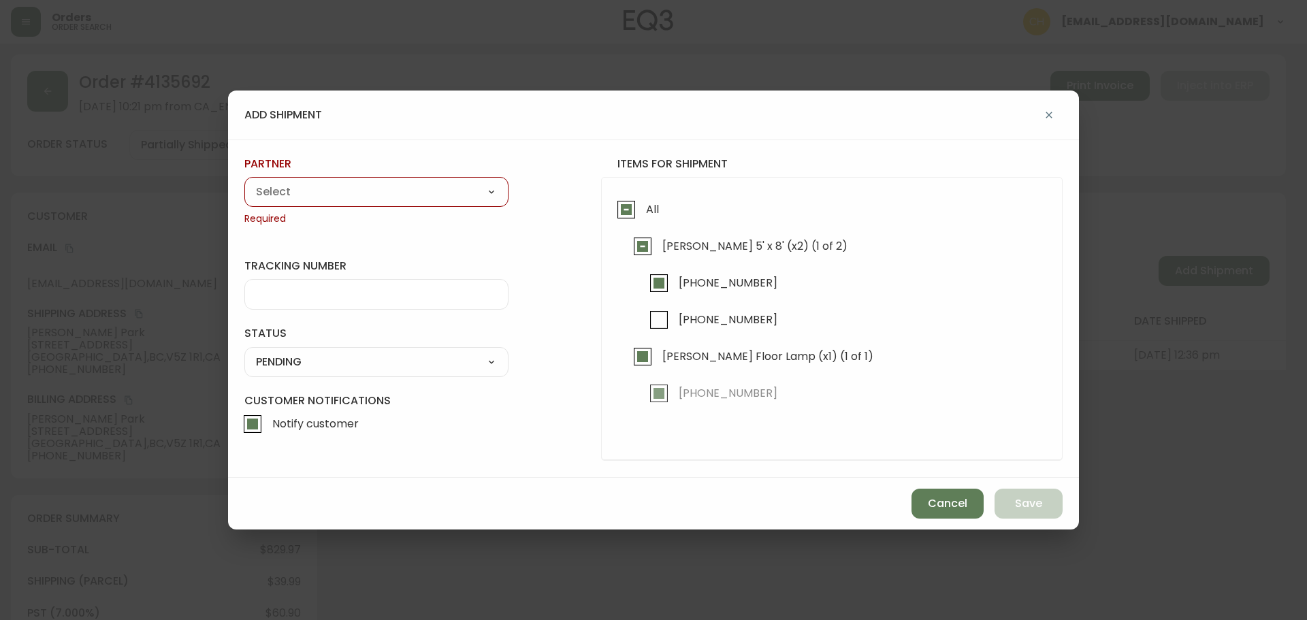
click at [341, 204] on div "A Move to Remember LLC ABF Freight Alero C.H. Robinson Canada Post Canpar Expre…" at bounding box center [376, 192] width 264 height 30
click at [334, 184] on select "A Move to Remember LLC ABF Freight Alero C.H. Robinson Canada Post Canpar Expre…" at bounding box center [376, 192] width 264 height 20
select select "cjy0a9taa01x001669l98m63c"
click at [244, 182] on select "A Move to Remember LLC ABF Freight Alero C.H. Robinson Canada Post Canpar Expre…" at bounding box center [376, 192] width 264 height 20
type input "FedEx"
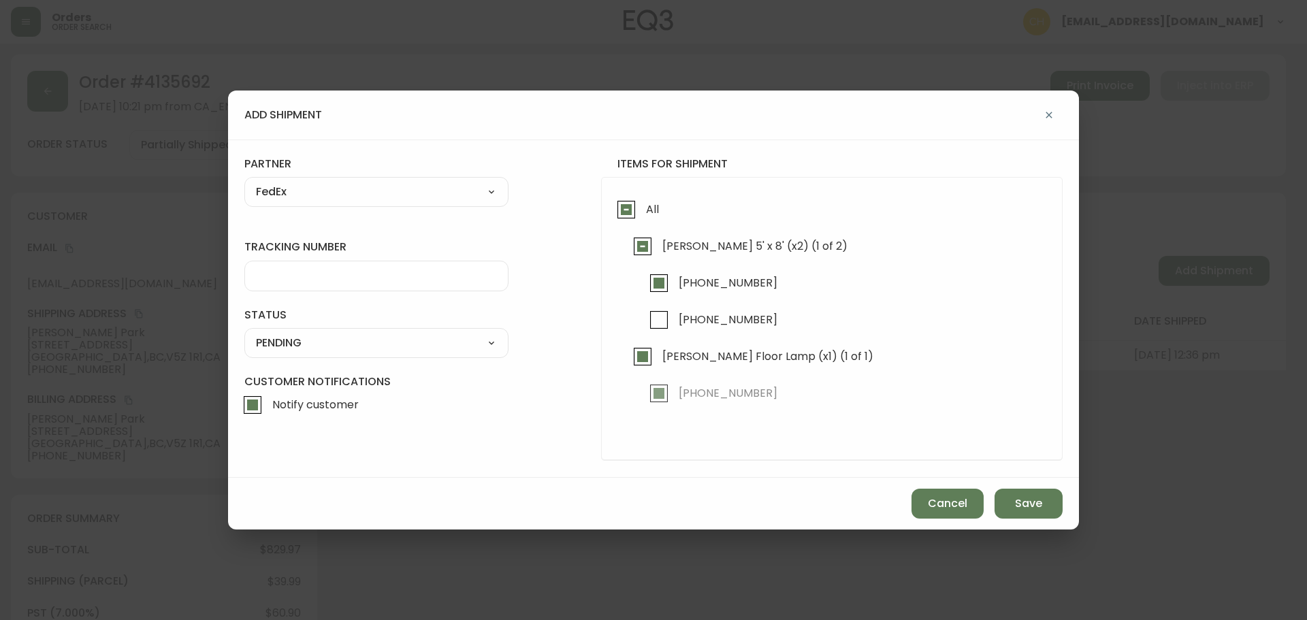
click at [299, 278] on input "tracking number" at bounding box center [376, 276] width 241 height 13
type input "455183580280"
click at [289, 343] on select "SHIPPED PENDING CANCELLED" at bounding box center [376, 343] width 264 height 20
click at [244, 333] on select "SHIPPED PENDING CANCELLED" at bounding box center [376, 343] width 264 height 20
select select "PENDING"
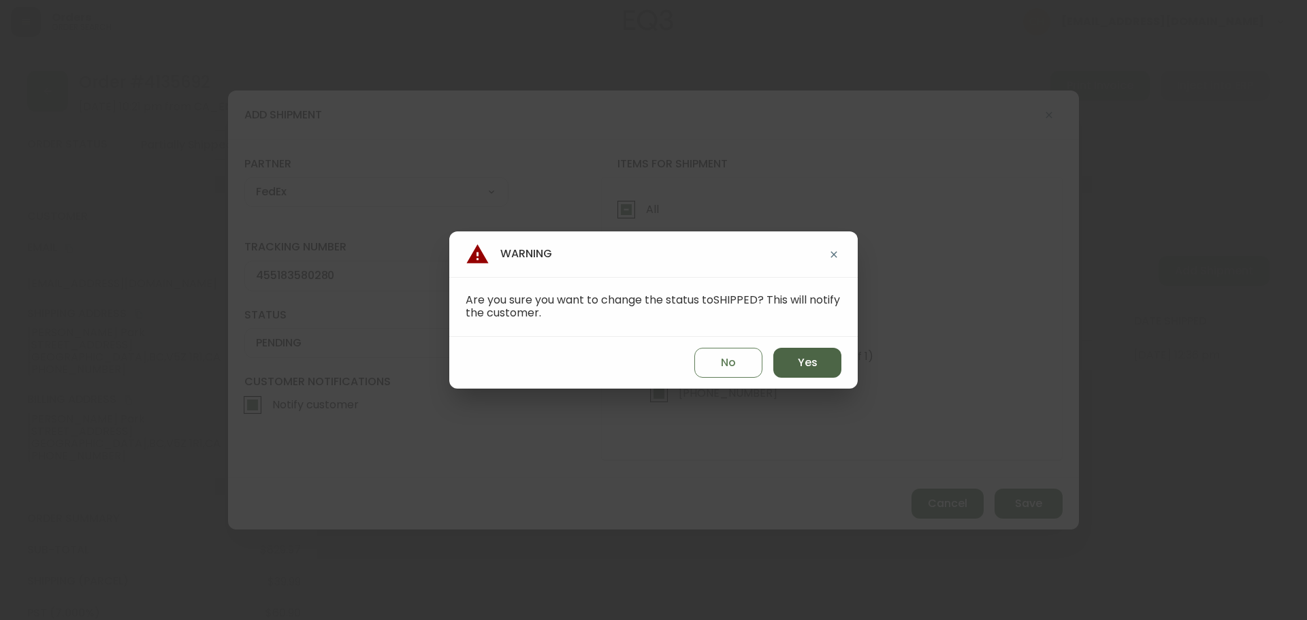
click at [812, 355] on button "Yes" at bounding box center [808, 363] width 68 height 30
type input "SHIPPED"
select select "SHIPPED"
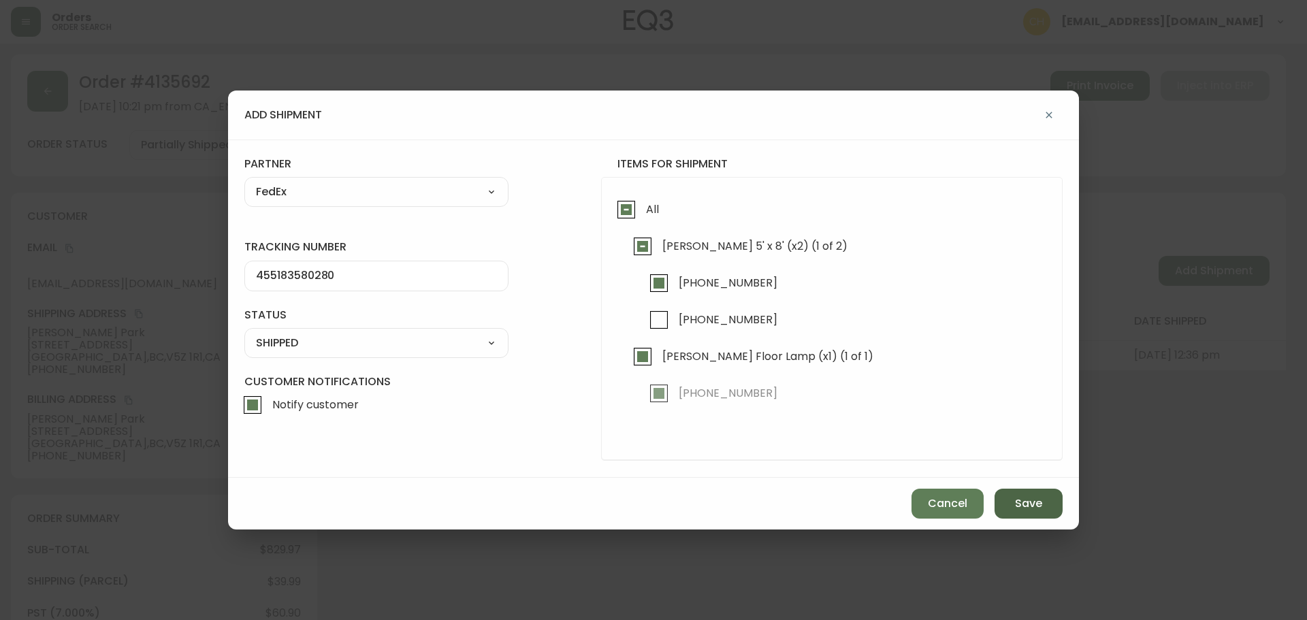
click at [1011, 493] on div "Cancel Save" at bounding box center [653, 504] width 851 height 52
click at [1012, 494] on button "Save" at bounding box center [1029, 504] width 68 height 30
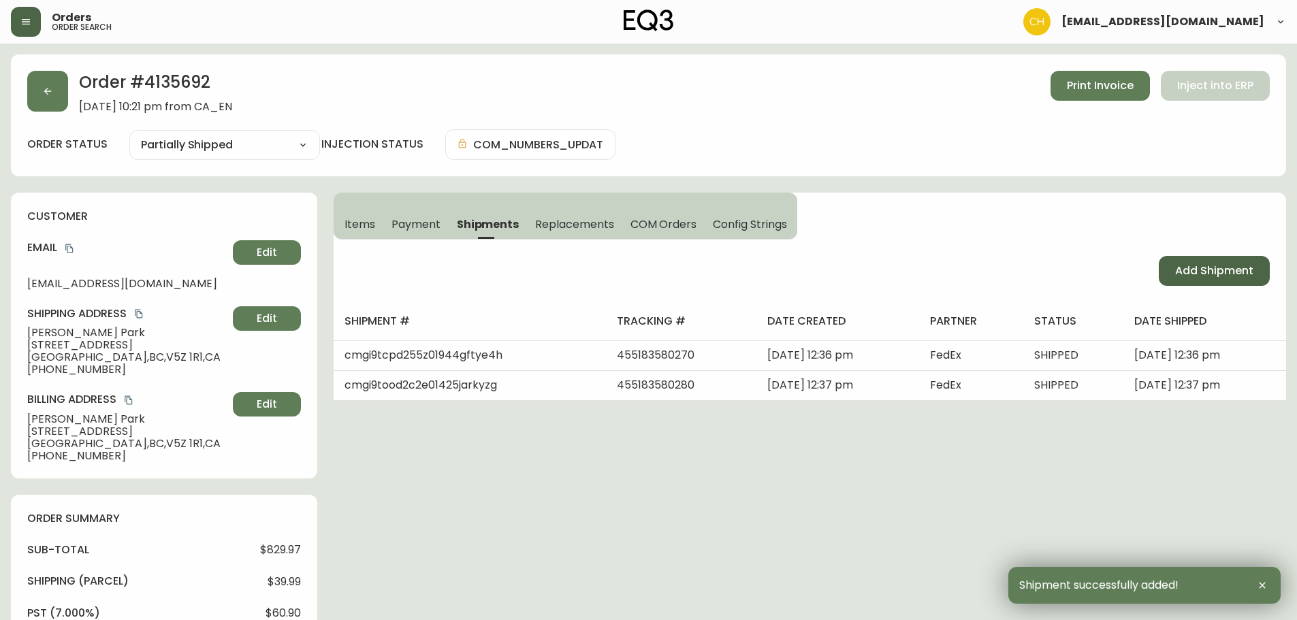
click at [1201, 270] on span "Add Shipment" at bounding box center [1214, 271] width 78 height 15
select select "PENDING"
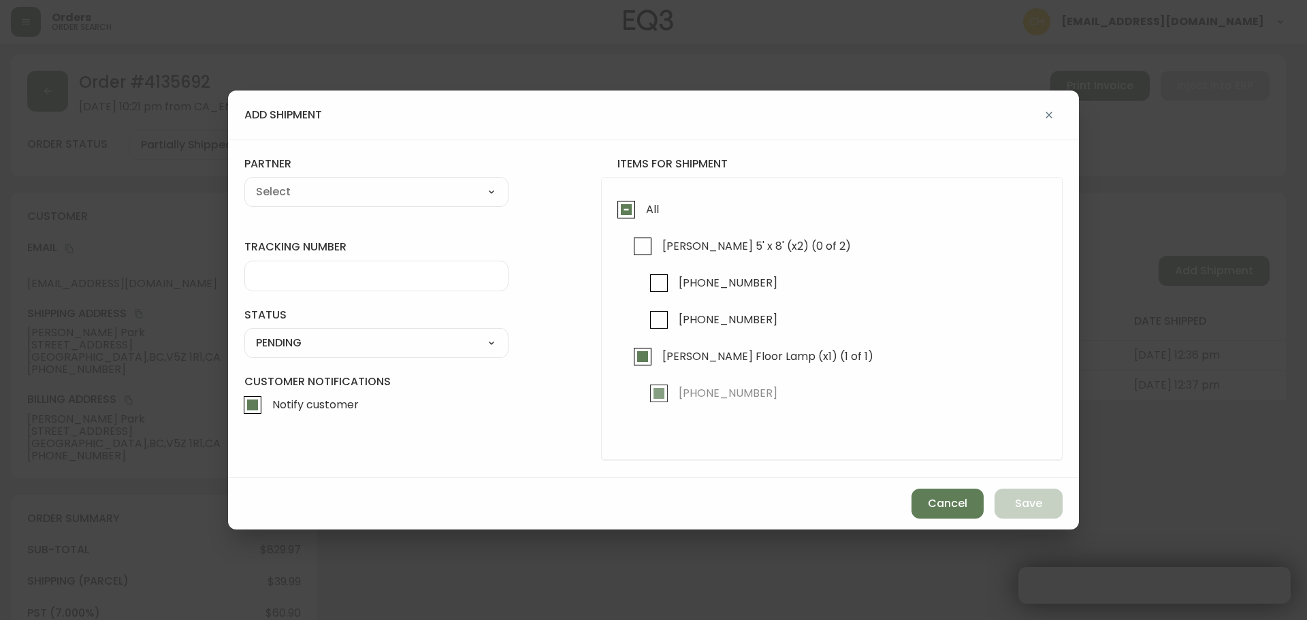
checkbox input "true"
click at [663, 324] on input "3190-291-0" at bounding box center [659, 319] width 31 height 31
checkbox input "true"
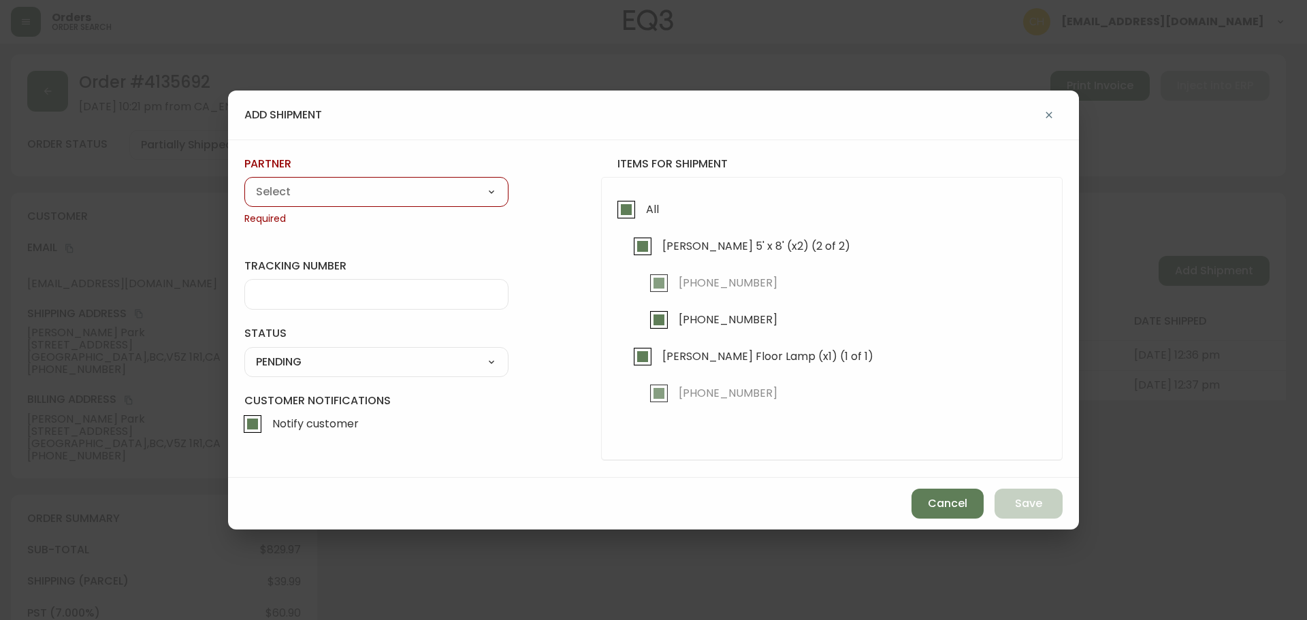
drag, startPoint x: 353, startPoint y: 200, endPoint x: 343, endPoint y: 201, distance: 10.2
click at [353, 200] on select "A Move to Remember LLC ABF Freight Alero C.H. Robinson Canada Post Canpar Expre…" at bounding box center [376, 192] width 264 height 20
click at [244, 182] on select "A Move to Remember LLC ABF Freight Alero C.H. Robinson Canada Post Canpar Expre…" at bounding box center [376, 192] width 264 height 20
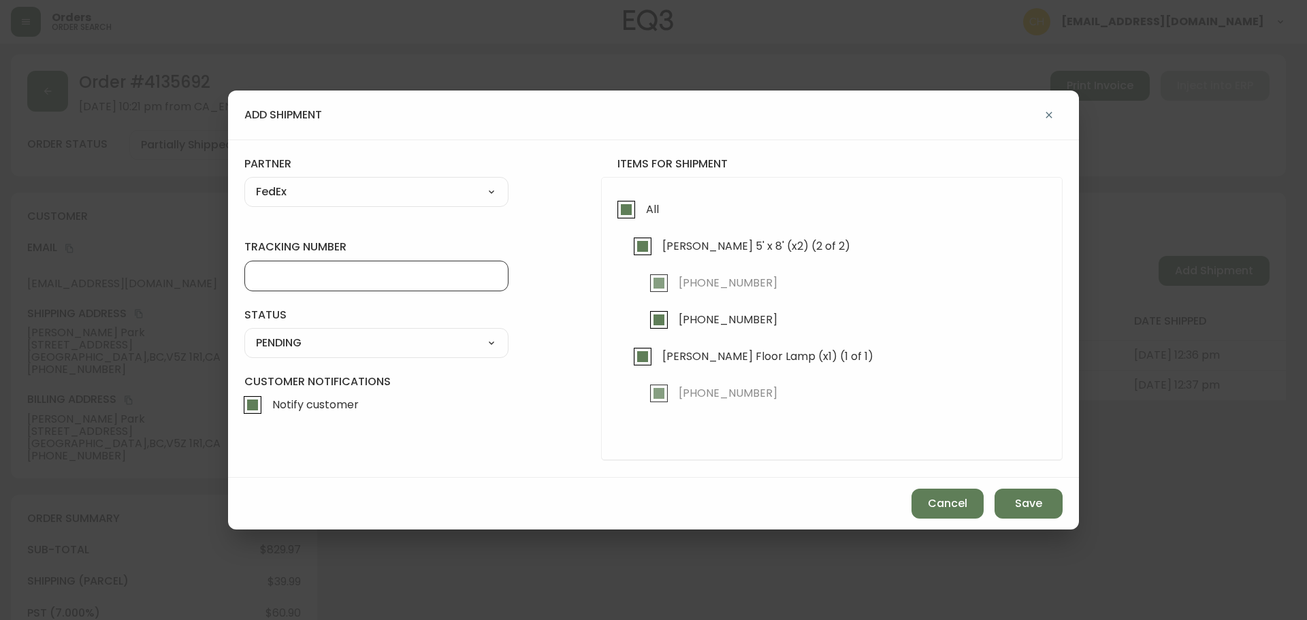
click at [296, 281] on input "tracking number" at bounding box center [376, 276] width 241 height 13
click at [277, 336] on select "SHIPPED PENDING CANCELLED" at bounding box center [376, 343] width 264 height 20
click at [244, 333] on select "SHIPPED PENDING CANCELLED" at bounding box center [376, 343] width 264 height 20
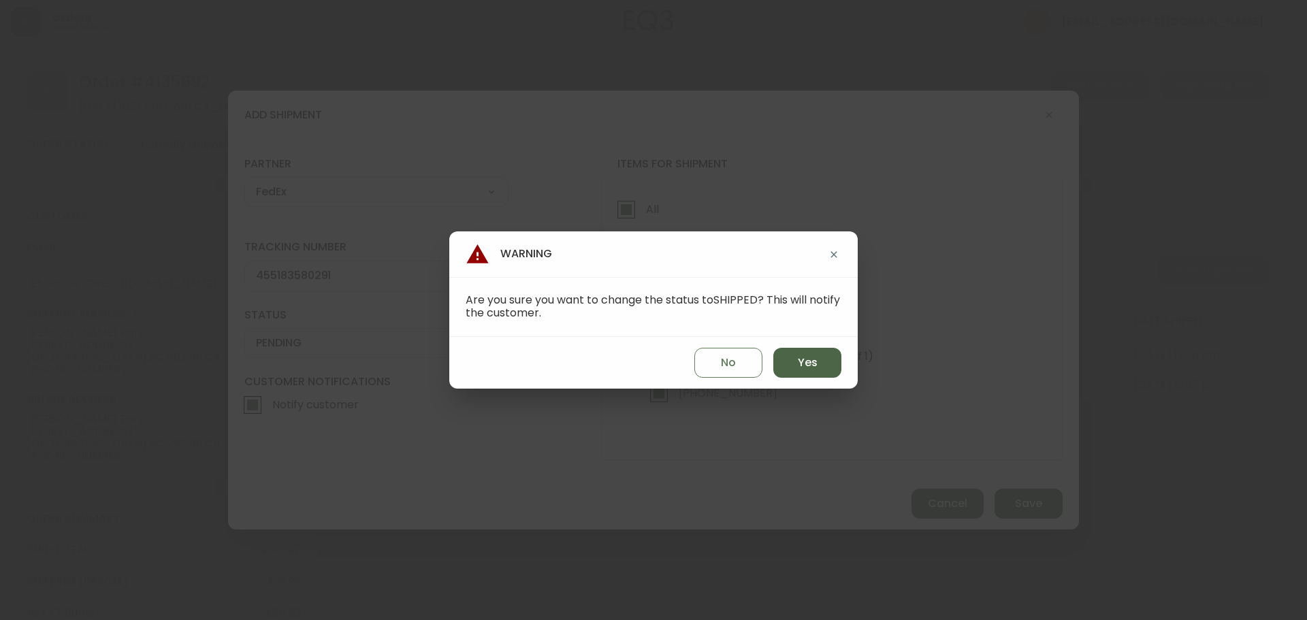
click at [799, 370] on button "Yes" at bounding box center [808, 363] width 68 height 30
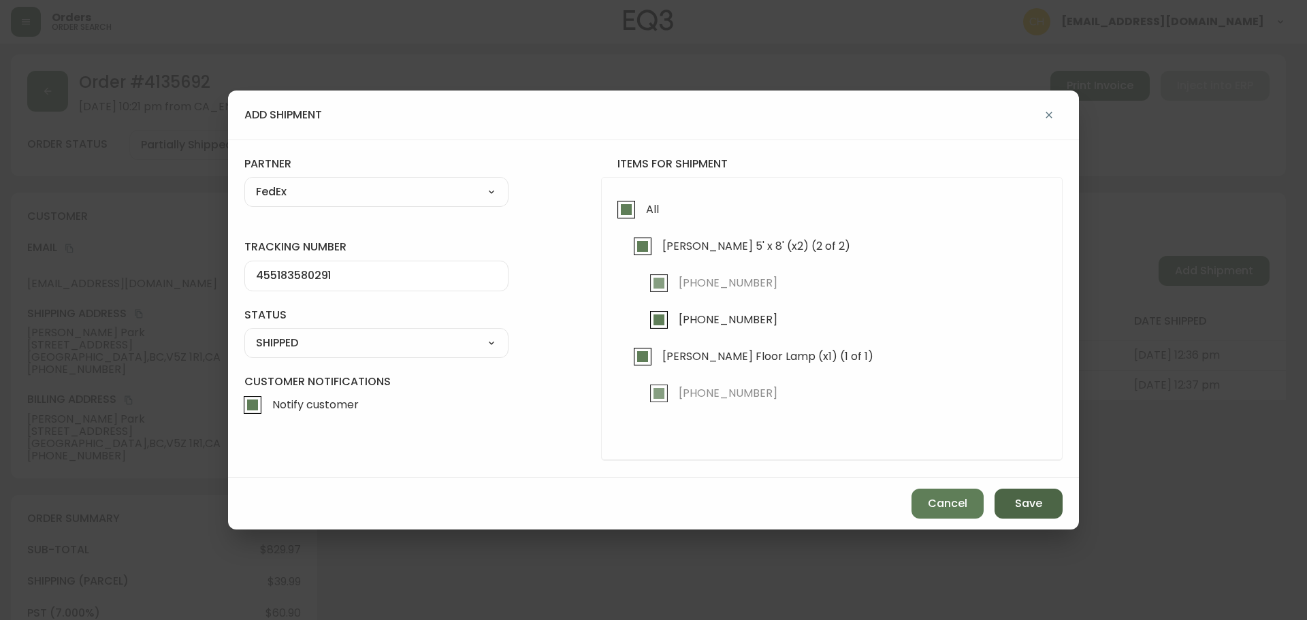
click at [1017, 500] on span "Save" at bounding box center [1028, 503] width 27 height 15
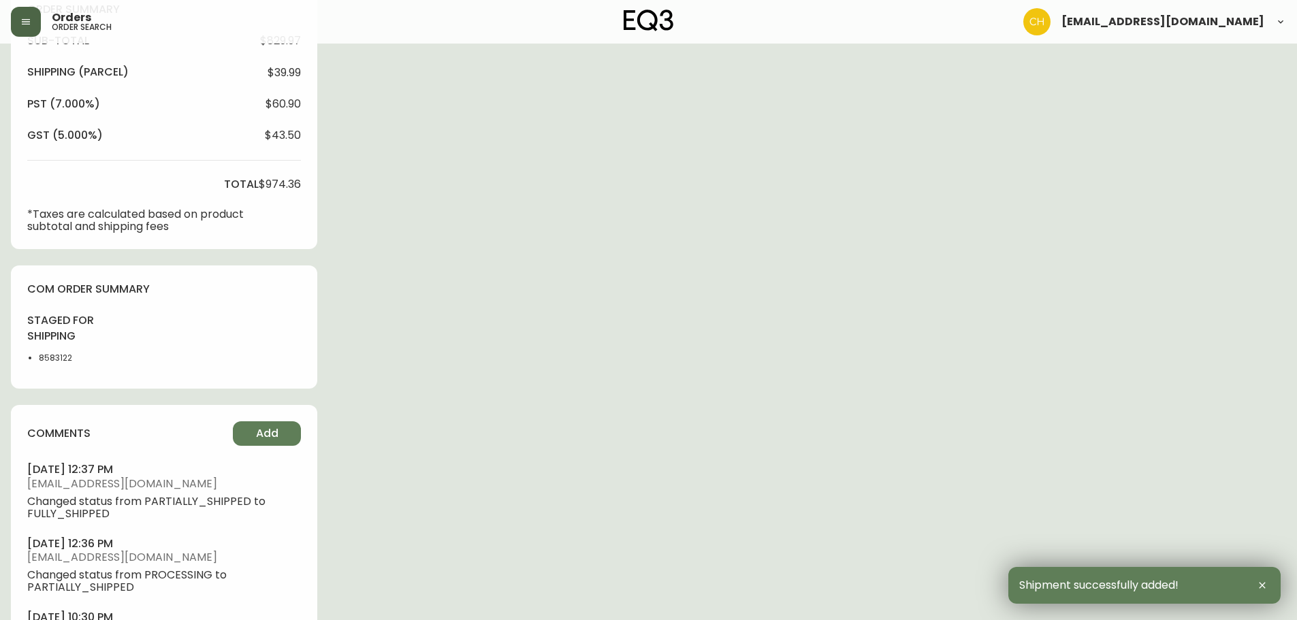
scroll to position [598, 0]
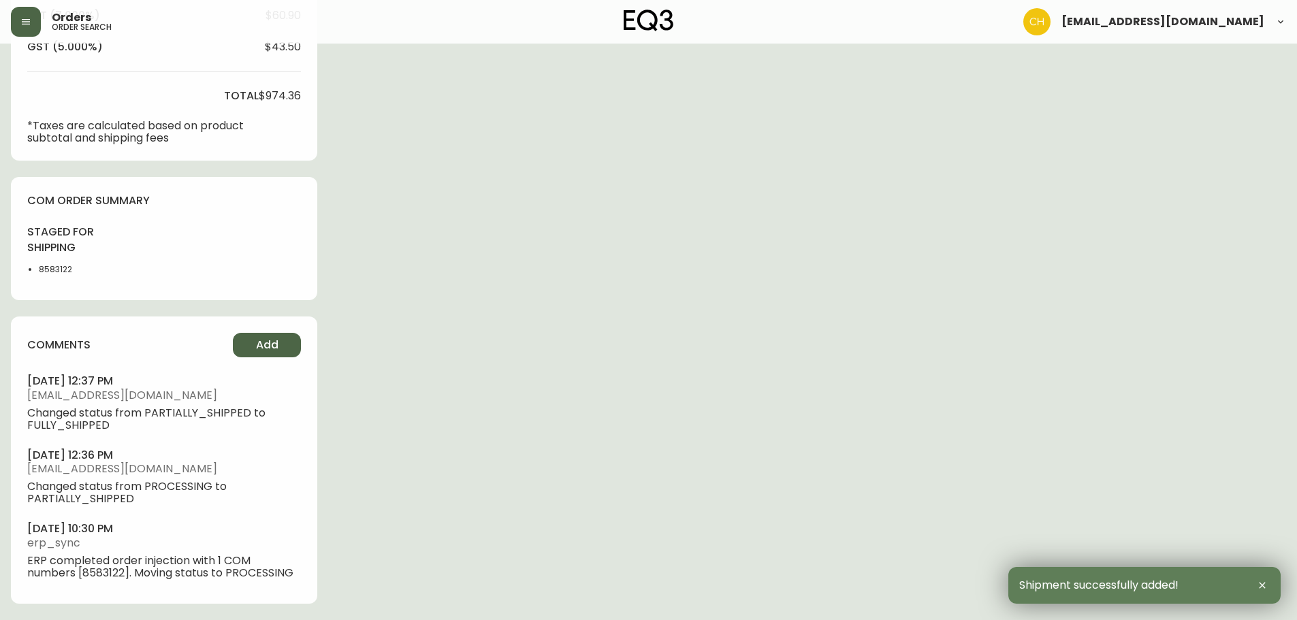
click at [263, 344] on span "Add" at bounding box center [267, 345] width 22 height 15
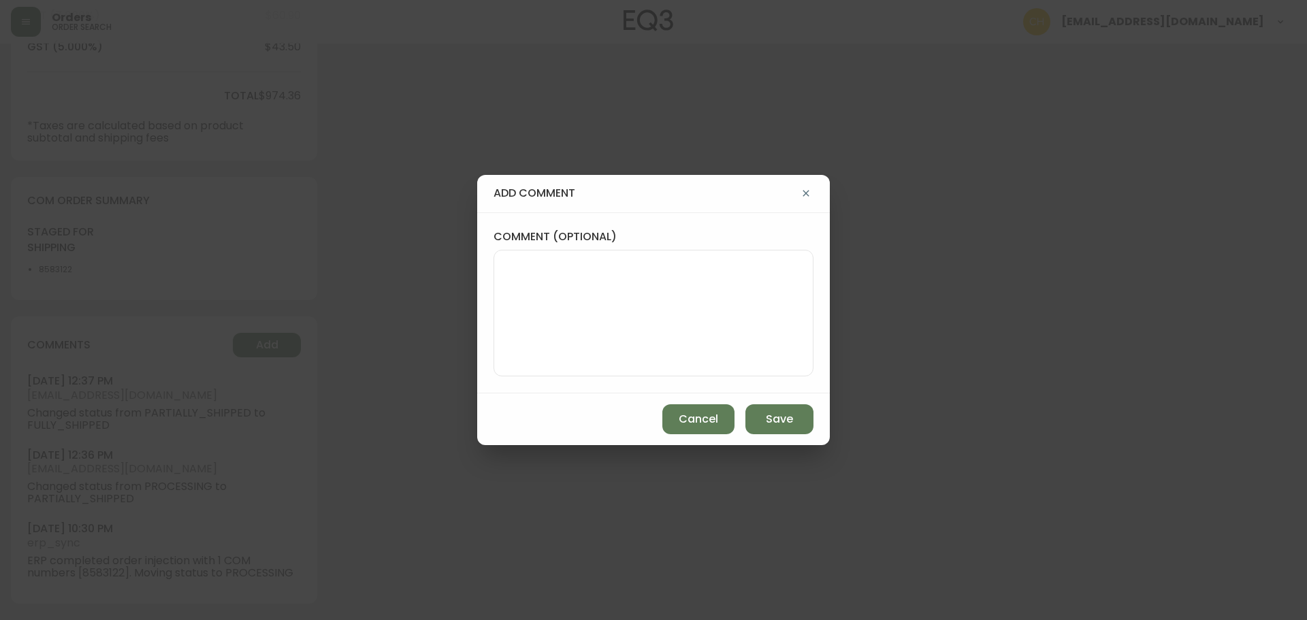
click at [515, 278] on textarea "comment (optional)" at bounding box center [653, 313] width 297 height 109
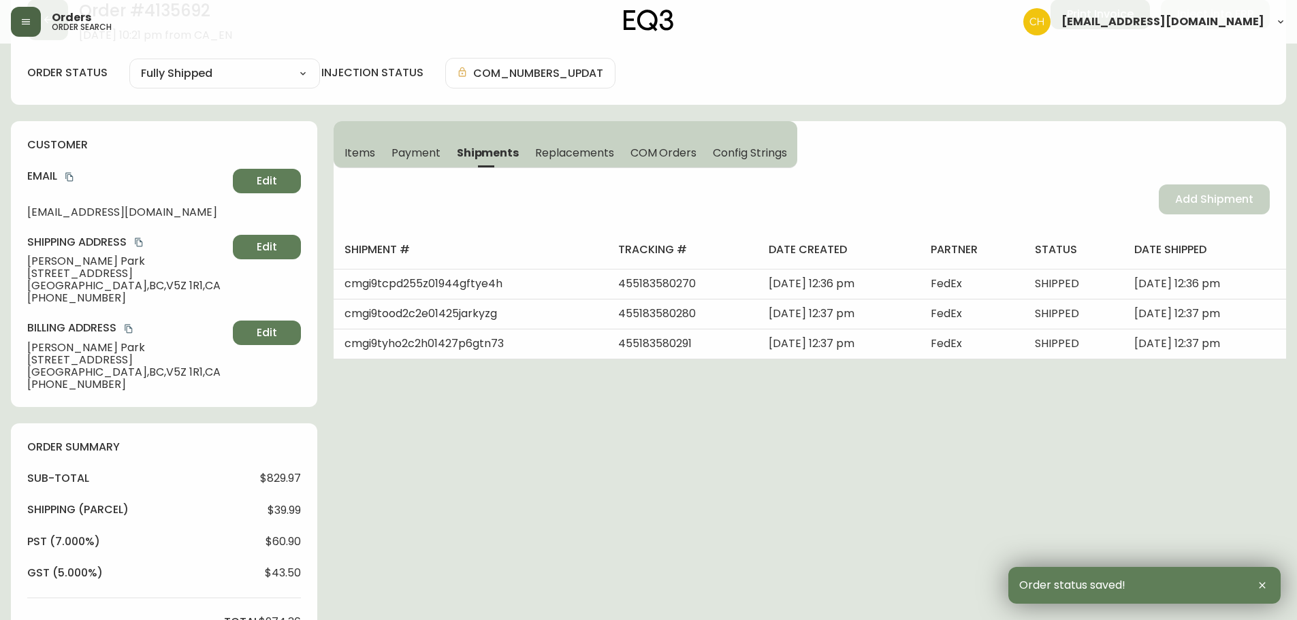
scroll to position [0, 0]
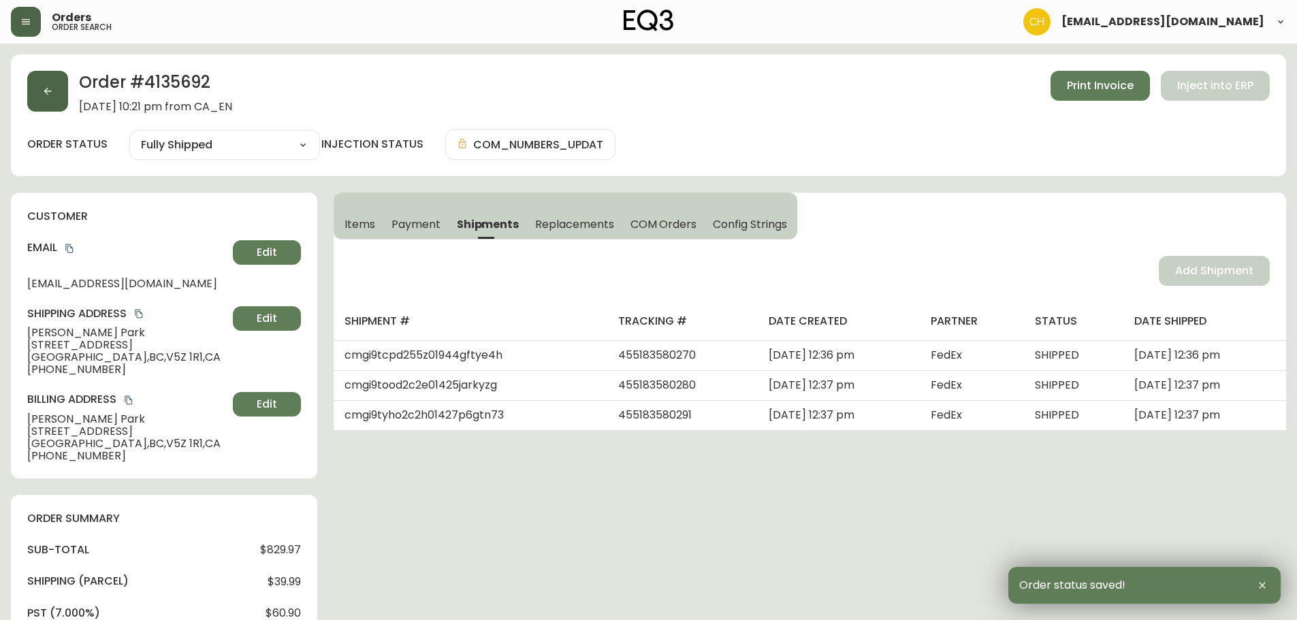
click at [42, 91] on icon "button" at bounding box center [47, 91] width 11 height 11
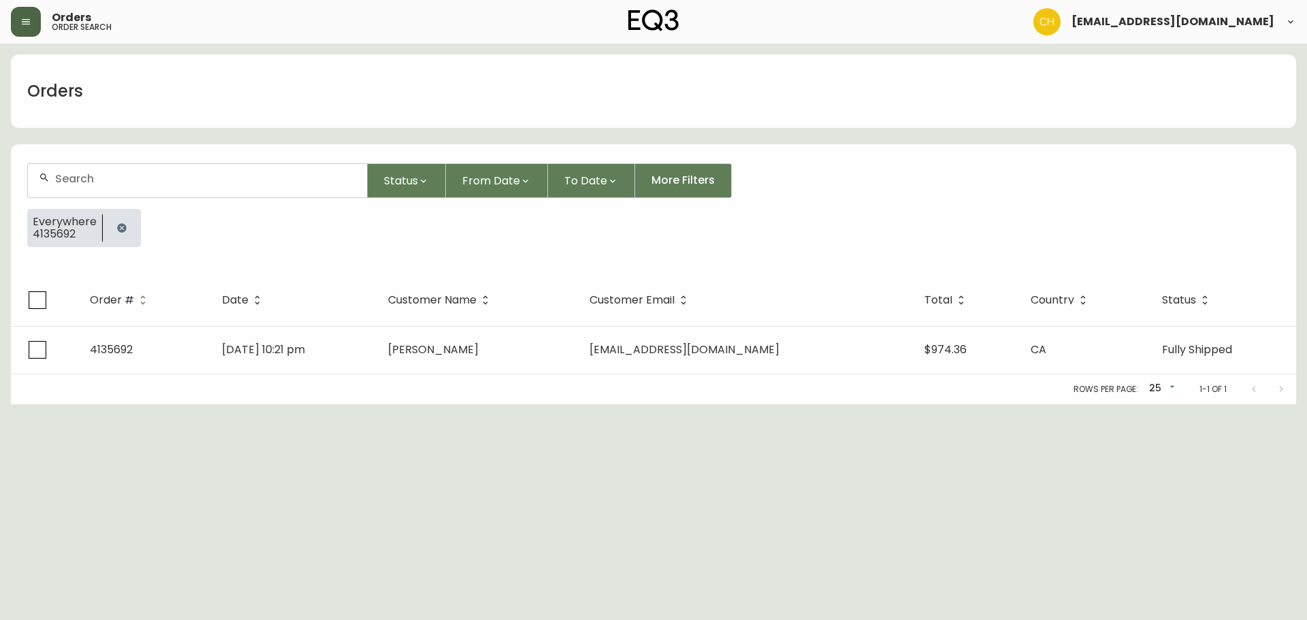
click at [71, 170] on div at bounding box center [197, 180] width 339 height 33
click at [74, 185] on div at bounding box center [197, 180] width 339 height 33
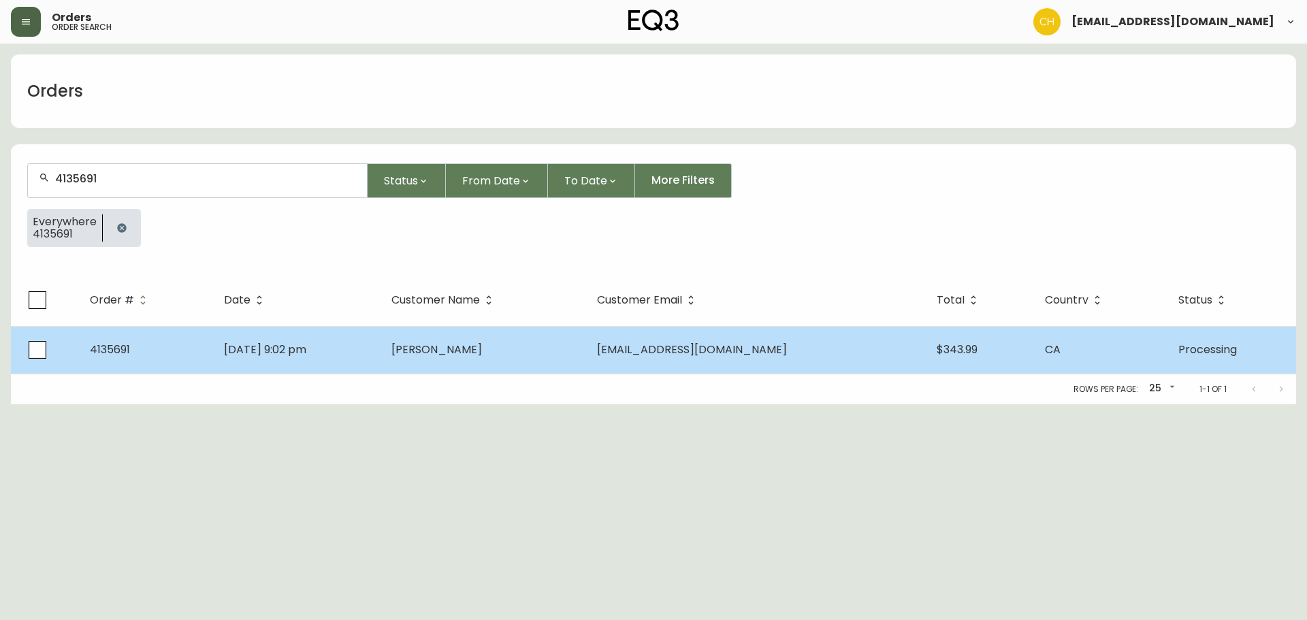
click at [381, 353] on td "Oct 06 2025, 9:02 pm" at bounding box center [297, 350] width 168 height 48
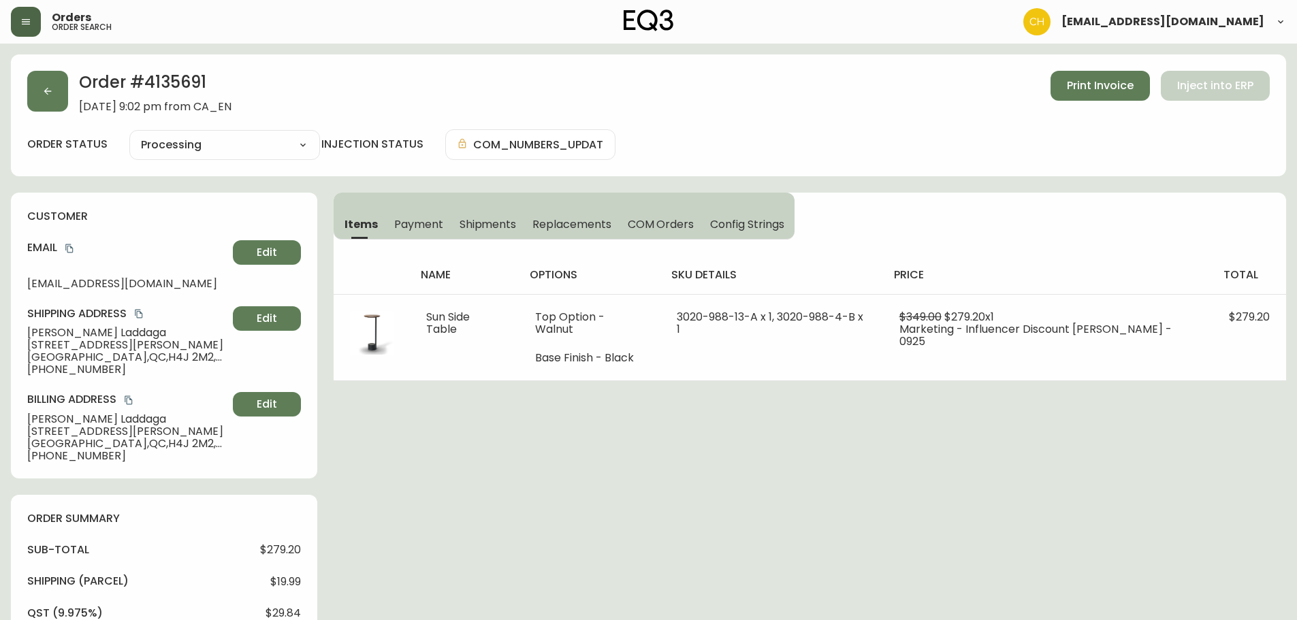
click at [490, 224] on span "Shipments" at bounding box center [488, 224] width 57 height 14
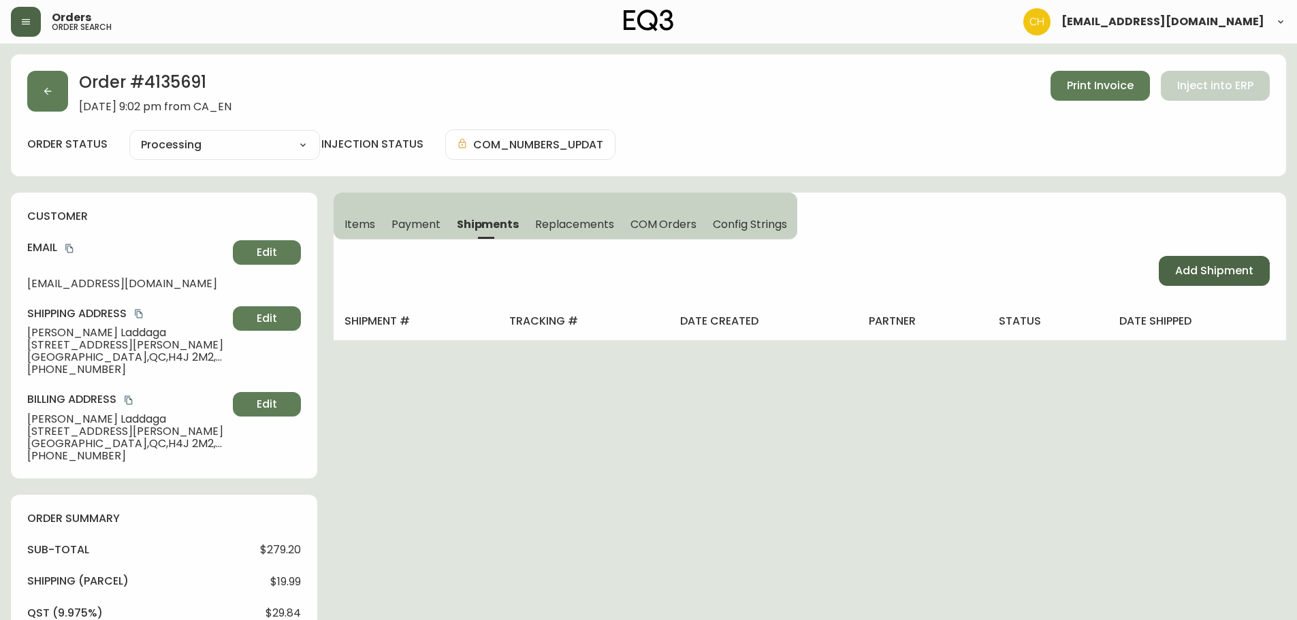
click at [1166, 266] on button "Add Shipment" at bounding box center [1214, 271] width 111 height 30
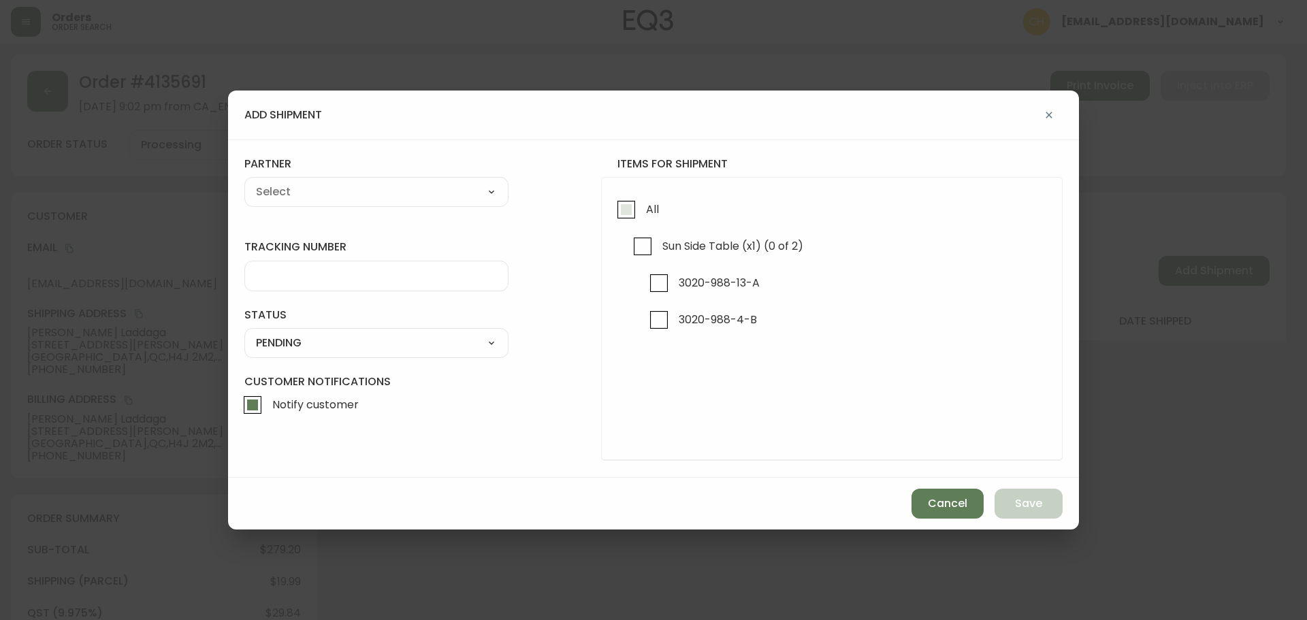
click at [624, 206] on input "All" at bounding box center [626, 209] width 31 height 31
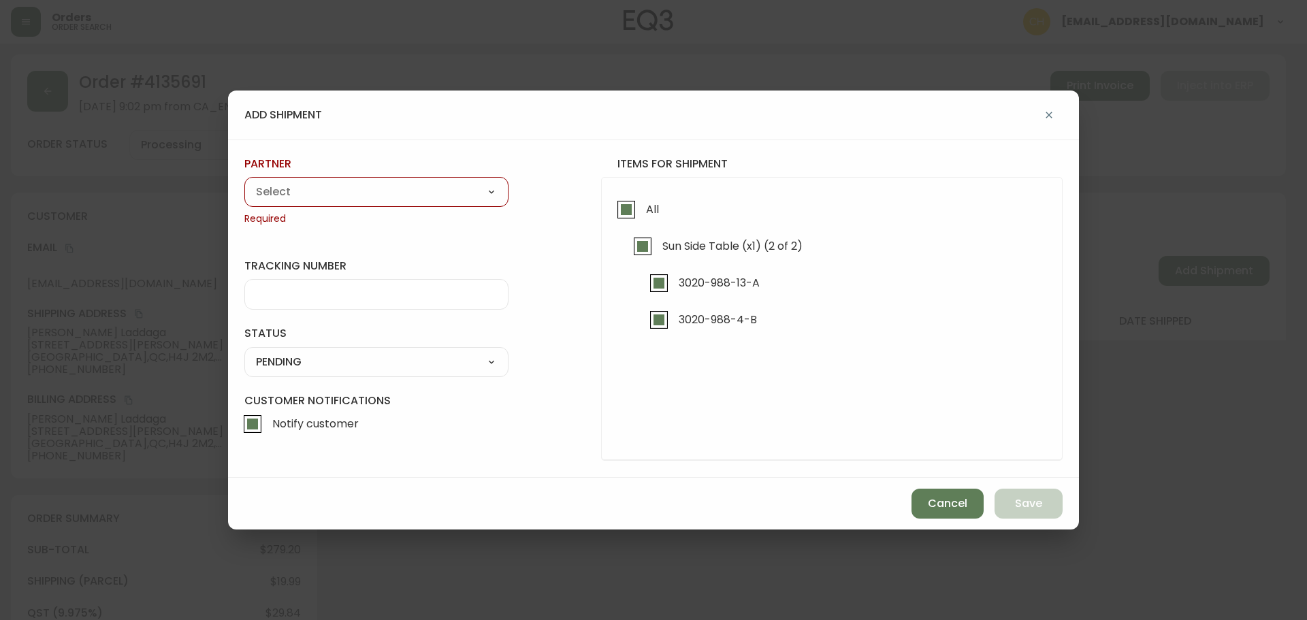
click at [383, 190] on select "A Move to Remember LLC ABF Freight Alero C.H. Robinson Canada Post Canpar Expre…" at bounding box center [376, 192] width 264 height 20
click at [244, 182] on select "A Move to Remember LLC ABF Freight Alero C.H. Robinson Canada Post Canpar Expre…" at bounding box center [376, 192] width 264 height 20
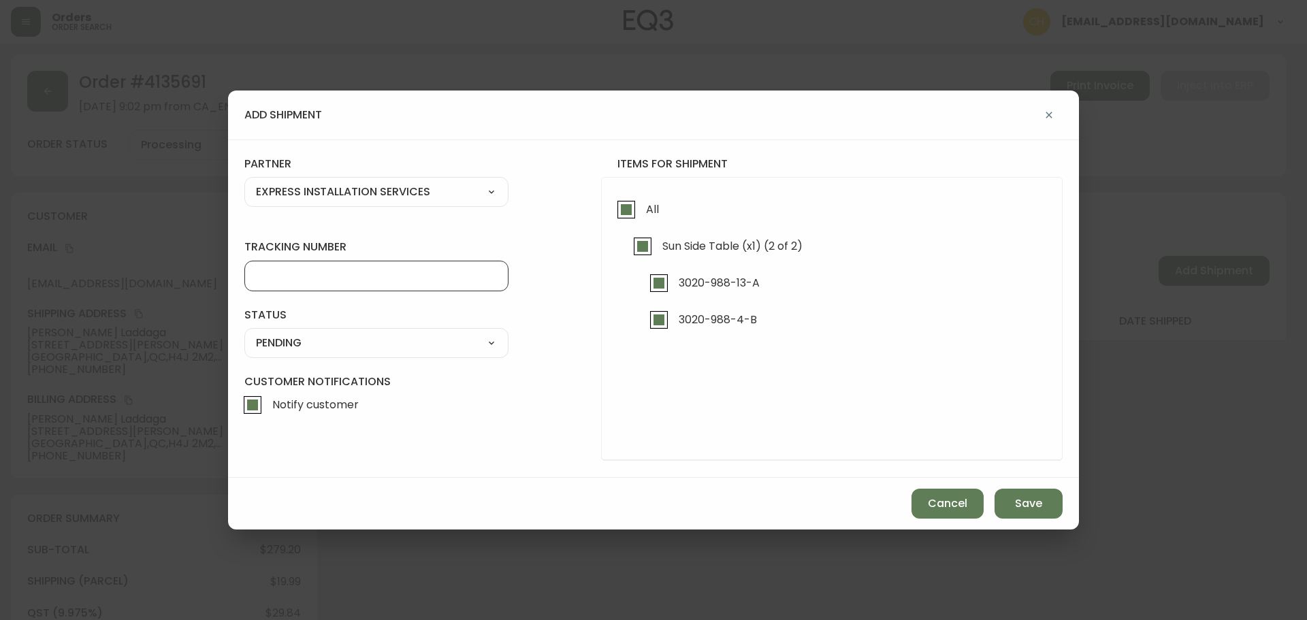
click at [287, 276] on input "tracking number" at bounding box center [376, 276] width 241 height 13
click at [373, 340] on select "SHIPPED PENDING CANCELLED" at bounding box center [376, 343] width 264 height 20
click at [244, 333] on select "SHIPPED PENDING CANCELLED" at bounding box center [376, 343] width 264 height 20
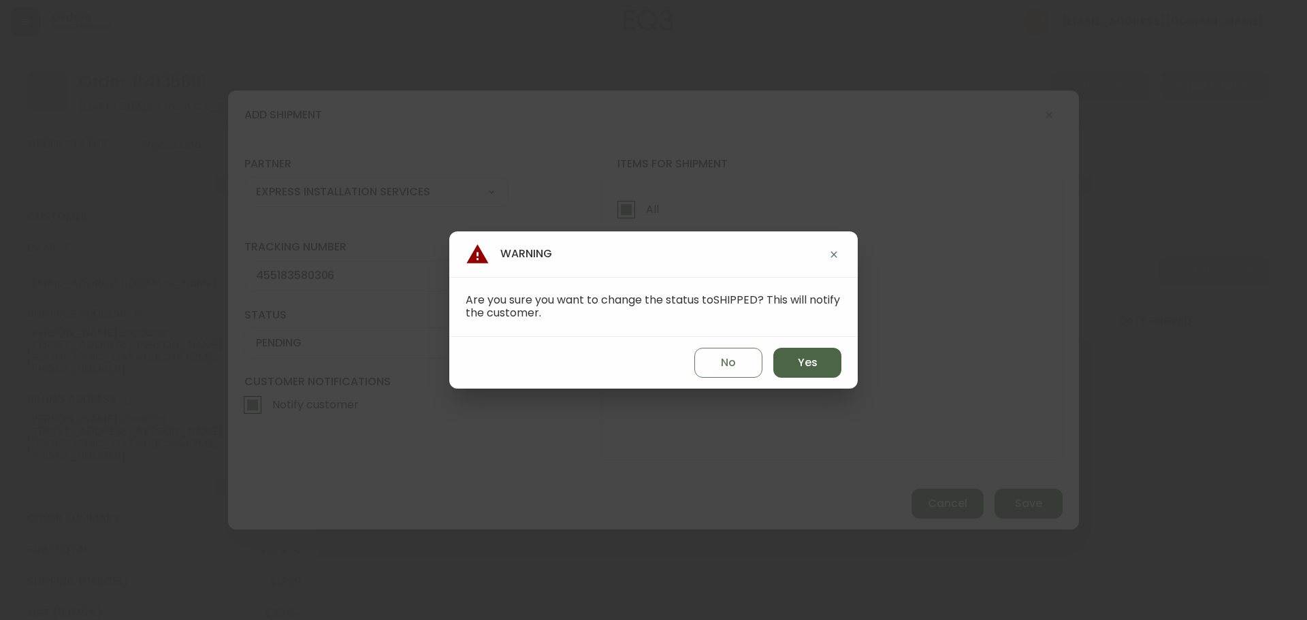
click at [810, 360] on span "Yes" at bounding box center [808, 362] width 20 height 15
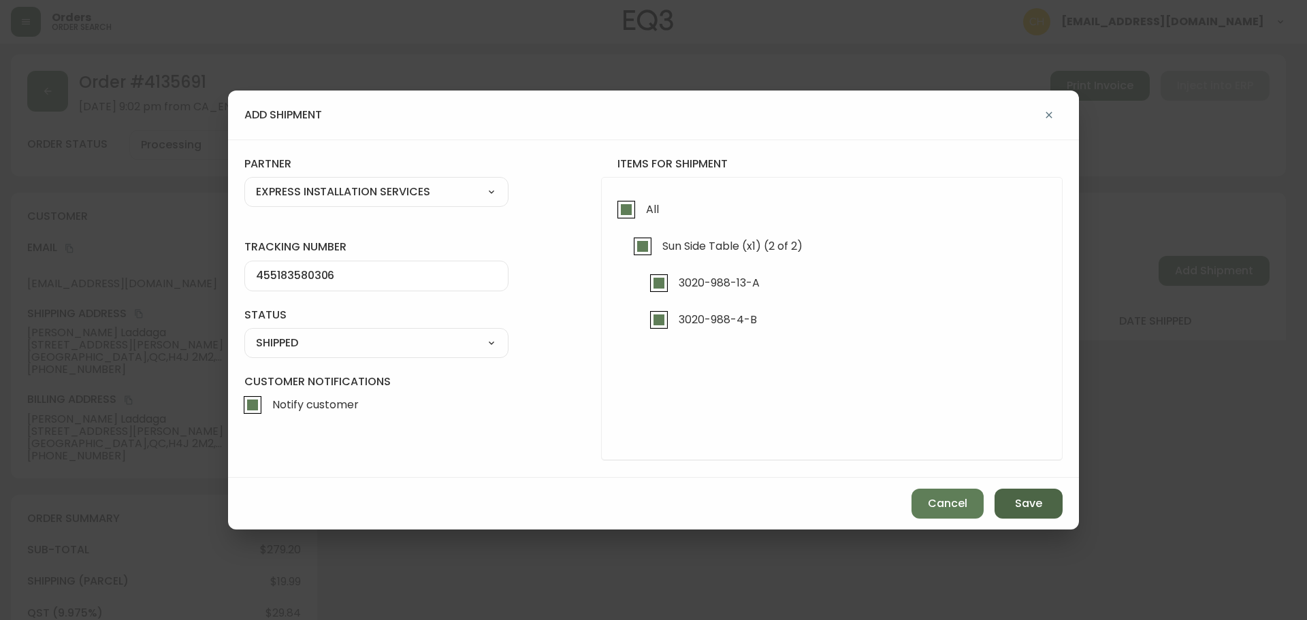
click at [1034, 506] on span "Save" at bounding box center [1028, 503] width 27 height 15
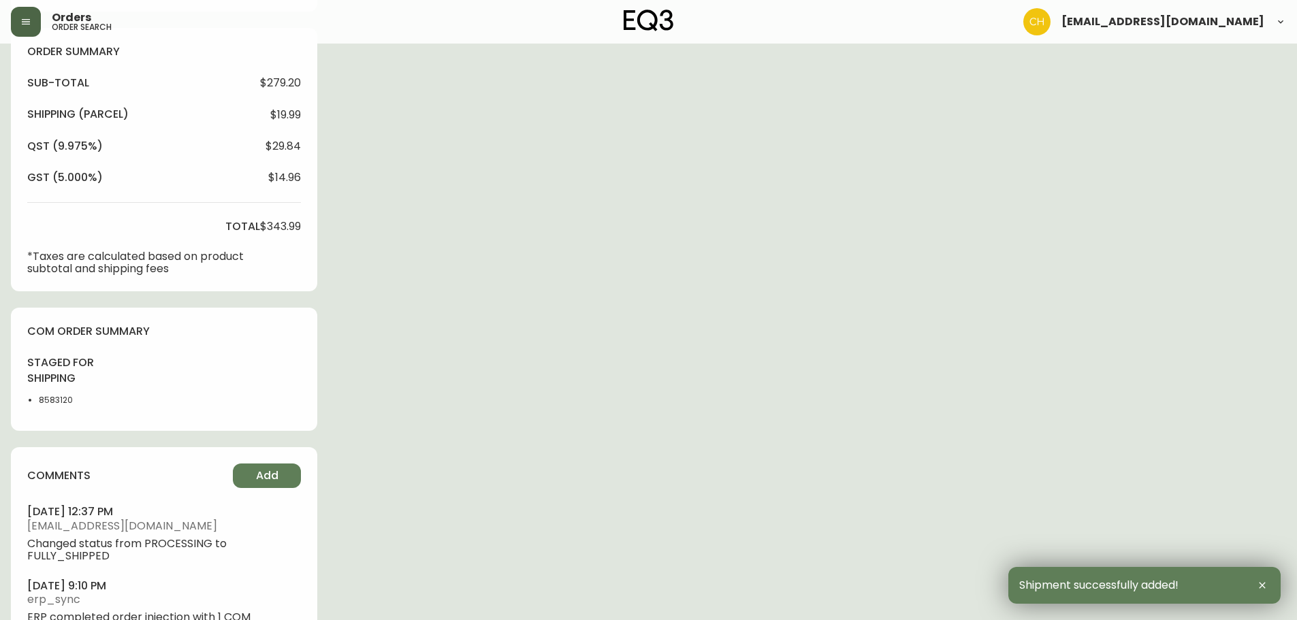
scroll to position [524, 0]
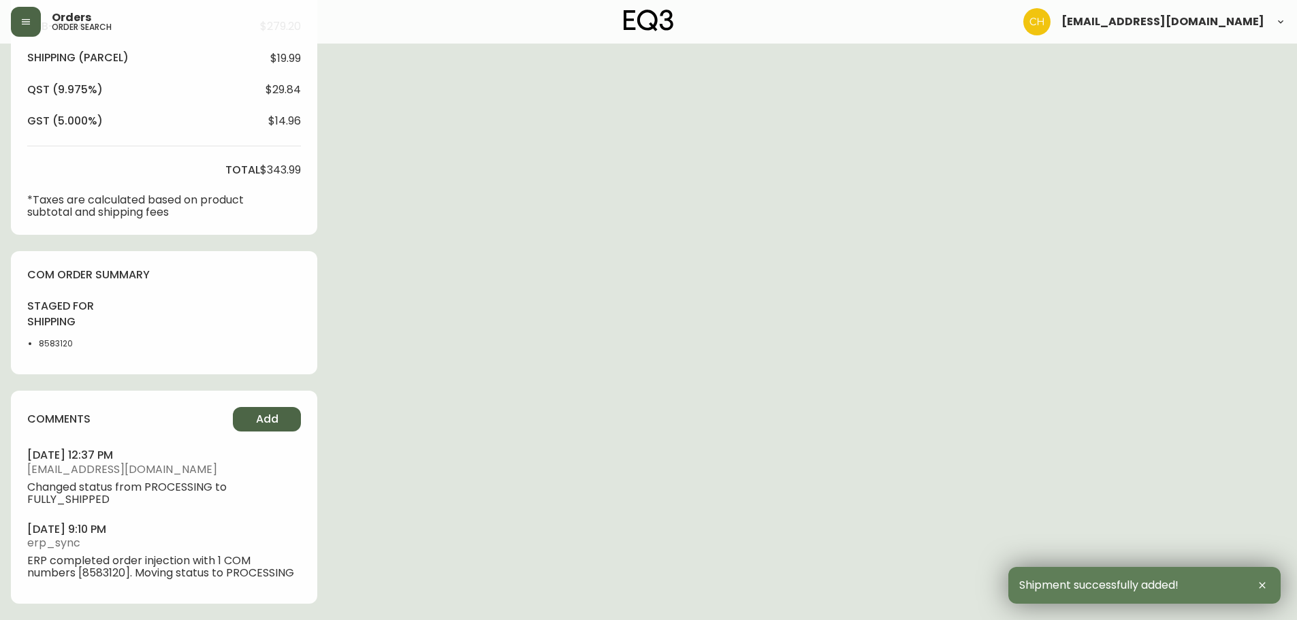
click at [266, 414] on span "Add" at bounding box center [267, 419] width 22 height 15
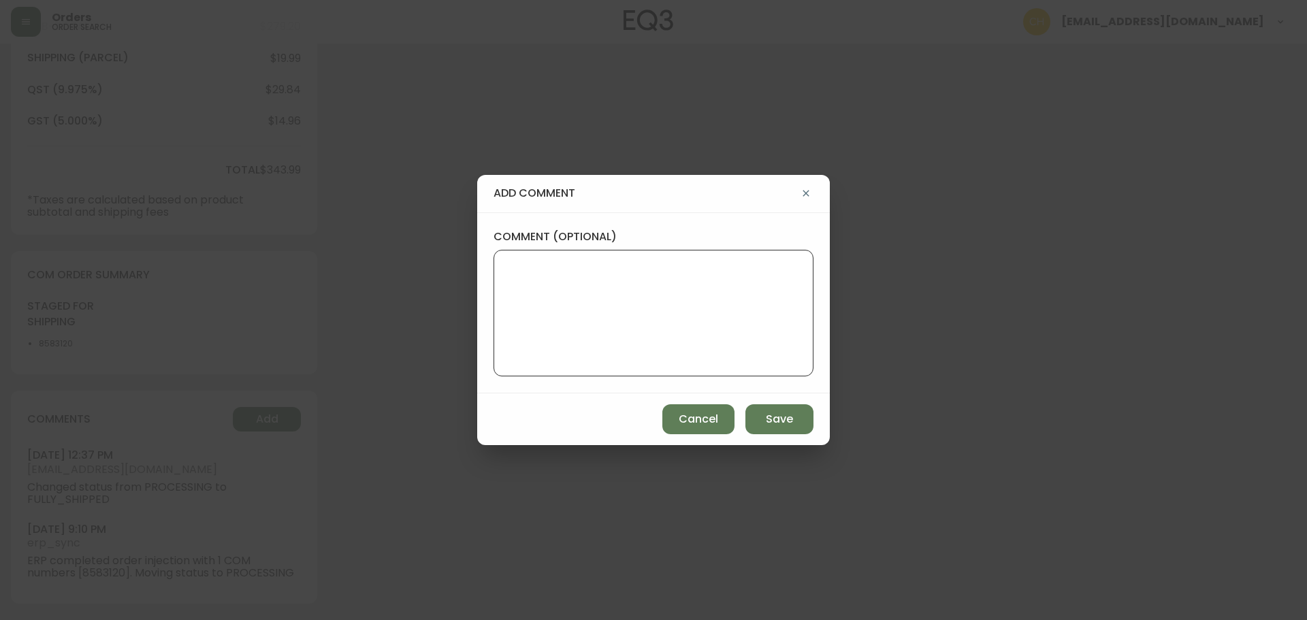
click at [509, 326] on textarea "comment (optional)" at bounding box center [653, 313] width 297 height 109
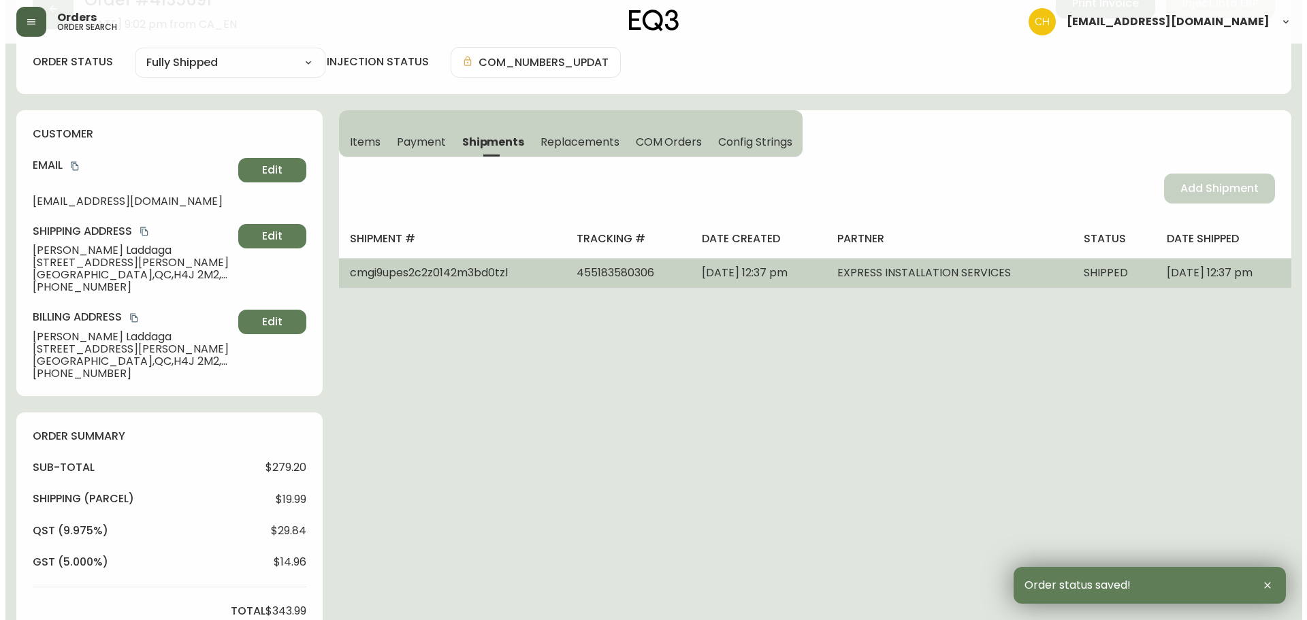
scroll to position [0, 0]
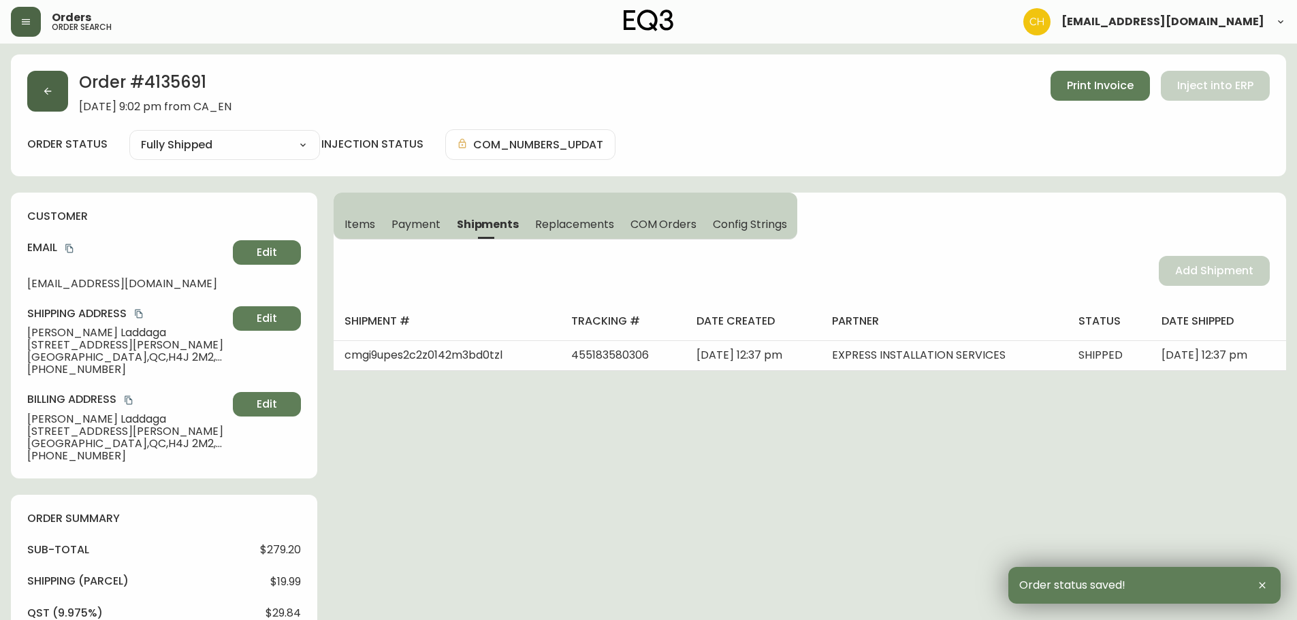
click at [57, 110] on button "button" at bounding box center [47, 91] width 41 height 41
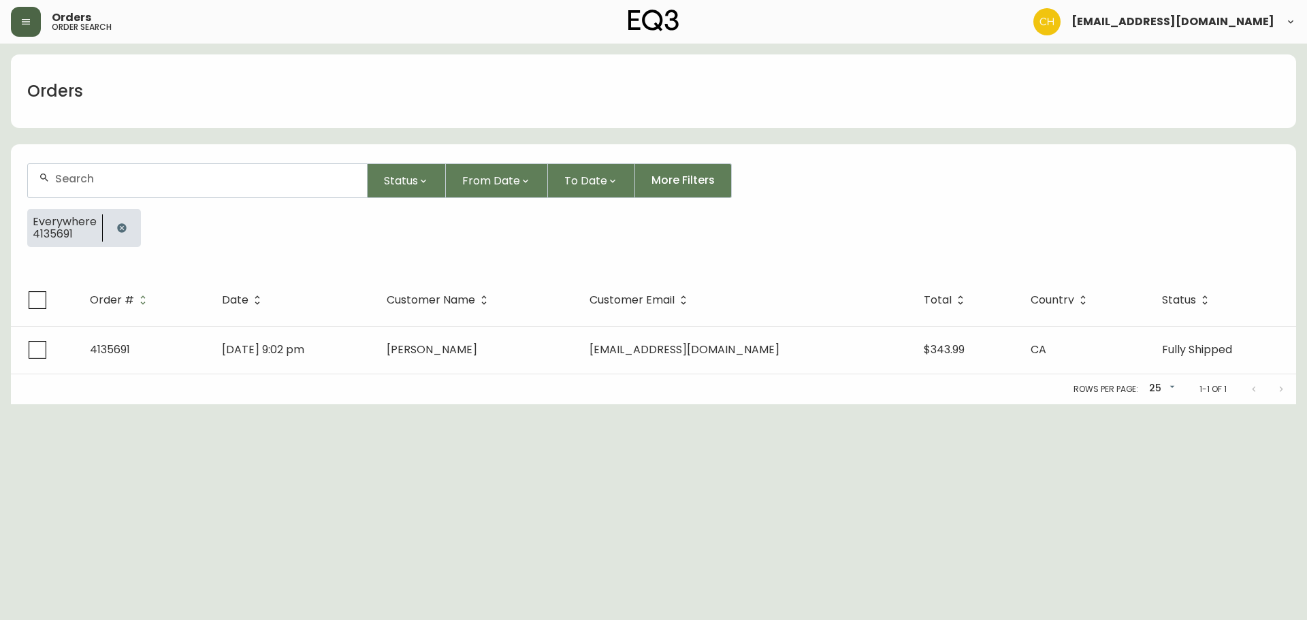
click at [69, 176] on input "text" at bounding box center [205, 178] width 301 height 13
